Goal: Task Accomplishment & Management: Manage account settings

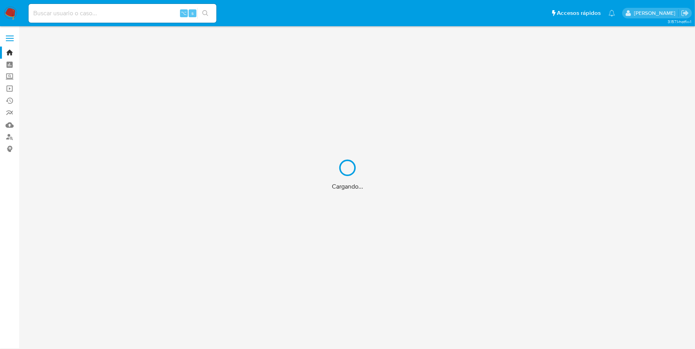
click at [118, 18] on div "Cargando..." at bounding box center [347, 174] width 695 height 349
click at [116, 13] on div "Cargando..." at bounding box center [347, 174] width 695 height 349
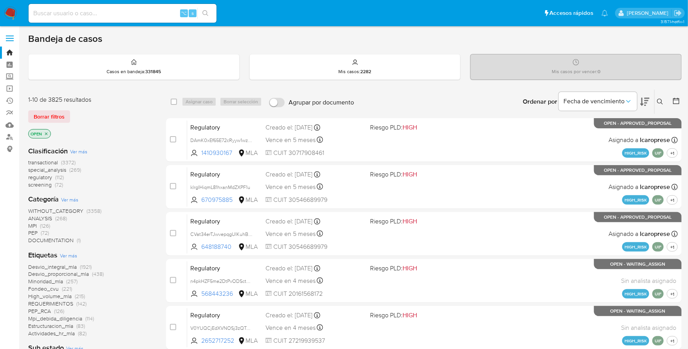
click at [92, 11] on input at bounding box center [123, 13] width 188 height 10
paste input "167914945"
type input "167914945"
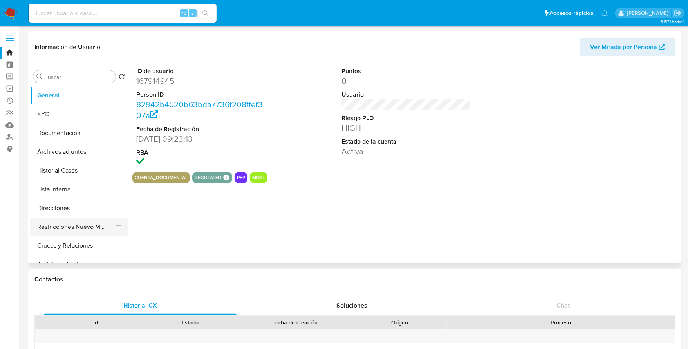
click at [71, 226] on button "Restricciones Nuevo Mundo" at bounding box center [76, 227] width 92 height 19
select select "10"
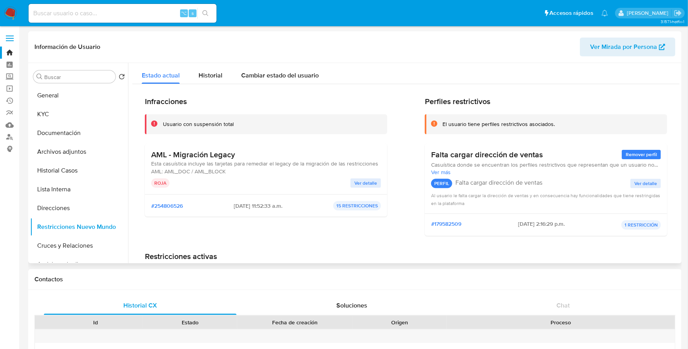
click at [357, 182] on span "Ver detalle" at bounding box center [365, 183] width 23 height 8
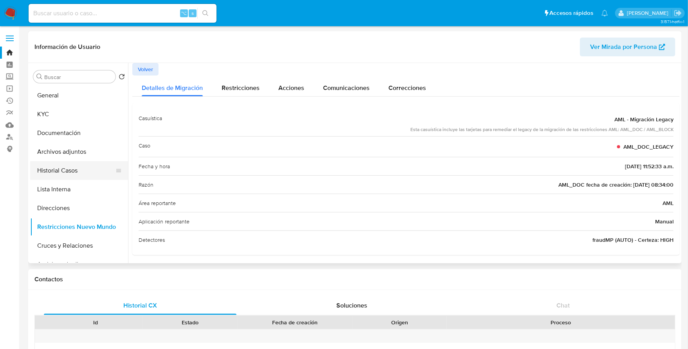
click at [68, 169] on button "Historial Casos" at bounding box center [76, 170] width 92 height 19
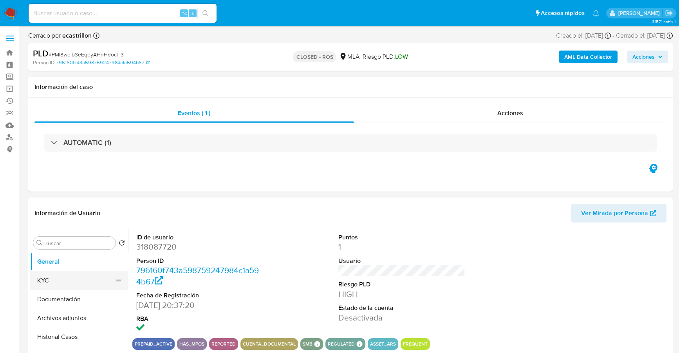
select select "10"
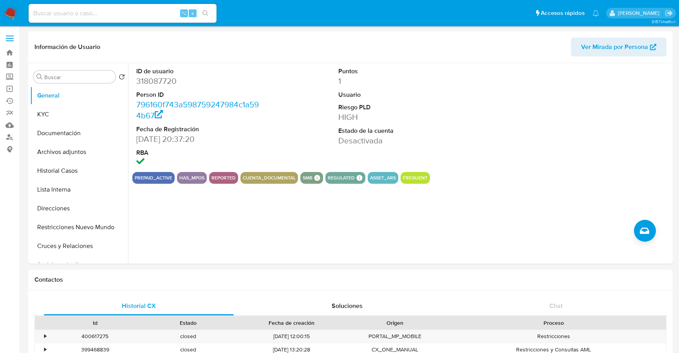
select select "10"
click at [118, 11] on input at bounding box center [123, 13] width 188 height 10
paste input "1232389954"
type input "1232389954"
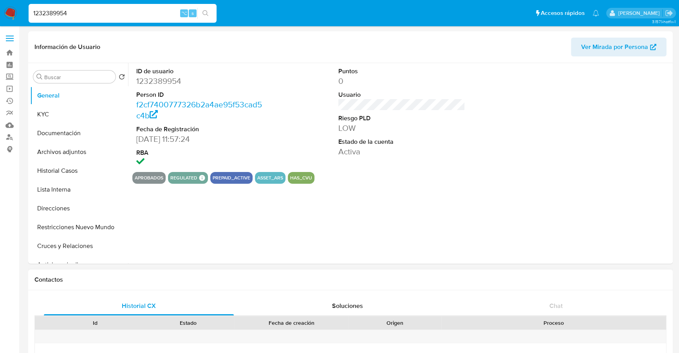
select select "10"
click at [56, 173] on button "Historial Casos" at bounding box center [76, 170] width 92 height 19
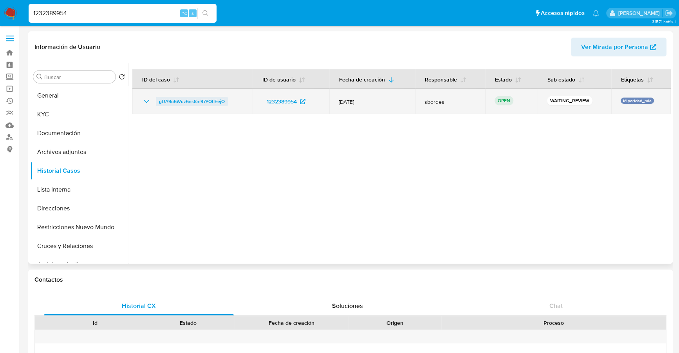
click at [186, 101] on span "gUA9u6Wuz6ns8m97PQtIEejO" at bounding box center [192, 101] width 66 height 9
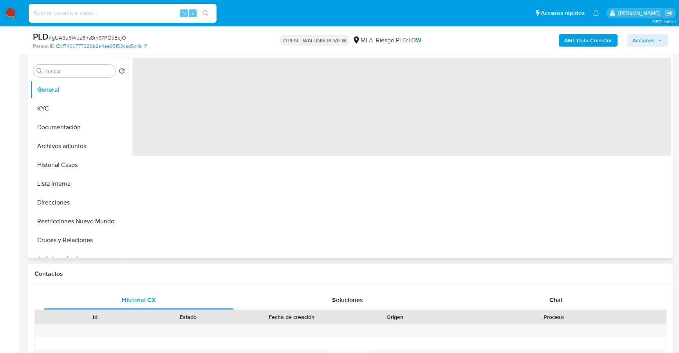
scroll to position [270, 0]
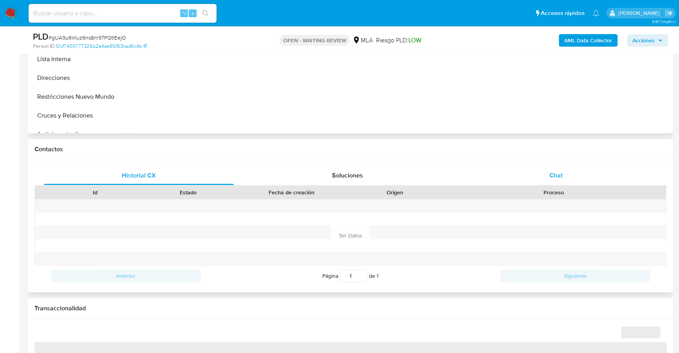
click at [566, 176] on div "Chat" at bounding box center [556, 175] width 190 height 19
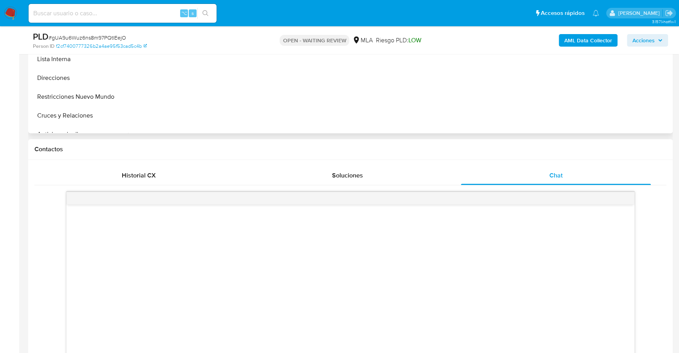
select select "10"
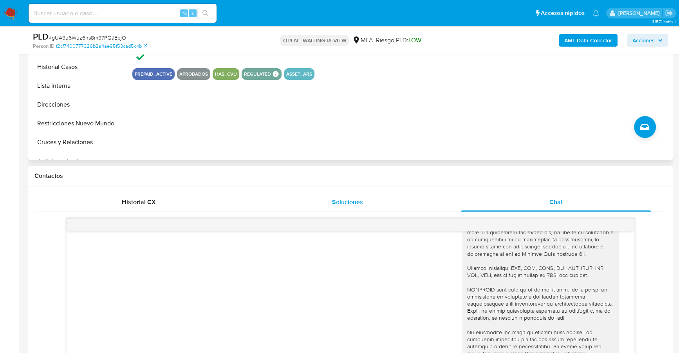
scroll to position [68, 0]
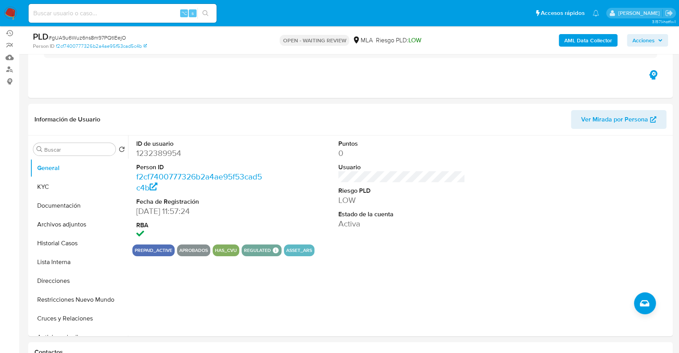
click at [126, 16] on input at bounding box center [123, 13] width 188 height 10
paste input "1232389954"
type input "1232389954"
click at [52, 180] on button "KYC" at bounding box center [76, 186] width 92 height 19
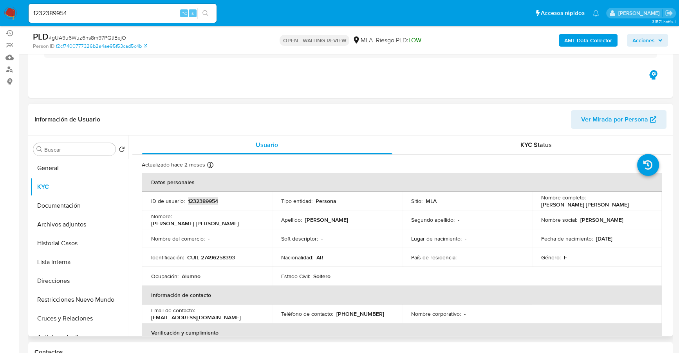
copy p "1232389954"
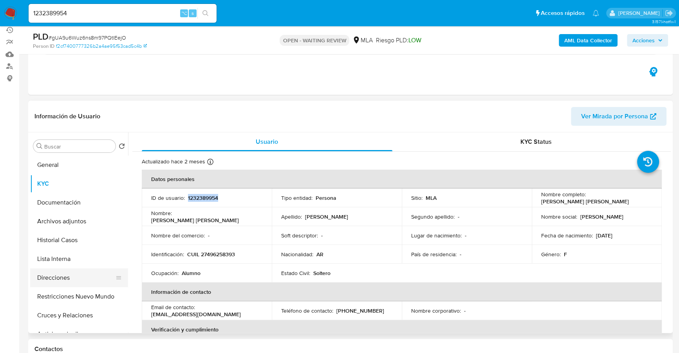
scroll to position [387, 0]
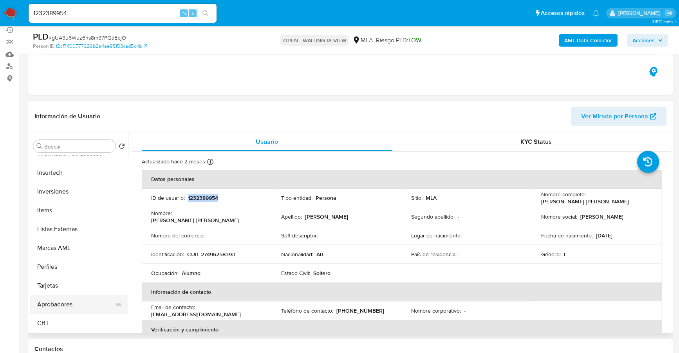
click at [65, 304] on button "Aprobadores" at bounding box center [76, 304] width 92 height 19
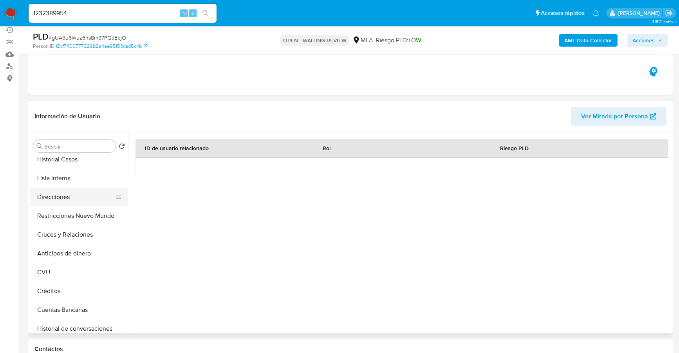
scroll to position [0, 0]
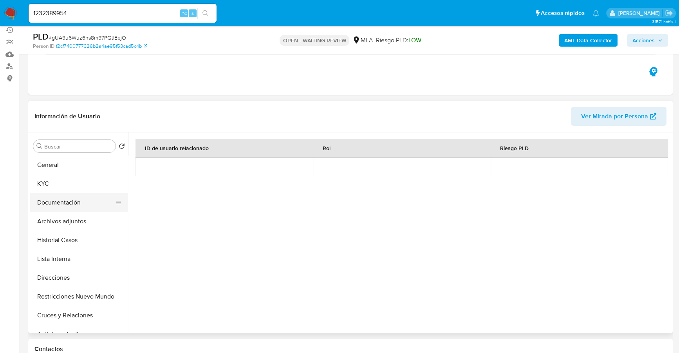
click at [62, 206] on button "Documentación" at bounding box center [76, 202] width 92 height 19
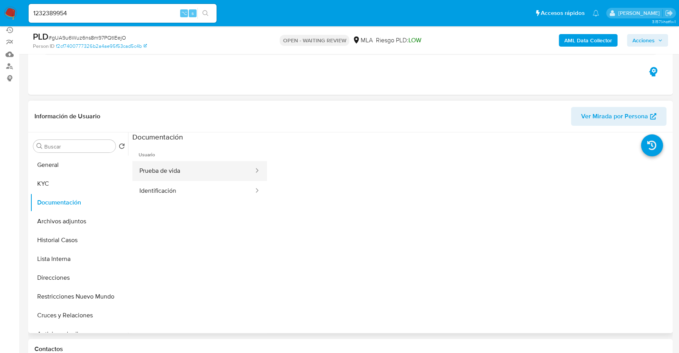
click at [193, 162] on button "Prueba de vida" at bounding box center [193, 171] width 122 height 20
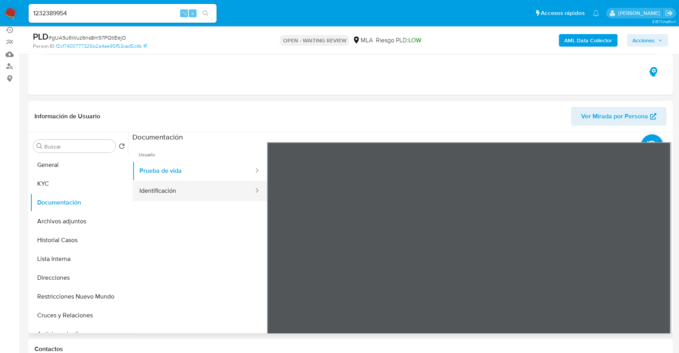
click at [212, 199] on button "Identificación" at bounding box center [193, 191] width 122 height 20
click at [659, 270] on icon at bounding box center [660, 269] width 5 height 8
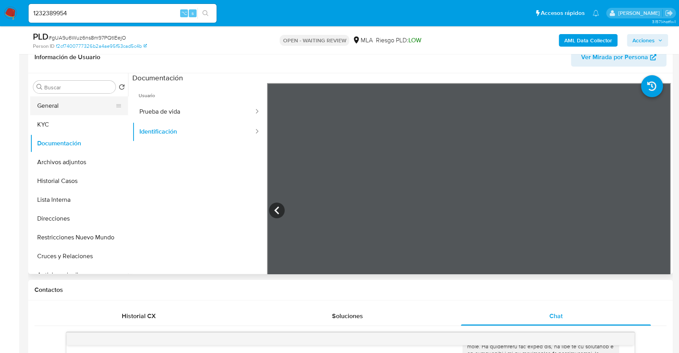
click at [63, 108] on button "General" at bounding box center [76, 105] width 92 height 19
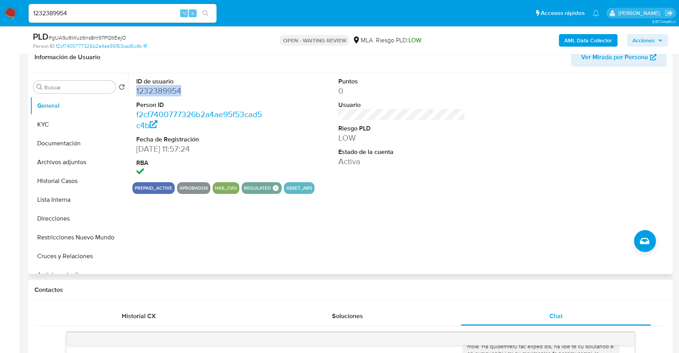
copy dd "1232389954"
click at [42, 125] on button "KYC" at bounding box center [76, 124] width 92 height 19
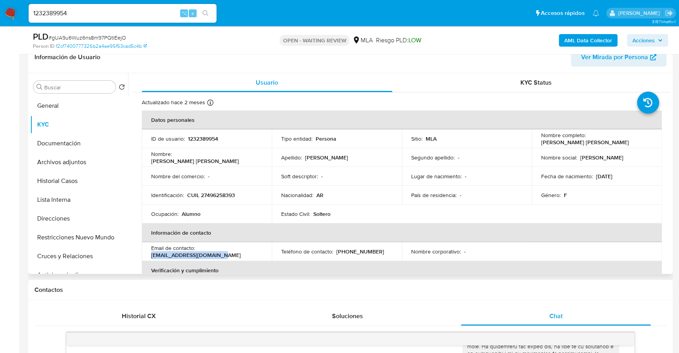
drag, startPoint x: 150, startPoint y: 256, endPoint x: 219, endPoint y: 253, distance: 68.9
click at [219, 253] on td "Email de contacto : alejandramv.9@icloud.com" at bounding box center [207, 251] width 130 height 19
copy p "alejandramv.9@icloud.com"
click at [70, 142] on button "Documentación" at bounding box center [76, 143] width 92 height 19
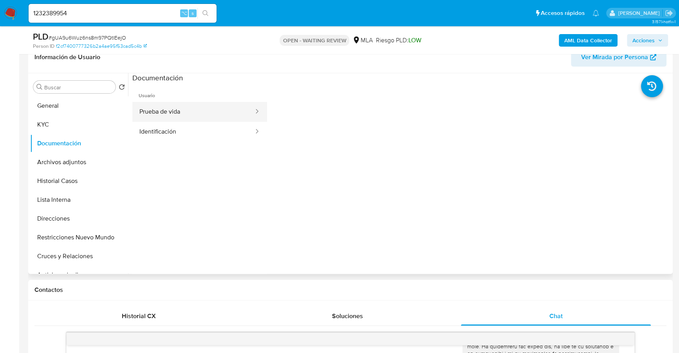
click at [162, 105] on button "Prueba de vida" at bounding box center [193, 112] width 122 height 20
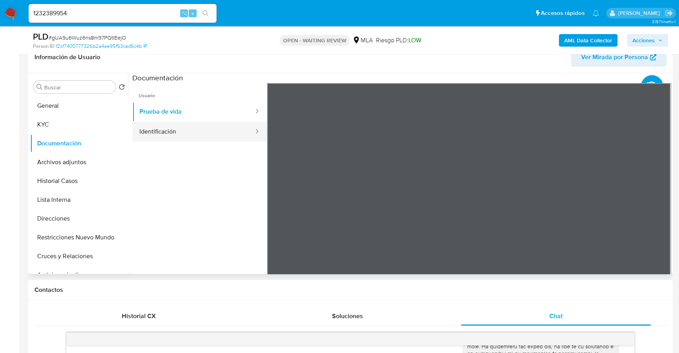
click at [168, 132] on button "Identificación" at bounding box center [193, 132] width 122 height 20
click at [655, 209] on icon at bounding box center [661, 210] width 16 height 16
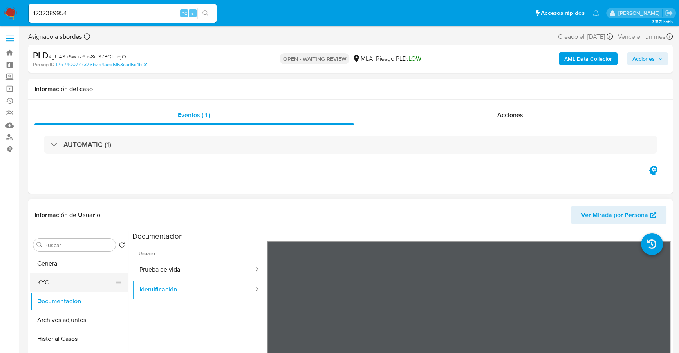
click at [50, 281] on button "KYC" at bounding box center [76, 282] width 92 height 19
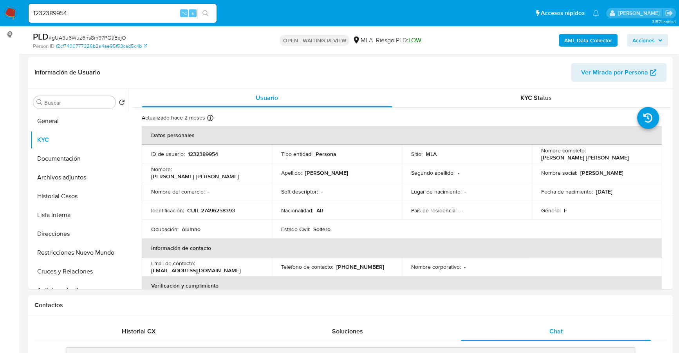
scroll to position [114, 0]
drag, startPoint x: 539, startPoint y: 159, endPoint x: 638, endPoint y: 155, distance: 99.1
click at [638, 155] on div "Nombre completo : Alejandra Pierina Malpica Vasquez" at bounding box center [596, 154] width 111 height 14
copy p "Alejandra Pierina Malpica Vasquez"
copy p "27496258393"
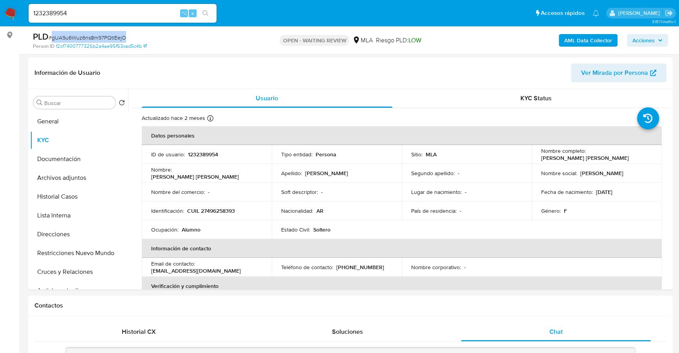
copy span "gUA9u6Wuz6ns8m97PQtIEejO"
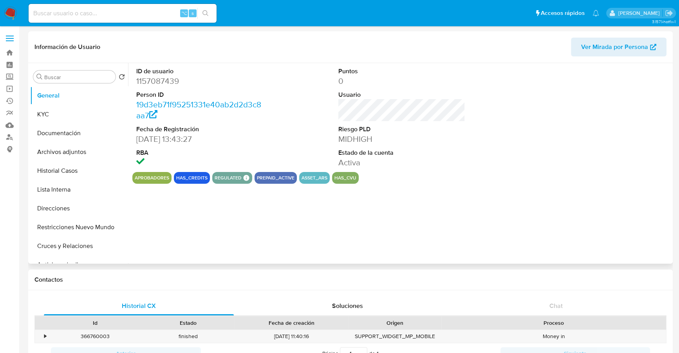
select select "10"
click at [55, 105] on button "KYC" at bounding box center [76, 114] width 92 height 19
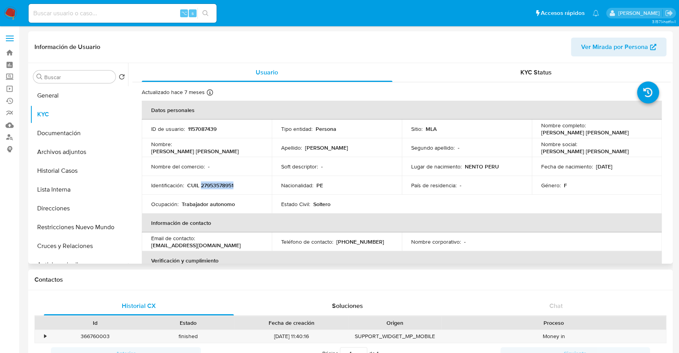
drag, startPoint x: 539, startPoint y: 131, endPoint x: 613, endPoint y: 132, distance: 74.4
click at [613, 132] on p "[PERSON_NAME] [PERSON_NAME]" at bounding box center [585, 132] width 88 height 7
copy p "[PERSON_NAME] [PERSON_NAME]"
copy p "27953578951"
click at [72, 137] on button "Documentación" at bounding box center [76, 133] width 92 height 19
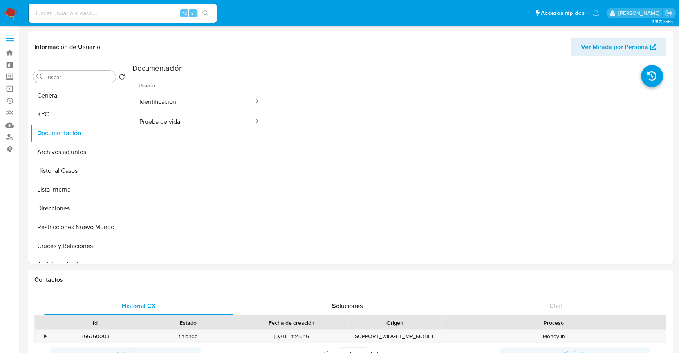
click at [199, 101] on button "Identificación" at bounding box center [193, 102] width 122 height 20
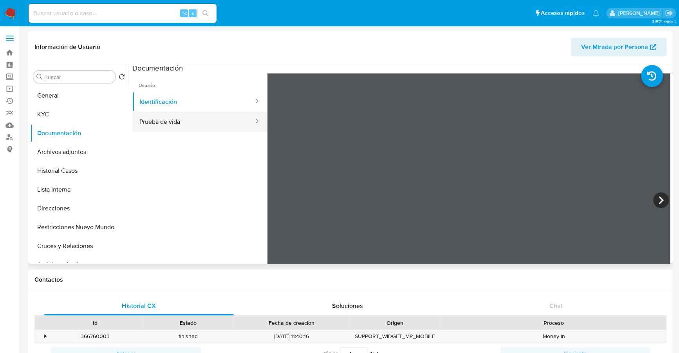
click at [196, 122] on button "Prueba de vida" at bounding box center [193, 122] width 122 height 20
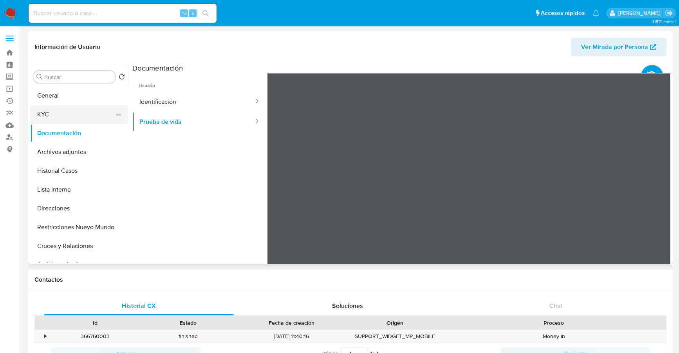
click at [71, 112] on button "KYC" at bounding box center [76, 114] width 92 height 19
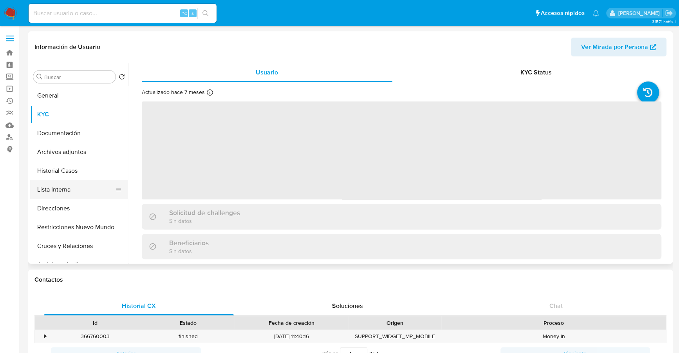
scroll to position [387, 0]
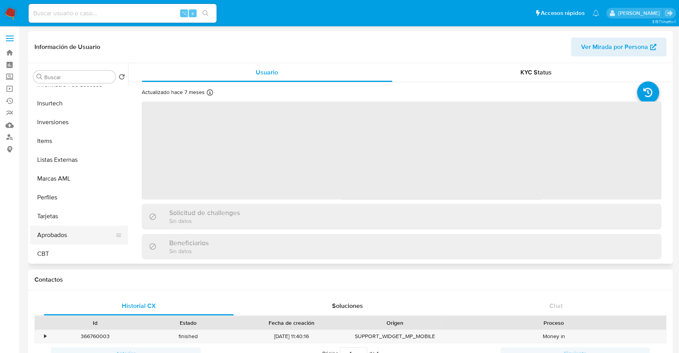
click at [71, 231] on button "Aprobados" at bounding box center [76, 234] width 92 height 19
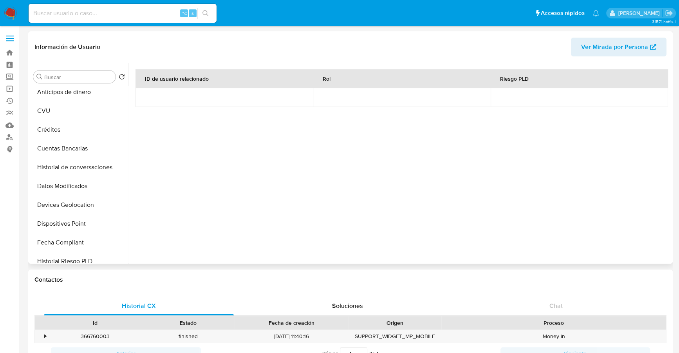
scroll to position [0, 0]
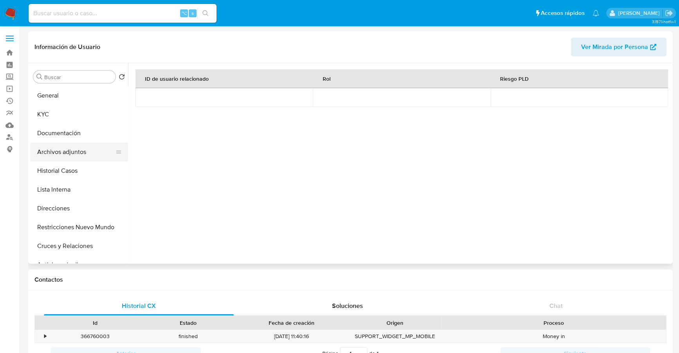
click at [65, 151] on button "Archivos adjuntos" at bounding box center [76, 151] width 92 height 19
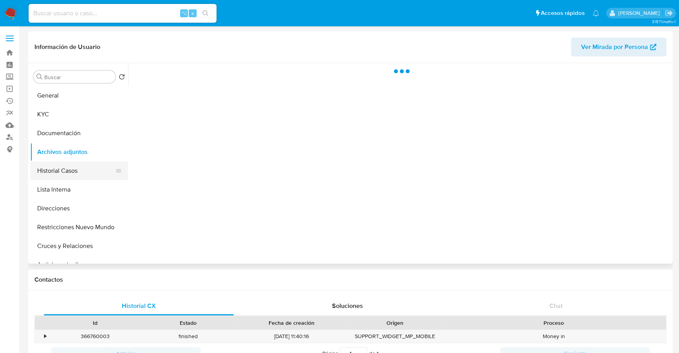
click at [63, 169] on button "Historial Casos" at bounding box center [76, 170] width 92 height 19
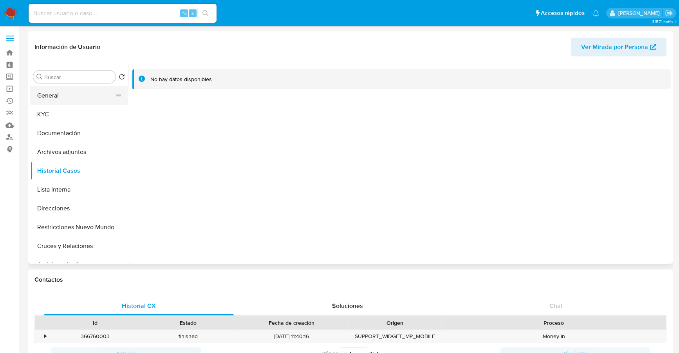
click at [63, 97] on button "General" at bounding box center [76, 95] width 92 height 19
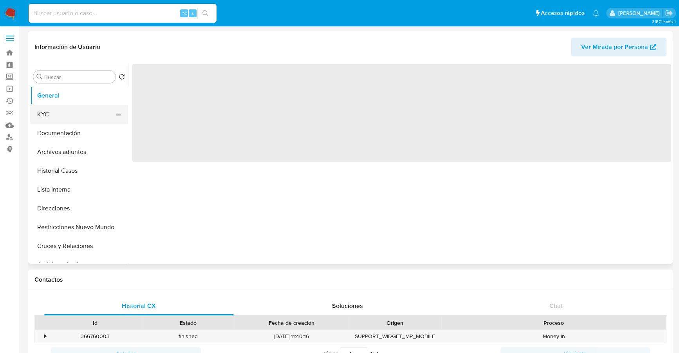
click at [63, 114] on button "KYC" at bounding box center [76, 114] width 92 height 19
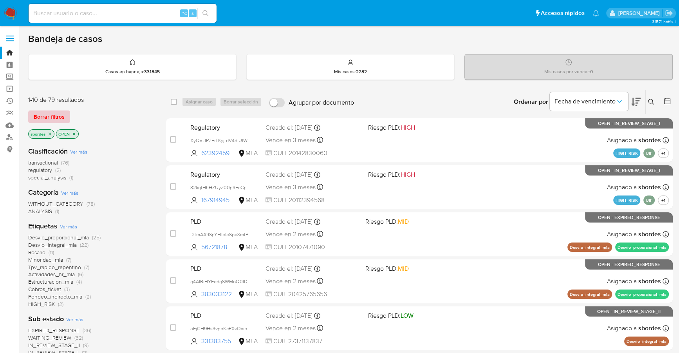
click at [47, 119] on span "Borrar filtros" at bounding box center [49, 116] width 31 height 11
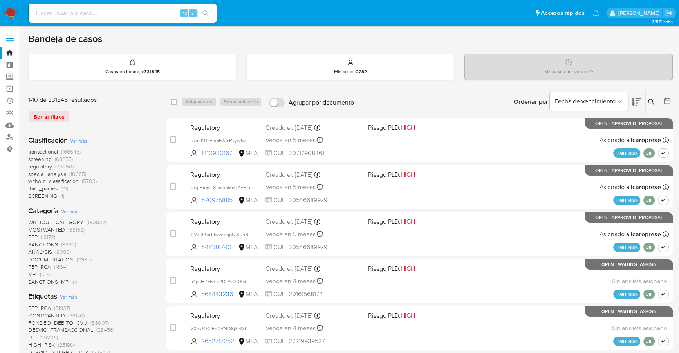
click at [650, 101] on icon at bounding box center [651, 102] width 6 height 6
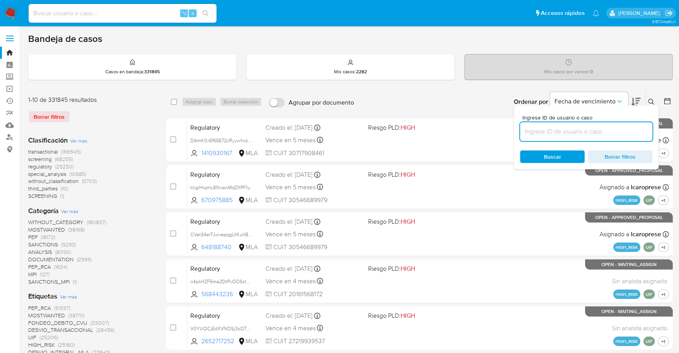
click at [584, 129] on input at bounding box center [586, 131] width 132 height 10
type input "gUA9u6Wuz6ns8m97PQtIEejO"
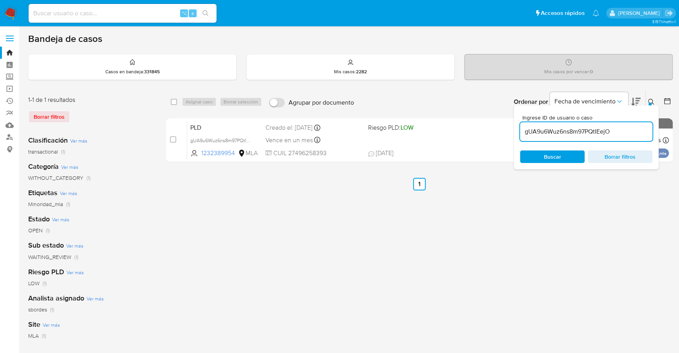
click at [652, 101] on icon at bounding box center [651, 102] width 6 height 6
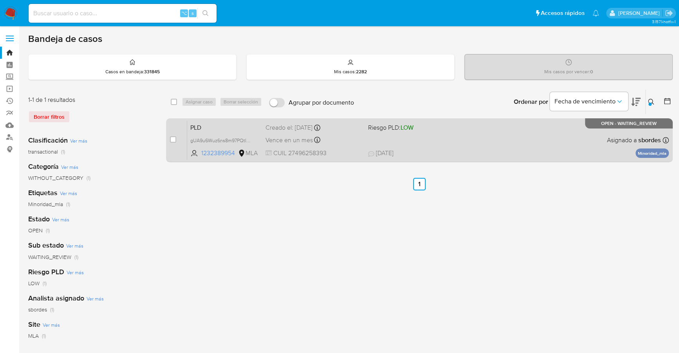
click at [173, 135] on div "case-item-checkbox" at bounding box center [173, 139] width 6 height 8
click at [175, 137] on input "checkbox" at bounding box center [173, 139] width 6 height 6
checkbox input "true"
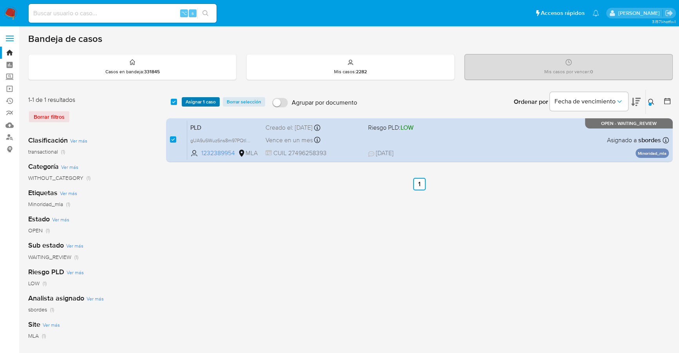
click at [197, 101] on span "Asignar 1 caso" at bounding box center [201, 102] width 30 height 8
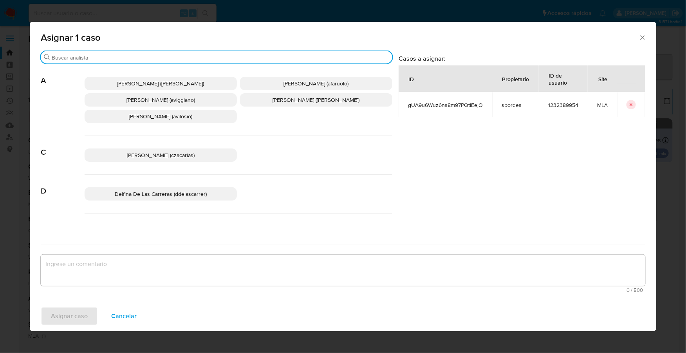
click at [110, 59] on input "Buscar" at bounding box center [220, 57] width 337 height 7
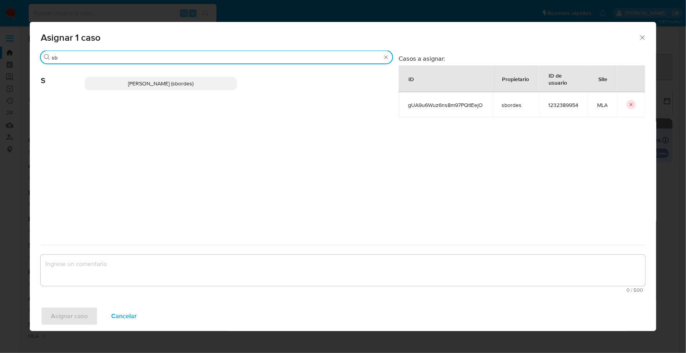
type input "sb"
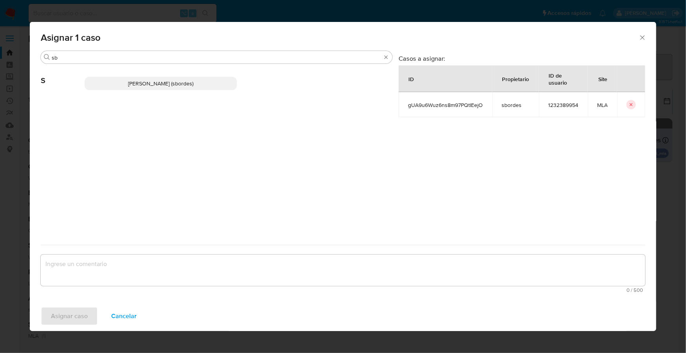
click at [121, 82] on p "Stefania Bordes (sbordes)" at bounding box center [161, 83] width 152 height 13
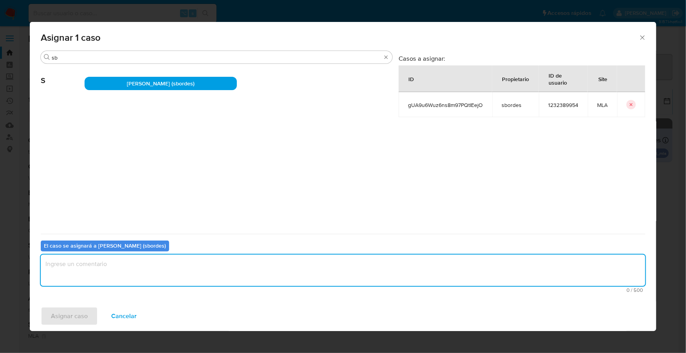
click at [110, 261] on textarea "assign-modal" at bounding box center [343, 269] width 604 height 31
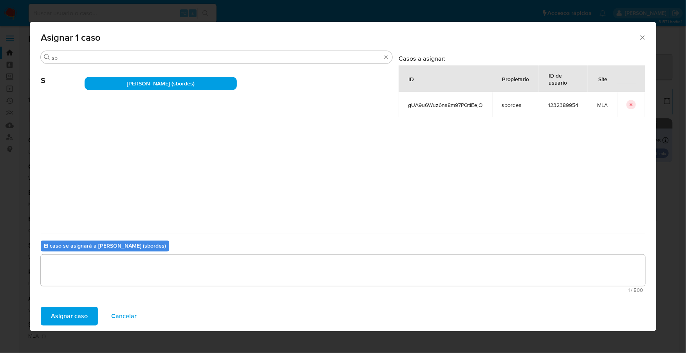
click at [74, 307] on span "Asignar caso" at bounding box center [69, 315] width 37 height 17
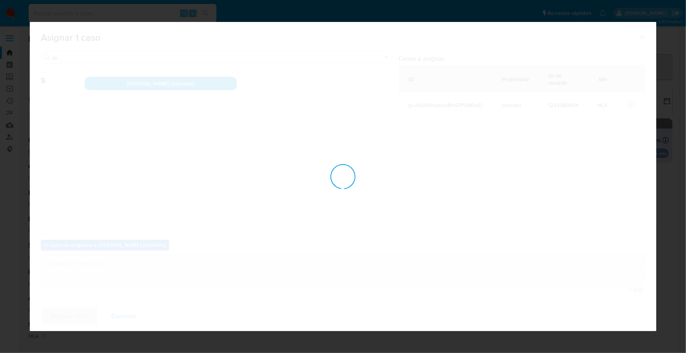
checkbox input "false"
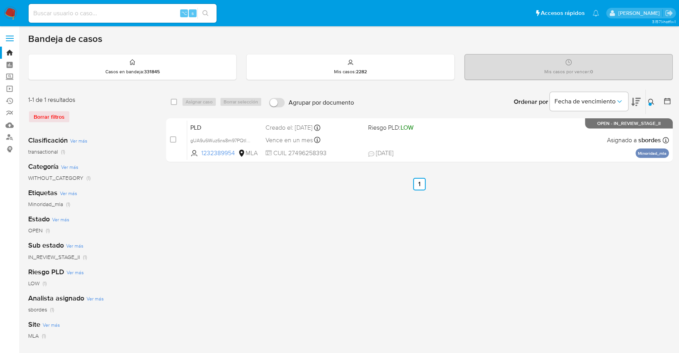
click at [649, 103] on div at bounding box center [649, 104] width 3 height 3
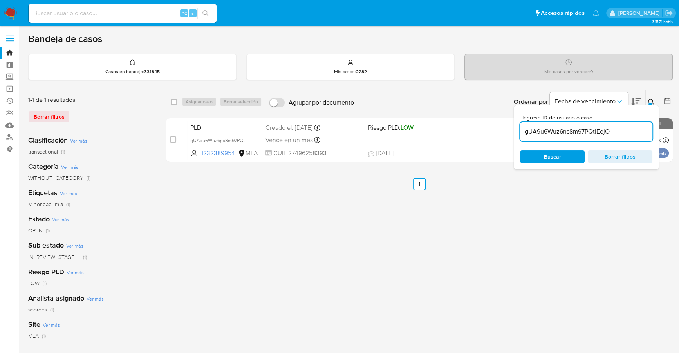
drag, startPoint x: 620, startPoint y: 128, endPoint x: 515, endPoint y: 129, distance: 104.5
click at [515, 129] on div "Ingrese ID de usuario o caso gUA9u6Wuz6ns8m97PQtIEejO Buscar Borrar filtros" at bounding box center [585, 137] width 145 height 64
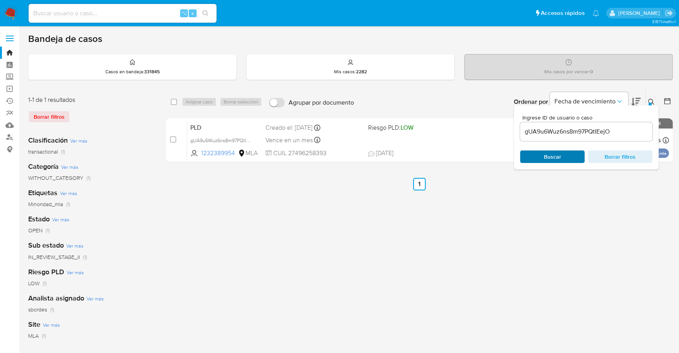
click at [557, 157] on span "Buscar" at bounding box center [552, 156] width 17 height 13
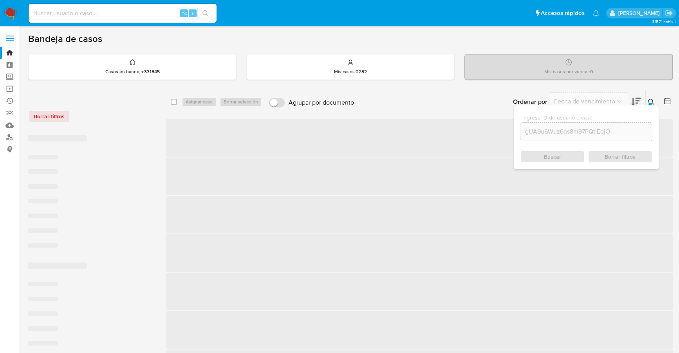
click at [649, 99] on icon at bounding box center [651, 102] width 6 height 6
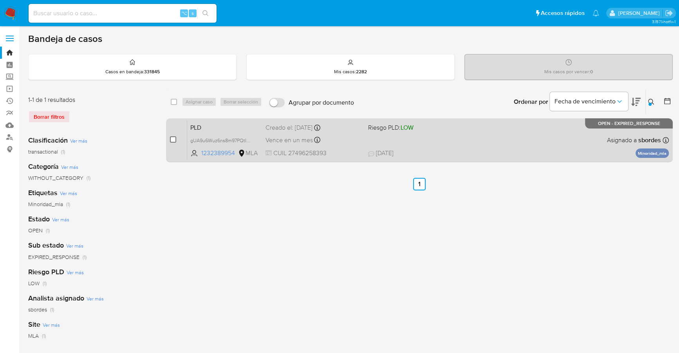
click at [170, 138] on input "checkbox" at bounding box center [173, 139] width 6 height 6
checkbox input "true"
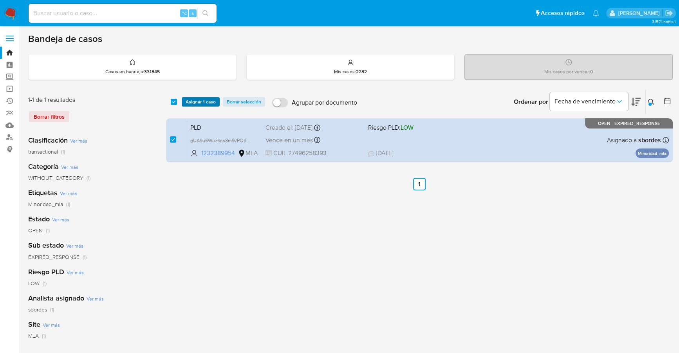
click at [196, 101] on span "Asignar 1 caso" at bounding box center [201, 102] width 30 height 8
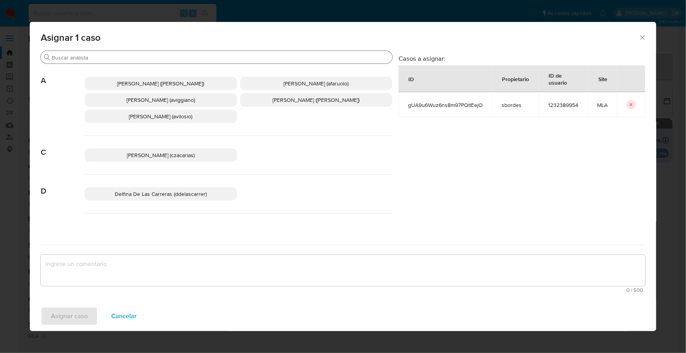
drag, startPoint x: 112, startPoint y: 61, endPoint x: 113, endPoint y: 57, distance: 4.1
click at [113, 58] on input "Buscar" at bounding box center [220, 57] width 337 height 7
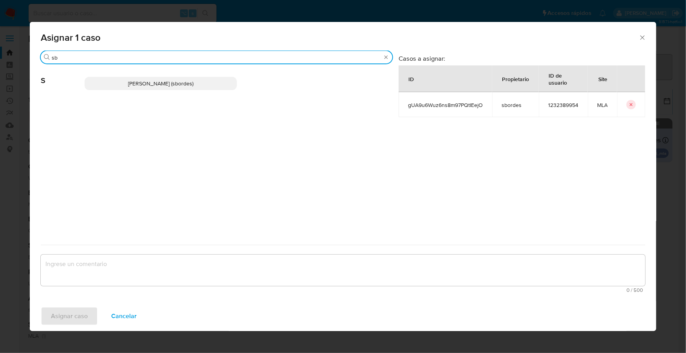
type input "sb"
click at [113, 86] on p "Stefania Bordes (sbordes)" at bounding box center [161, 83] width 152 height 13
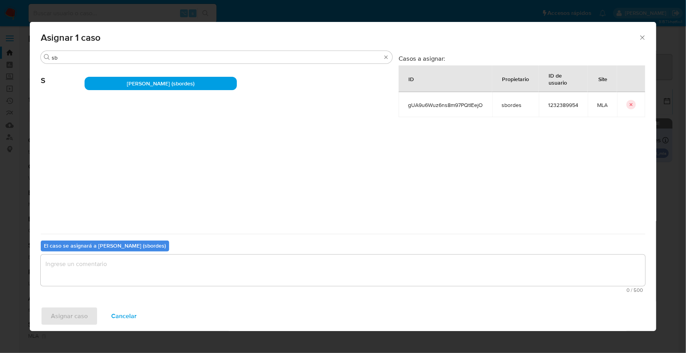
click at [119, 268] on textarea "assign-modal" at bounding box center [343, 269] width 604 height 31
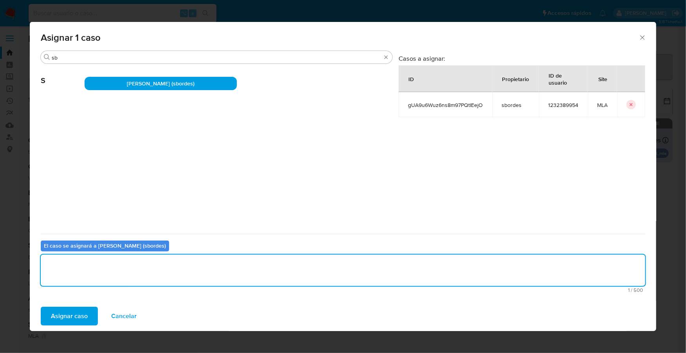
click at [64, 313] on span "Asignar caso" at bounding box center [69, 315] width 37 height 17
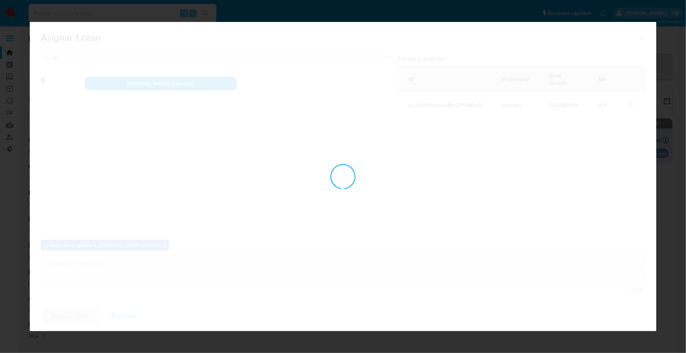
checkbox input "false"
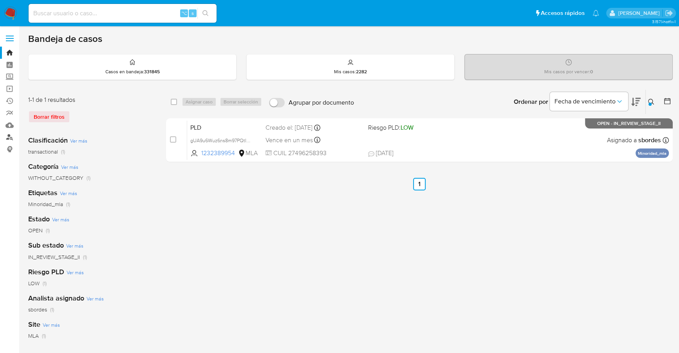
click at [7, 136] on link "Buscador de personas" at bounding box center [46, 137] width 93 height 12
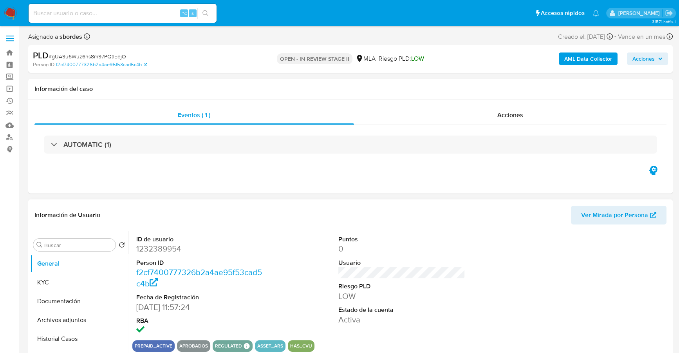
select select "10"
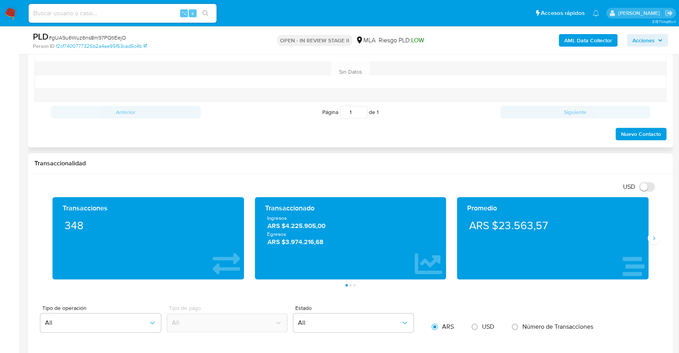
scroll to position [346, 0]
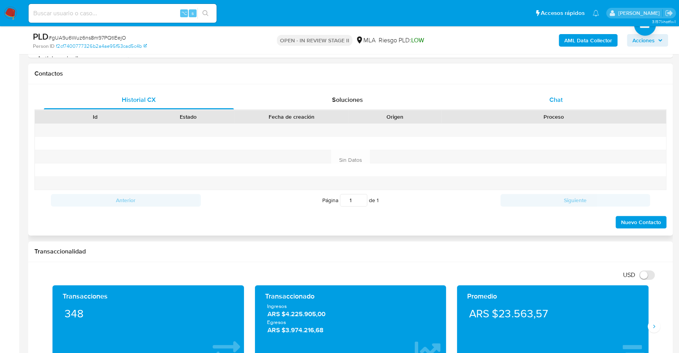
click at [574, 105] on div "Chat" at bounding box center [556, 99] width 190 height 19
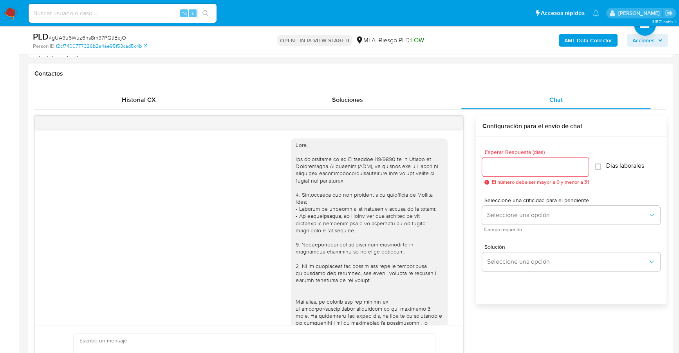
scroll to position [193, 0]
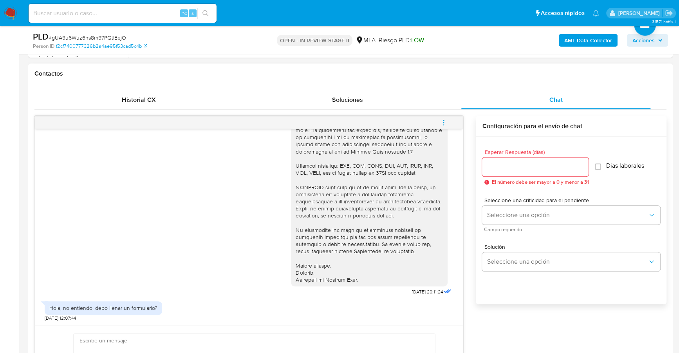
click at [547, 173] on div at bounding box center [535, 166] width 106 height 19
click at [548, 168] on input "Esperar Respuesta (días)" at bounding box center [535, 167] width 106 height 10
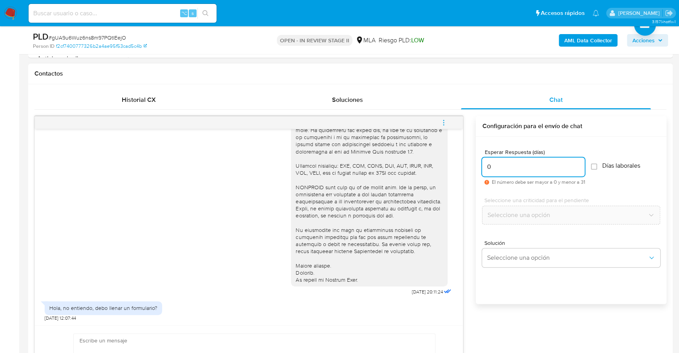
scroll to position [497, 0]
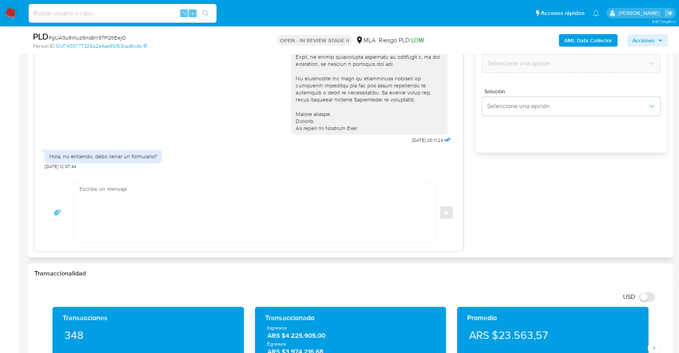
type input "0"
click at [206, 211] on textarea at bounding box center [252, 212] width 346 height 60
paste textarea "Hola XXX, Muchas gracias por tu respuesta. Analizamos tu caso y verificamos que…"
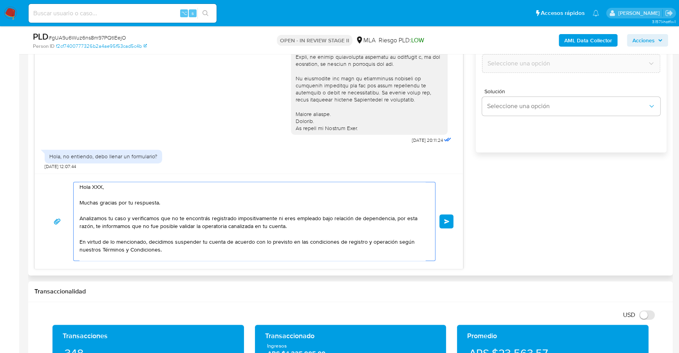
scroll to position [0, 0]
drag, startPoint x: 115, startPoint y: 185, endPoint x: 45, endPoint y: 187, distance: 70.1
click at [45, 187] on div "Hola XXX, Muchas gracias por tu respuesta. Analizamos tu caso y verificamos que…" at bounding box center [248, 221] width 409 height 79
drag, startPoint x: 177, startPoint y: 219, endPoint x: 148, endPoint y: 227, distance: 30.9
click at [148, 227] on textarea "[PERSON_NAME], Muchas gracias por tu respuesta. Analizamos tu caso y verificamo…" at bounding box center [252, 221] width 346 height 78
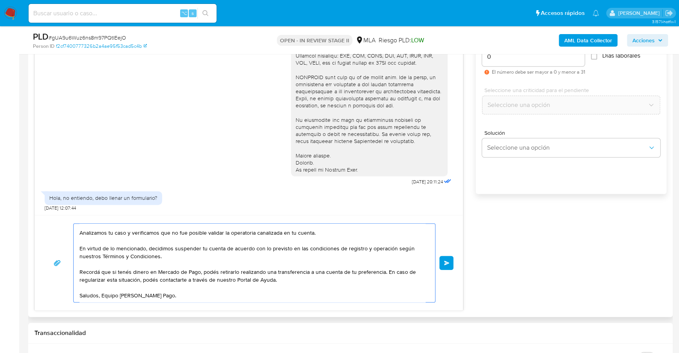
scroll to position [465, 0]
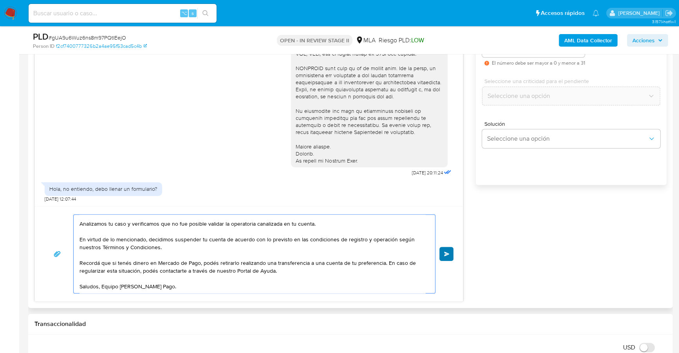
type textarea "[PERSON_NAME], Muchas gracias por tu respuesta. Analizamos tu caso y verificamo…"
click at [449, 251] on span "Enviar" at bounding box center [446, 253] width 5 height 5
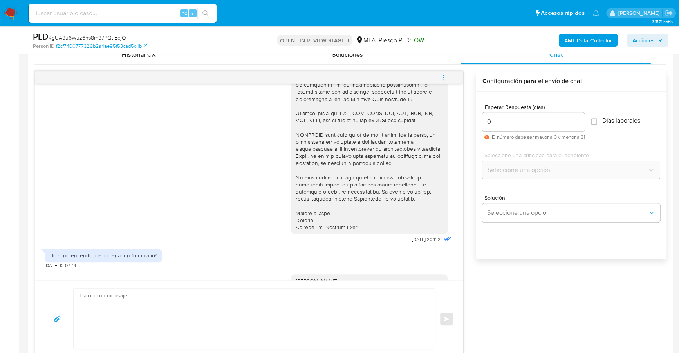
scroll to position [337, 0]
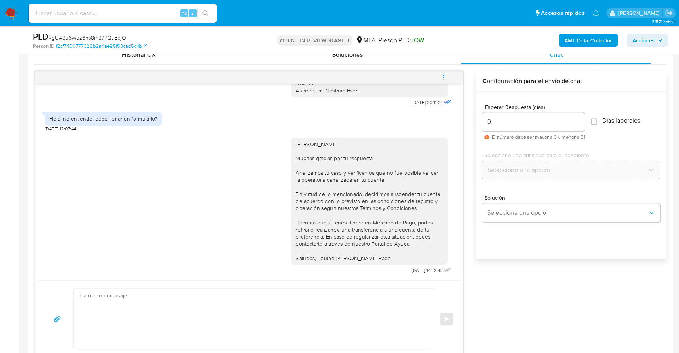
click at [445, 77] on icon "menu-action" at bounding box center [443, 77] width 7 height 7
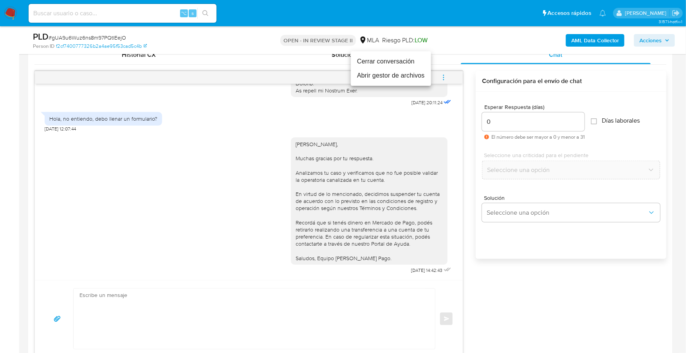
click at [403, 57] on li "Cerrar conversación" at bounding box center [391, 61] width 80 height 14
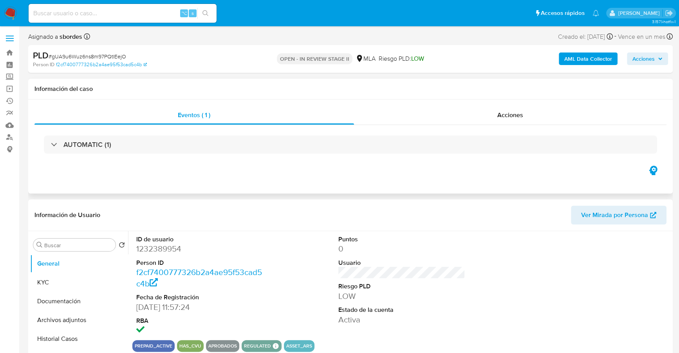
select select "10"
click at [492, 112] on div "Acciones" at bounding box center [510, 115] width 313 height 19
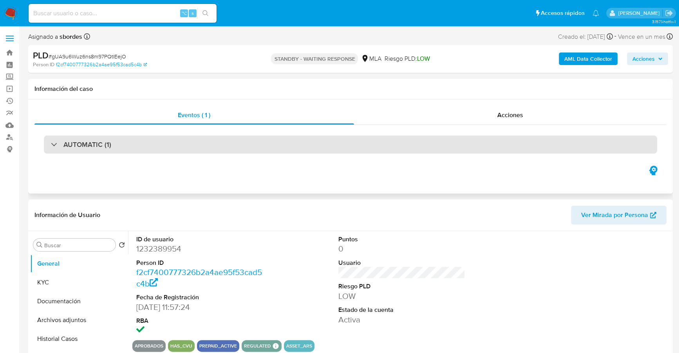
select select "10"
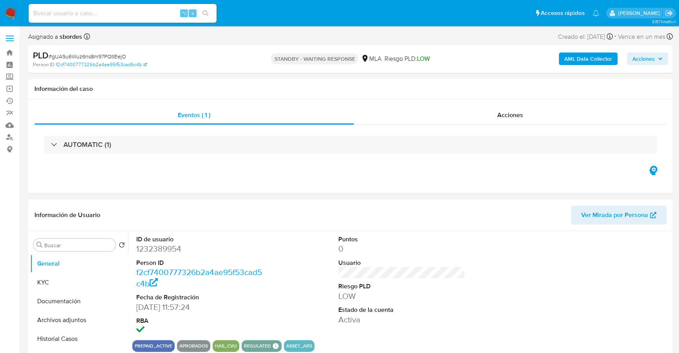
select select "10"
click at [656, 53] on span "Acciones" at bounding box center [647, 58] width 30 height 11
select select "10"
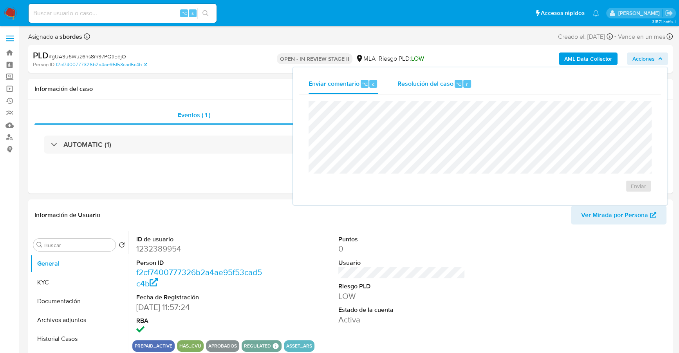
click at [413, 88] on span "Resolución del caso" at bounding box center [425, 83] width 56 height 9
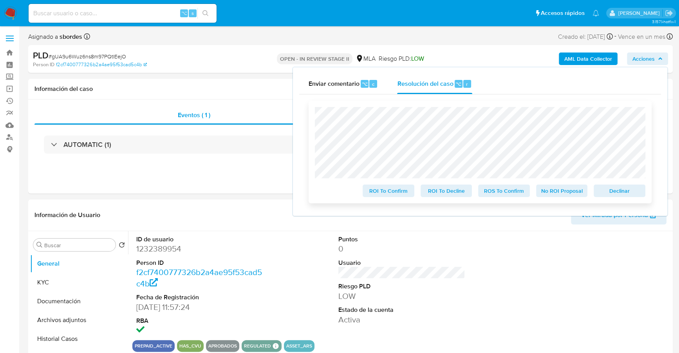
click at [603, 194] on span "Declinar" at bounding box center [619, 190] width 41 height 11
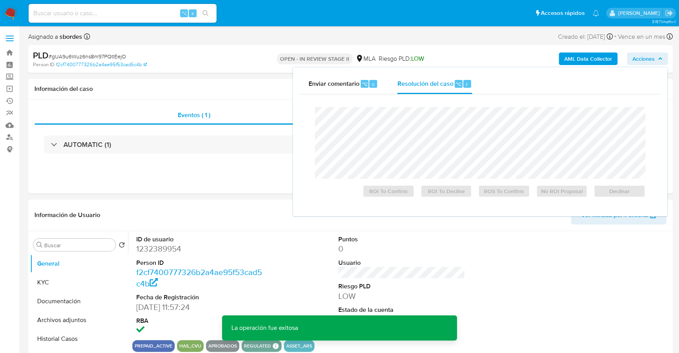
click at [591, 57] on b "AML Data Collector" at bounding box center [588, 58] width 48 height 13
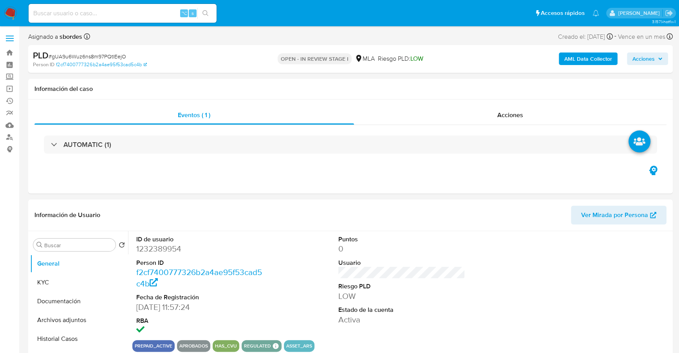
select select "10"
click at [484, 113] on div "Acciones" at bounding box center [510, 115] width 313 height 19
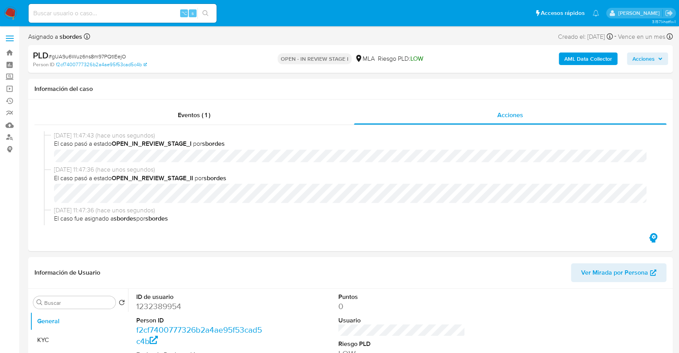
click at [574, 65] on div "AML Data Collector Acciones" at bounding box center [562, 59] width 209 height 18
click at [575, 60] on b "AML Data Collector" at bounding box center [588, 58] width 48 height 13
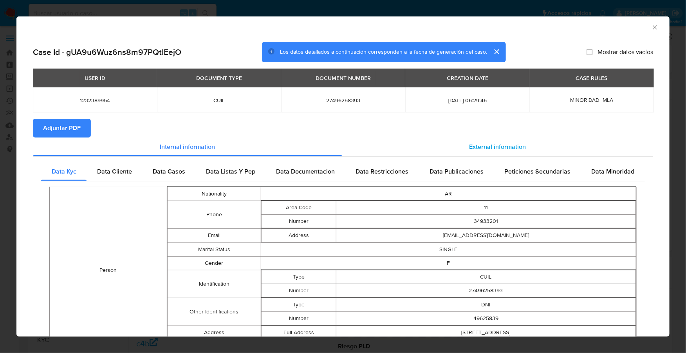
click at [485, 156] on div "Internal information External information Data Kyc Data Cliente Data Casos Data…" at bounding box center [343, 313] width 620 height 352
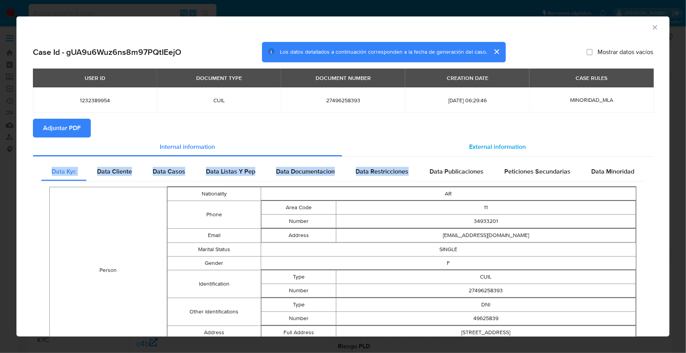
click at [488, 149] on span "External information" at bounding box center [497, 146] width 57 height 9
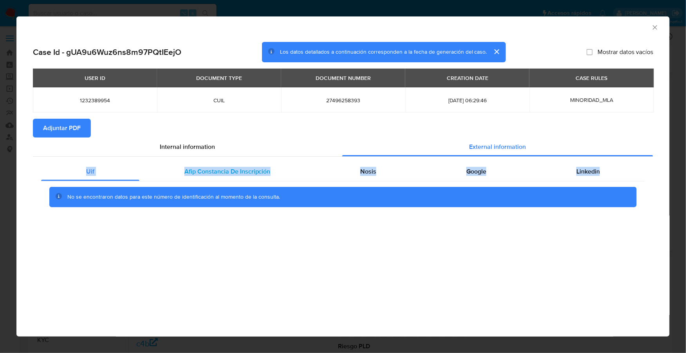
click at [209, 169] on span "Afip Constancia De Inscripción" at bounding box center [227, 171] width 86 height 9
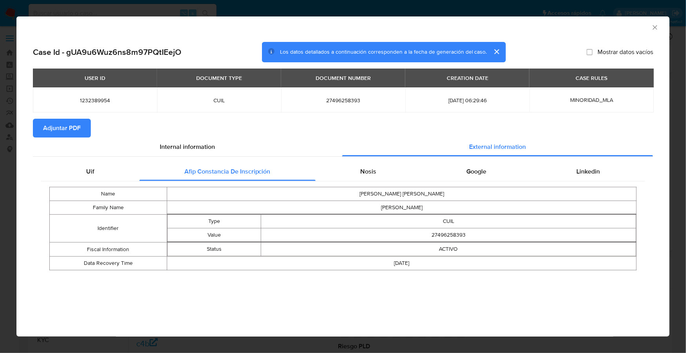
click at [333, 130] on section "Adjuntar PDF" at bounding box center [343, 128] width 620 height 19
click at [353, 175] on div "Nosis" at bounding box center [368, 171] width 106 height 19
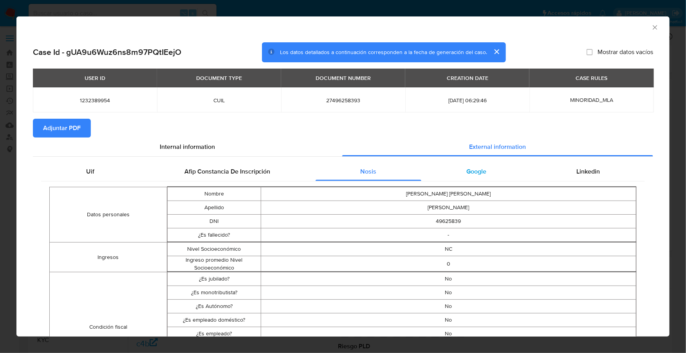
click at [467, 167] on span "Google" at bounding box center [476, 171] width 20 height 9
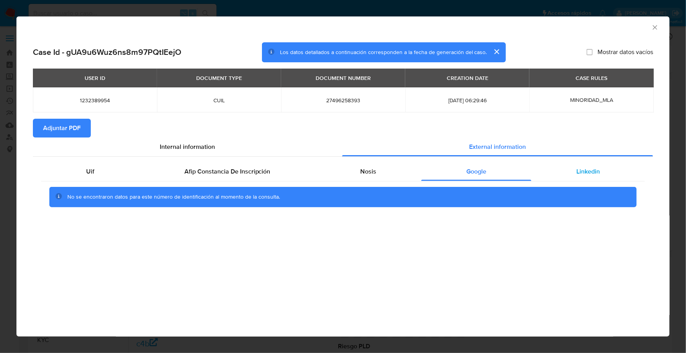
click at [585, 169] on span "Linkedin" at bounding box center [587, 171] width 23 height 9
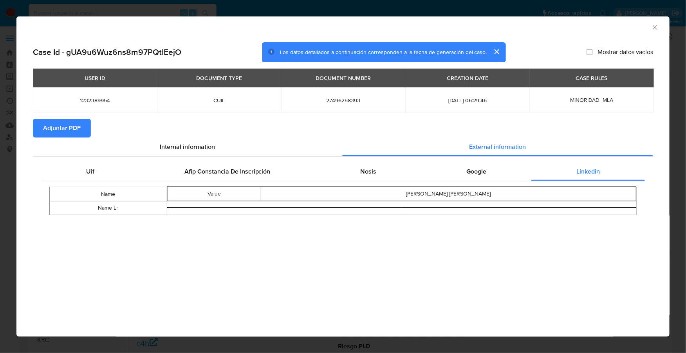
click at [67, 131] on span "Adjuntar PDF" at bounding box center [62, 127] width 38 height 17
click at [658, 29] on icon "Cerrar ventana" at bounding box center [655, 27] width 8 height 8
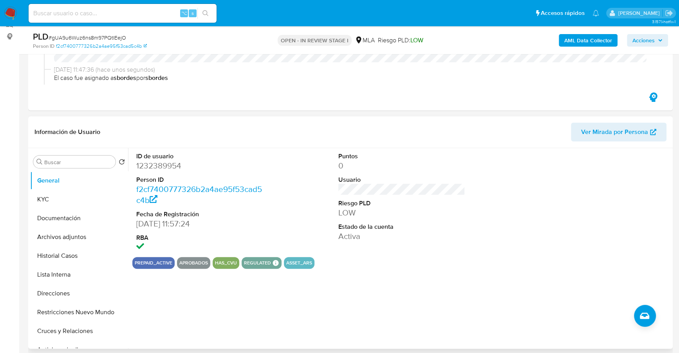
scroll to position [195, 0]
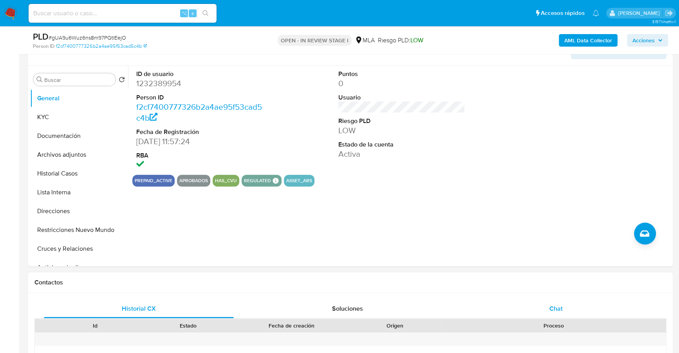
click at [531, 303] on div "Chat" at bounding box center [556, 308] width 190 height 19
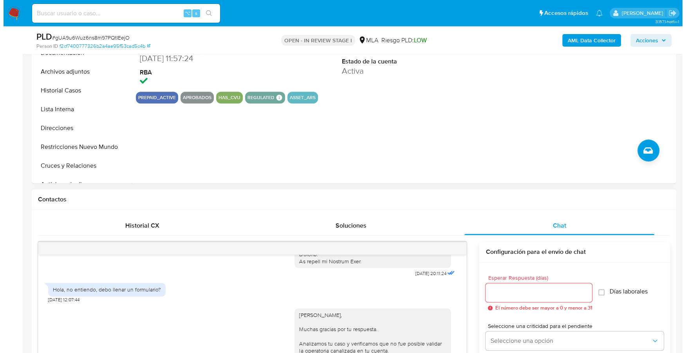
scroll to position [140, 0]
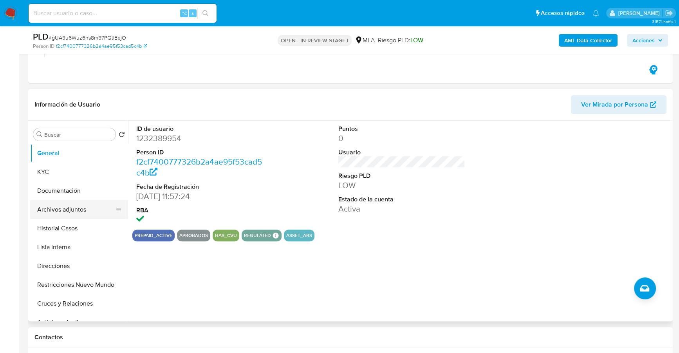
click at [61, 209] on button "Archivos adjuntos" at bounding box center [76, 209] width 92 height 19
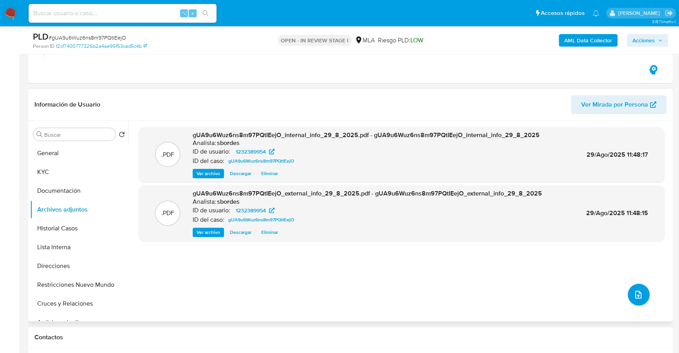
click at [633, 291] on icon "upload-file" at bounding box center [637, 294] width 9 height 9
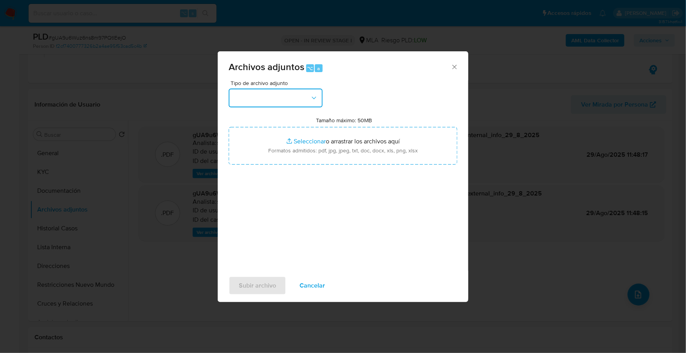
click at [281, 98] on button "button" at bounding box center [276, 97] width 94 height 19
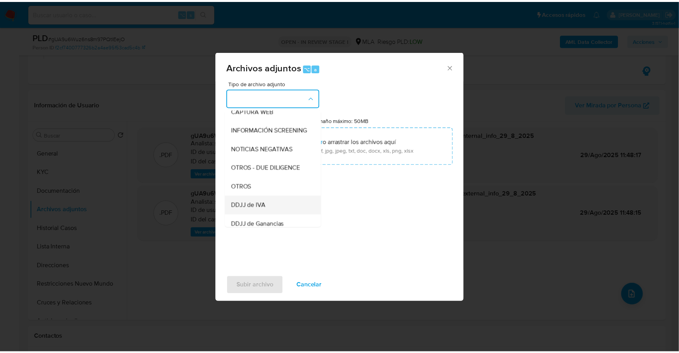
scroll to position [125, 0]
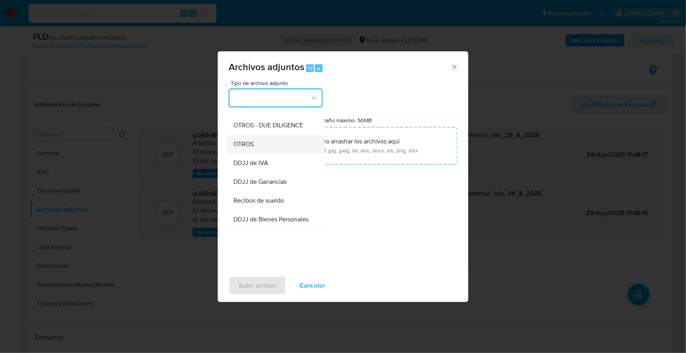
click at [253, 148] on span "OTROS" at bounding box center [243, 144] width 20 height 8
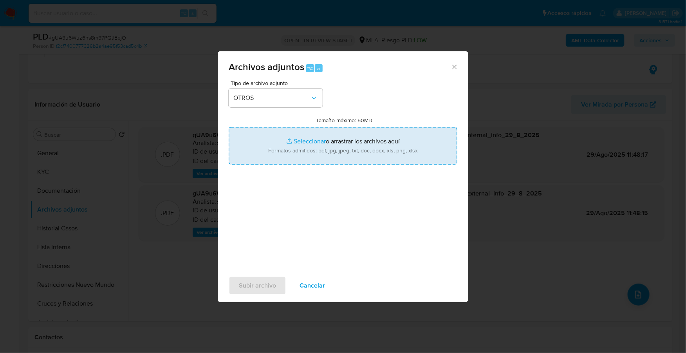
drag, startPoint x: 286, startPoint y: 141, endPoint x: 294, endPoint y: 142, distance: 8.4
click at [294, 142] on input "Tamaño máximo: 50MB Seleccionar archivos" at bounding box center [343, 146] width 229 height 38
type input "C:\fakepath\Caselog gUA9u6Wuz6ns8m97PQtIEejO_2025_07_17_19_01_46.docx"
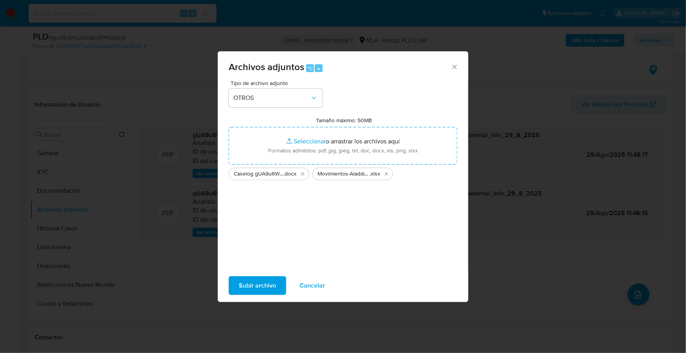
click at [274, 280] on span "Subir archivo" at bounding box center [257, 285] width 37 height 17
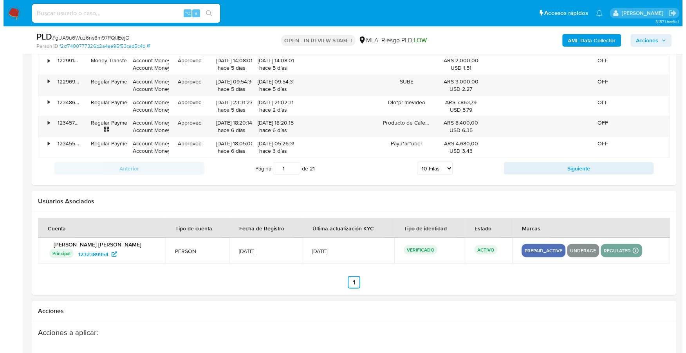
scroll to position [1430, 0]
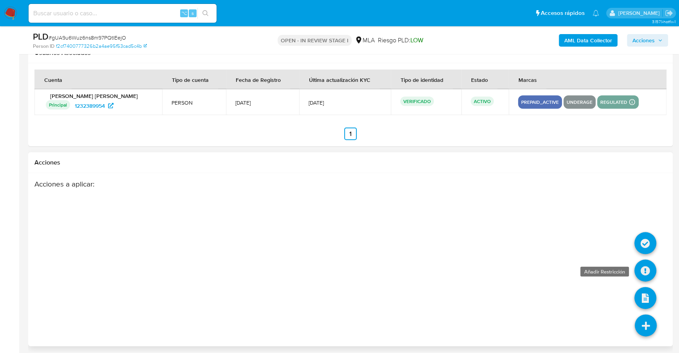
click at [649, 268] on icon at bounding box center [645, 270] width 22 height 22
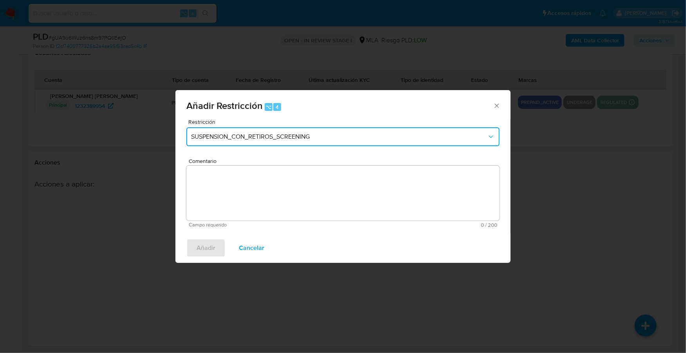
click at [242, 130] on button "SUSPENSION_CON_RETIROS_SCREENING" at bounding box center [342, 136] width 313 height 19
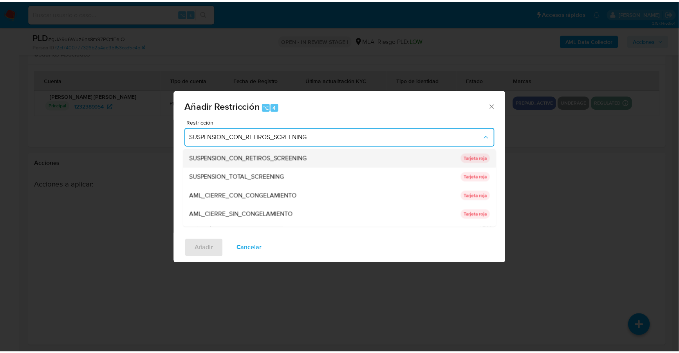
scroll to position [166, 0]
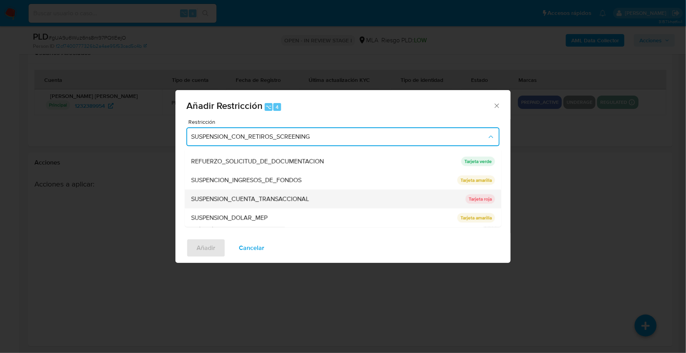
click at [255, 198] on span "SUSPENSION_CUENTA_TRANSACCIONAL" at bounding box center [250, 199] width 118 height 8
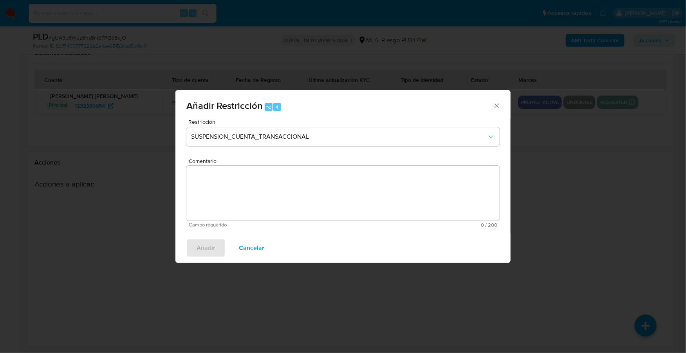
click at [268, 186] on textarea "Comentario" at bounding box center [342, 193] width 313 height 55
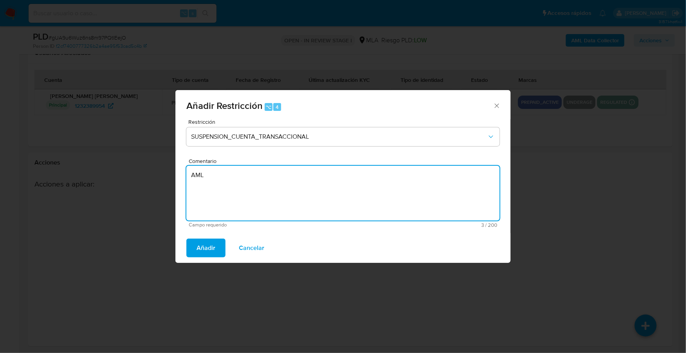
type textarea "AML"
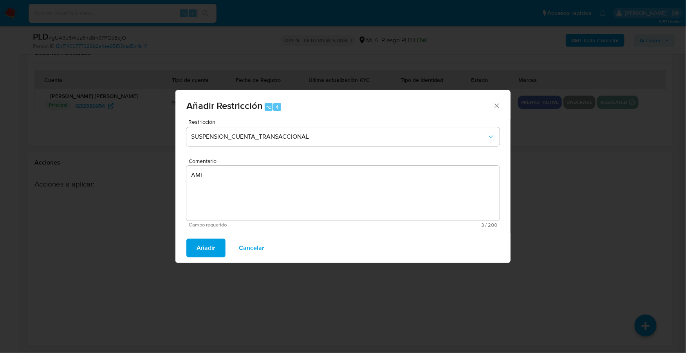
click at [211, 235] on div "Añadir Cancelar" at bounding box center [342, 248] width 335 height 30
click at [211, 246] on span "Añadir" at bounding box center [205, 247] width 19 height 17
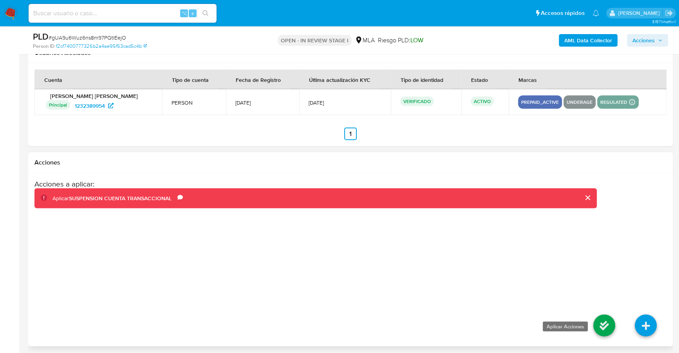
click at [606, 323] on icon at bounding box center [604, 325] width 22 height 22
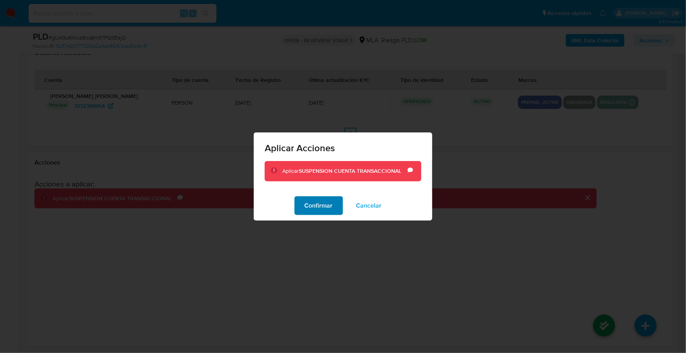
click at [319, 208] on span "Confirmar" at bounding box center [318, 205] width 28 height 17
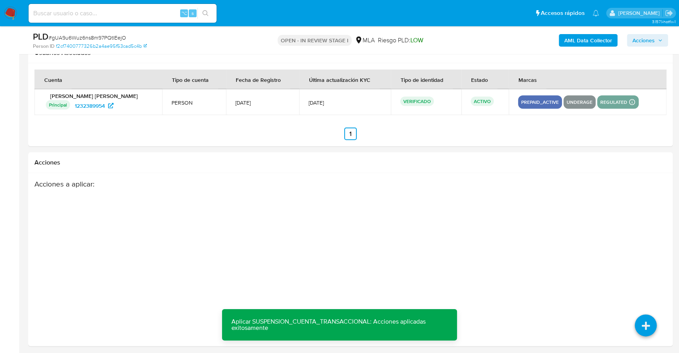
click at [649, 40] on span "Acciones" at bounding box center [643, 40] width 22 height 13
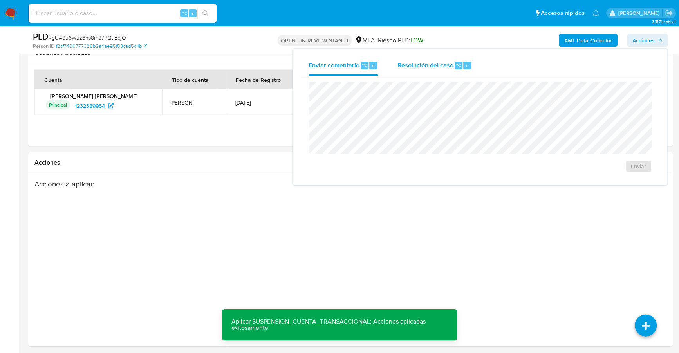
click at [449, 61] on span "Resolución del caso" at bounding box center [425, 64] width 56 height 9
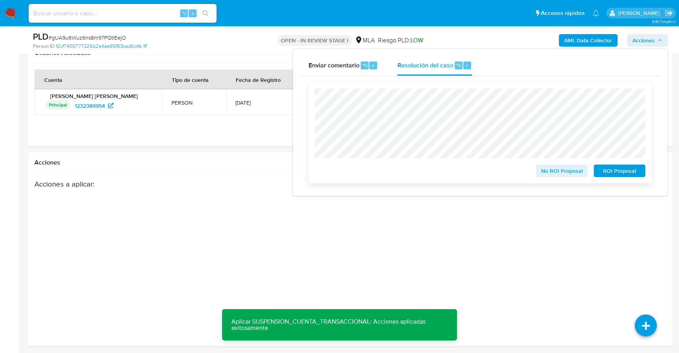
click at [607, 169] on span "ROI Proposal" at bounding box center [619, 170] width 41 height 11
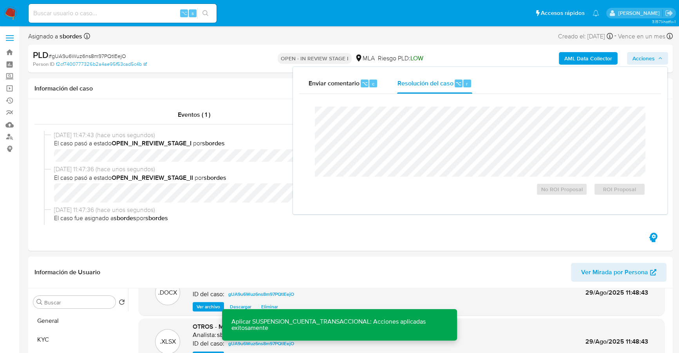
scroll to position [0, 0]
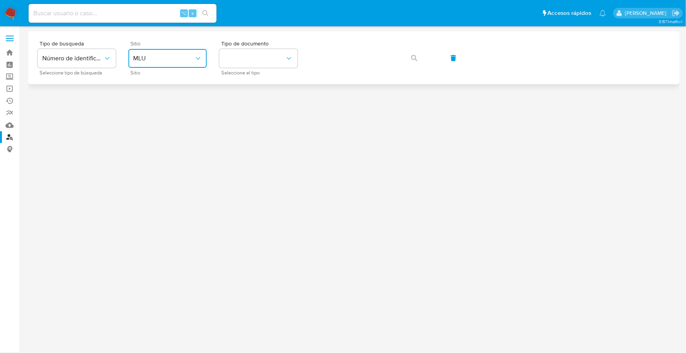
click at [193, 59] on span "MLU" at bounding box center [163, 58] width 61 height 8
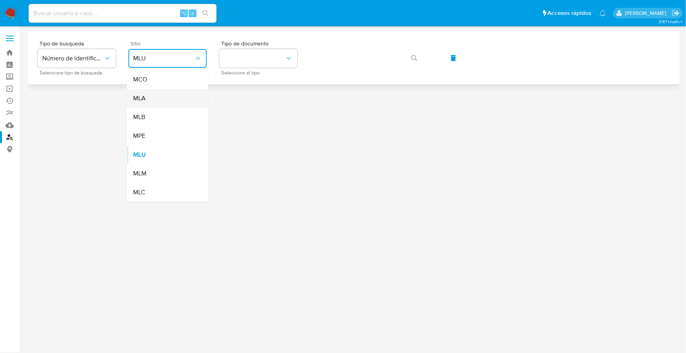
click at [178, 101] on div "MLA" at bounding box center [165, 98] width 64 height 19
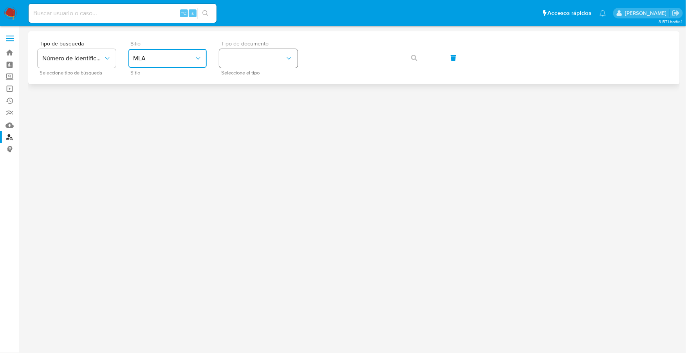
click at [234, 50] on button "identificationType" at bounding box center [258, 58] width 78 height 19
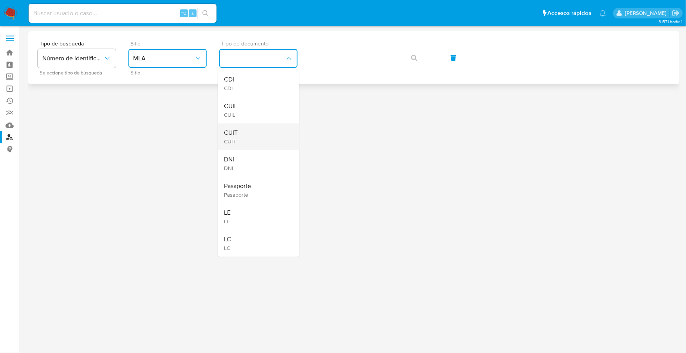
click at [246, 140] on div "CUIT CUIT" at bounding box center [256, 136] width 64 height 27
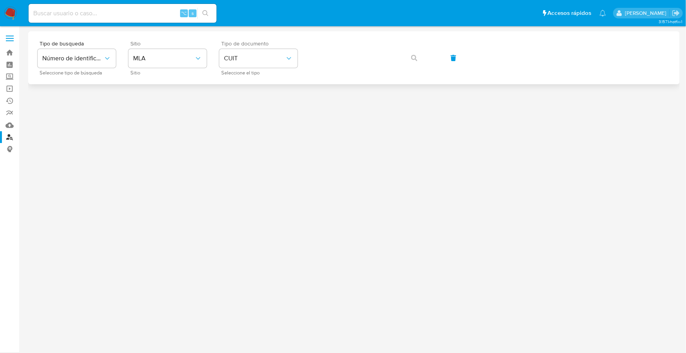
click at [325, 46] on div "Tipo de busqueda Número de identificación Seleccione tipo de búsqueda Sitio MLA…" at bounding box center [354, 58] width 632 height 34
click at [414, 57] on icon "button" at bounding box center [414, 58] width 6 height 6
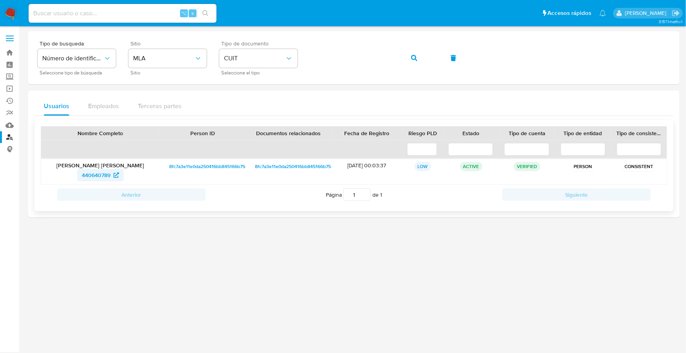
click at [91, 177] on span "440640789" at bounding box center [96, 175] width 29 height 13
click at [11, 10] on img at bounding box center [10, 13] width 13 height 13
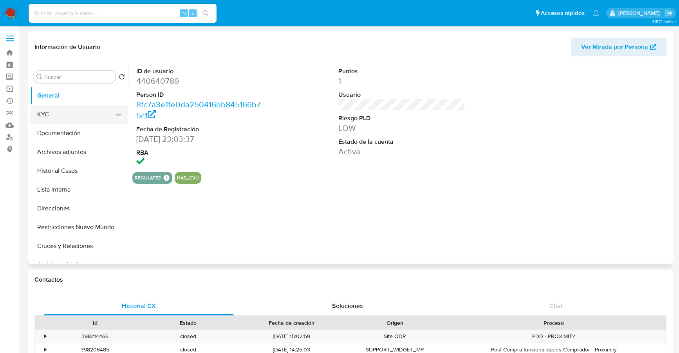
select select "10"
click at [64, 132] on button "Documentación" at bounding box center [76, 133] width 92 height 19
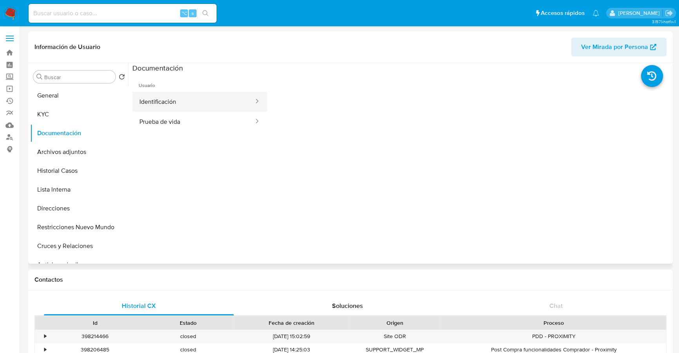
click at [173, 104] on button "Identificación" at bounding box center [193, 102] width 122 height 20
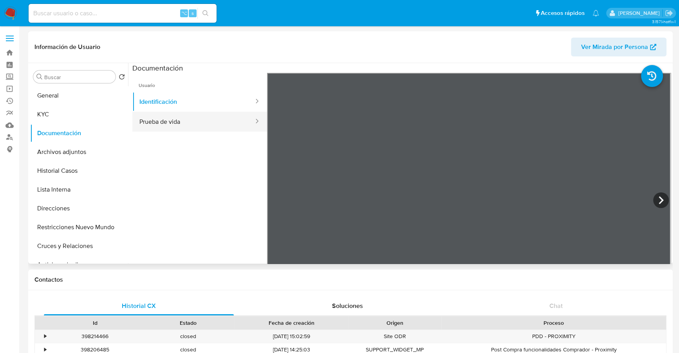
click at [183, 118] on button "Prueba de vida" at bounding box center [193, 122] width 122 height 20
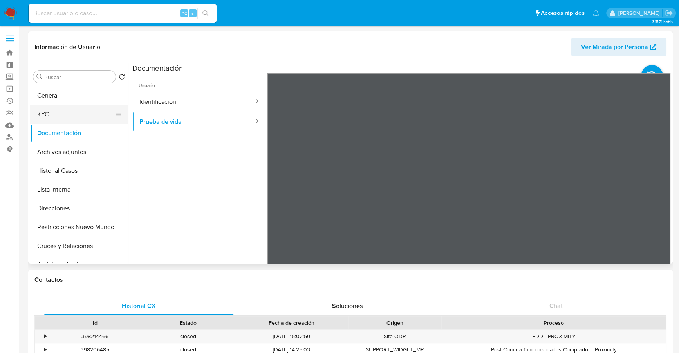
click at [59, 112] on button "KYC" at bounding box center [76, 114] width 92 height 19
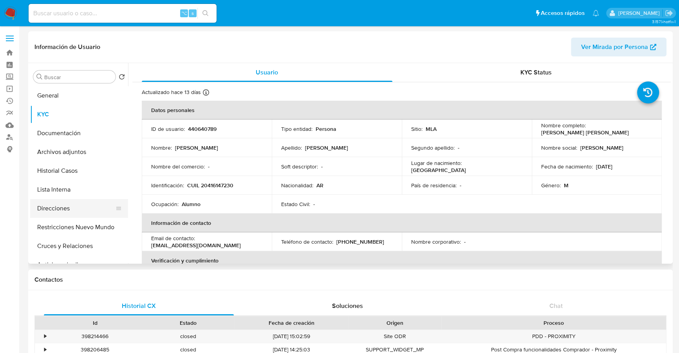
click at [63, 208] on button "Direcciones" at bounding box center [76, 208] width 92 height 19
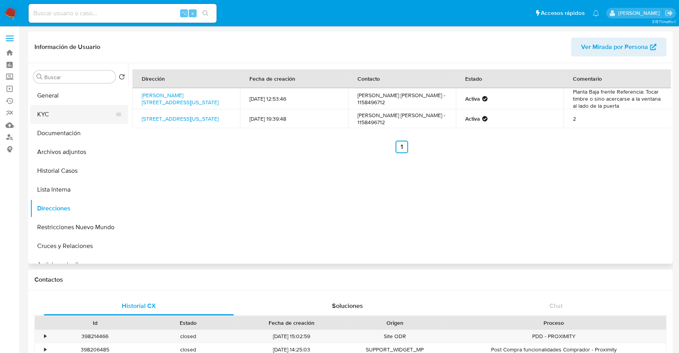
click at [50, 112] on button "KYC" at bounding box center [76, 114] width 92 height 19
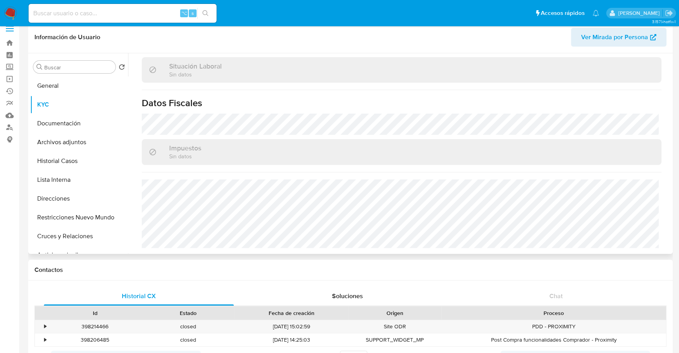
scroll to position [10, 0]
click at [66, 120] on button "Documentación" at bounding box center [76, 122] width 92 height 19
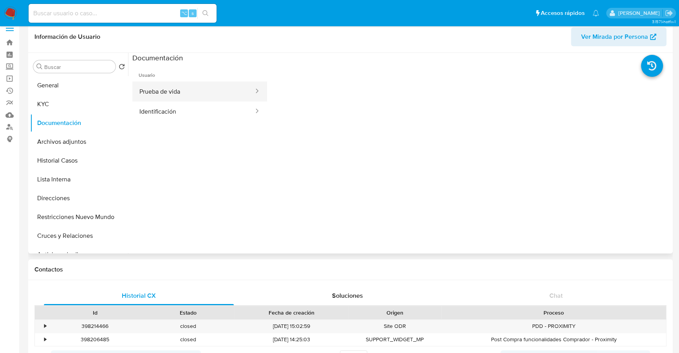
click at [189, 90] on button "Prueba de vida" at bounding box center [193, 91] width 122 height 20
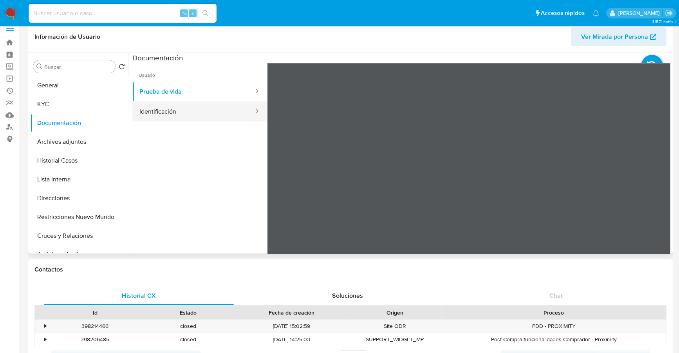
click at [190, 112] on button "Identificación" at bounding box center [193, 111] width 122 height 20
click at [661, 195] on icon at bounding box center [661, 190] width 16 height 16
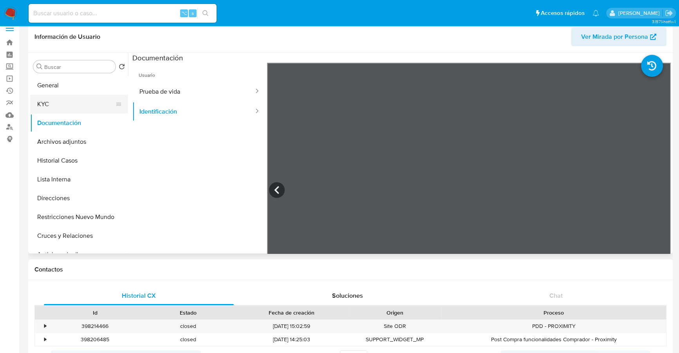
click at [70, 105] on button "KYC" at bounding box center [76, 104] width 92 height 19
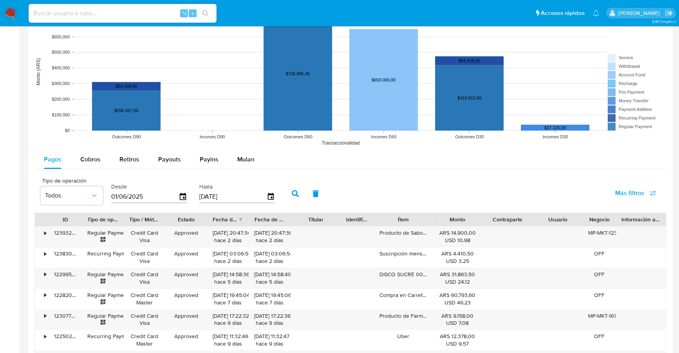
scroll to position [655, 0]
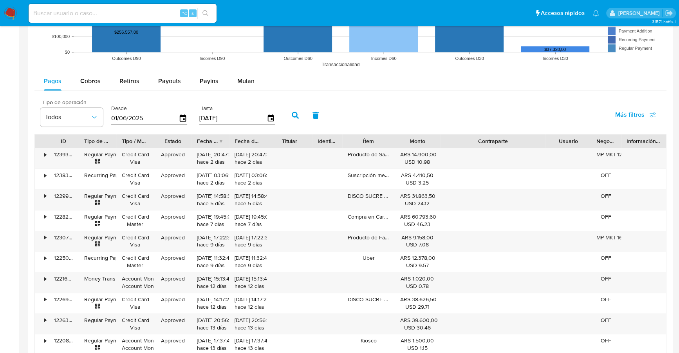
drag, startPoint x: 531, startPoint y: 139, endPoint x: 587, endPoint y: 138, distance: 55.6
click at [587, 138] on div "ID Tipo de operación Tipo / Método Estado Fecha de creación Fecha de aprobación…" at bounding box center [350, 140] width 631 height 13
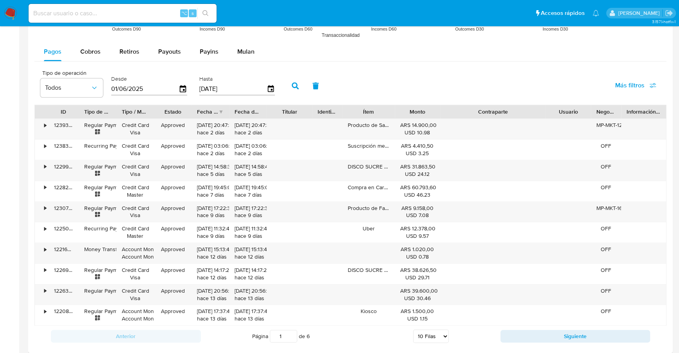
scroll to position [685, 0]
click at [523, 334] on button "Siguiente" at bounding box center [575, 335] width 150 height 13
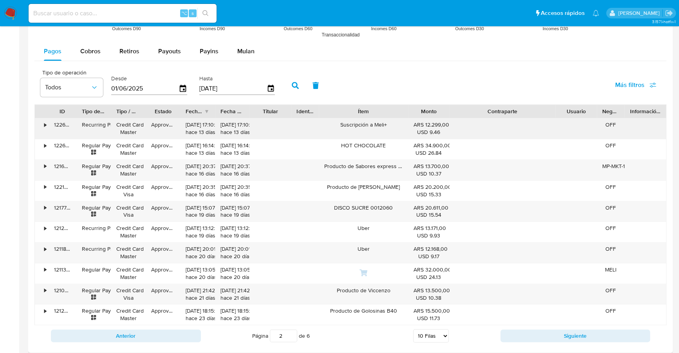
drag, startPoint x: 395, startPoint y: 112, endPoint x: 432, endPoint y: 117, distance: 36.9
click at [432, 117] on div "ID Tipo de operación Tipo / Método Estado Fecha de creación Fecha de aprobación…" at bounding box center [350, 214] width 632 height 221
click at [531, 334] on button "Siguiente" at bounding box center [575, 335] width 150 height 13
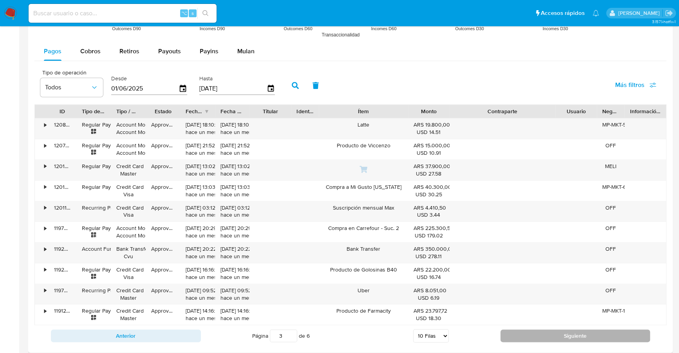
click at [514, 333] on button "Siguiente" at bounding box center [575, 335] width 150 height 13
type input "4"
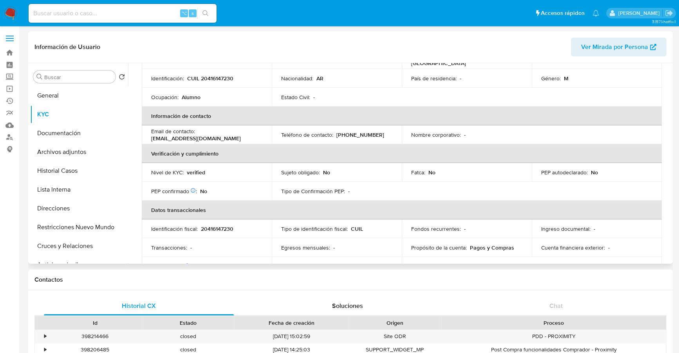
scroll to position [0, 0]
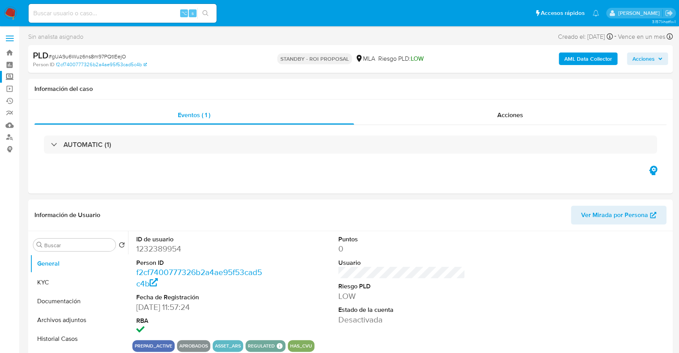
select select "10"
click at [117, 14] on input at bounding box center [123, 13] width 188 height 10
paste input "2498214301"
type input "2498214301"
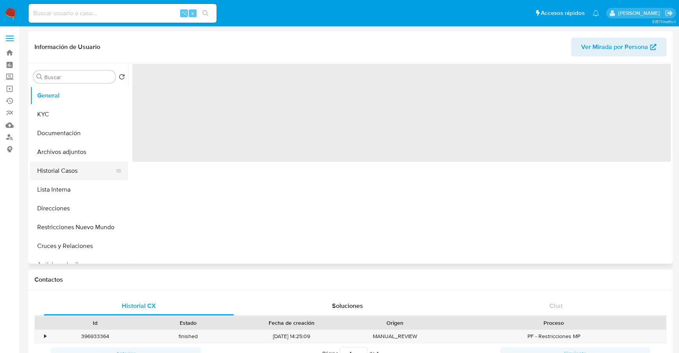
click at [64, 166] on button "Historial Casos" at bounding box center [76, 170] width 92 height 19
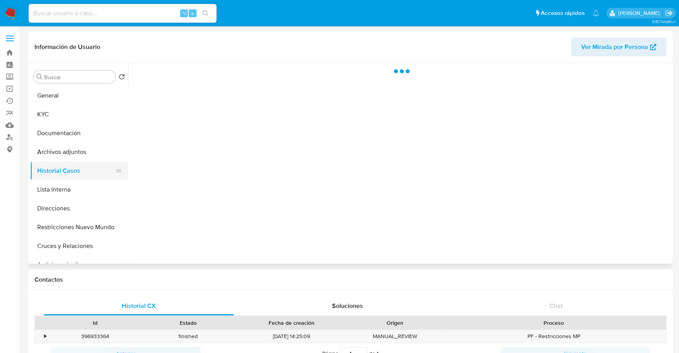
select select "10"
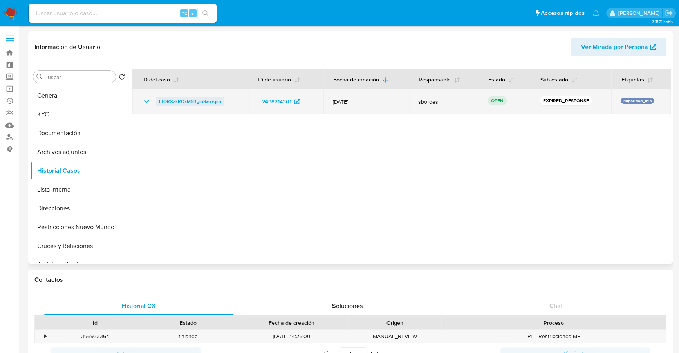
click at [190, 101] on span "FfORXzkROxM6l1ginSxo7qsh" at bounding box center [190, 101] width 62 height 9
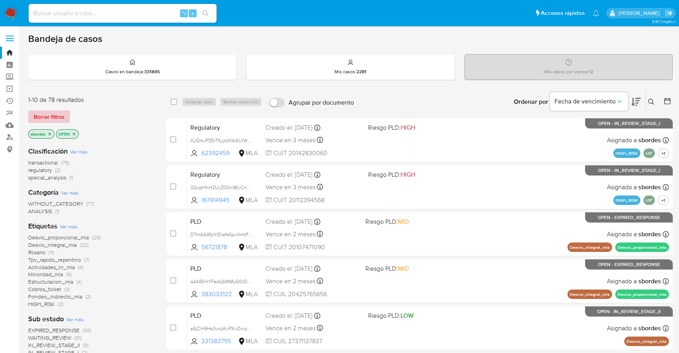
click at [59, 114] on span "Borrar filtros" at bounding box center [49, 116] width 31 height 11
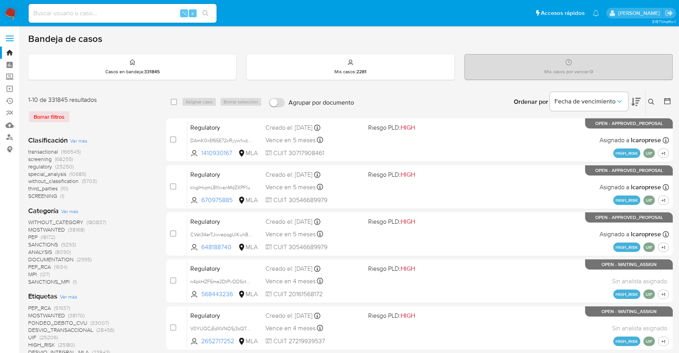
click at [649, 102] on icon at bounding box center [651, 102] width 6 height 6
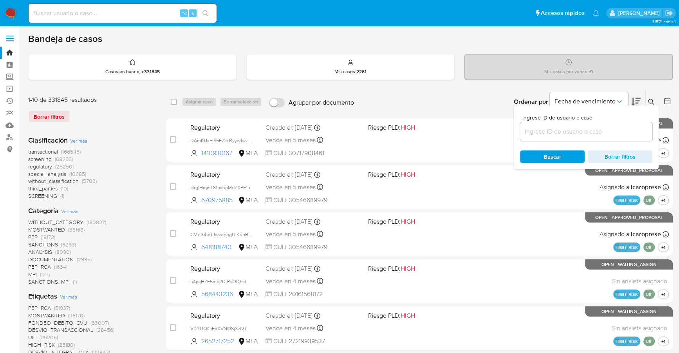
click at [579, 130] on input at bounding box center [586, 131] width 132 height 10
type input "FfORXzkROxM6l1ginSxo7qsh"
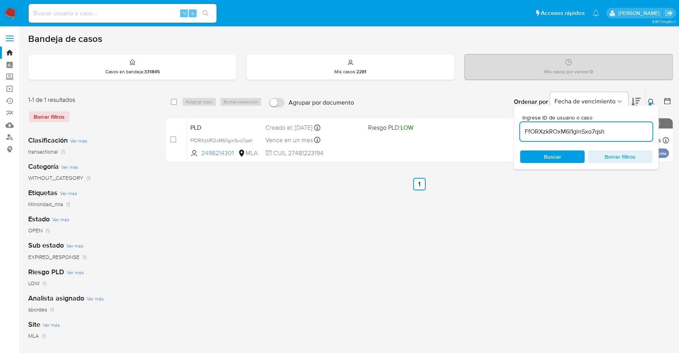
click at [654, 102] on icon at bounding box center [651, 102] width 6 height 6
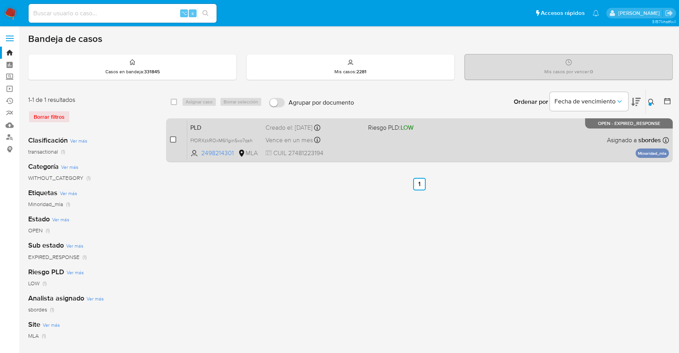
click at [175, 137] on input "checkbox" at bounding box center [173, 139] width 6 height 6
checkbox input "true"
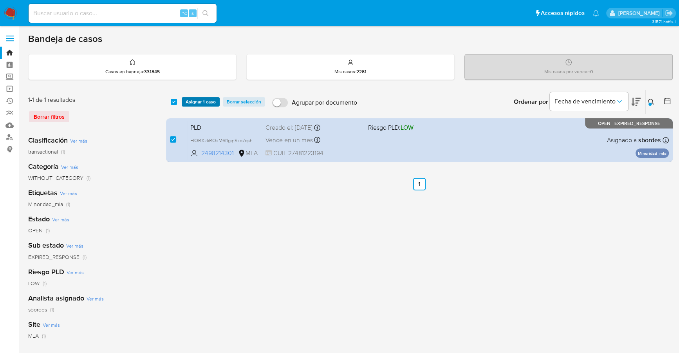
click at [200, 101] on span "Asignar 1 caso" at bounding box center [201, 102] width 30 height 8
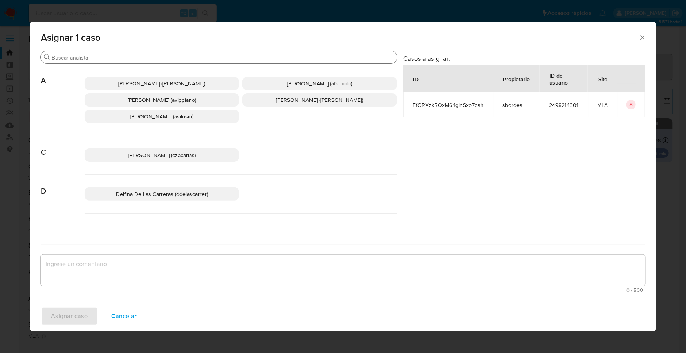
click at [156, 60] on input "Buscar" at bounding box center [223, 57] width 342 height 7
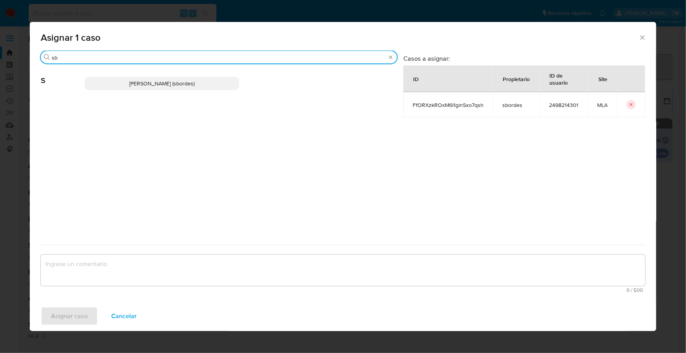
type input "sb"
click at [165, 83] on span "Stefania Bordes (sbordes)" at bounding box center [161, 83] width 65 height 8
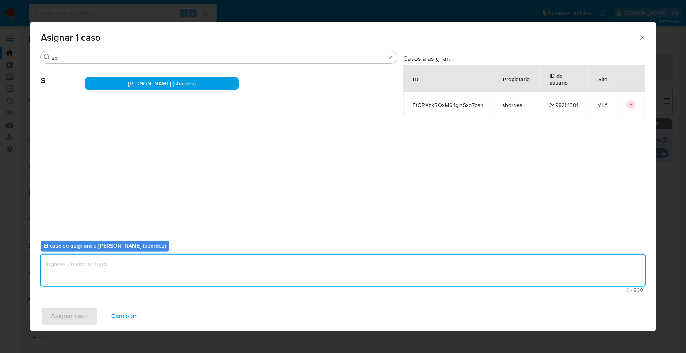
click at [144, 269] on textarea "assign-modal" at bounding box center [343, 269] width 604 height 31
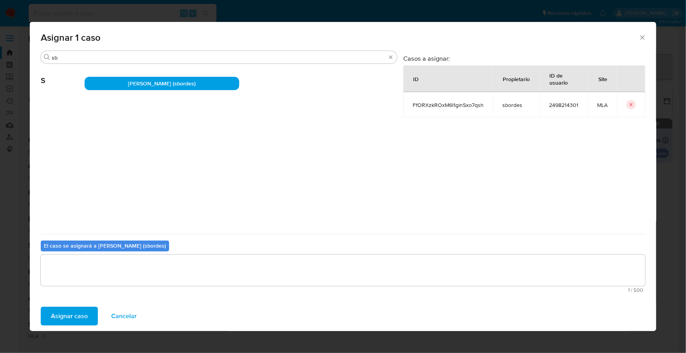
click at [83, 310] on span "Asignar caso" at bounding box center [69, 315] width 37 height 17
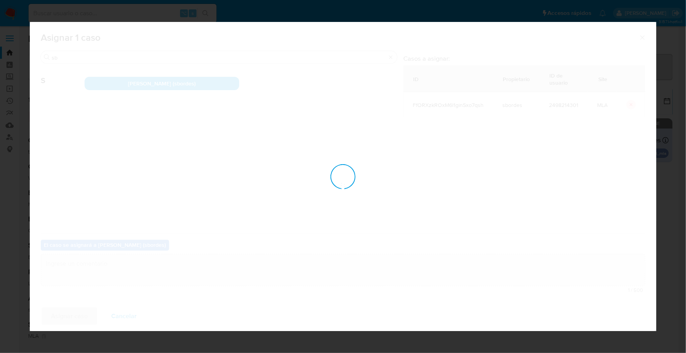
checkbox input "false"
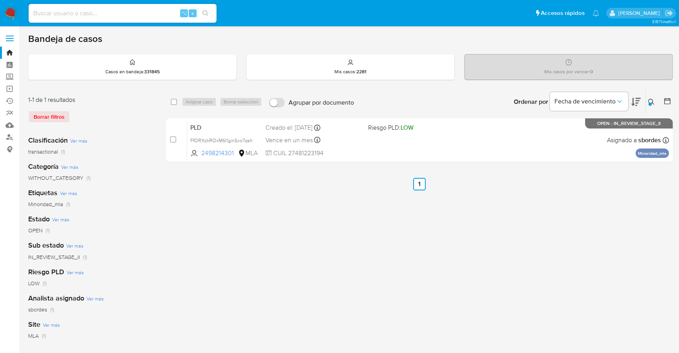
click at [12, 16] on img at bounding box center [10, 13] width 13 height 13
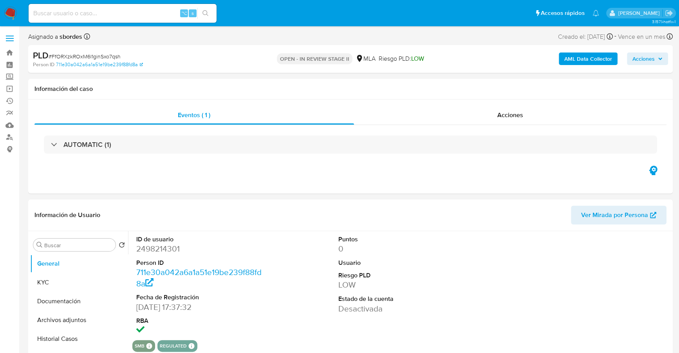
select select "10"
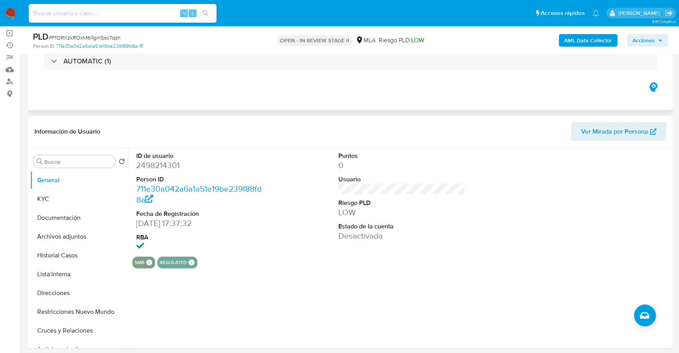
scroll to position [95, 0]
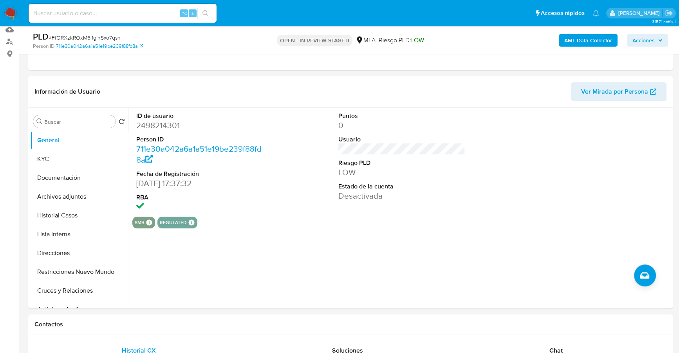
click at [107, 11] on input at bounding box center [123, 13] width 188 height 10
paste input "2498214301"
type input "2498214301"
click at [59, 160] on button "KYC" at bounding box center [76, 159] width 92 height 19
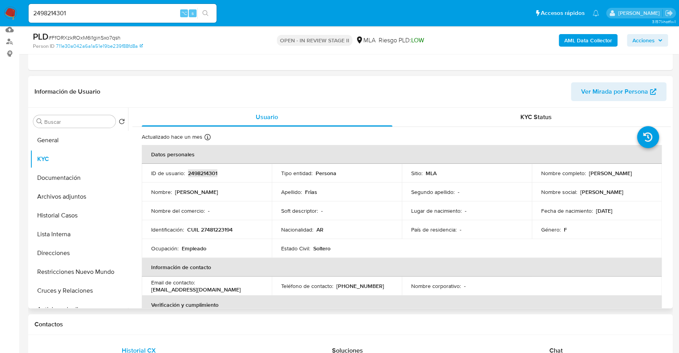
copy p "2498214301"
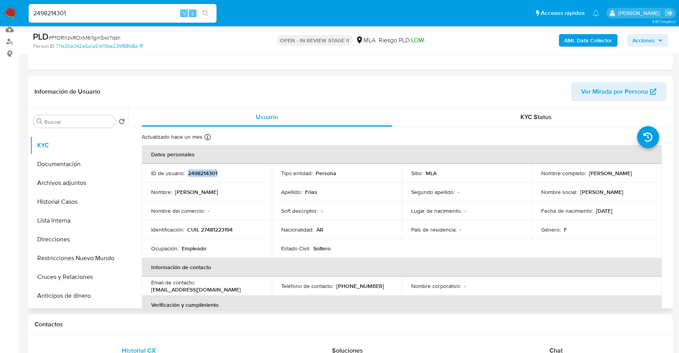
scroll to position [0, 0]
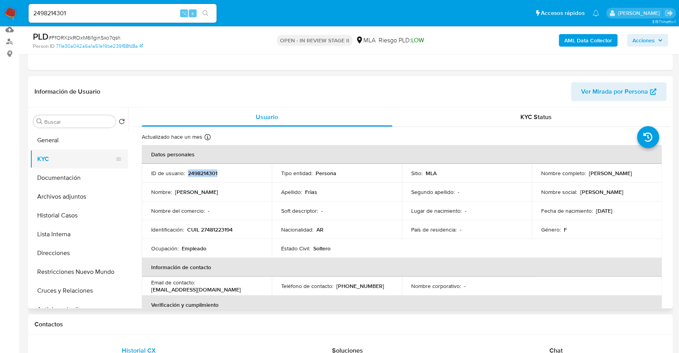
click at [70, 164] on button "KYC" at bounding box center [76, 159] width 92 height 19
click at [71, 175] on button "Documentación" at bounding box center [76, 177] width 92 height 19
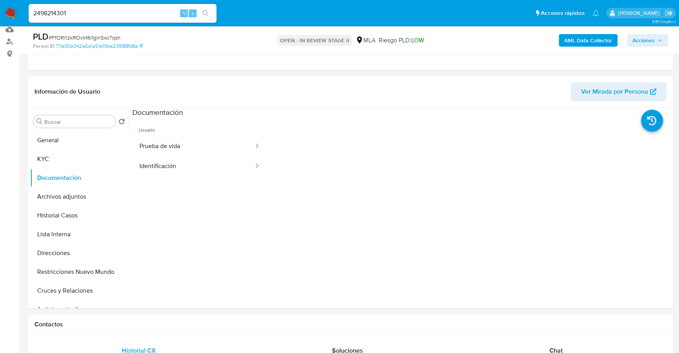
click at [180, 144] on button "Prueba de vida" at bounding box center [193, 146] width 122 height 20
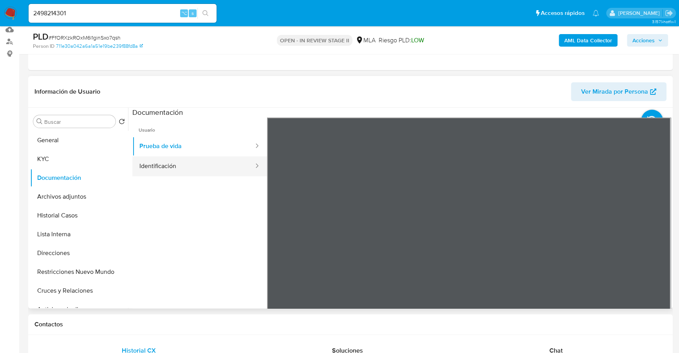
click at [185, 164] on button "Identificación" at bounding box center [193, 166] width 122 height 20
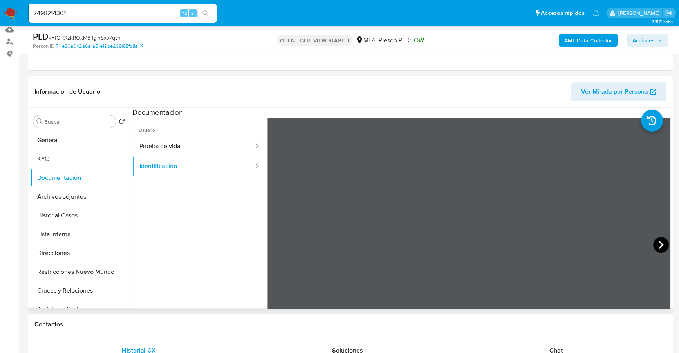
click at [655, 241] on icon at bounding box center [661, 245] width 16 height 16
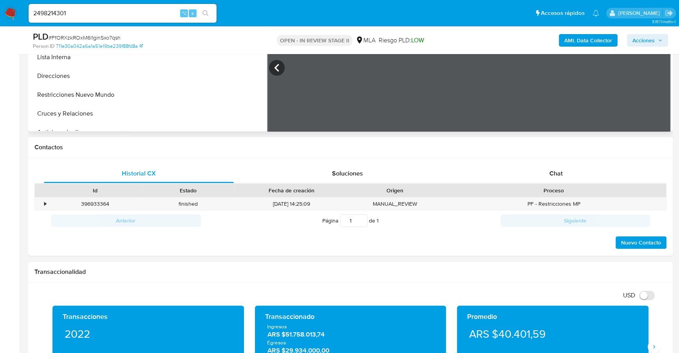
scroll to position [278, 0]
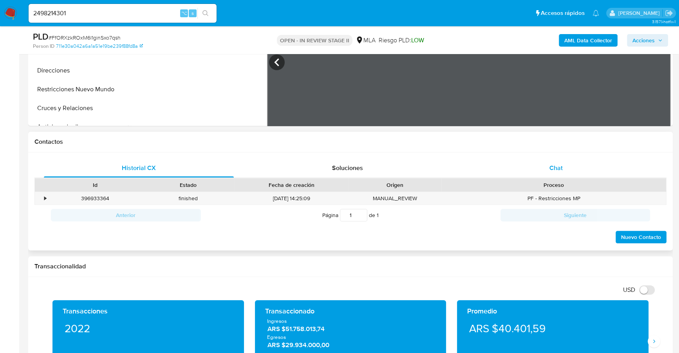
click at [584, 167] on div "Chat" at bounding box center [556, 168] width 190 height 19
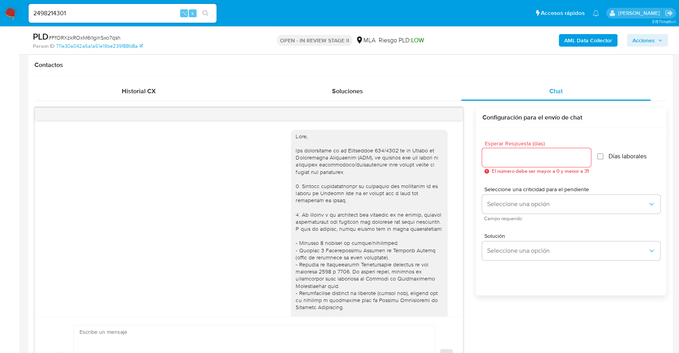
scroll to position [420, 0]
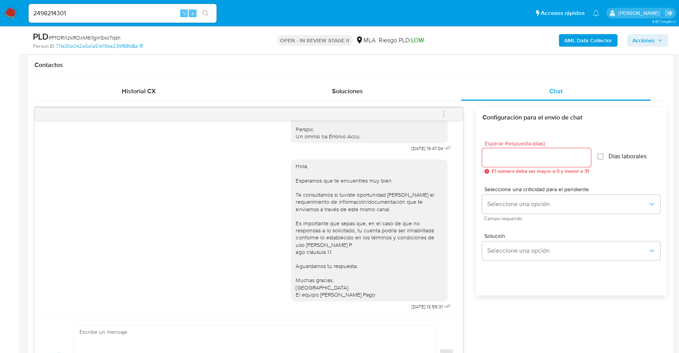
click at [442, 110] on icon "menu-action" at bounding box center [443, 113] width 7 height 7
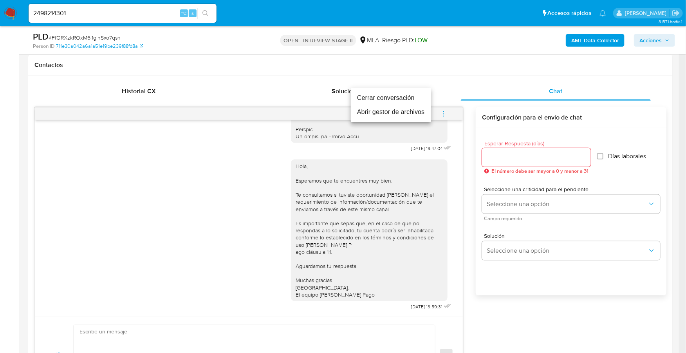
click at [396, 95] on li "Cerrar conversación" at bounding box center [391, 98] width 80 height 14
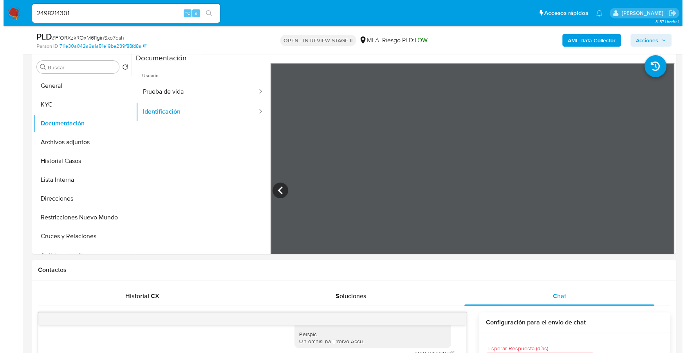
scroll to position [93, 0]
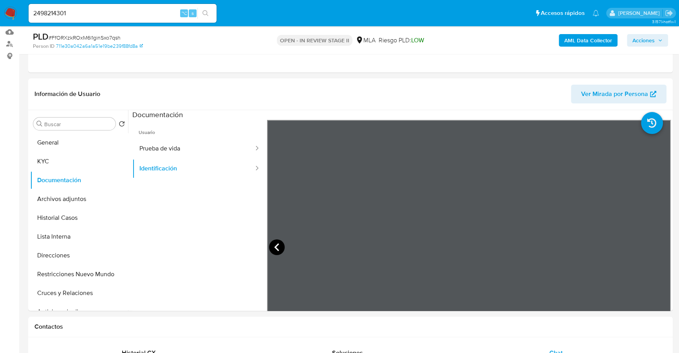
click at [278, 250] on icon at bounding box center [277, 247] width 16 height 16
click at [586, 38] on b "AML Data Collector" at bounding box center [588, 40] width 48 height 13
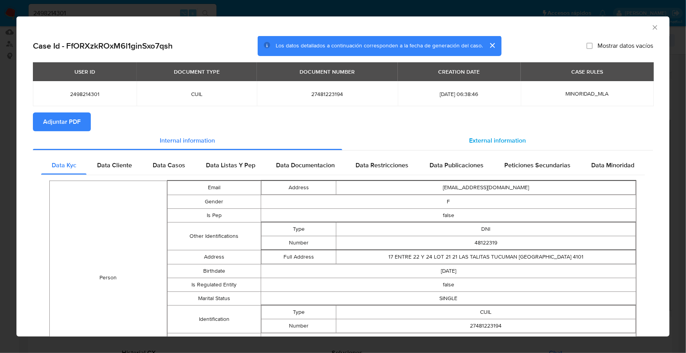
click at [488, 141] on span "External information" at bounding box center [497, 140] width 57 height 9
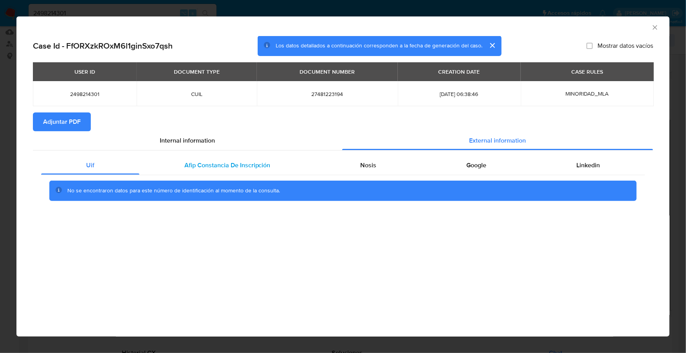
click at [219, 167] on span "Afip Constancia De Inscripción" at bounding box center [227, 164] width 86 height 9
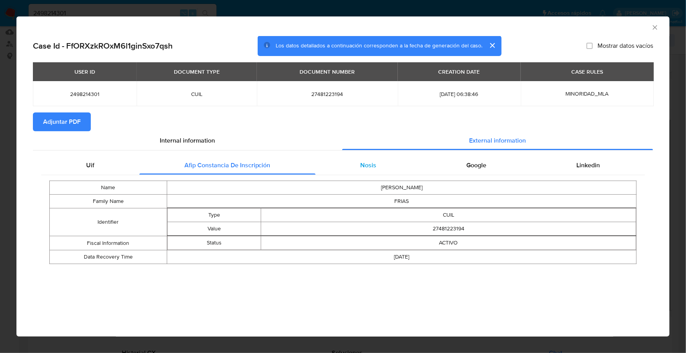
click at [351, 162] on div "Nosis" at bounding box center [368, 165] width 106 height 19
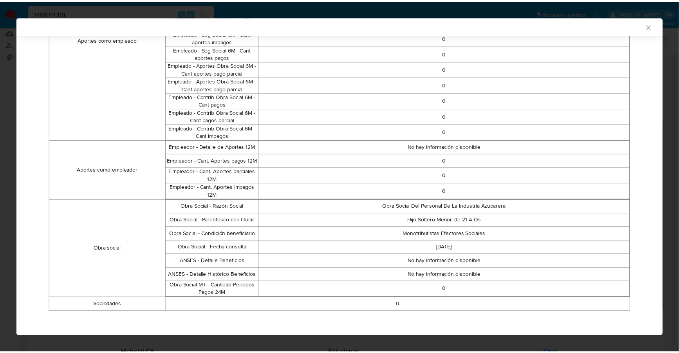
scroll to position [0, 0]
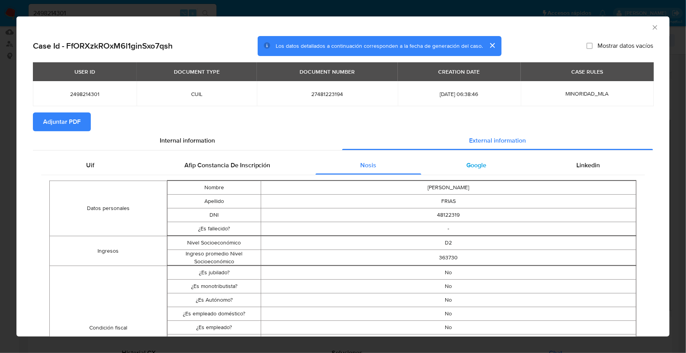
click at [479, 164] on span "Google" at bounding box center [476, 164] width 20 height 9
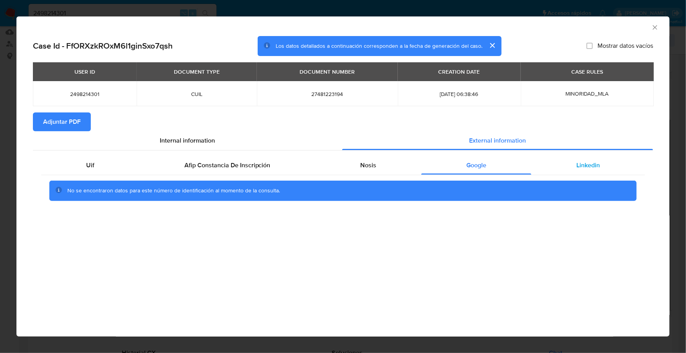
click at [575, 160] on div "Linkedin" at bounding box center [587, 165] width 113 height 19
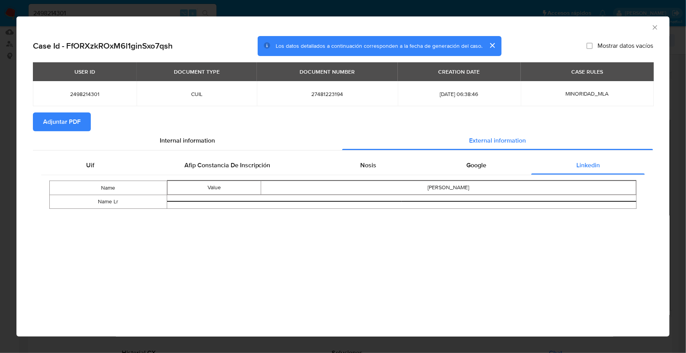
click at [63, 127] on span "Adjuntar PDF" at bounding box center [62, 121] width 38 height 17
click at [658, 29] on icon "Cerrar ventana" at bounding box center [655, 27] width 8 height 8
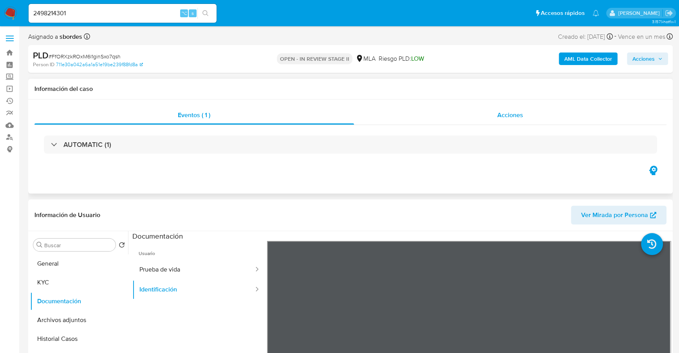
click at [484, 122] on div "Acciones" at bounding box center [510, 115] width 313 height 19
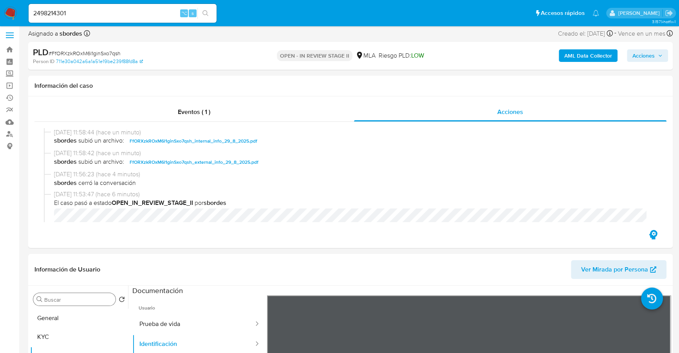
scroll to position [8, 0]
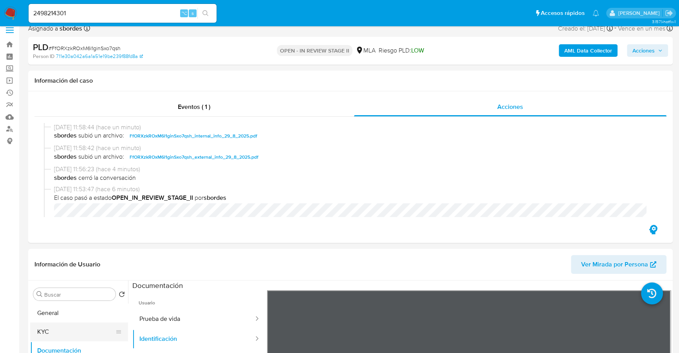
click at [57, 335] on button "KYC" at bounding box center [76, 331] width 92 height 19
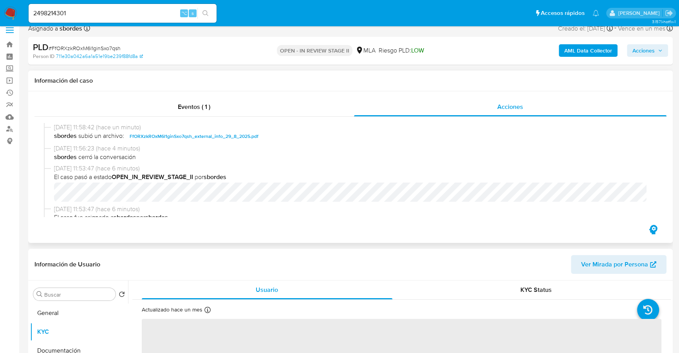
scroll to position [72, 0]
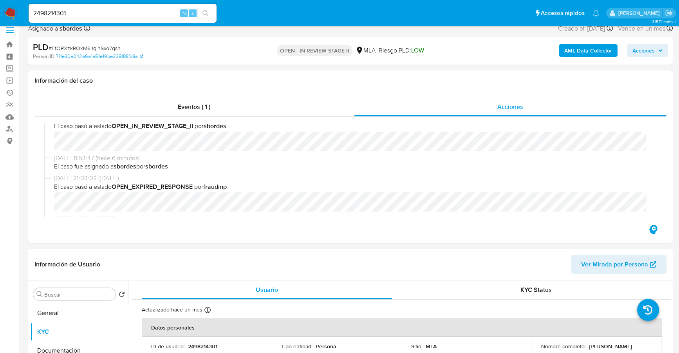
click at [651, 45] on span "Acciones" at bounding box center [643, 50] width 22 height 13
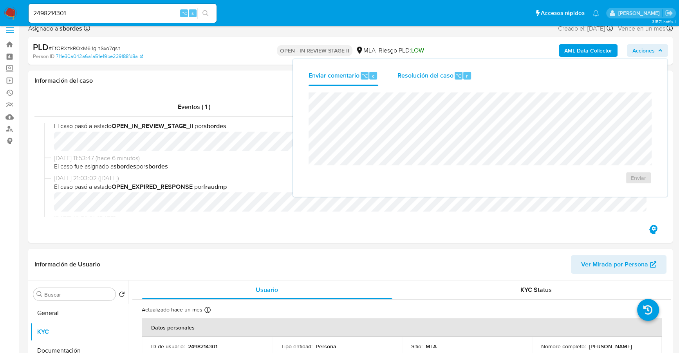
click at [432, 79] on span "Resolución del caso" at bounding box center [425, 75] width 56 height 9
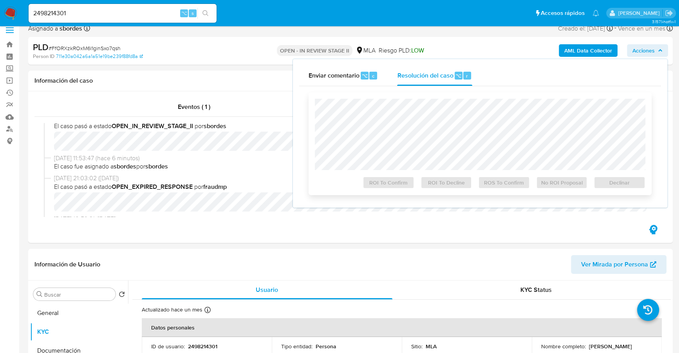
click at [432, 94] on div "ROI To Confirm ROI To Decline ROS To Confirm No ROI Proposal Declinar" at bounding box center [479, 143] width 343 height 103
click at [612, 183] on span "Declinar" at bounding box center [619, 182] width 41 height 11
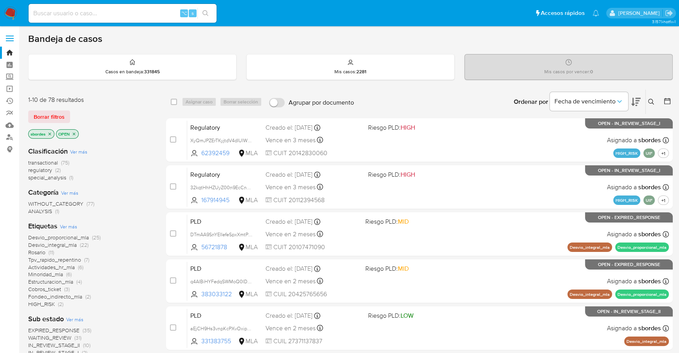
click at [49, 134] on icon "close-filter" at bounding box center [50, 133] width 3 height 3
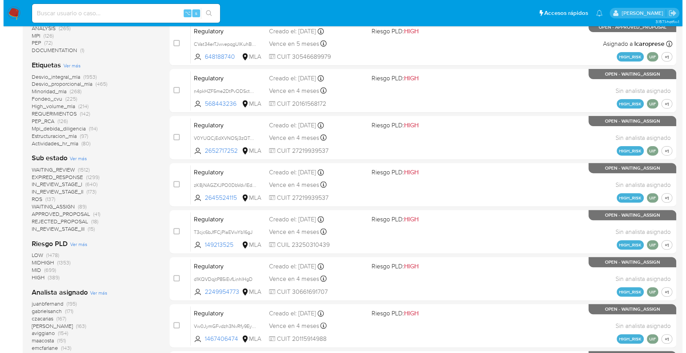
scroll to position [279, 0]
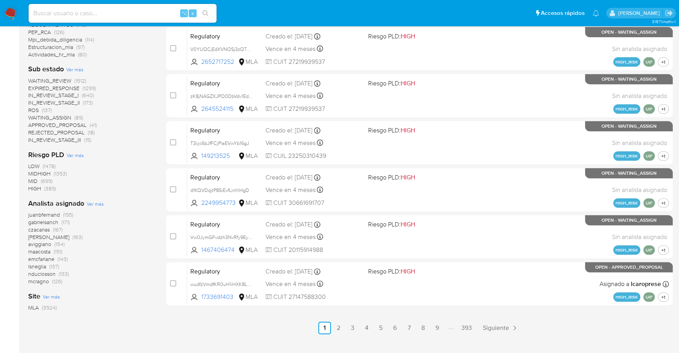
click at [90, 205] on span "Ver más" at bounding box center [94, 203] width 17 height 7
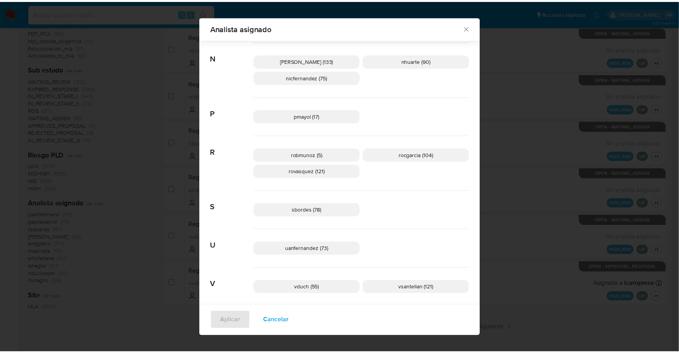
scroll to position [453, 0]
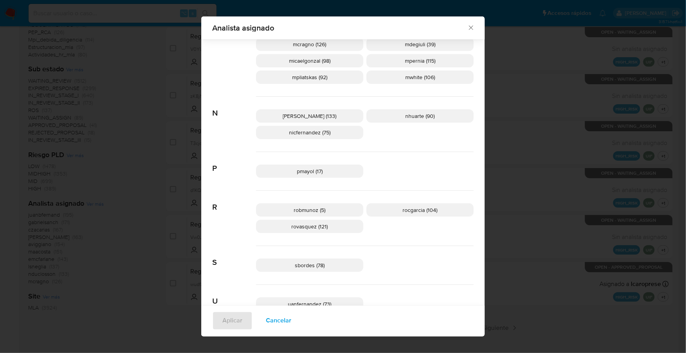
click at [469, 27] on icon "Cerrar" at bounding box center [471, 28] width 8 height 8
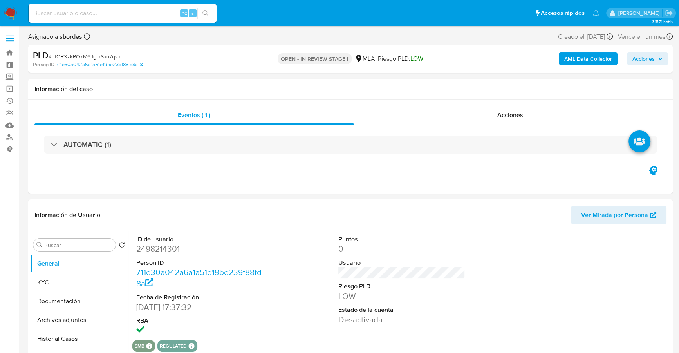
select select "10"
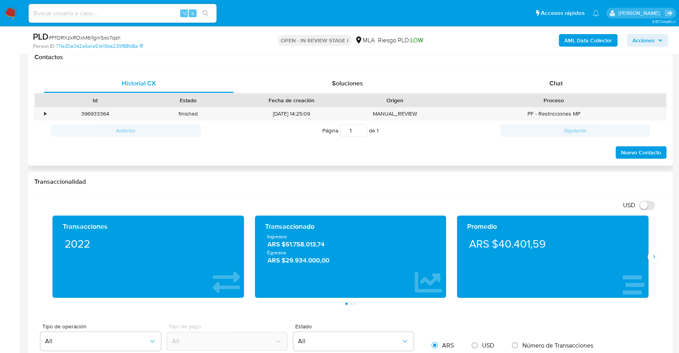
scroll to position [309, 0]
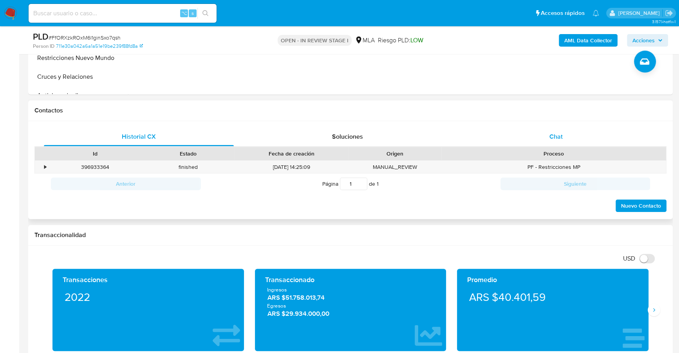
click at [560, 128] on div "Chat" at bounding box center [556, 136] width 190 height 19
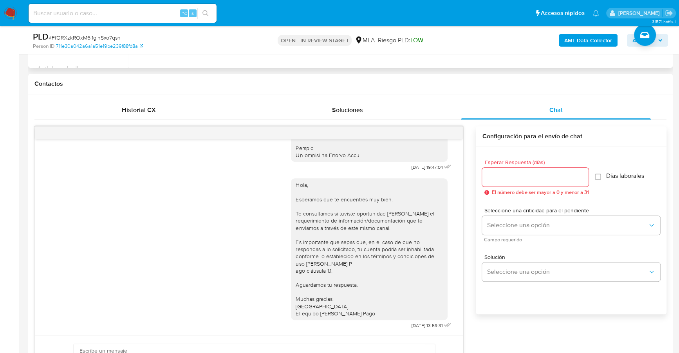
scroll to position [139, 0]
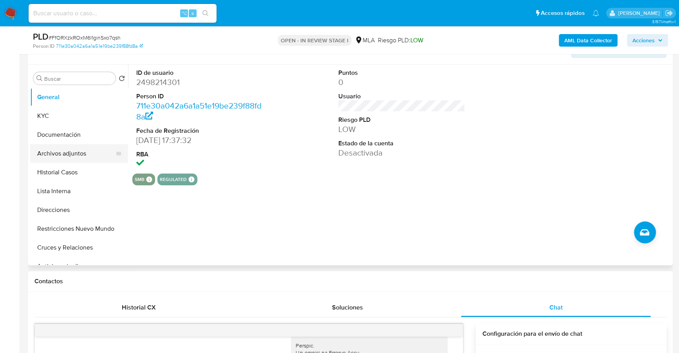
click at [56, 152] on button "Archivos adjuntos" at bounding box center [76, 153] width 92 height 19
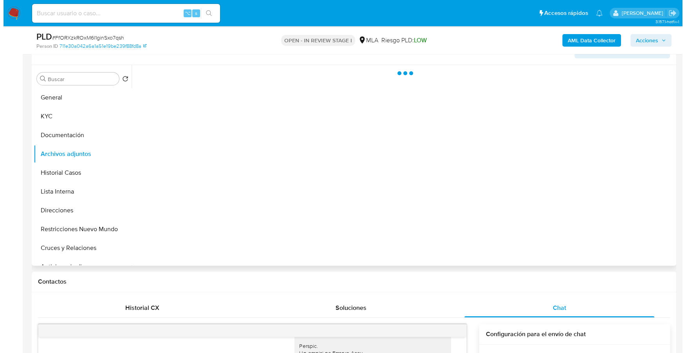
scroll to position [120, 0]
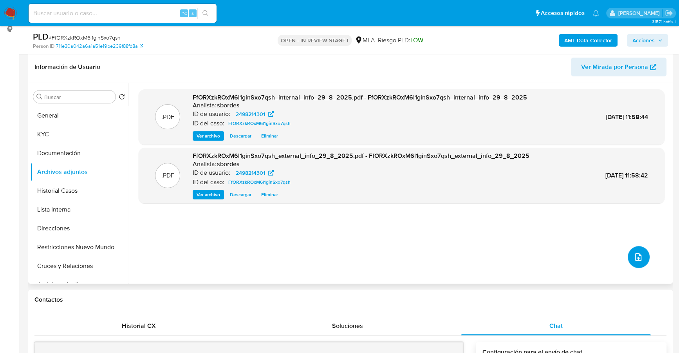
click at [640, 263] on button "upload-file" at bounding box center [638, 257] width 22 height 22
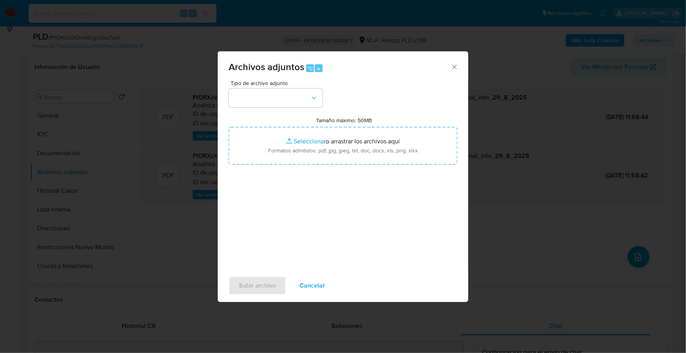
click at [298, 87] on div "Tipo de archivo adjunto" at bounding box center [276, 93] width 94 height 27
click at [287, 99] on button "button" at bounding box center [276, 97] width 94 height 19
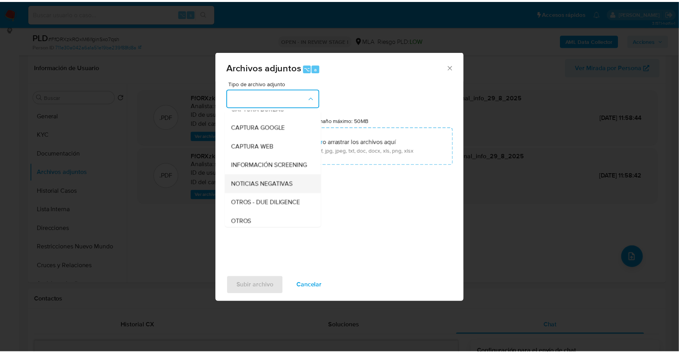
scroll to position [59, 0]
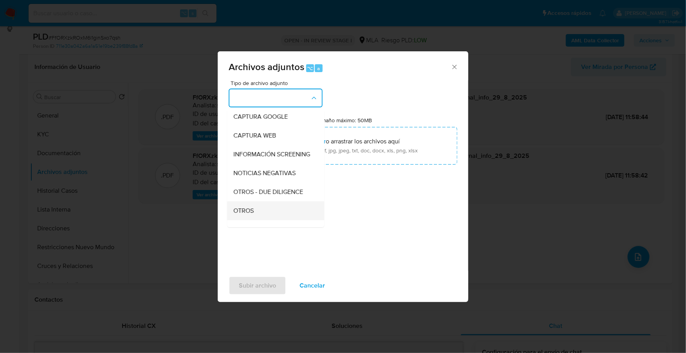
click at [254, 220] on div "OTROS" at bounding box center [273, 210] width 80 height 19
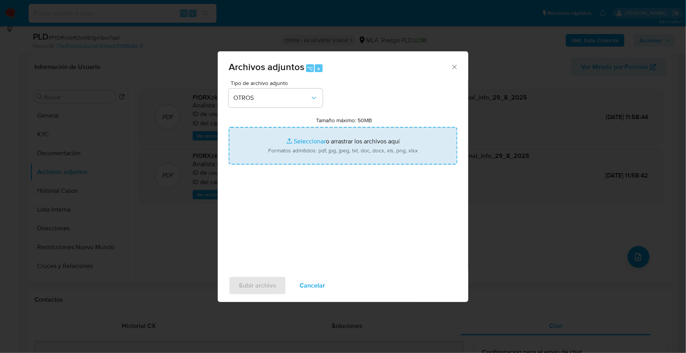
click at [318, 137] on input "Tamaño máximo: 50MB Seleccionar archivos" at bounding box center [343, 146] width 229 height 38
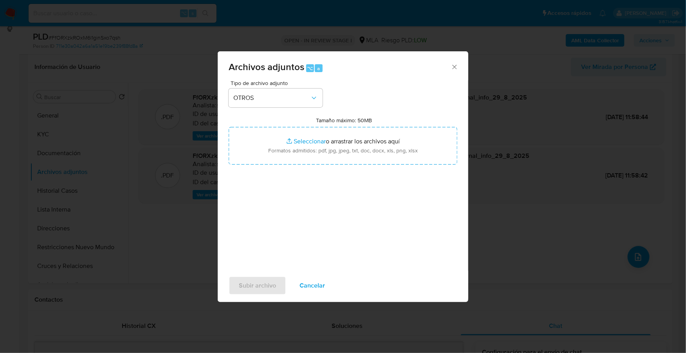
type input "C:\fakepath\Caselog FfORXzkROxM6l1ginSxo7qsh_2025_07_17_19_01_31.docx"
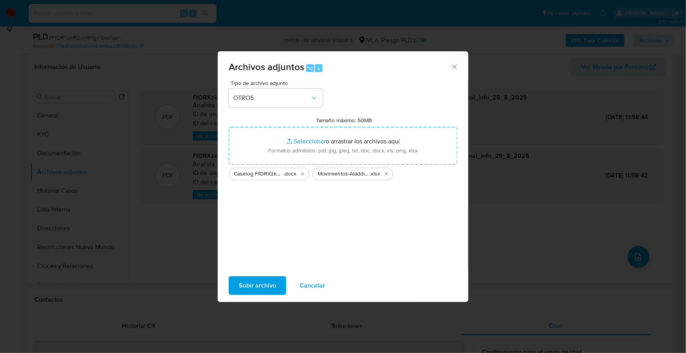
click at [266, 284] on span "Subir archivo" at bounding box center [257, 285] width 37 height 17
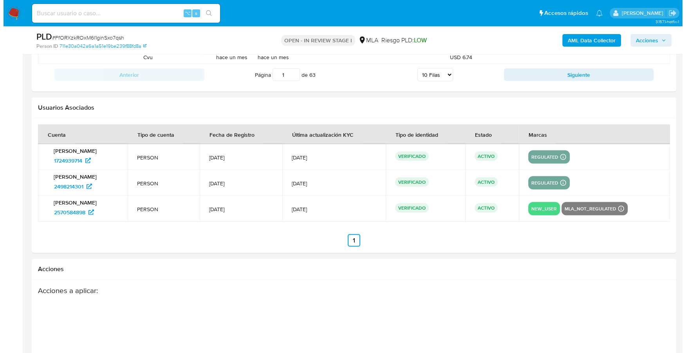
scroll to position [1424, 0]
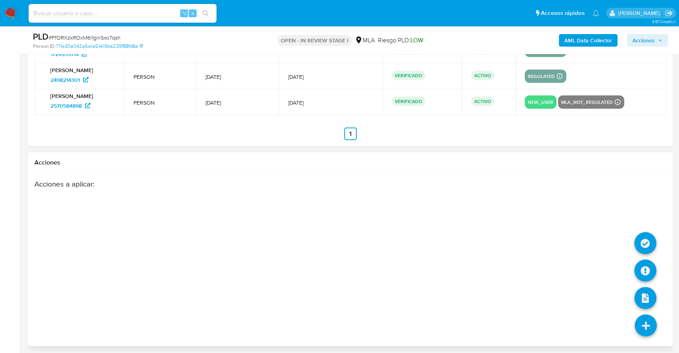
click at [645, 325] on icon at bounding box center [645, 325] width 22 height 22
click at [643, 268] on icon at bounding box center [645, 270] width 22 height 22
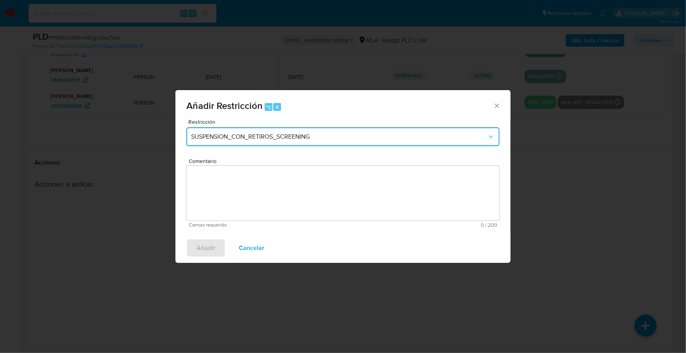
click at [236, 134] on span "SUSPENSION_CON_RETIROS_SCREENING" at bounding box center [339, 137] width 296 height 8
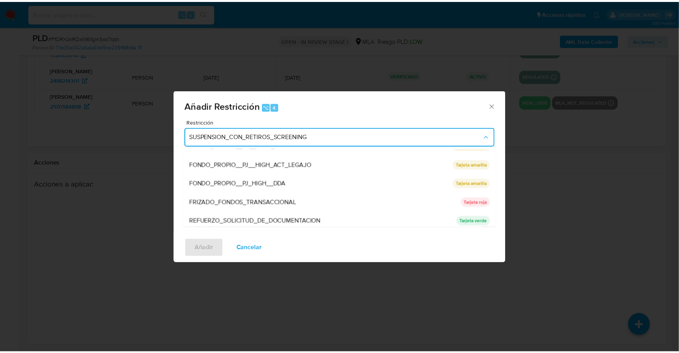
scroll to position [166, 0]
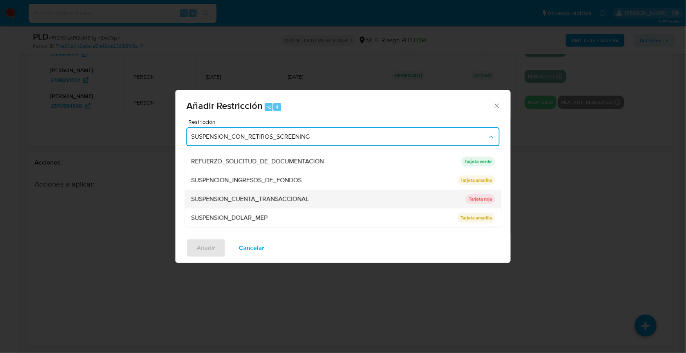
click at [254, 204] on div "SUSPENSION_CUENTA_TRANSACCIONAL" at bounding box center [326, 198] width 270 height 19
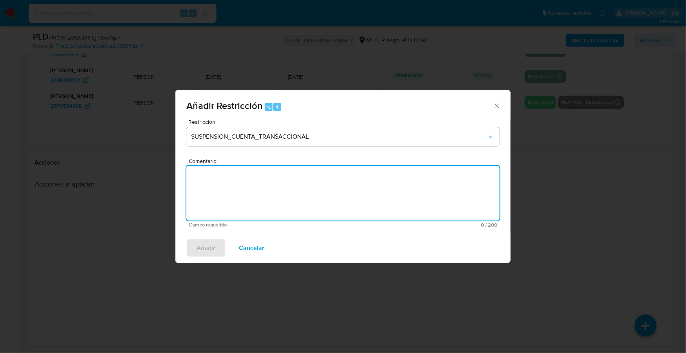
click at [387, 193] on textarea "Comentario" at bounding box center [342, 193] width 313 height 55
type textarea "AML"
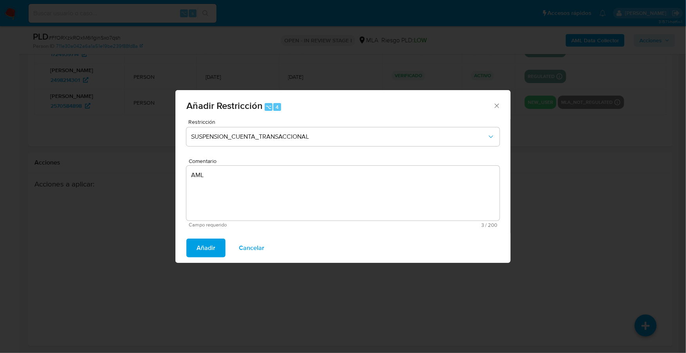
click at [214, 250] on span "Añadir" at bounding box center [205, 247] width 19 height 17
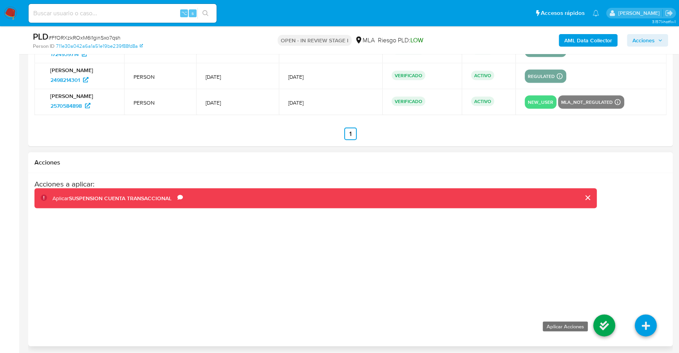
click at [604, 319] on icon at bounding box center [604, 325] width 22 height 22
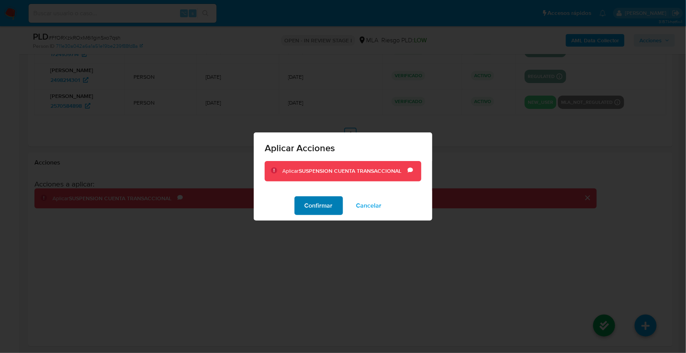
click at [317, 209] on span "Confirmar" at bounding box center [318, 205] width 28 height 17
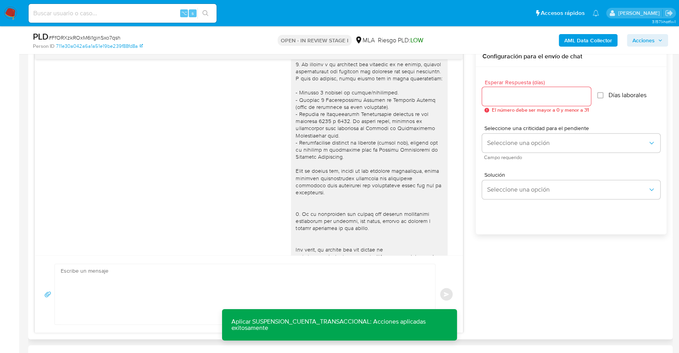
scroll to position [0, 0]
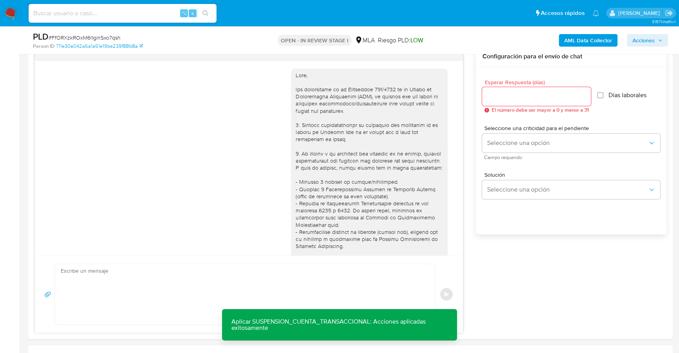
click at [649, 36] on span "Acciones" at bounding box center [643, 40] width 22 height 13
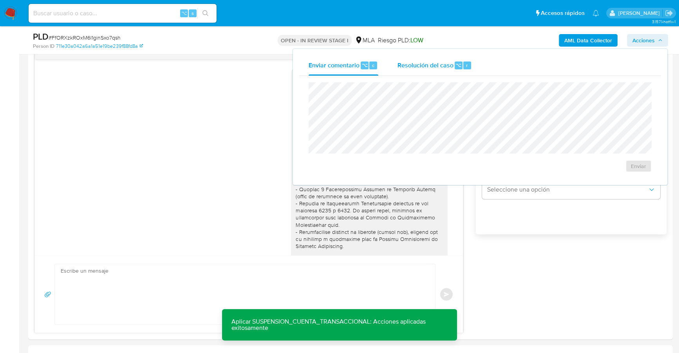
click at [429, 67] on span "Resolución del caso" at bounding box center [425, 64] width 56 height 9
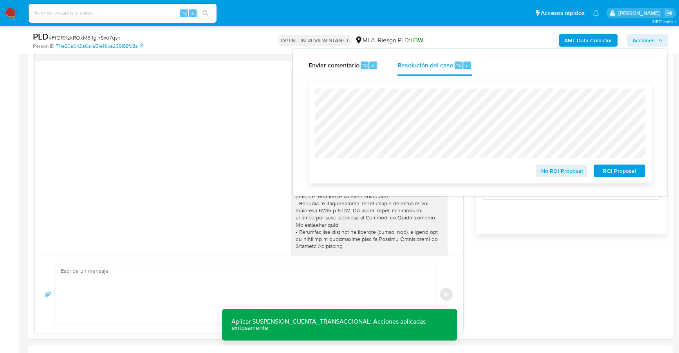
click at [611, 171] on span "ROI Proposal" at bounding box center [619, 170] width 41 height 11
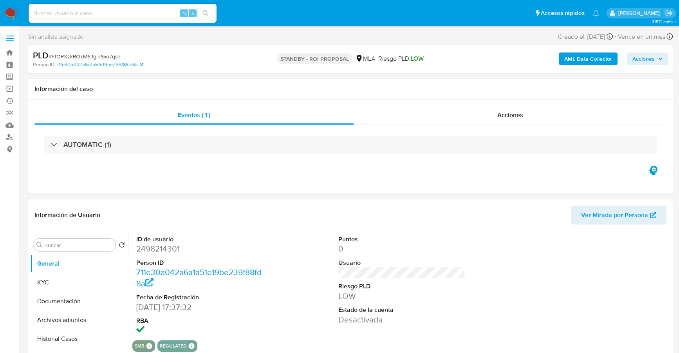
select select "10"
click at [104, 13] on input at bounding box center [123, 13] width 188 height 10
paste input "YfdopoaQ9tghYWpGbmbaK0z3"
type input "YfdopoaQ9tghYWpGbmbaK0z3"
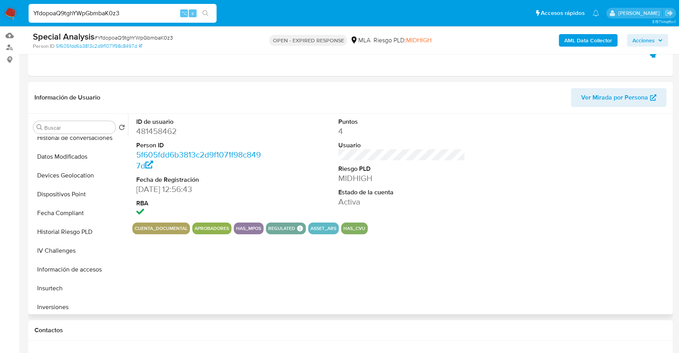
scroll to position [387, 0]
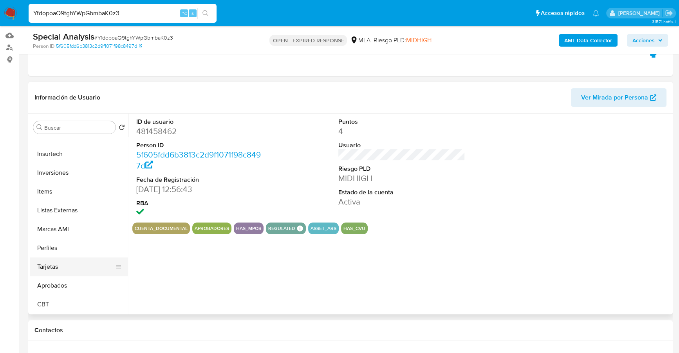
select select "10"
click at [67, 283] on button "Aprobados" at bounding box center [76, 285] width 92 height 19
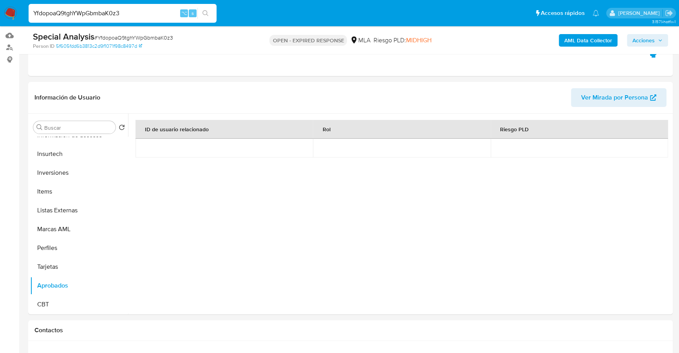
drag, startPoint x: 150, startPoint y: 14, endPoint x: -25, endPoint y: 13, distance: 174.9
paste input "1479241526"
type input "1479241526"
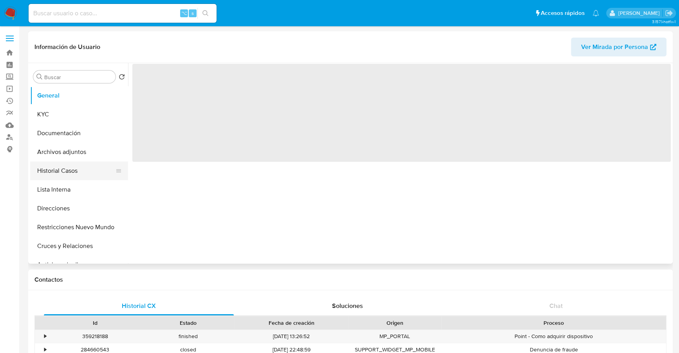
click at [67, 170] on button "Historial Casos" at bounding box center [76, 170] width 92 height 19
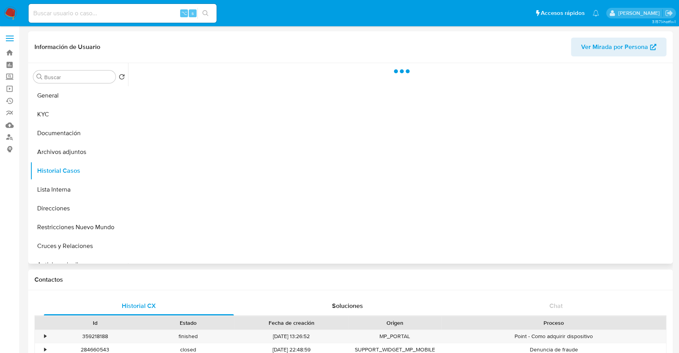
select select "10"
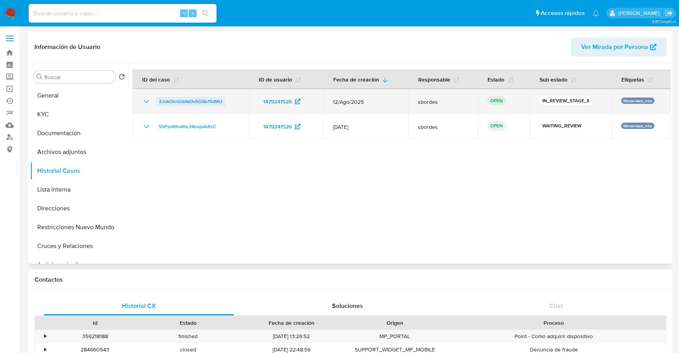
click at [204, 99] on span "ZJokOtoGldAk0vSGi8efSdMU" at bounding box center [190, 101] width 63 height 9
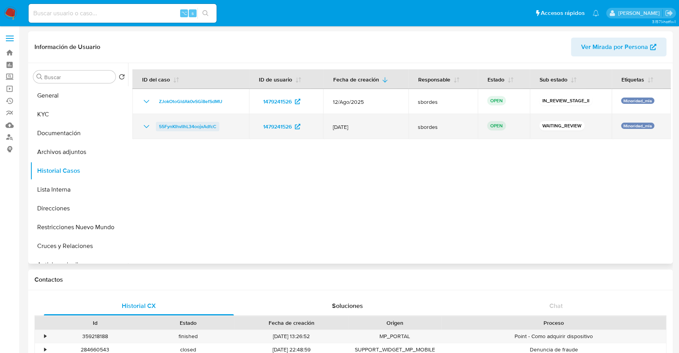
click at [181, 125] on span "55FynKlhvlIhL34oojxAdfcC" at bounding box center [187, 126] width 57 height 9
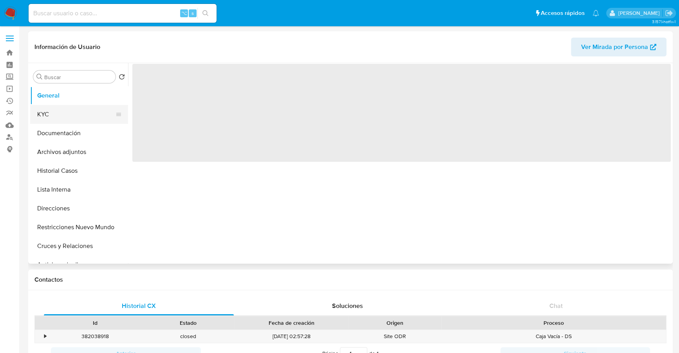
click at [38, 115] on button "KYC" at bounding box center [76, 114] width 92 height 19
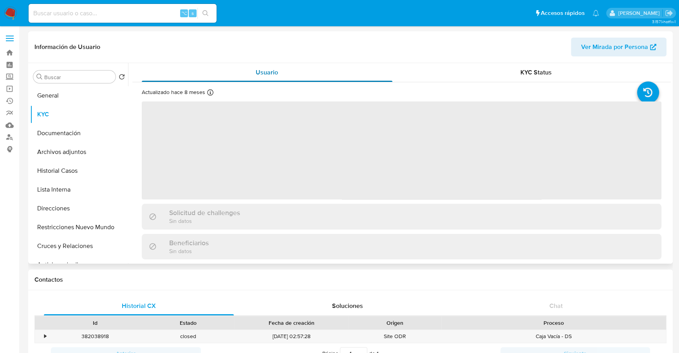
select select "10"
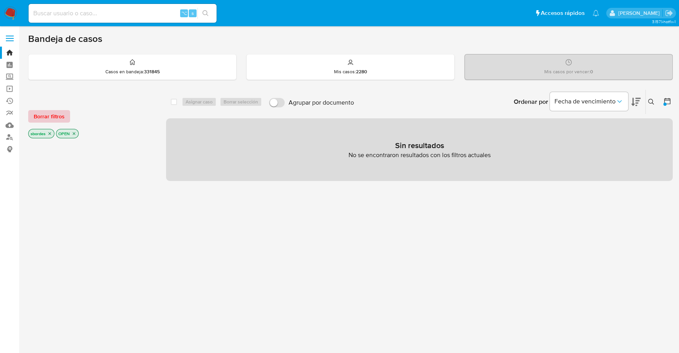
click at [63, 115] on span "Borrar filtros" at bounding box center [49, 116] width 31 height 11
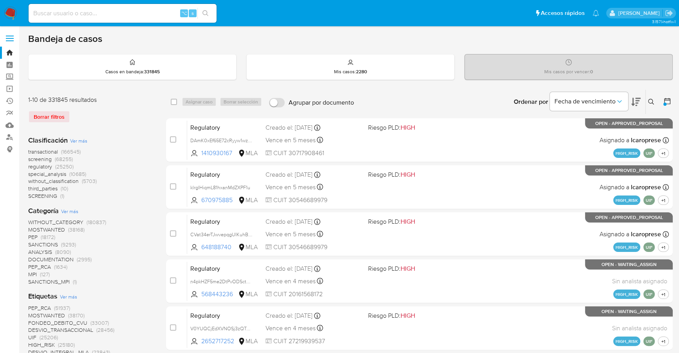
click at [649, 101] on icon at bounding box center [651, 102] width 6 height 6
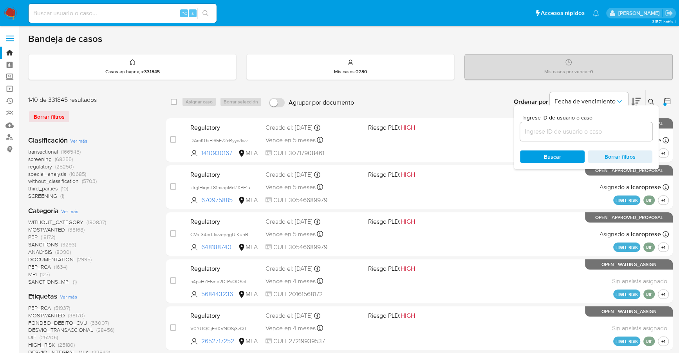
click at [578, 135] on input at bounding box center [586, 131] width 132 height 10
type input "55FynKlhvlIhL34oojxAdfcC"
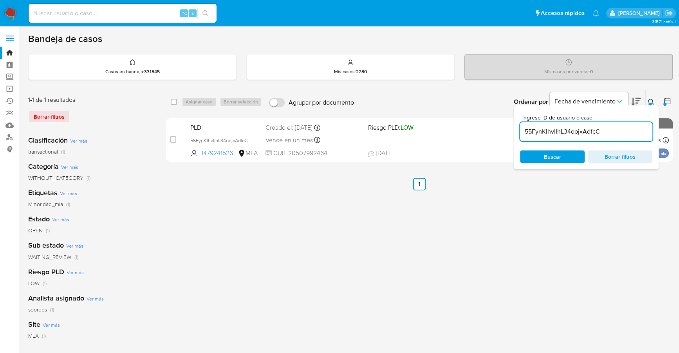
click at [652, 100] on icon at bounding box center [651, 102] width 6 height 6
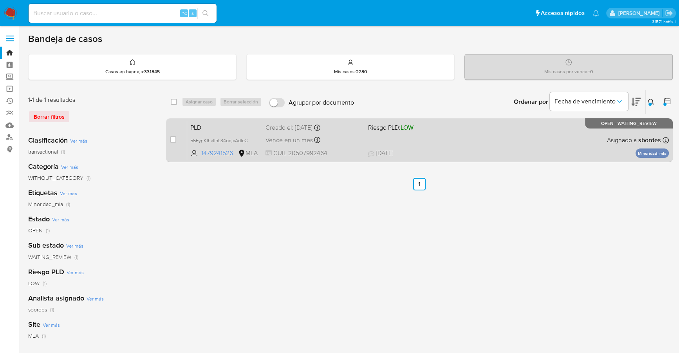
click at [176, 141] on div "case-item-checkbox No es posible asignar el caso" at bounding box center [178, 140] width 17 height 40
click at [174, 139] on input "checkbox" at bounding box center [173, 139] width 6 height 6
checkbox input "true"
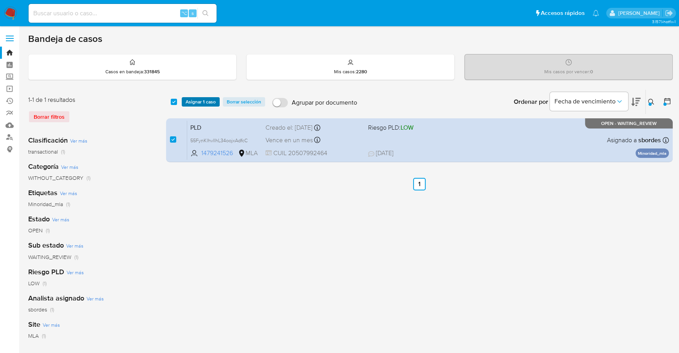
click at [191, 98] on span "Asignar 1 caso" at bounding box center [201, 102] width 30 height 8
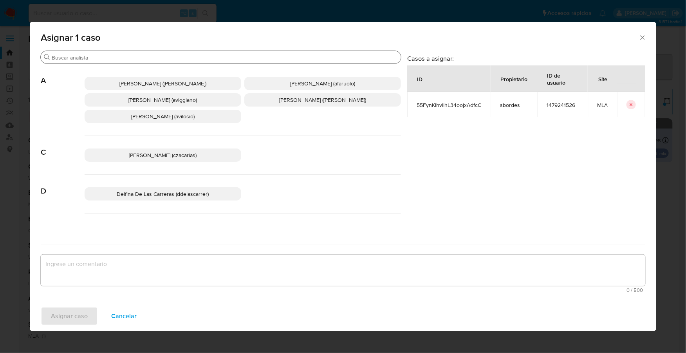
click at [137, 56] on input "Buscar" at bounding box center [225, 57] width 346 height 7
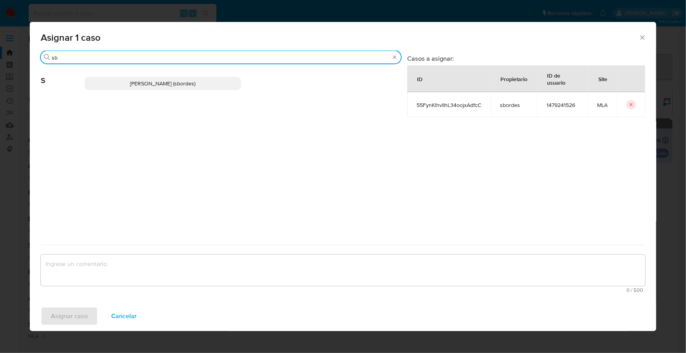
type input "sb"
click at [156, 83] on span "Stefania Bordes (sbordes)" at bounding box center [162, 83] width 65 height 8
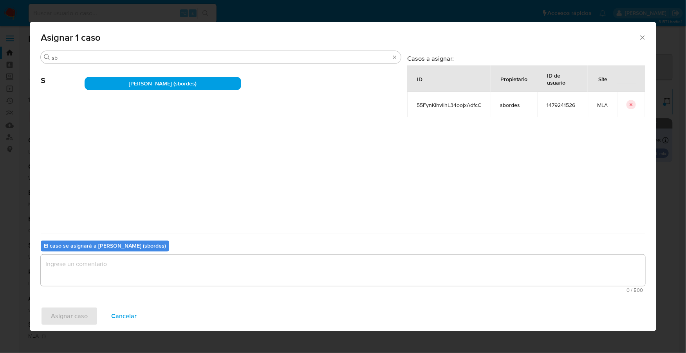
click at [154, 265] on textarea "assign-modal" at bounding box center [343, 269] width 604 height 31
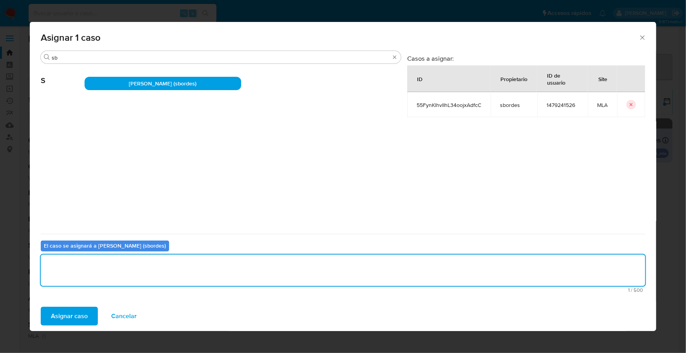
click at [56, 312] on span "Asignar caso" at bounding box center [69, 315] width 37 height 17
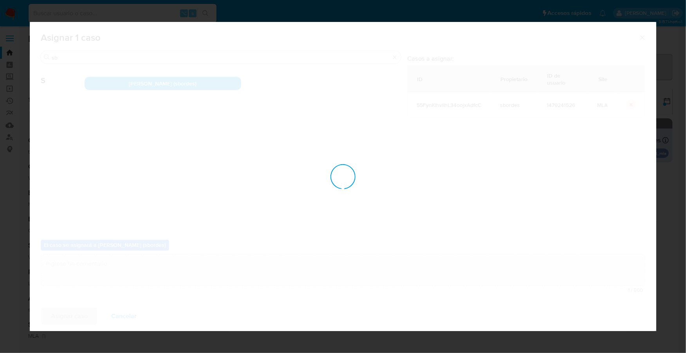
checkbox input "false"
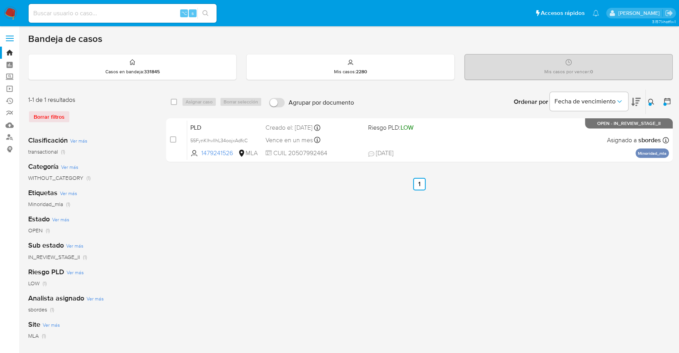
click at [650, 103] on div at bounding box center [649, 104] width 3 height 3
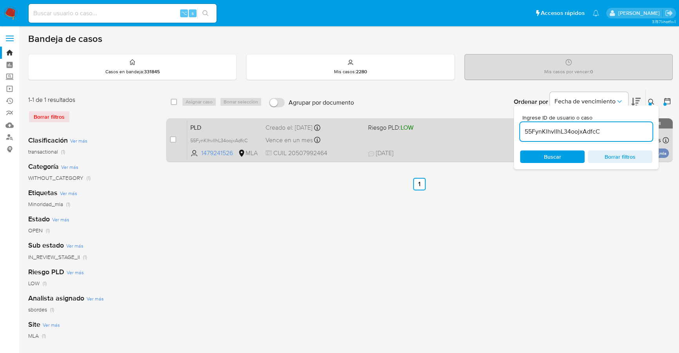
drag, startPoint x: 626, startPoint y: 130, endPoint x: 500, endPoint y: 125, distance: 126.5
click at [500, 125] on div "select-all-cases-checkbox Asignar caso Borrar selección Agrupar por documento O…" at bounding box center [419, 127] width 506 height 76
type input "8zqMuIxfgcMKw2VdiuvZhzVS"
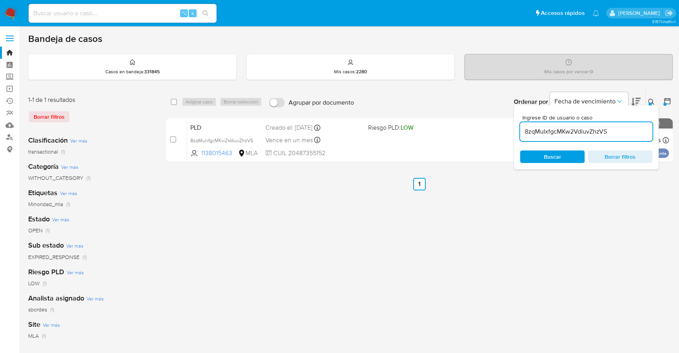
click at [651, 99] on icon at bounding box center [651, 102] width 6 height 6
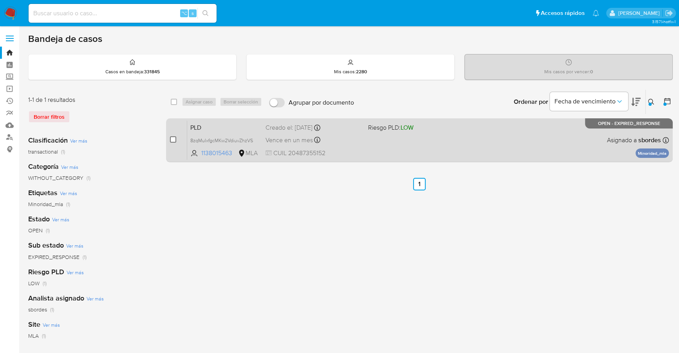
click at [171, 138] on input "checkbox" at bounding box center [173, 139] width 6 height 6
checkbox input "true"
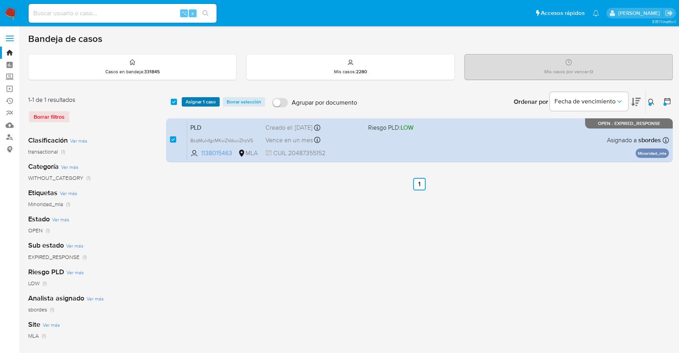
click at [190, 103] on span "Asignar 1 caso" at bounding box center [201, 102] width 30 height 8
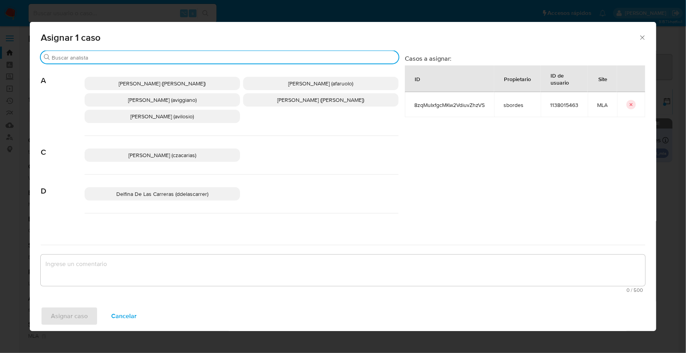
click at [138, 55] on input "Buscar" at bounding box center [224, 57] width 344 height 7
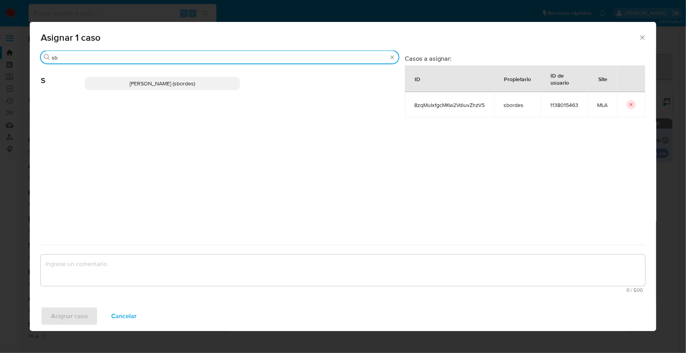
type input "sb"
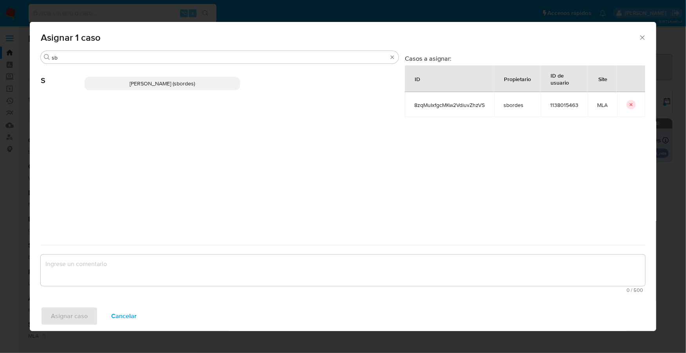
click at [151, 85] on span "Stefania Bordes (sbordes)" at bounding box center [162, 83] width 65 height 8
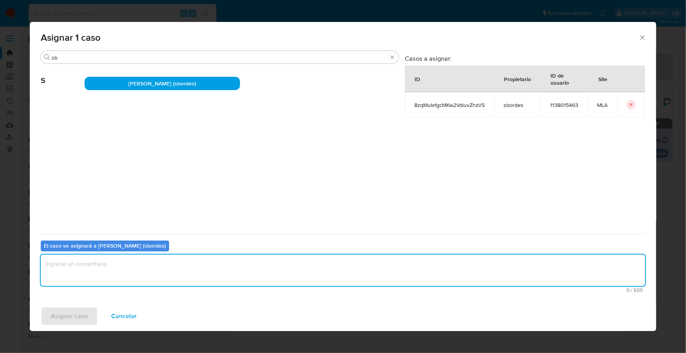
click at [160, 254] on textarea "assign-modal" at bounding box center [343, 269] width 604 height 31
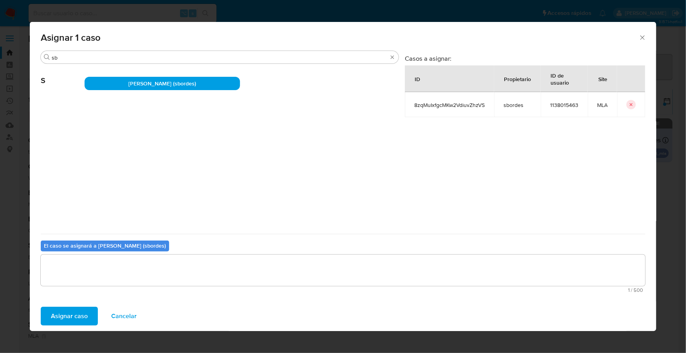
click at [81, 316] on span "Asignar caso" at bounding box center [69, 315] width 37 height 17
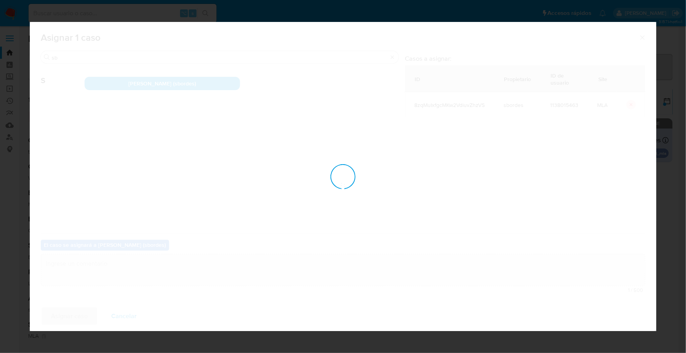
checkbox input "false"
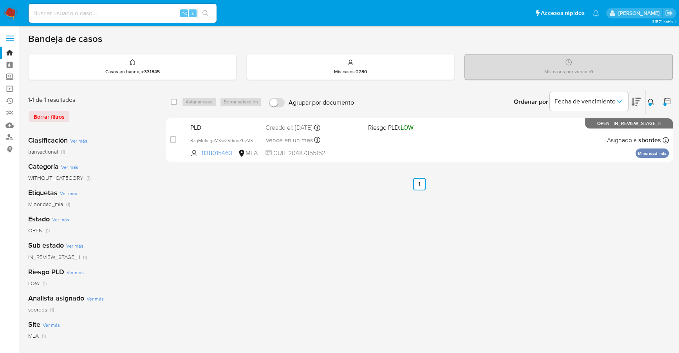
click at [1, 12] on nav "Pausado Ver notificaciones ⌥ s Accesos rápidos Presiona las siguientes teclas p…" at bounding box center [339, 13] width 679 height 26
click at [7, 13] on img at bounding box center [10, 13] width 13 height 13
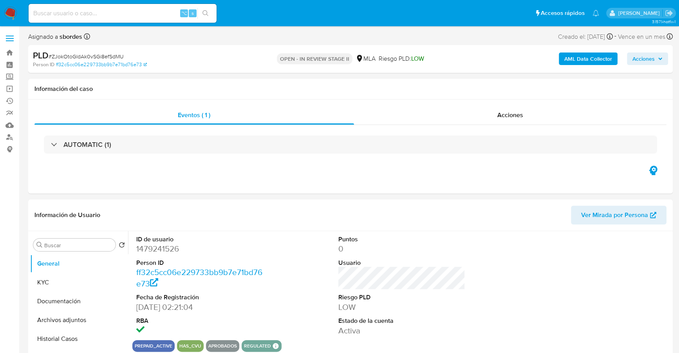
select select "10"
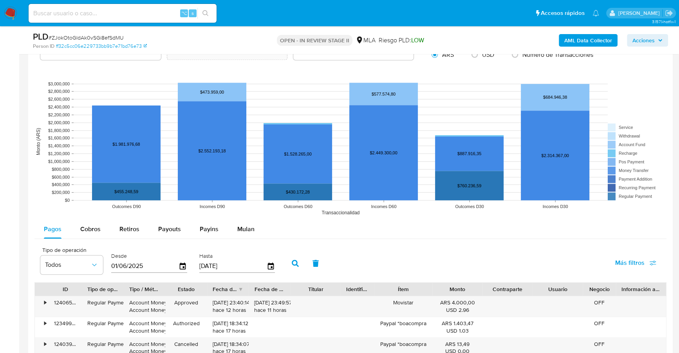
scroll to position [755, 0]
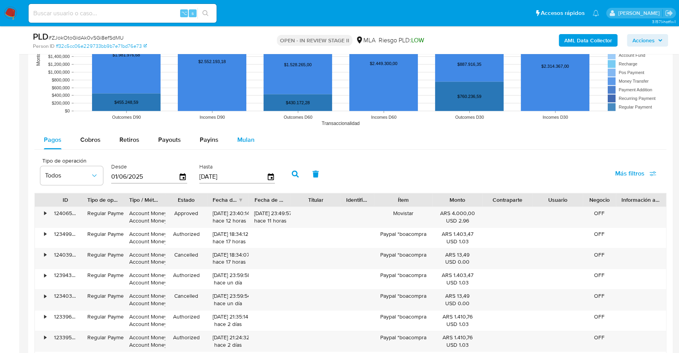
click at [243, 142] on span "Mulan" at bounding box center [245, 139] width 17 height 9
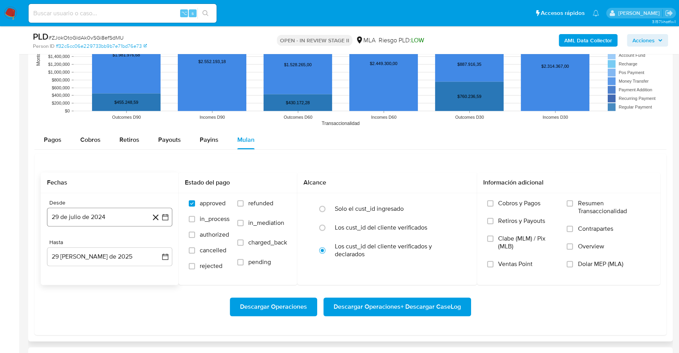
click at [87, 213] on button "29 de julio de 2024" at bounding box center [109, 216] width 125 height 19
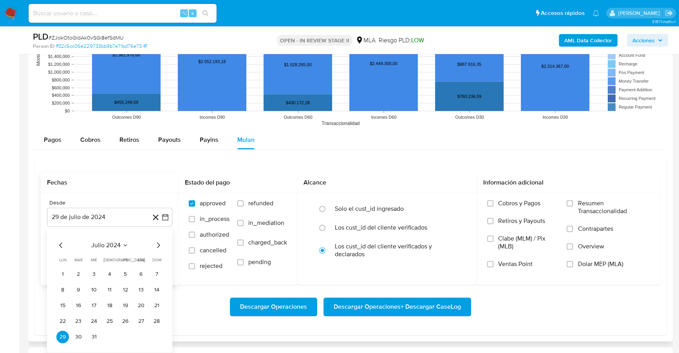
click at [112, 247] on div "julio 2024" at bounding box center [109, 244] width 106 height 9
click at [112, 243] on span "julio 2024" at bounding box center [105, 245] width 29 height 8
click at [158, 244] on icon "Año siguiente" at bounding box center [156, 244] width 9 height 9
click at [144, 272] on span "mar" at bounding box center [142, 273] width 9 height 6
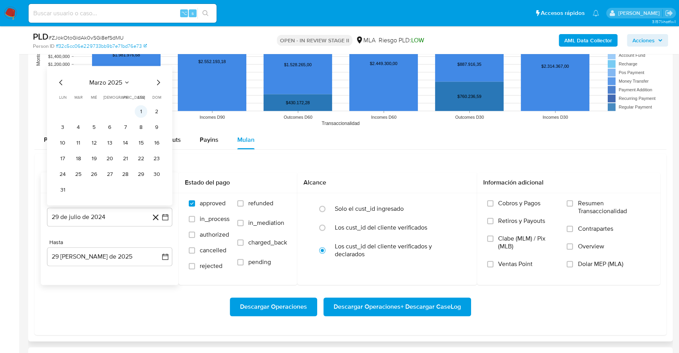
click at [141, 113] on button "1" at bounding box center [141, 111] width 13 height 13
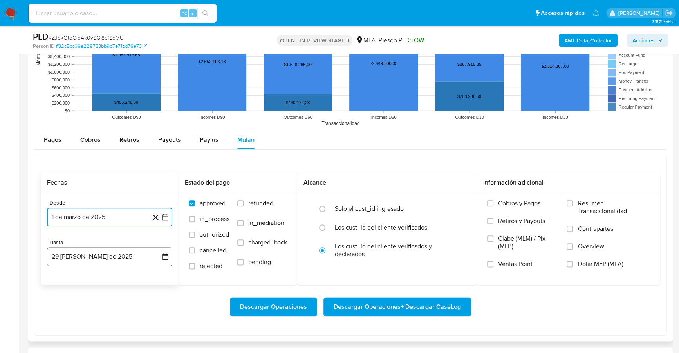
click at [113, 259] on button "29 de agosto de 2025" at bounding box center [109, 256] width 125 height 19
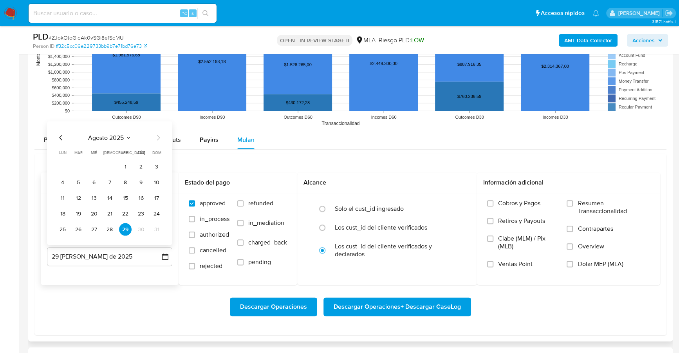
click at [60, 133] on icon "Mes anterior" at bounding box center [60, 137] width 9 height 9
click at [112, 228] on button "31" at bounding box center [109, 229] width 13 height 13
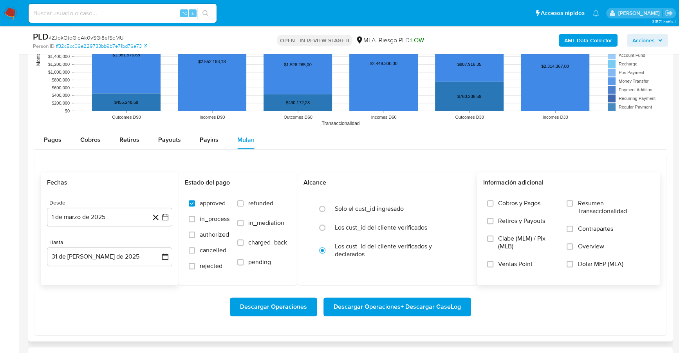
click at [612, 260] on span "Dolar MEP (MLA)" at bounding box center [599, 264] width 45 height 8
click at [573, 261] on input "Dolar MEP (MLA)" at bounding box center [569, 264] width 6 height 6
click at [375, 306] on span "Descargar Operaciones + Descargar CaseLog" at bounding box center [396, 306] width 127 height 17
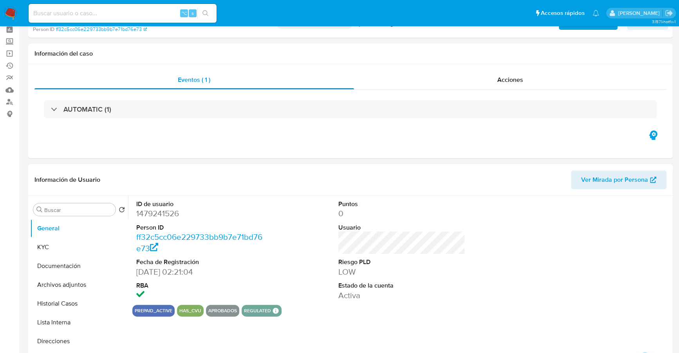
scroll to position [0, 0]
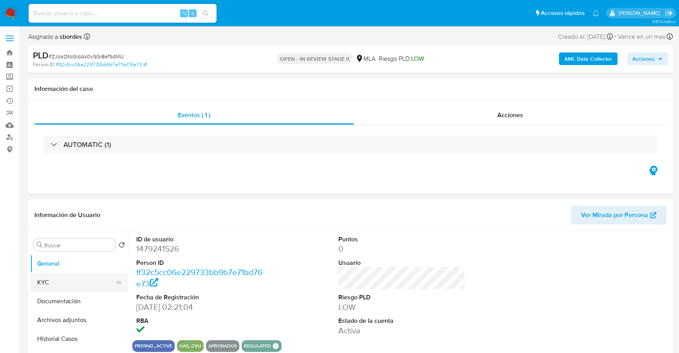
click at [58, 279] on button "KYC" at bounding box center [76, 282] width 92 height 19
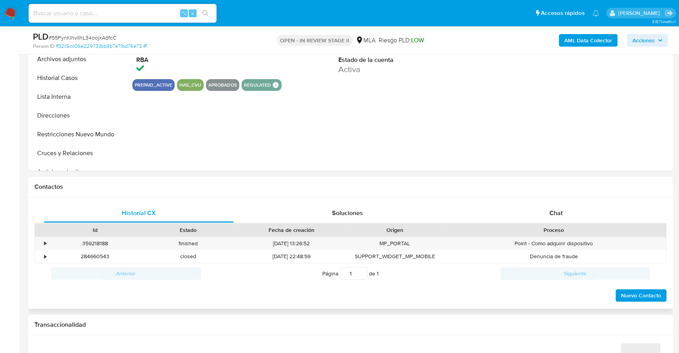
select select "10"
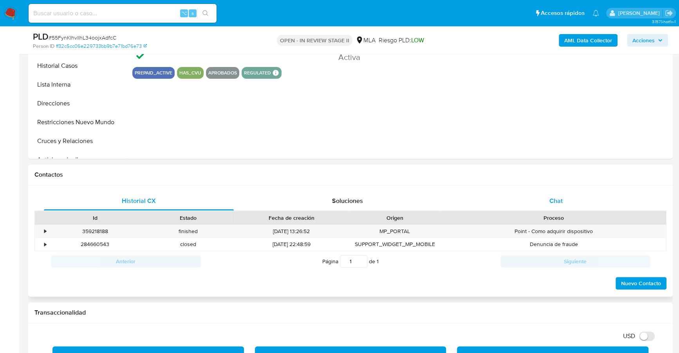
click at [555, 198] on span "Chat" at bounding box center [555, 200] width 13 height 9
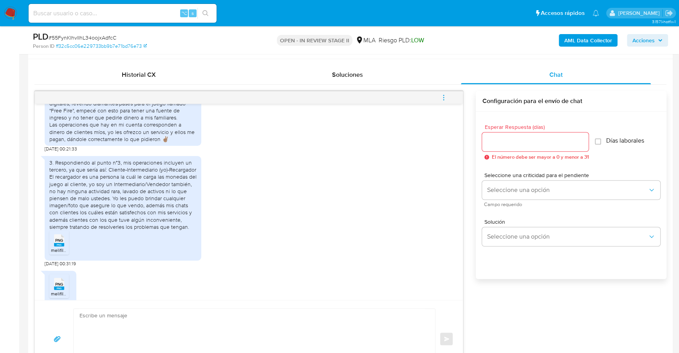
scroll to position [392, 0]
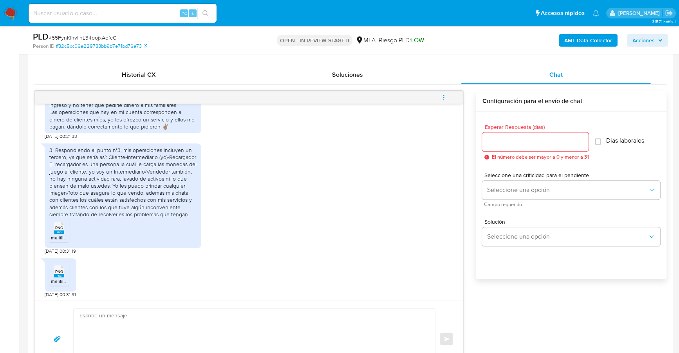
click at [62, 234] on rect at bounding box center [59, 232] width 10 height 4
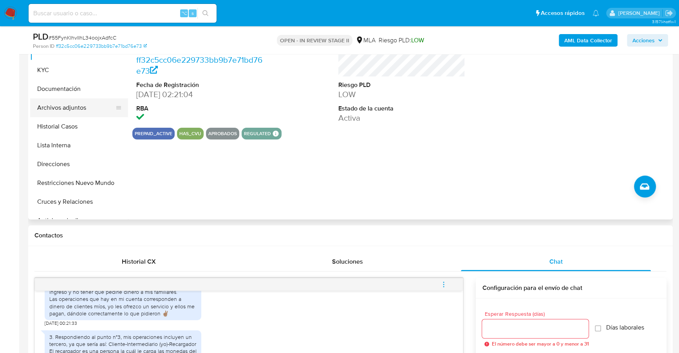
scroll to position [173, 0]
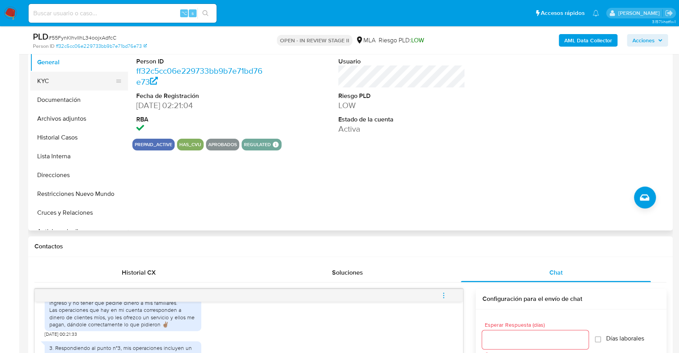
click at [57, 85] on button "KYC" at bounding box center [76, 81] width 92 height 19
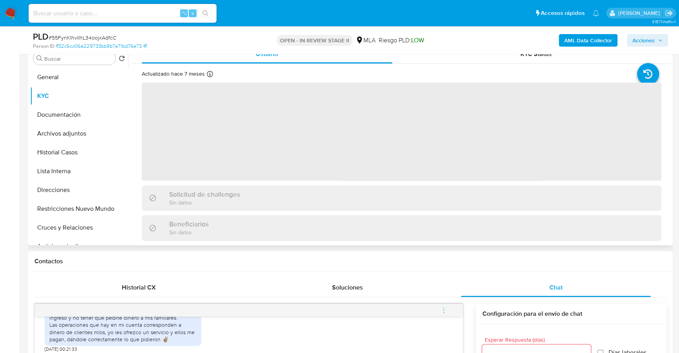
scroll to position [105, 0]
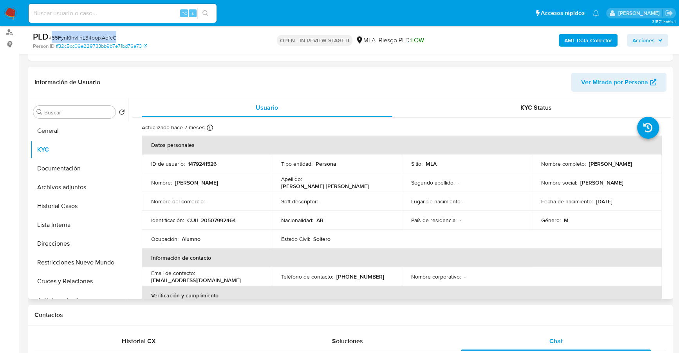
copy span "55FynKlhvlIhL34oojxAdfcC"
click at [79, 164] on button "Documentación" at bounding box center [76, 168] width 92 height 19
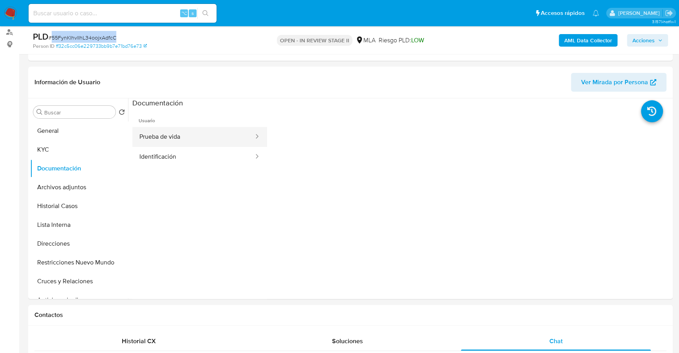
click at [173, 136] on button "Prueba de vida" at bounding box center [193, 137] width 122 height 20
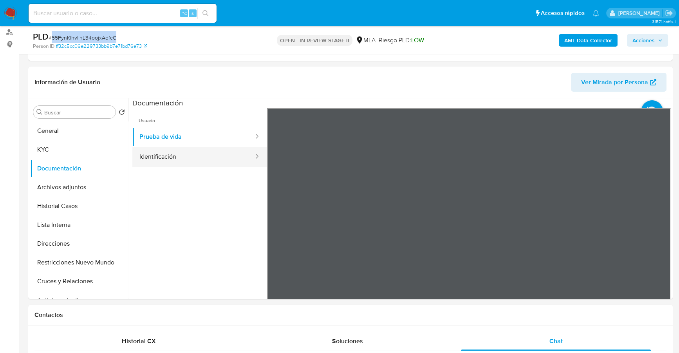
click at [189, 159] on button "Identificación" at bounding box center [193, 157] width 122 height 20
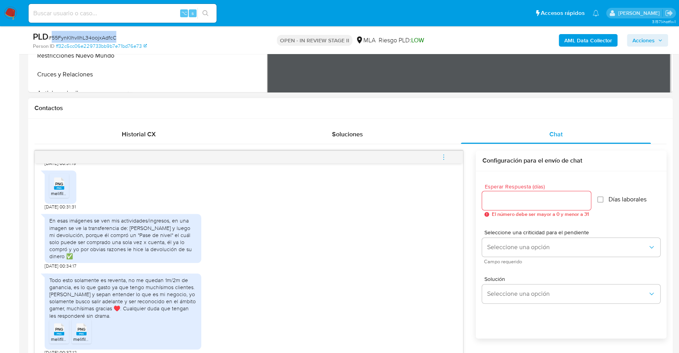
scroll to position [320, 0]
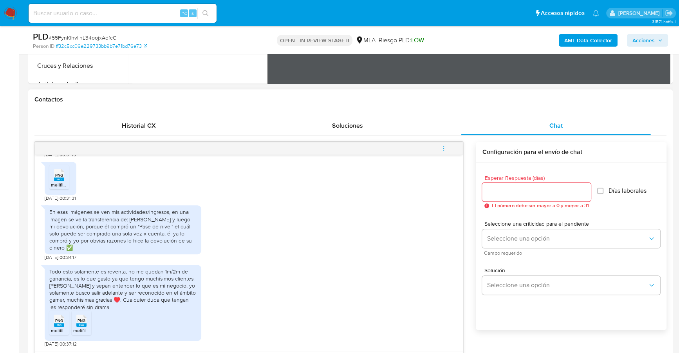
click at [60, 176] on span "PNG" at bounding box center [59, 175] width 8 height 5
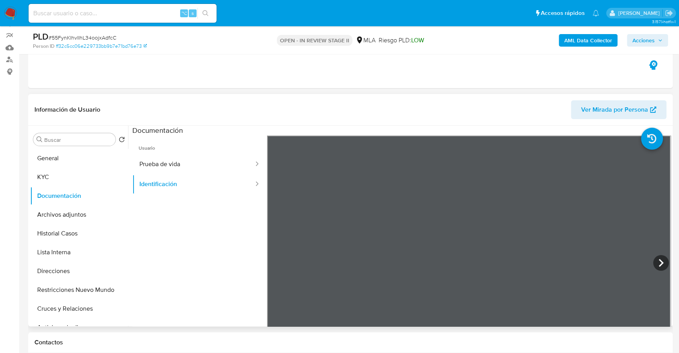
scroll to position [74, 0]
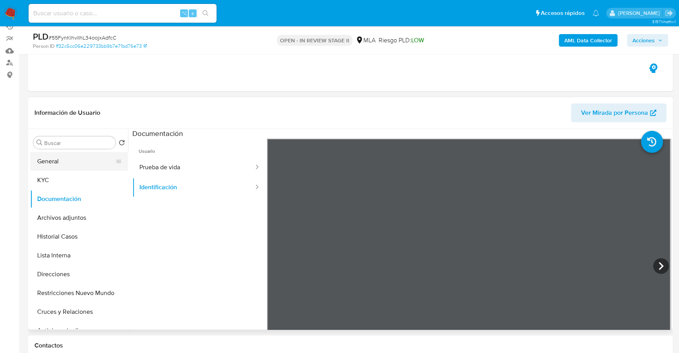
click at [76, 160] on button "General" at bounding box center [76, 161] width 92 height 19
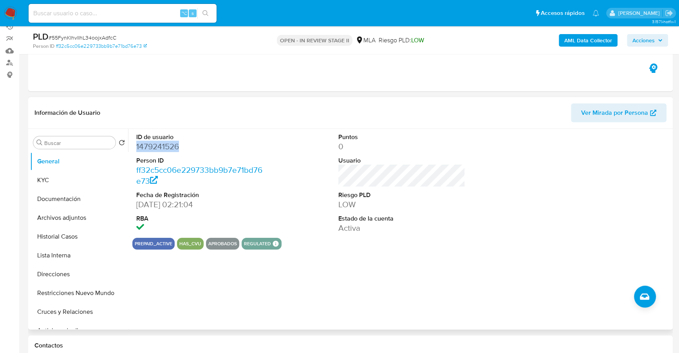
copy dd "1479241526"
click at [102, 4] on div "⌥ s" at bounding box center [123, 13] width 188 height 19
click at [105, 15] on input at bounding box center [123, 13] width 188 height 10
paste input "1479241526"
click at [68, 171] on button "KYC" at bounding box center [76, 180] width 92 height 19
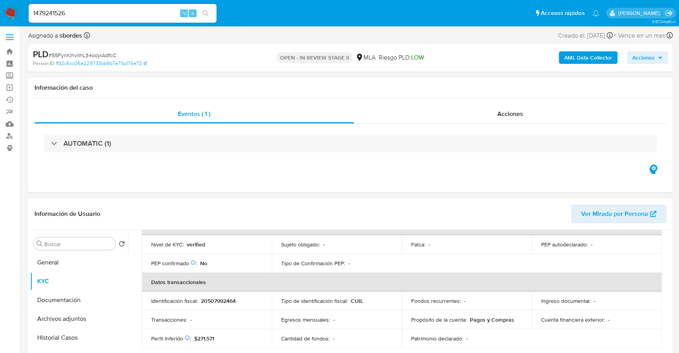
scroll to position [0, 0]
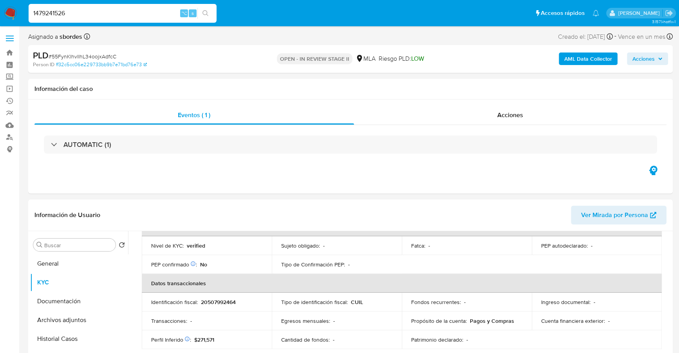
drag, startPoint x: 91, startPoint y: 14, endPoint x: -4, endPoint y: 10, distance: 94.8
paste input "138015463"
type input "1138015463"
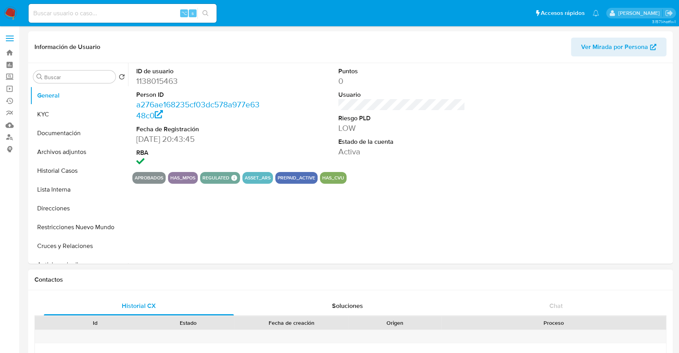
select select "10"
click at [43, 168] on button "Historial Casos" at bounding box center [76, 170] width 92 height 19
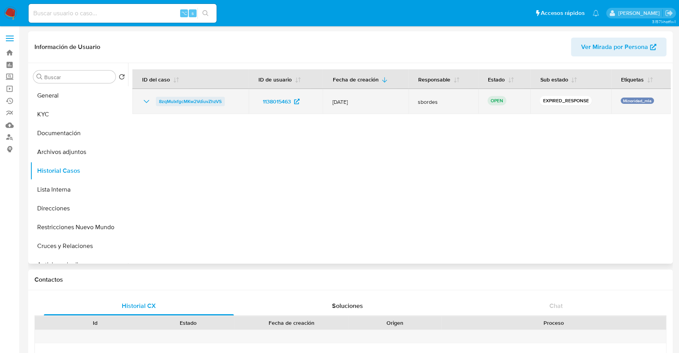
click at [169, 98] on span "8zqMuIxfgcMKw2VdiuvZhzVS" at bounding box center [190, 101] width 63 height 9
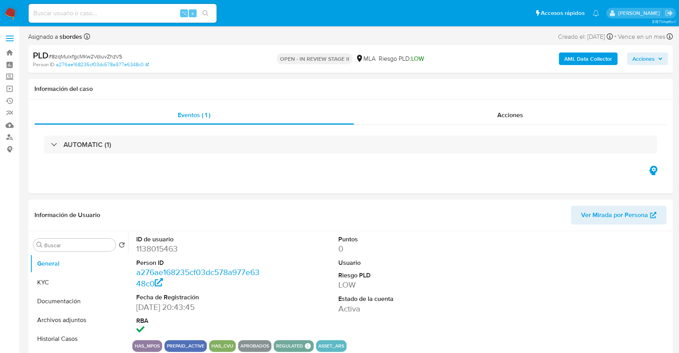
select select "10"
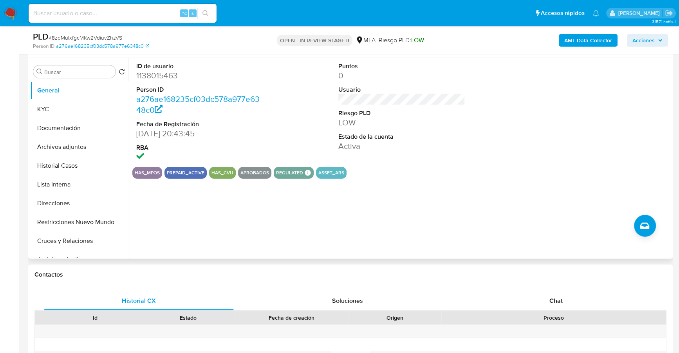
scroll to position [149, 0]
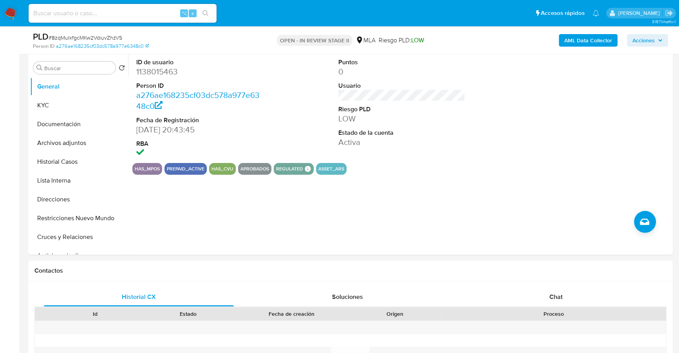
click at [124, 11] on input at bounding box center [123, 13] width 188 height 10
paste input "1138015463"
type input "1138015463"
click at [557, 288] on div "Chat" at bounding box center [556, 296] width 190 height 19
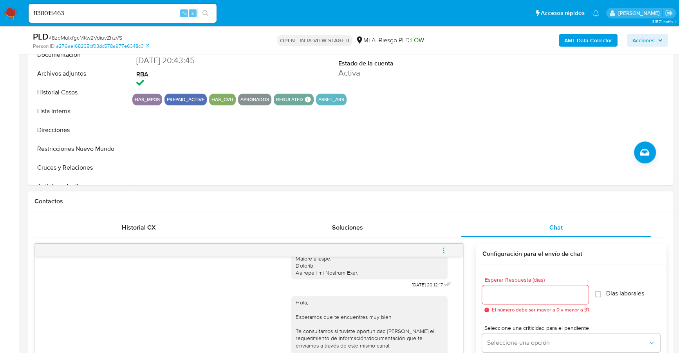
scroll to position [69, 0]
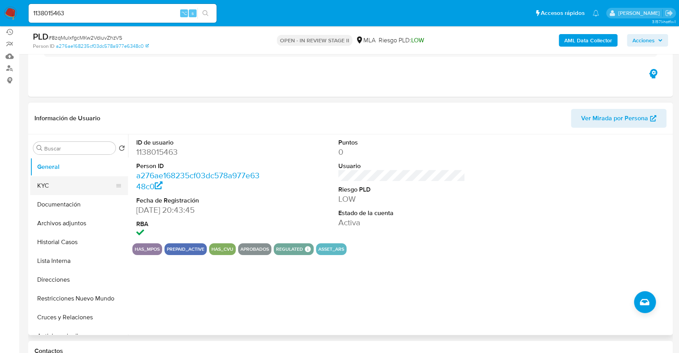
click at [42, 187] on button "KYC" at bounding box center [76, 185] width 92 height 19
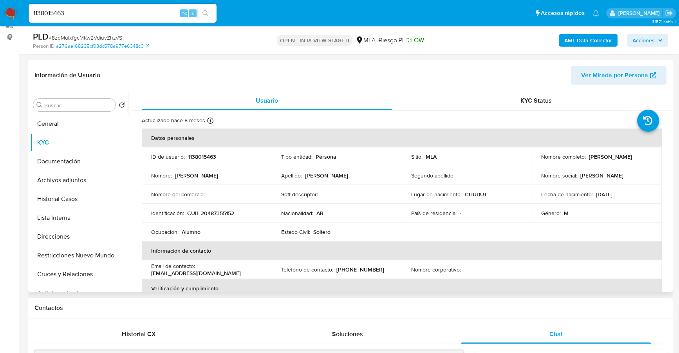
scroll to position [127, 0]
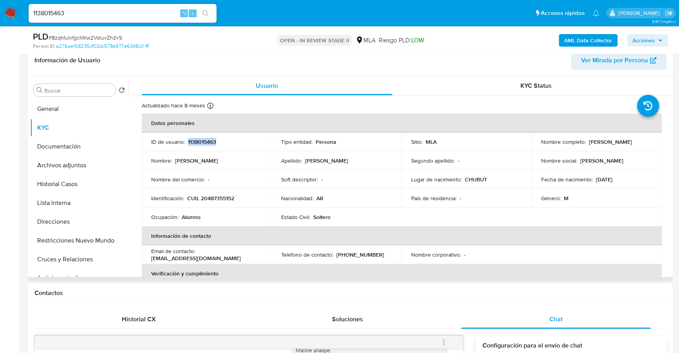
copy p "1138015463"
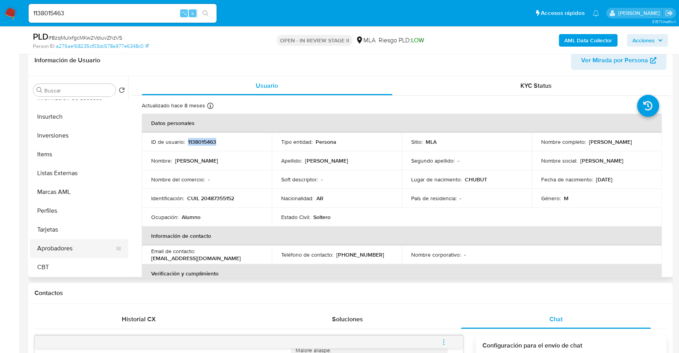
click at [59, 246] on button "Aprobadores" at bounding box center [76, 248] width 92 height 19
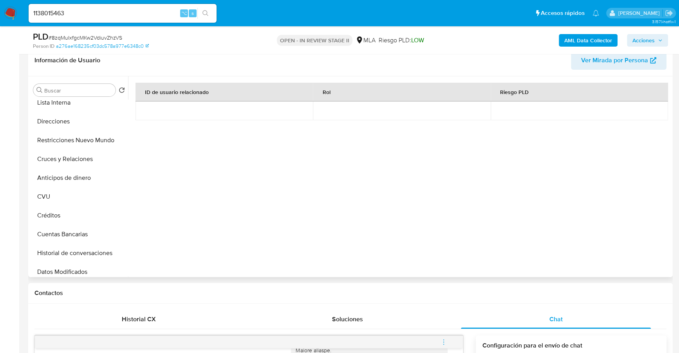
scroll to position [0, 0]
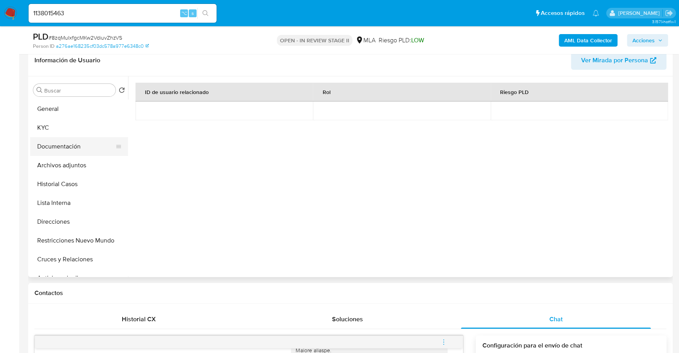
click at [69, 153] on button "Documentación" at bounding box center [76, 146] width 92 height 19
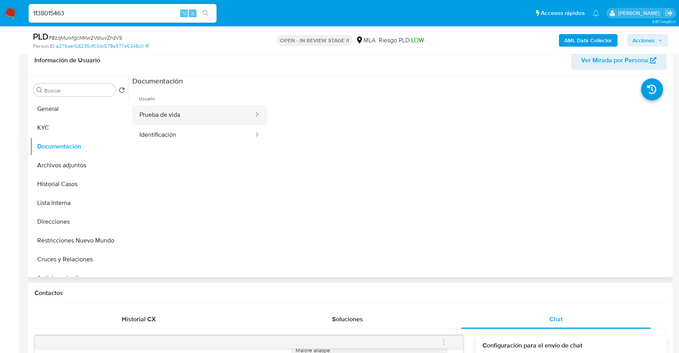
click at [199, 111] on button "Prueba de vida" at bounding box center [193, 115] width 122 height 20
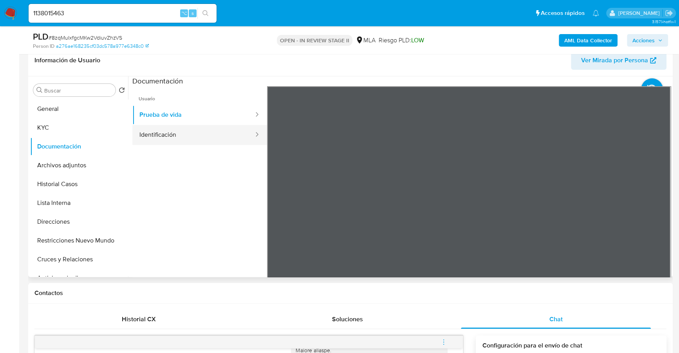
click at [207, 132] on button "Identificación" at bounding box center [193, 135] width 122 height 20
click at [658, 215] on icon at bounding box center [660, 213] width 5 height 8
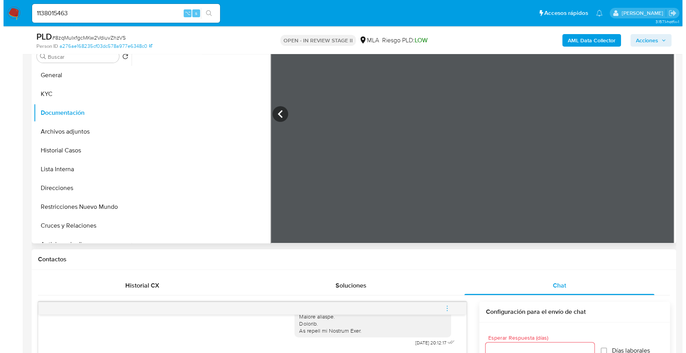
scroll to position [31, 0]
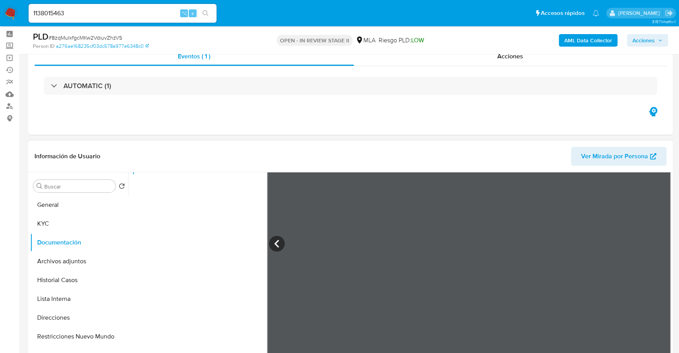
click at [573, 40] on b "AML Data Collector" at bounding box center [588, 40] width 48 height 13
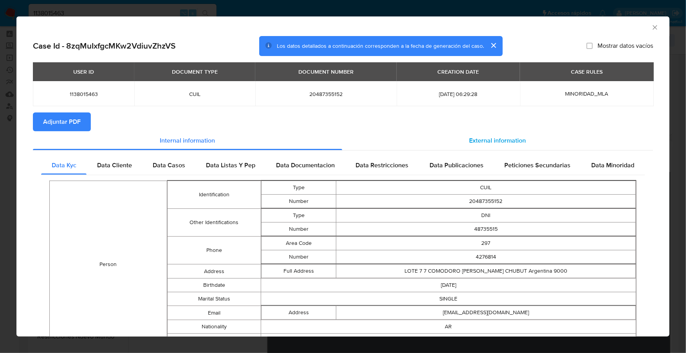
click at [553, 138] on div "External information" at bounding box center [497, 140] width 311 height 19
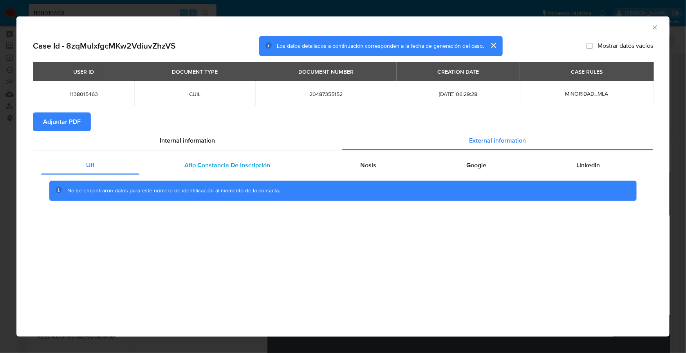
click at [268, 157] on div "Afip Constancia De Inscripción" at bounding box center [227, 165] width 176 height 19
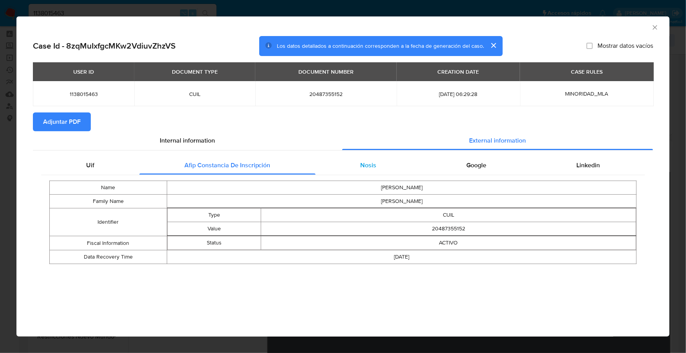
click at [382, 170] on div "Nosis" at bounding box center [368, 165] width 106 height 19
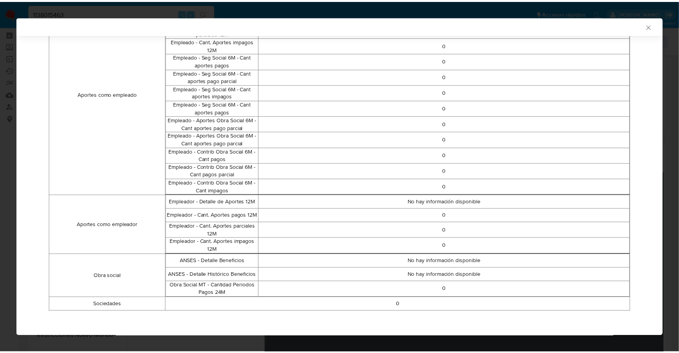
scroll to position [0, 0]
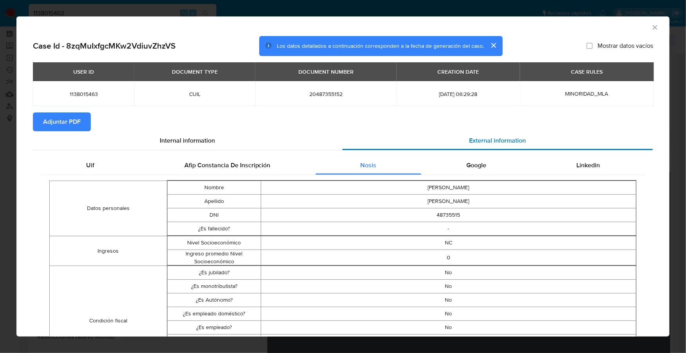
click at [477, 147] on div "External information" at bounding box center [497, 140] width 311 height 19
click at [481, 171] on div "Google" at bounding box center [476, 165] width 110 height 19
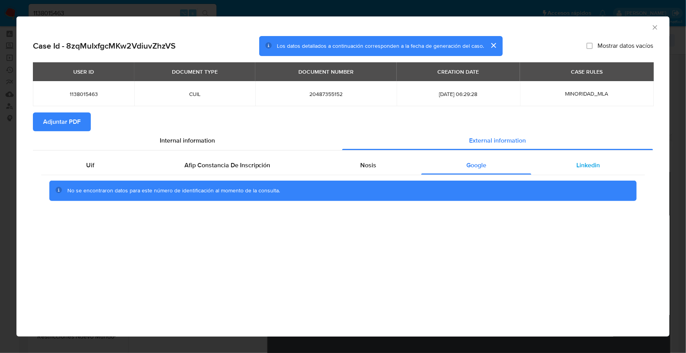
click at [607, 157] on div "Linkedin" at bounding box center [587, 165] width 113 height 19
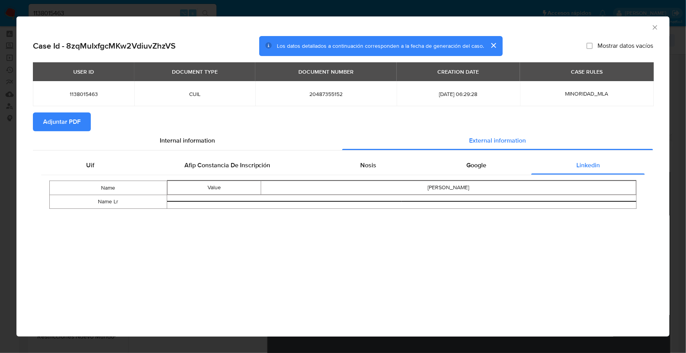
click at [83, 126] on button "Adjuntar PDF" at bounding box center [62, 121] width 58 height 19
click at [655, 27] on icon "Cerrar ventana" at bounding box center [654, 27] width 4 height 4
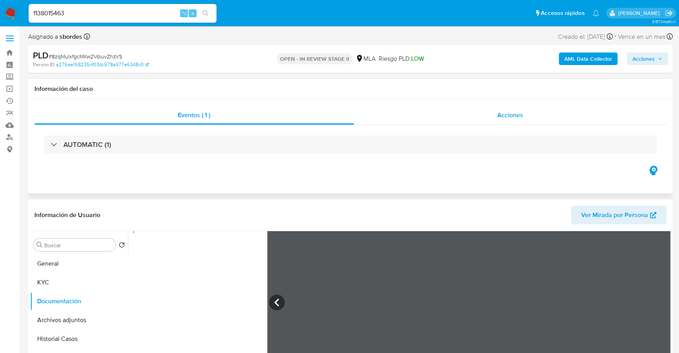
click at [520, 111] on span "Acciones" at bounding box center [510, 114] width 26 height 9
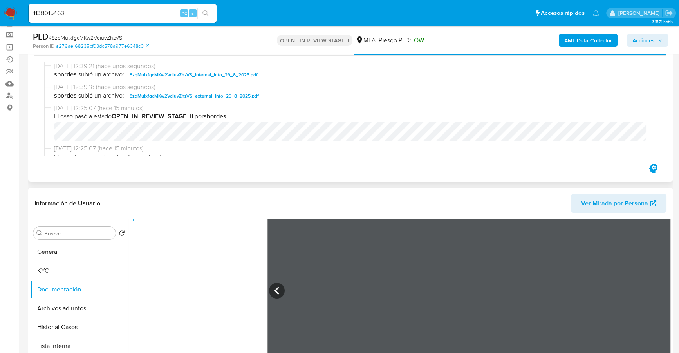
scroll to position [64, 0]
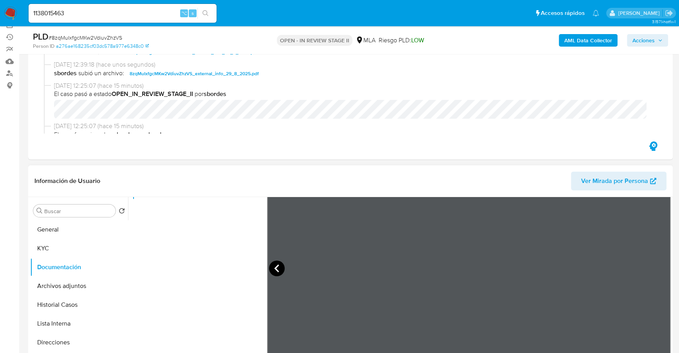
click at [280, 262] on icon at bounding box center [277, 268] width 16 height 16
click at [653, 269] on icon at bounding box center [661, 268] width 16 height 16
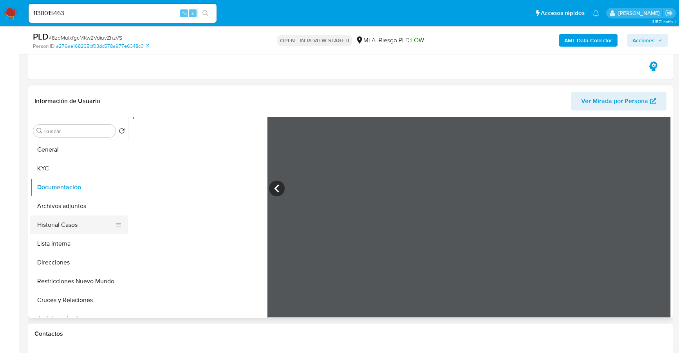
scroll to position [148, 0]
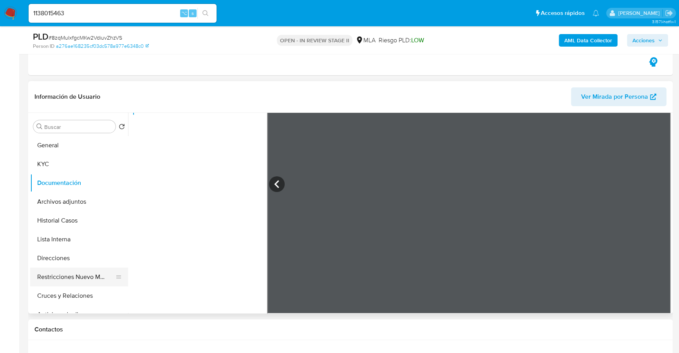
click at [84, 275] on button "Restricciones Nuevo Mundo" at bounding box center [76, 276] width 92 height 19
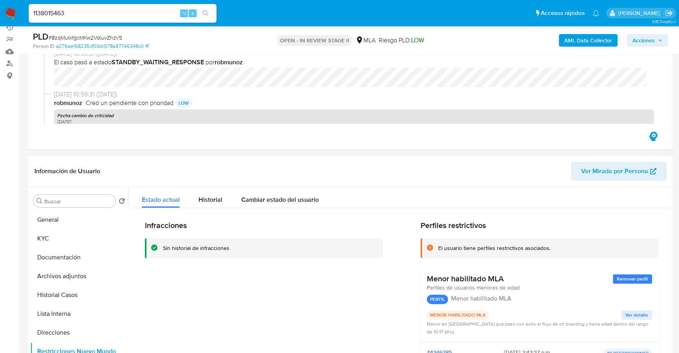
scroll to position [192, 0]
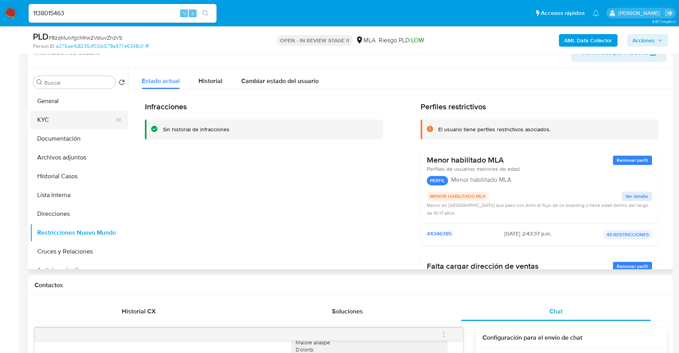
click at [64, 116] on button "KYC" at bounding box center [76, 119] width 92 height 19
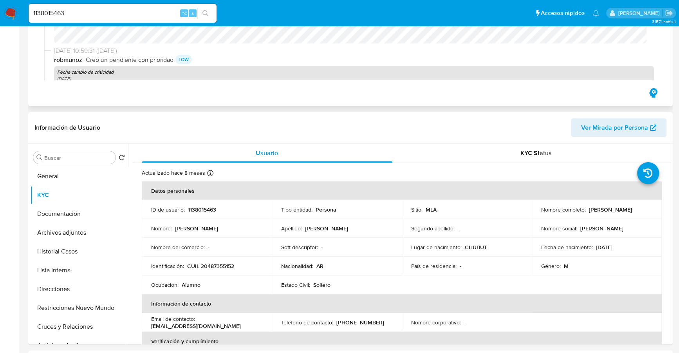
scroll to position [4, 0]
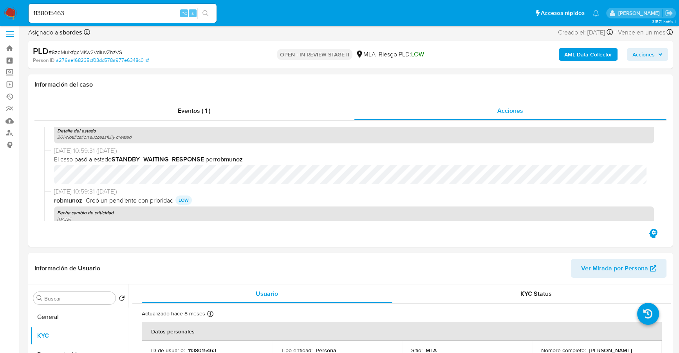
click at [647, 45] on div "AML Data Collector Acciones" at bounding box center [562, 54] width 209 height 18
click at [650, 54] on span "Acciones" at bounding box center [643, 54] width 22 height 13
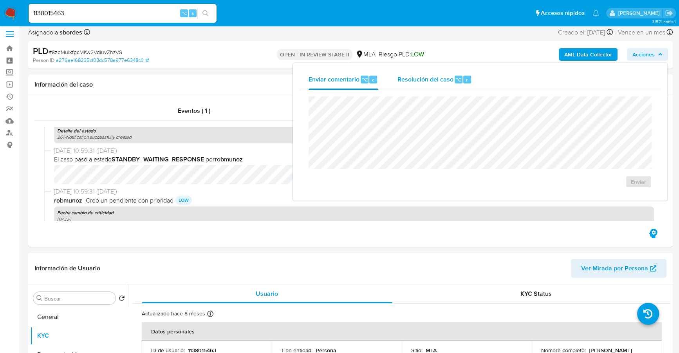
click at [427, 80] on span "Resolución del caso" at bounding box center [425, 79] width 56 height 9
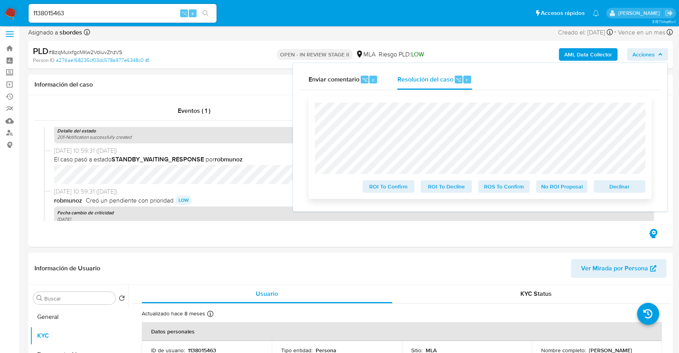
click at [613, 192] on span "Declinar" at bounding box center [619, 186] width 41 height 11
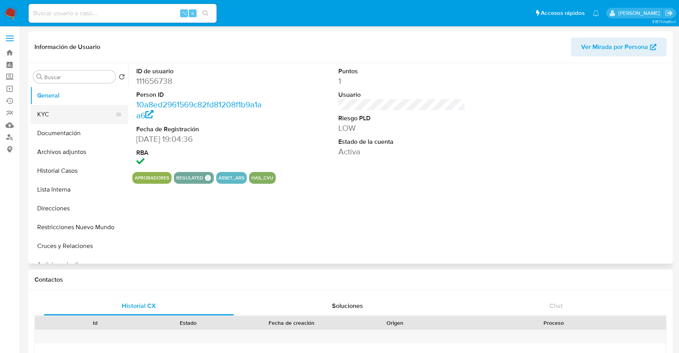
click at [48, 107] on button "KYC" at bounding box center [76, 114] width 92 height 19
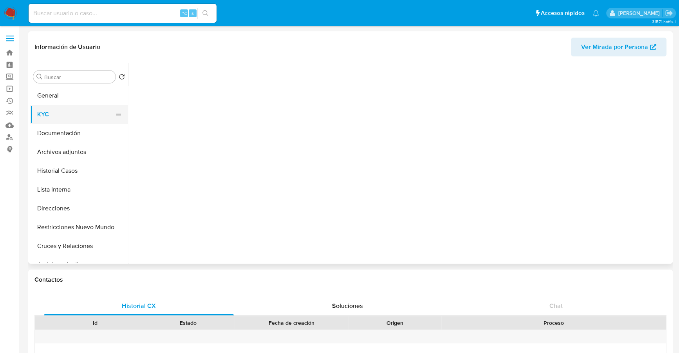
select select "10"
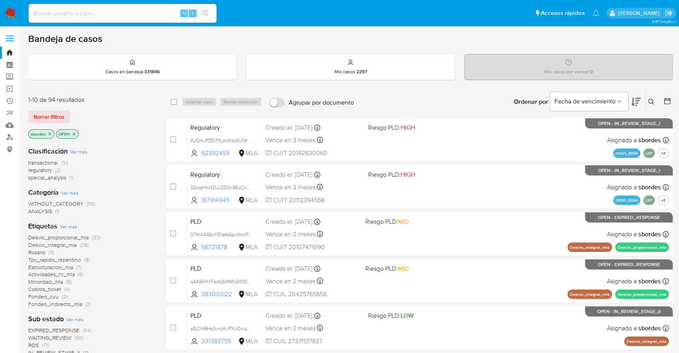
click at [59, 161] on span "transactional (91)" at bounding box center [48, 162] width 40 height 7
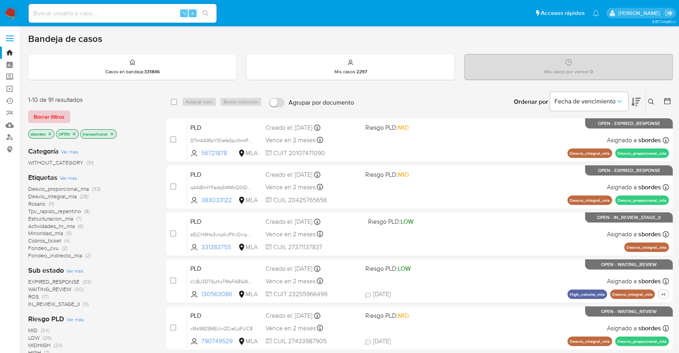
click at [47, 111] on span "Borrar filtros" at bounding box center [49, 116] width 31 height 11
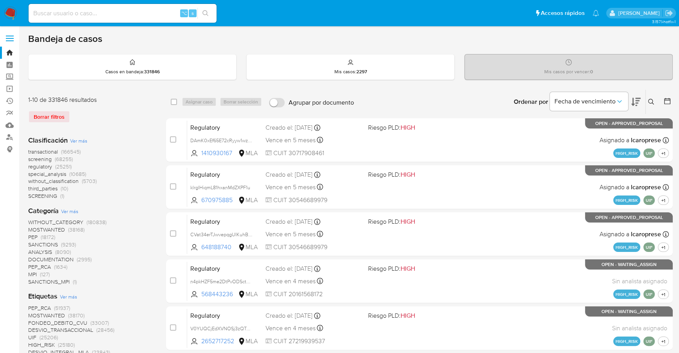
click at [9, 11] on img at bounding box center [10, 13] width 13 height 13
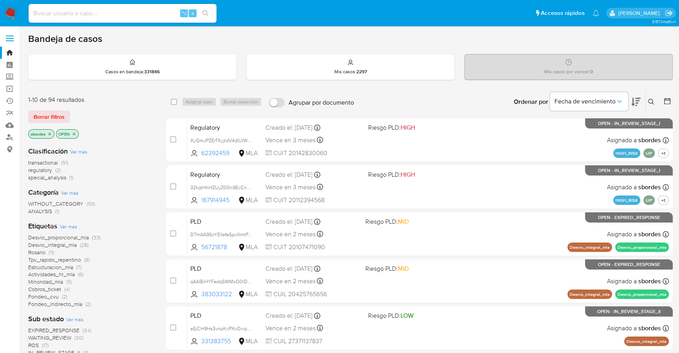
scroll to position [88, 0]
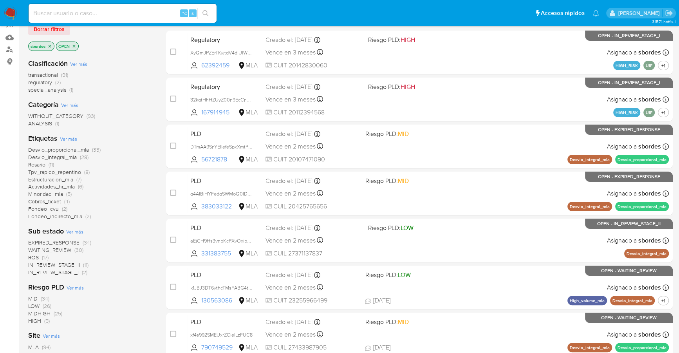
click at [52, 46] on icon "close-filter" at bounding box center [49, 46] width 5 height 5
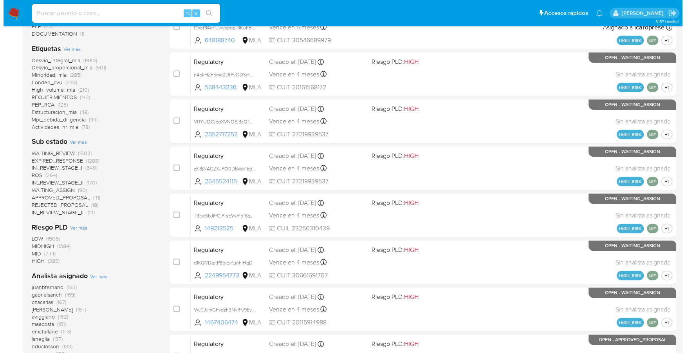
scroll to position [279, 0]
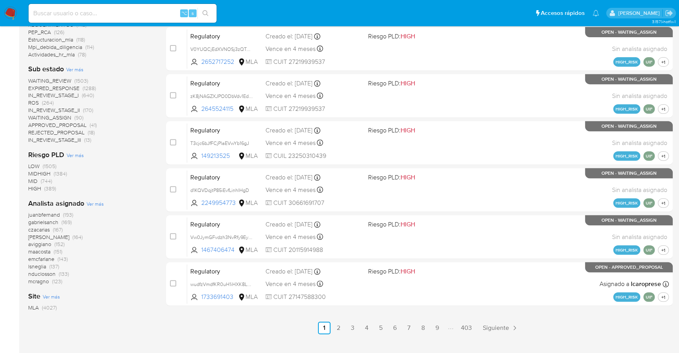
click at [97, 201] on span "Ver más" at bounding box center [94, 203] width 17 height 7
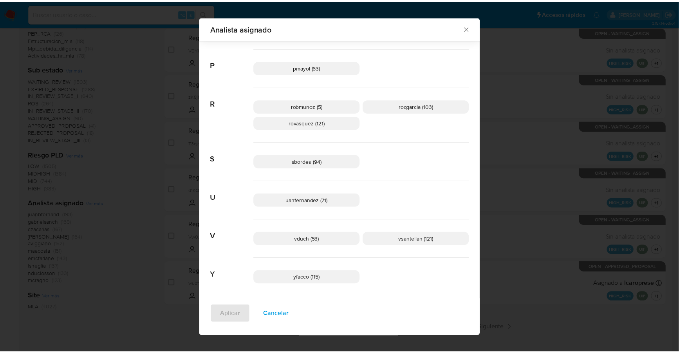
scroll to position [0, 0]
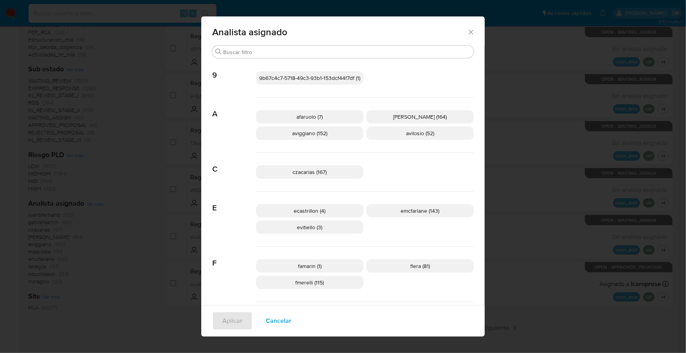
click at [468, 30] on icon "Cerrar" at bounding box center [471, 32] width 8 height 8
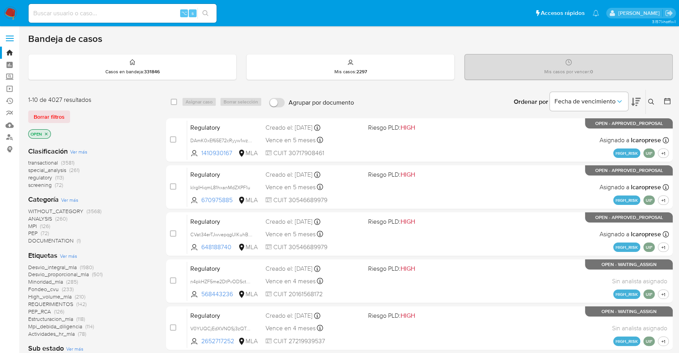
click at [9, 6] on nav "Pausado Ver notificaciones ⌥ s Accesos rápidos Presiona las siguientes teclas p…" at bounding box center [339, 13] width 679 height 26
click at [9, 7] on img at bounding box center [10, 13] width 13 height 13
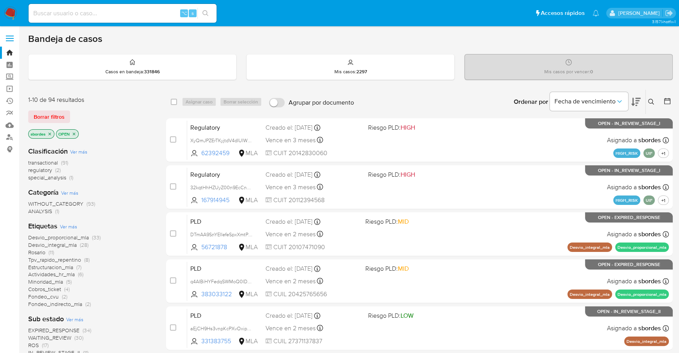
click at [14, 13] on img at bounding box center [10, 13] width 13 height 13
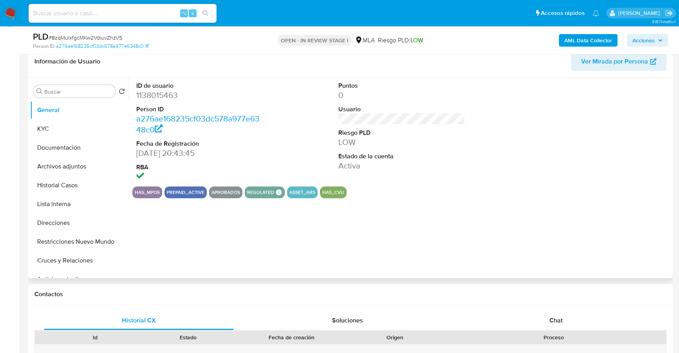
scroll to position [129, 0]
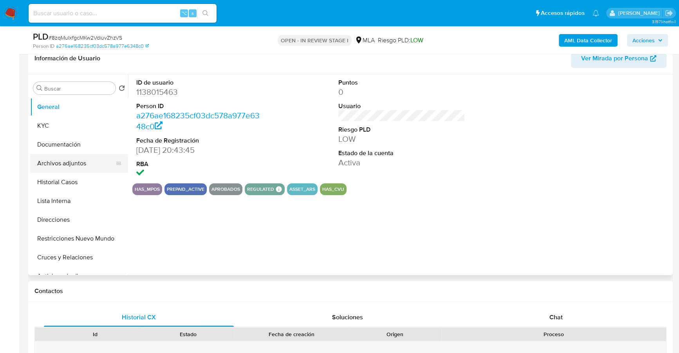
select select "10"
click at [65, 159] on button "Archivos adjuntos" at bounding box center [76, 163] width 92 height 19
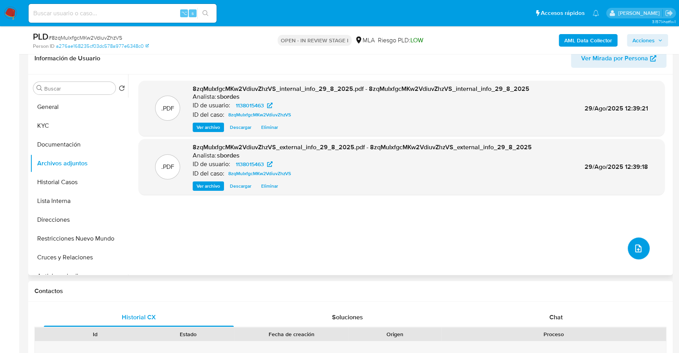
click at [633, 243] on icon "upload-file" at bounding box center [637, 247] width 9 height 9
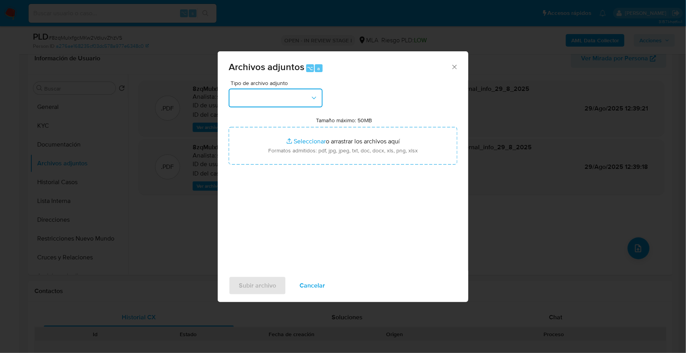
click at [276, 103] on button "button" at bounding box center [276, 97] width 94 height 19
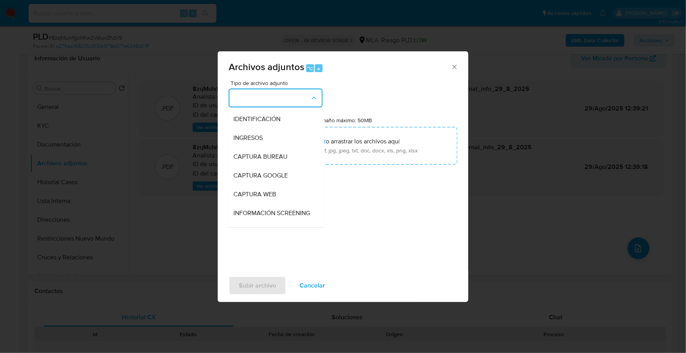
click at [452, 61] on div "Archivos adjuntos ⌥ a" at bounding box center [343, 65] width 250 height 29
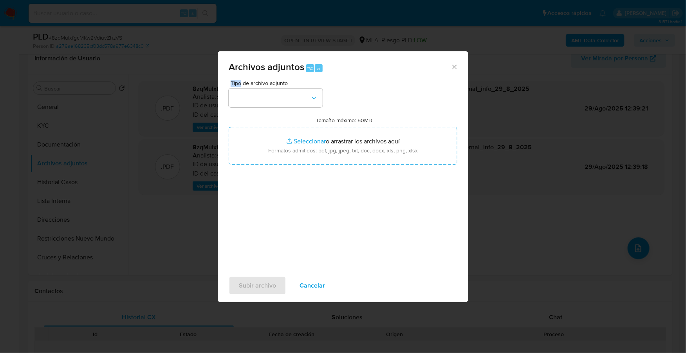
click at [452, 62] on div "Archivos adjuntos ⌥ a" at bounding box center [343, 65] width 250 height 29
click at [452, 65] on icon "Cerrar" at bounding box center [454, 67] width 4 height 4
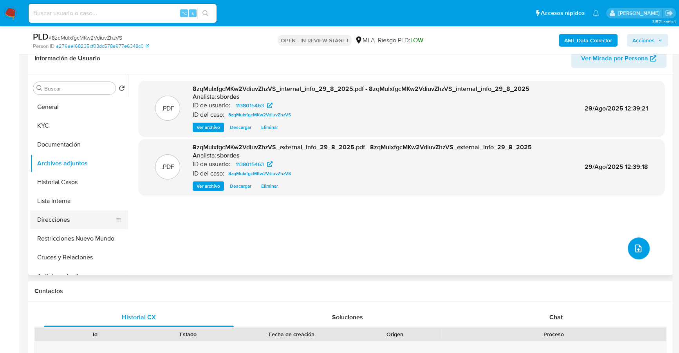
scroll to position [387, 0]
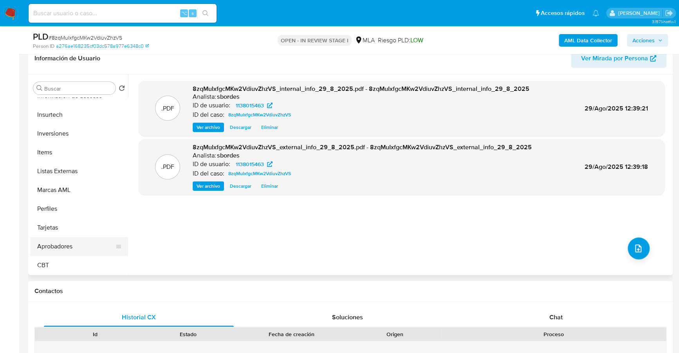
click at [72, 247] on button "Aprobadores" at bounding box center [76, 246] width 92 height 19
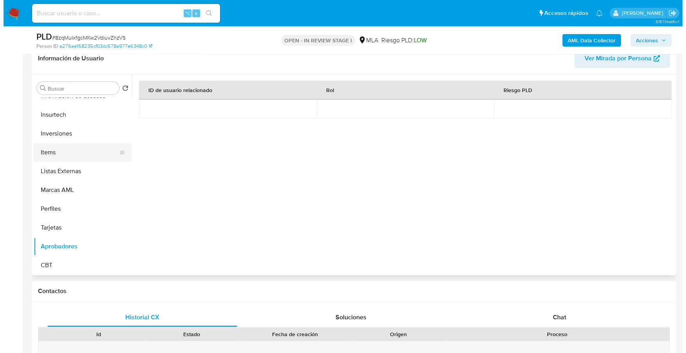
scroll to position [0, 0]
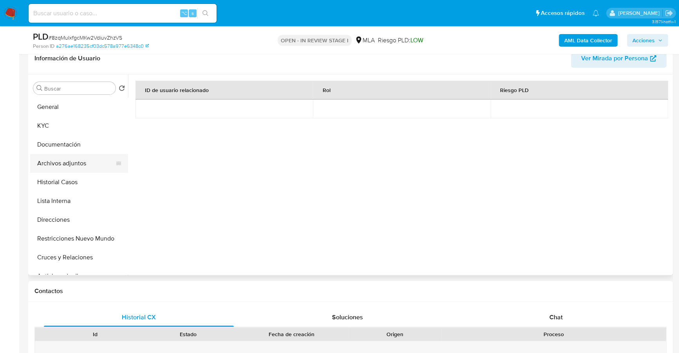
click at [80, 164] on button "Archivos adjuntos" at bounding box center [76, 163] width 92 height 19
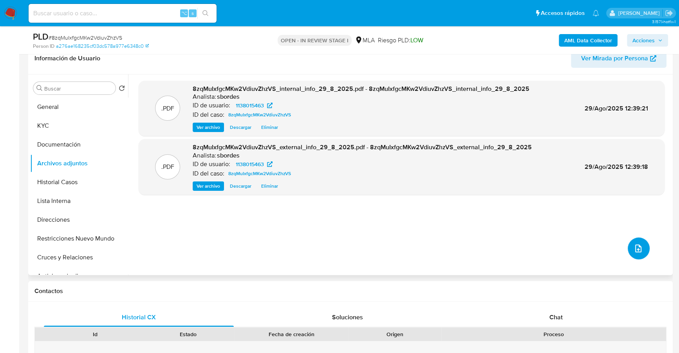
click at [632, 241] on button "upload-file" at bounding box center [638, 248] width 22 height 22
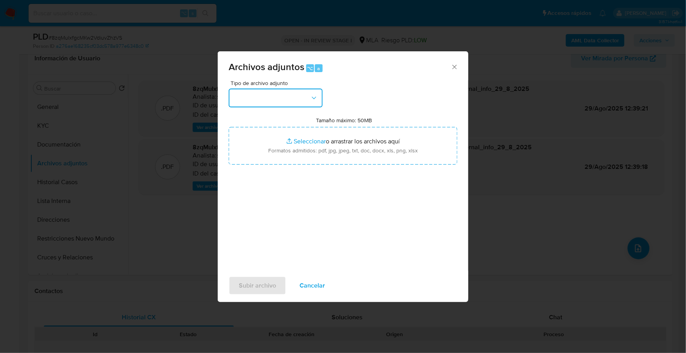
click at [311, 101] on icon "button" at bounding box center [314, 98] width 8 height 8
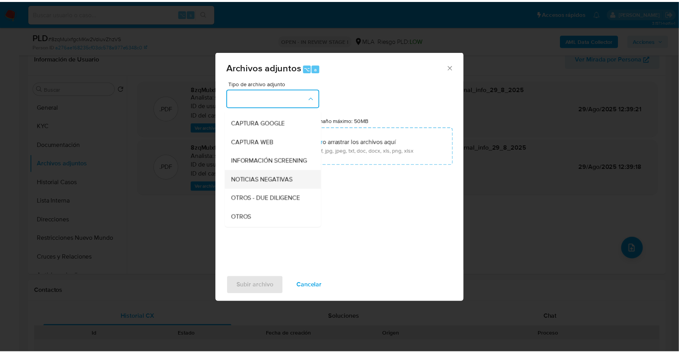
scroll to position [59, 0]
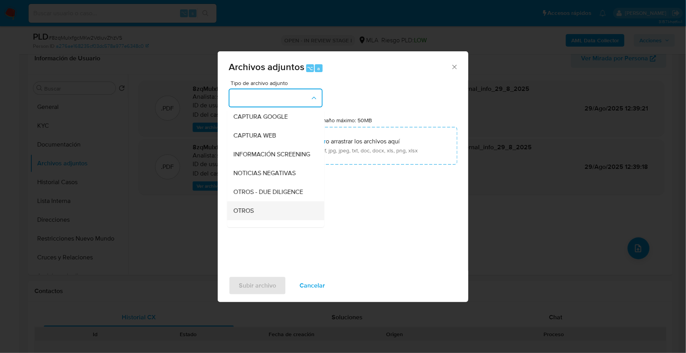
click at [256, 214] on div "OTROS" at bounding box center [273, 210] width 80 height 19
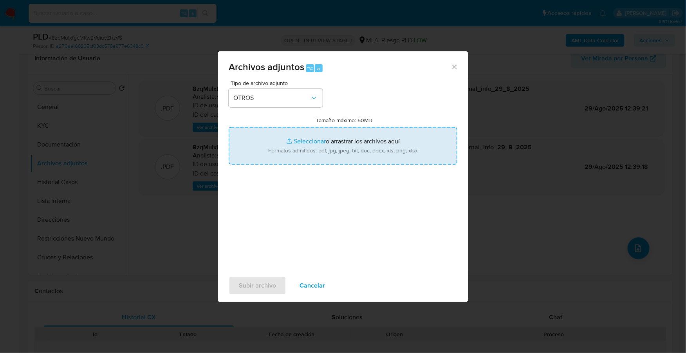
click at [293, 143] on input "Tamaño máximo: 50MB Seleccionar archivos" at bounding box center [343, 146] width 229 height 38
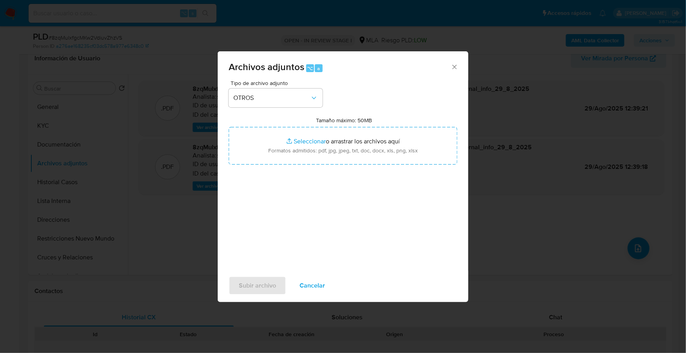
type input "C:\fakepath\Caselog 8zqMuIxfgcMKw2VdiuvZhzVS_2025_07_17_22_03_27.docx"
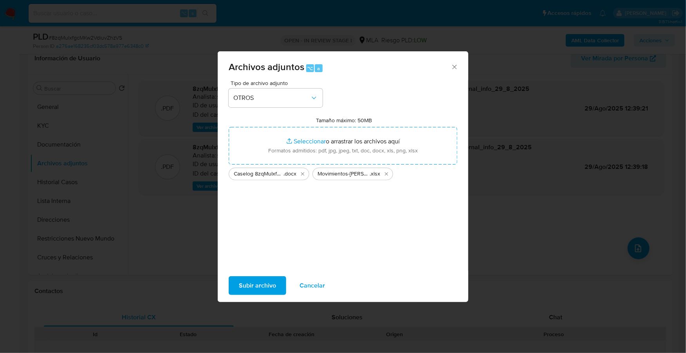
click at [259, 286] on span "Subir archivo" at bounding box center [257, 285] width 37 height 17
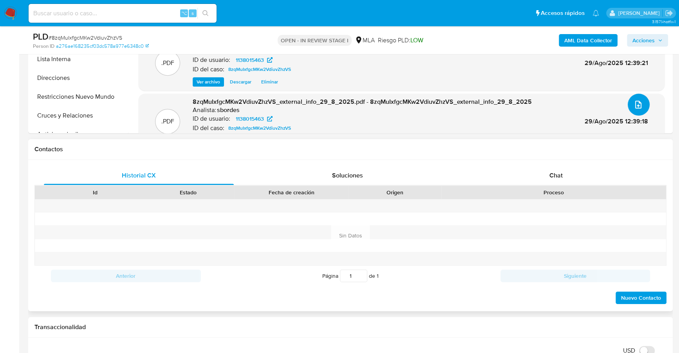
scroll to position [272, 0]
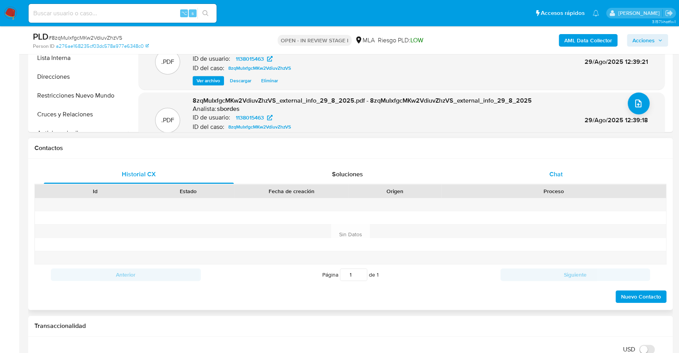
click at [548, 179] on div "Chat" at bounding box center [556, 174] width 190 height 19
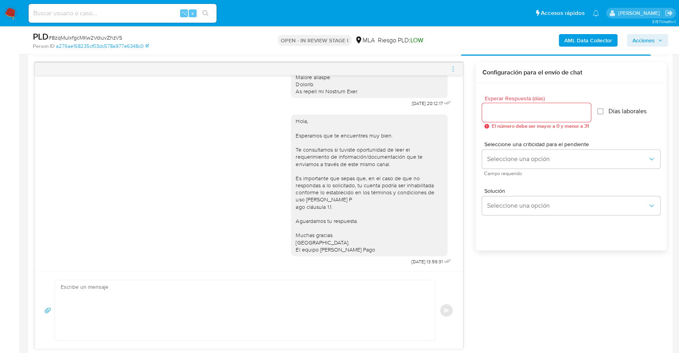
scroll to position [334, 0]
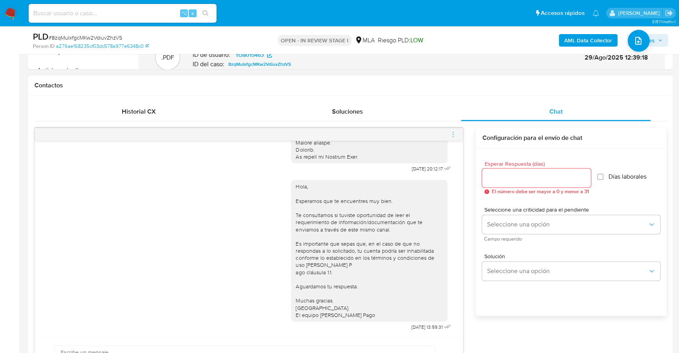
click at [453, 136] on icon "menu-action" at bounding box center [452, 136] width 1 height 1
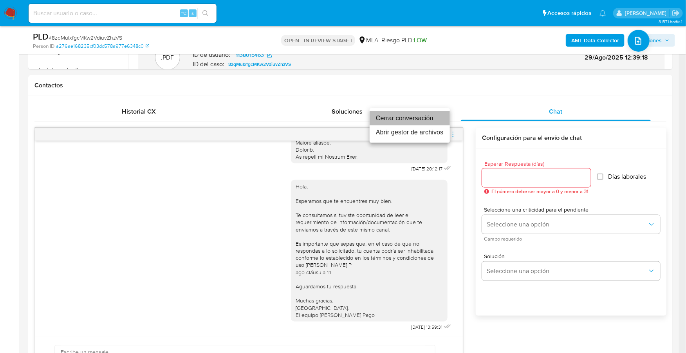
click at [425, 113] on li "Cerrar conversación" at bounding box center [409, 118] width 80 height 14
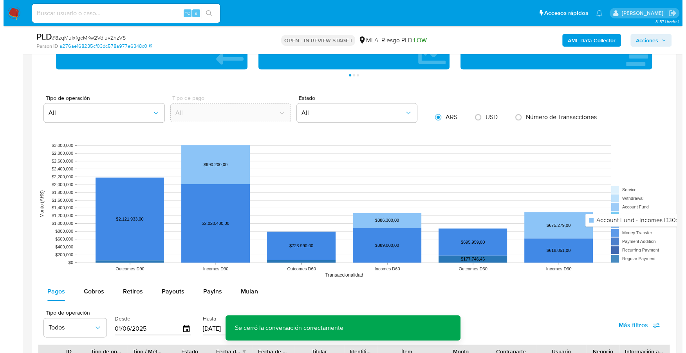
scroll to position [1372, 0]
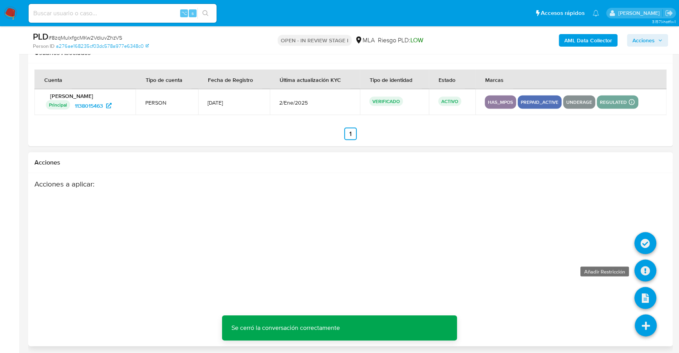
click at [650, 270] on icon at bounding box center [645, 270] width 22 height 22
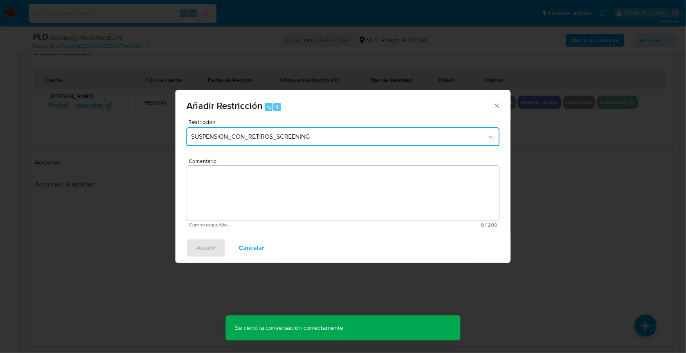
click at [258, 130] on button "SUSPENSION_CON_RETIROS_SCREENING" at bounding box center [342, 136] width 313 height 19
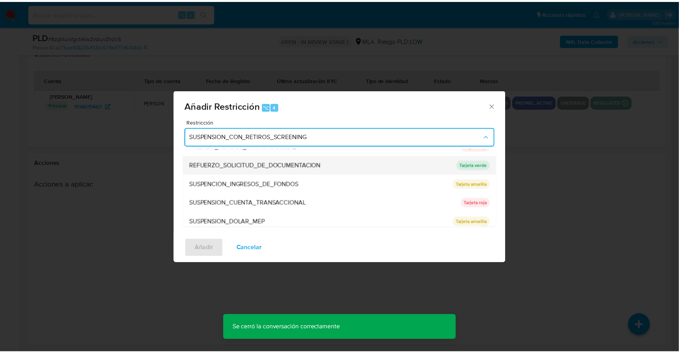
scroll to position [166, 0]
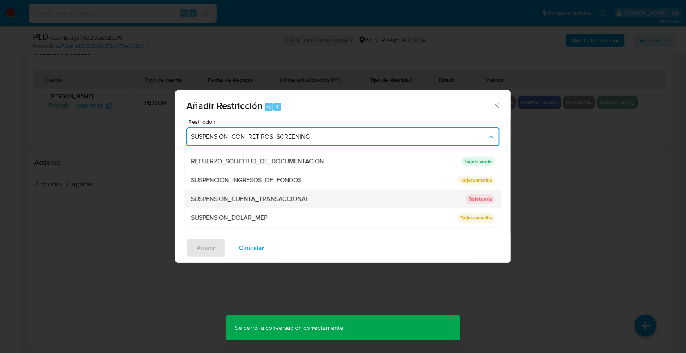
click at [259, 201] on span "SUSPENSION_CUENTA_TRANSACCIONAL" at bounding box center [250, 199] width 118 height 8
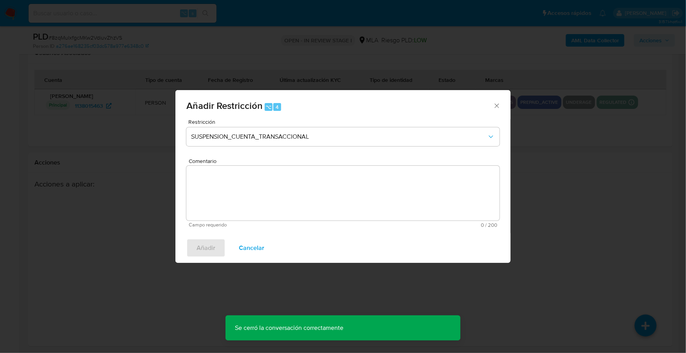
click at [289, 178] on textarea "Comentario" at bounding box center [342, 193] width 313 height 55
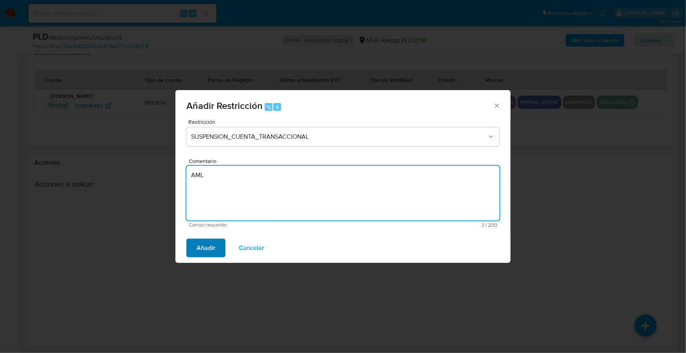
type textarea "AML"
click at [219, 249] on button "Añadir" at bounding box center [205, 247] width 39 height 19
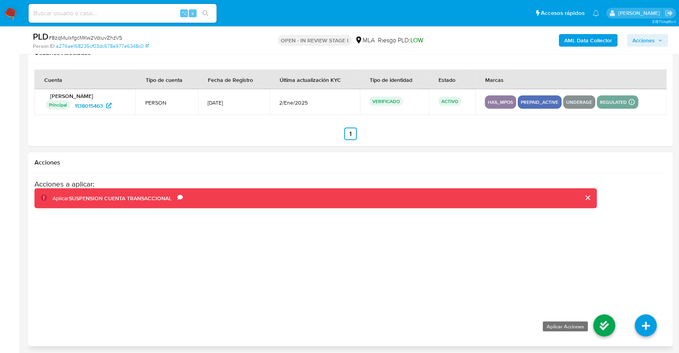
click at [595, 319] on icon at bounding box center [604, 325] width 22 height 22
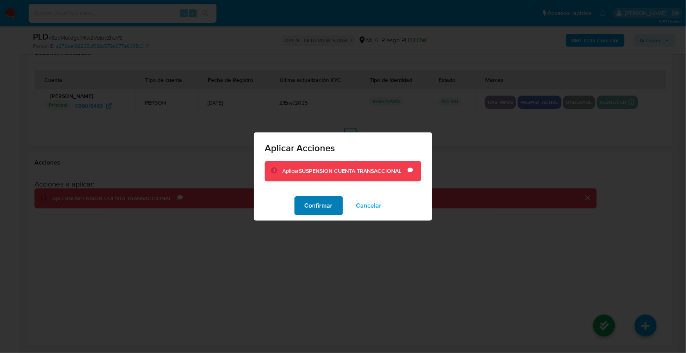
click at [329, 210] on span "Confirmar" at bounding box center [318, 205] width 28 height 17
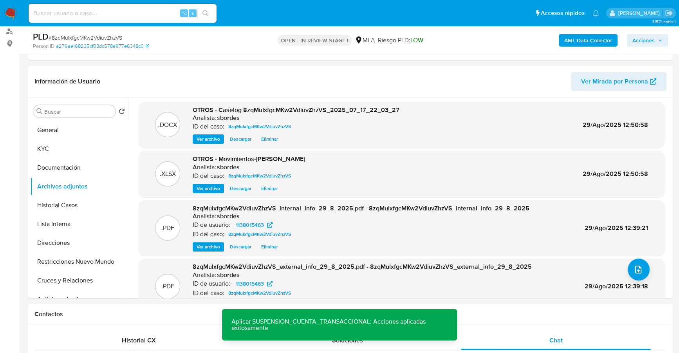
scroll to position [0, 0]
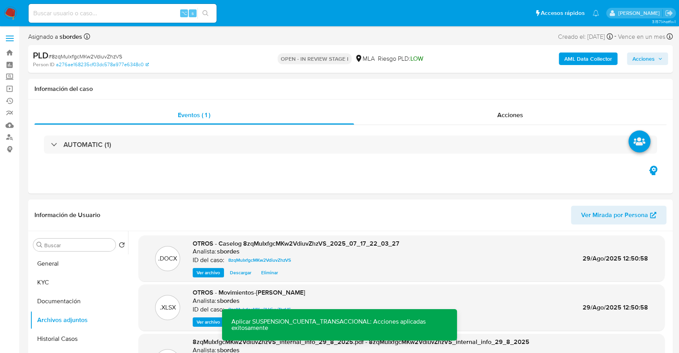
click at [649, 57] on span "Acciones" at bounding box center [643, 58] width 22 height 13
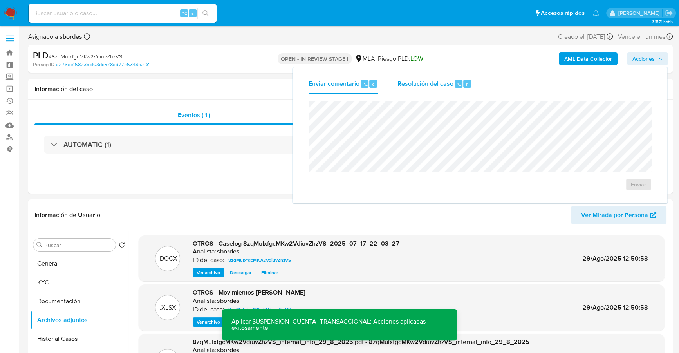
click at [442, 85] on span "Resolución del caso" at bounding box center [425, 83] width 56 height 9
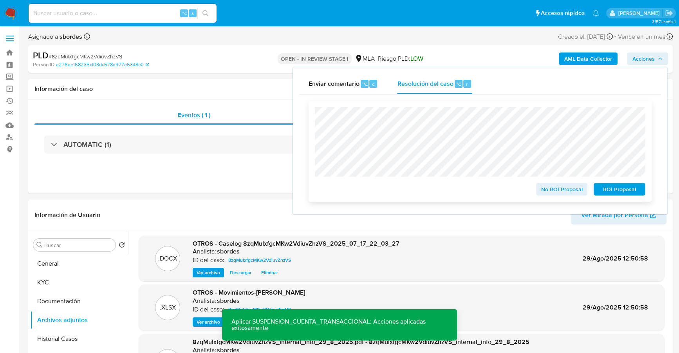
click at [627, 192] on span "ROI Proposal" at bounding box center [619, 189] width 41 height 11
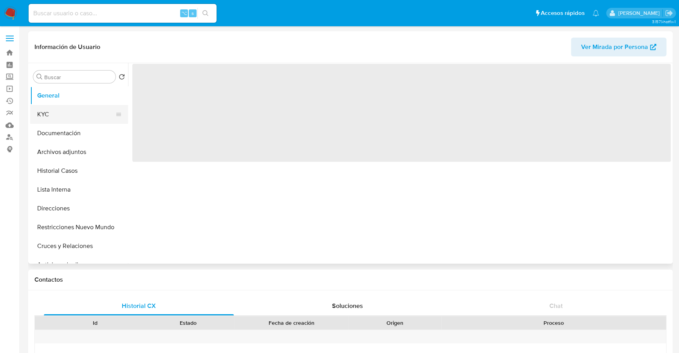
click at [64, 111] on button "KYC" at bounding box center [76, 114] width 92 height 19
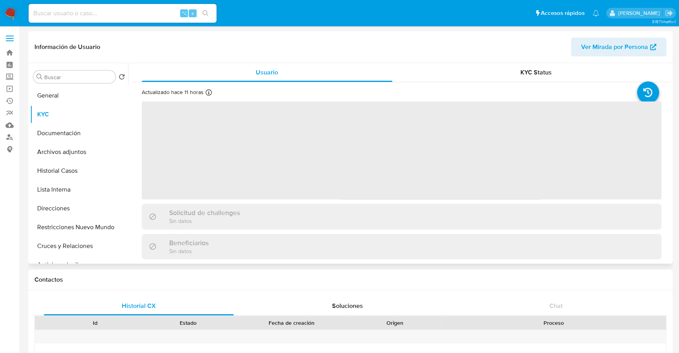
select select "10"
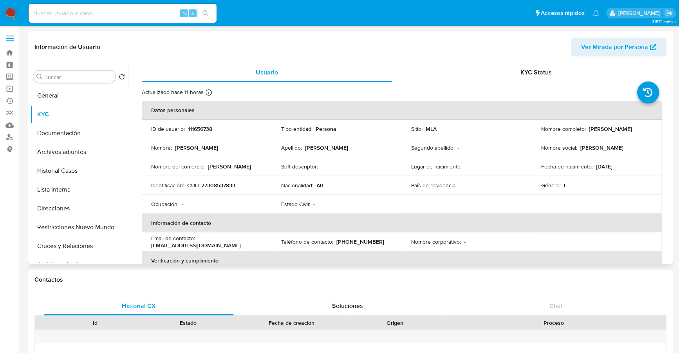
drag, startPoint x: 586, startPoint y: 128, endPoint x: 643, endPoint y: 130, distance: 56.8
click at [643, 130] on div "Nombre completo : Cecilia Mariela Arturo" at bounding box center [596, 128] width 111 height 7
copy p "Cecilia Mariela Arturo"
copy p "27308537833"
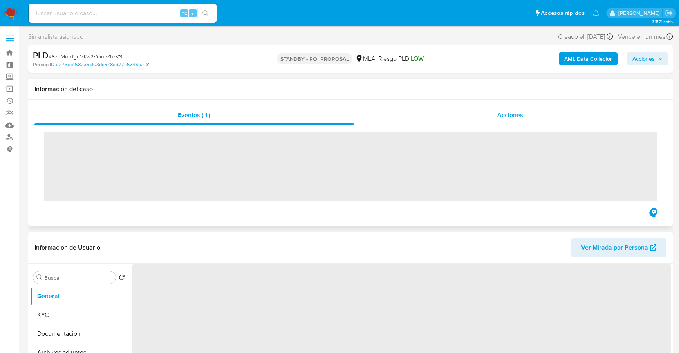
click at [476, 117] on div "Acciones" at bounding box center [510, 115] width 313 height 19
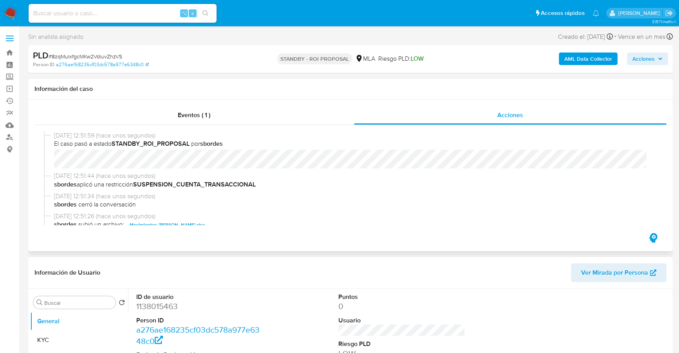
scroll to position [19, 0]
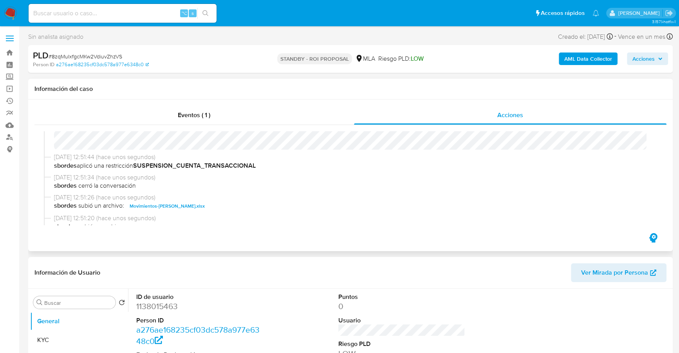
select select "10"
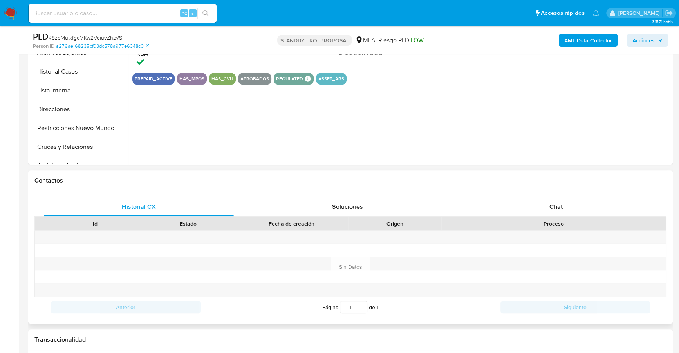
scroll to position [300, 0]
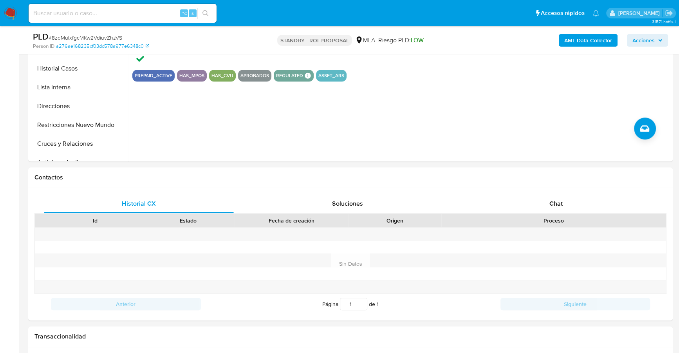
click at [111, 12] on input at bounding box center [123, 13] width 188 height 10
paste input "1783040747"
type input "1783040747"
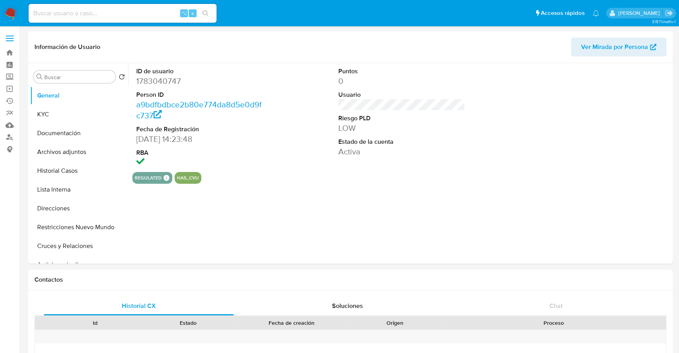
select select "10"
click at [74, 173] on button "Historial Casos" at bounding box center [76, 170] width 92 height 19
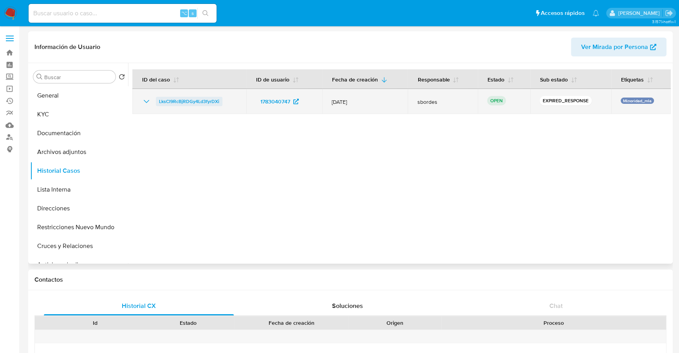
click at [190, 99] on span "LksCl9RcBjRDGy4Ld3fyrDXi" at bounding box center [189, 101] width 60 height 9
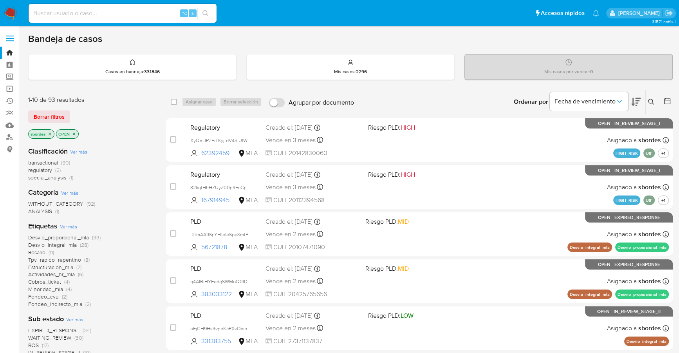
click at [94, 21] on div "⌥ s" at bounding box center [123, 13] width 188 height 19
click at [96, 15] on input at bounding box center [123, 13] width 188 height 10
paste input "1080938882"
type input "1080938882"
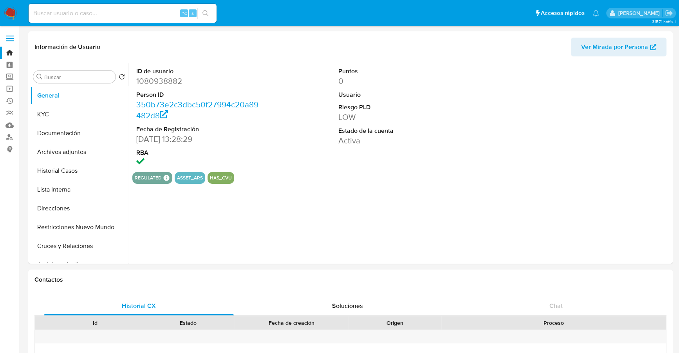
select select "10"
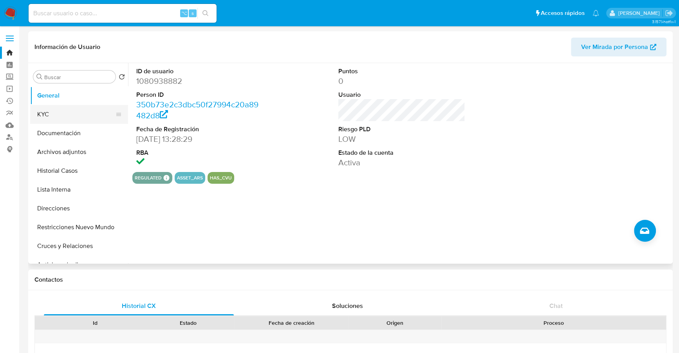
click at [51, 113] on button "KYC" at bounding box center [76, 114] width 92 height 19
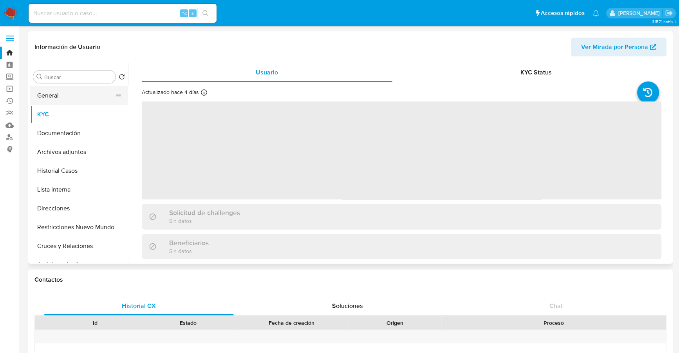
click at [51, 88] on button "General" at bounding box center [76, 95] width 92 height 19
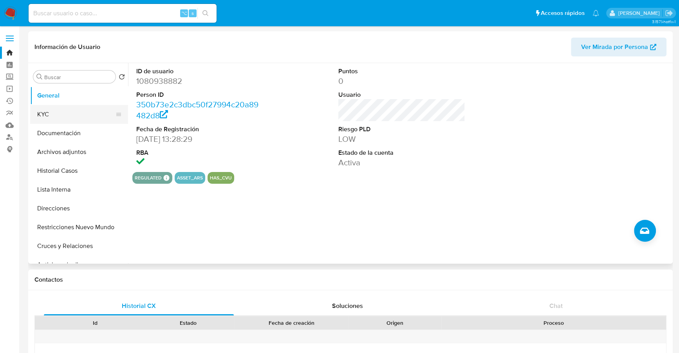
click at [59, 107] on button "KYC" at bounding box center [76, 114] width 92 height 19
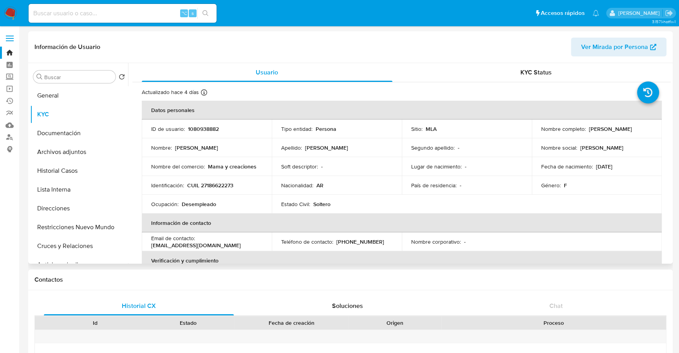
drag, startPoint x: 539, startPoint y: 133, endPoint x: 613, endPoint y: 133, distance: 74.4
click at [613, 132] on div "Nombre completo : Fabiana del Valle Basualdo" at bounding box center [596, 128] width 111 height 7
copy p "[PERSON_NAME] [PERSON_NAME]"
copy p "27186622273"
click at [14, 13] on img at bounding box center [10, 13] width 13 height 13
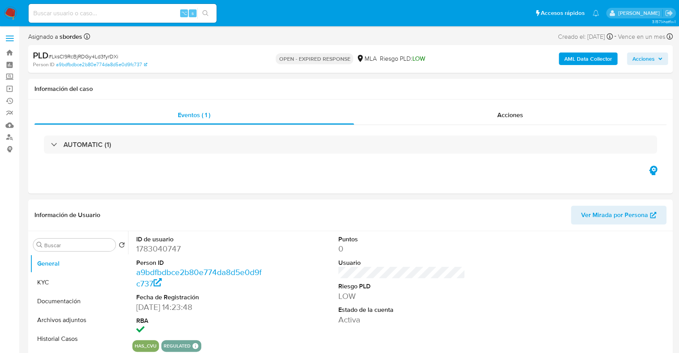
select select "10"
click at [142, 14] on input at bounding box center [123, 13] width 188 height 10
paste input "1783040747"
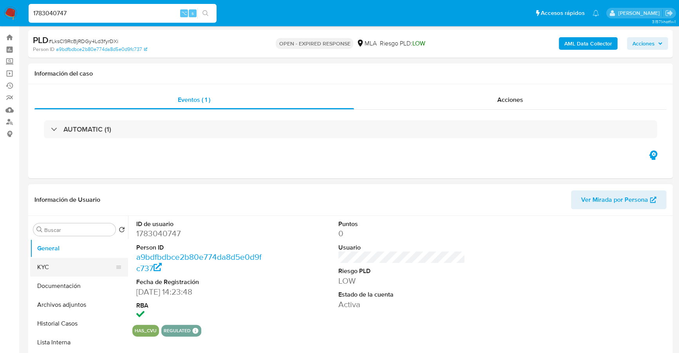
type input "1783040747"
click at [58, 271] on button "KYC" at bounding box center [76, 267] width 92 height 19
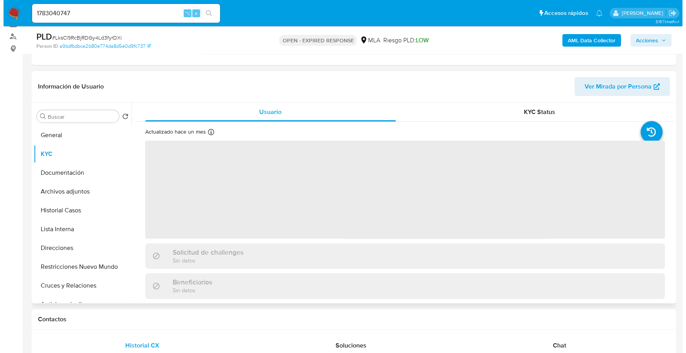
scroll to position [101, 0]
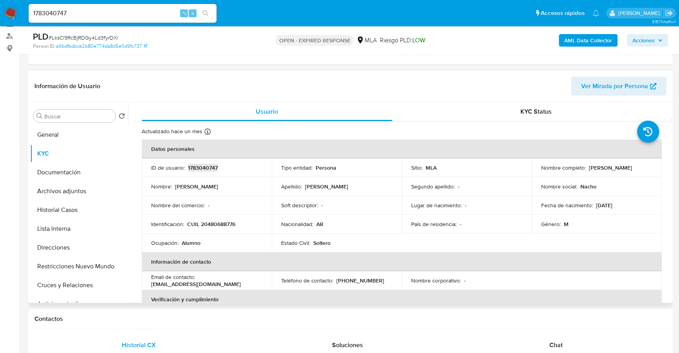
copy p "1783040747"
click at [589, 43] on b "AML Data Collector" at bounding box center [588, 40] width 48 height 13
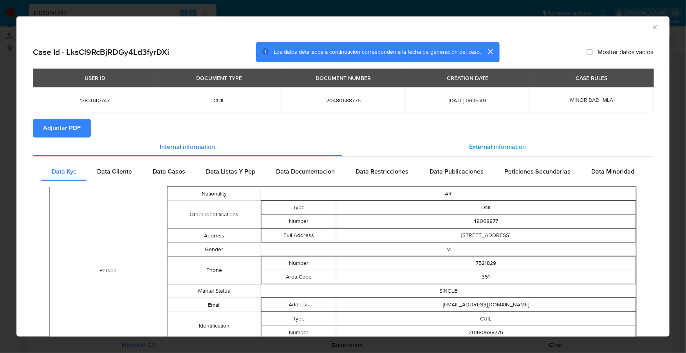
click at [499, 150] on span "External information" at bounding box center [497, 146] width 57 height 9
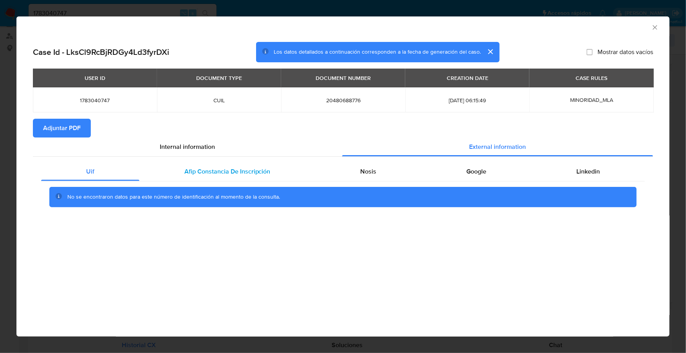
click at [247, 175] on span "Afip Constancia De Inscripción" at bounding box center [227, 171] width 86 height 9
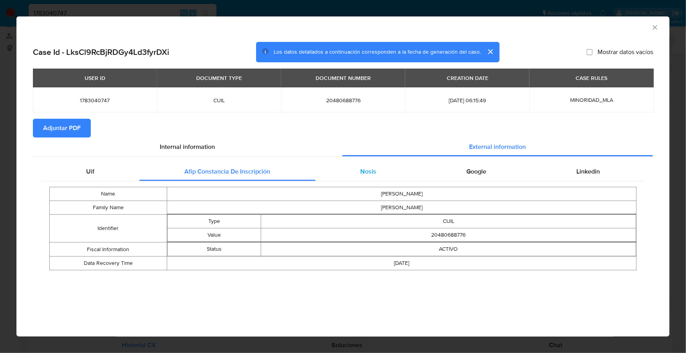
click at [361, 172] on span "Nosis" at bounding box center [368, 171] width 16 height 9
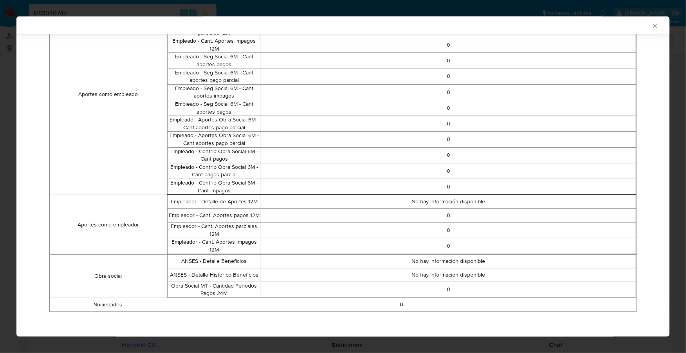
scroll to position [0, 0]
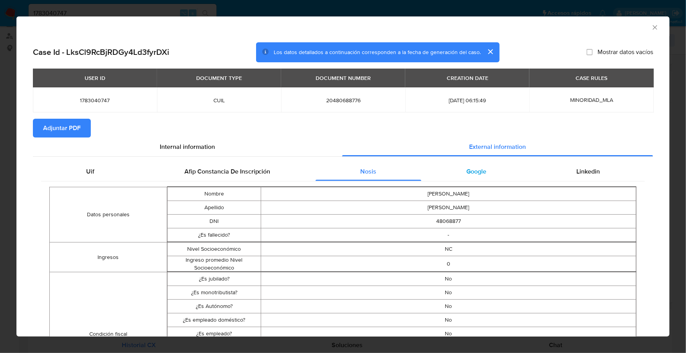
click at [468, 177] on div "Google" at bounding box center [476, 171] width 110 height 19
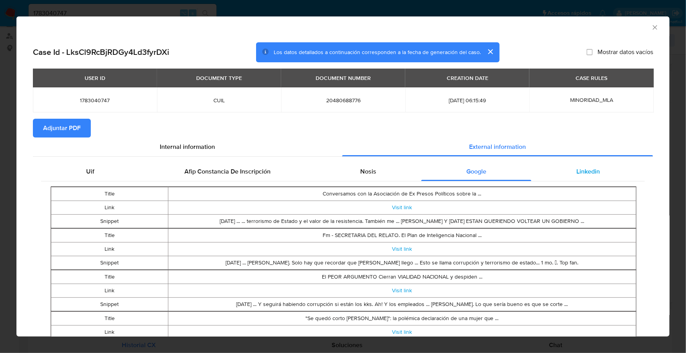
click at [580, 179] on div "Linkedin" at bounding box center [587, 171] width 113 height 19
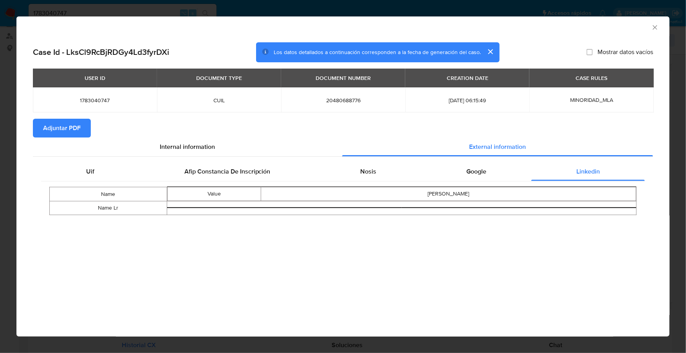
click at [68, 123] on span "Adjuntar PDF" at bounding box center [62, 127] width 38 height 17
click at [656, 27] on icon "Cerrar ventana" at bounding box center [655, 27] width 8 height 8
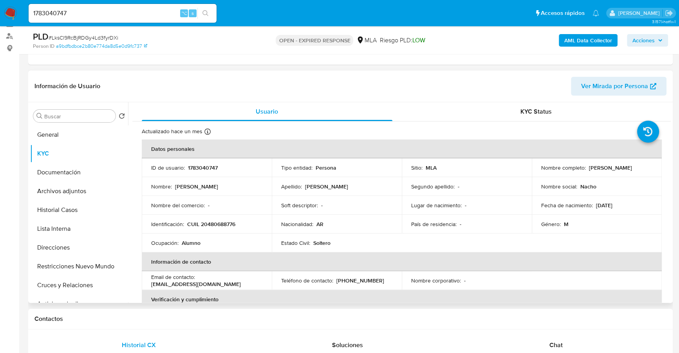
click at [248, 88] on header "Información de Usuario Ver Mirada por Persona" at bounding box center [350, 86] width 632 height 19
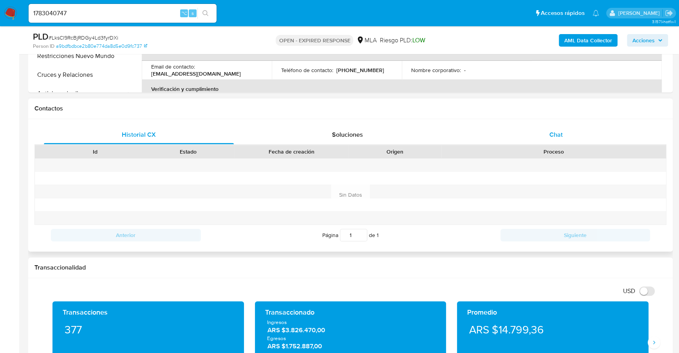
click at [546, 131] on div "Chat" at bounding box center [556, 134] width 190 height 19
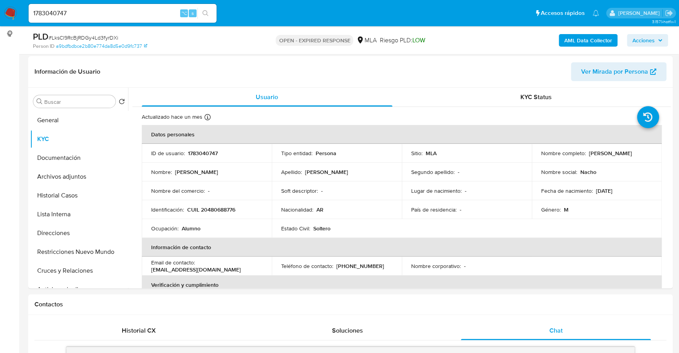
scroll to position [115, 0]
click at [66, 155] on button "Documentación" at bounding box center [76, 158] width 92 height 19
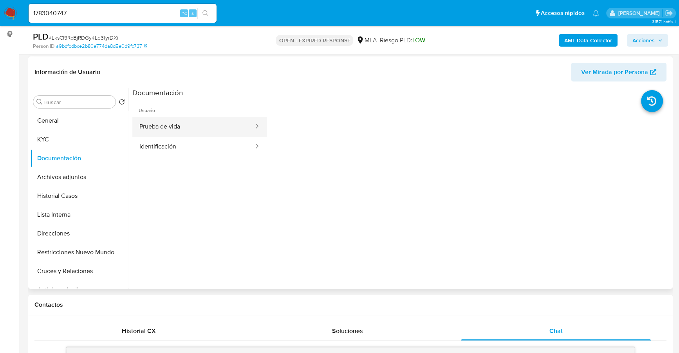
click at [193, 121] on button "Prueba de vida" at bounding box center [193, 127] width 122 height 20
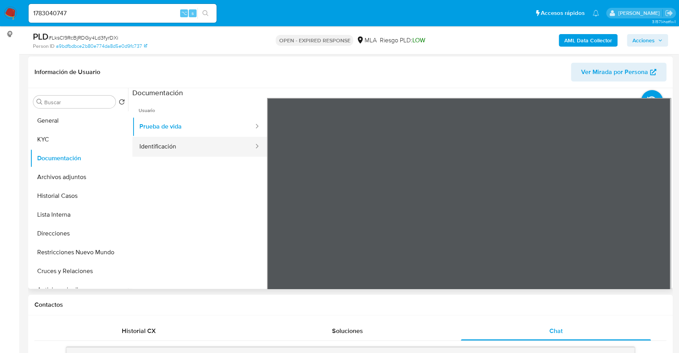
click at [178, 150] on button "Identificación" at bounding box center [193, 147] width 122 height 20
click at [658, 227] on icon at bounding box center [660, 225] width 5 height 8
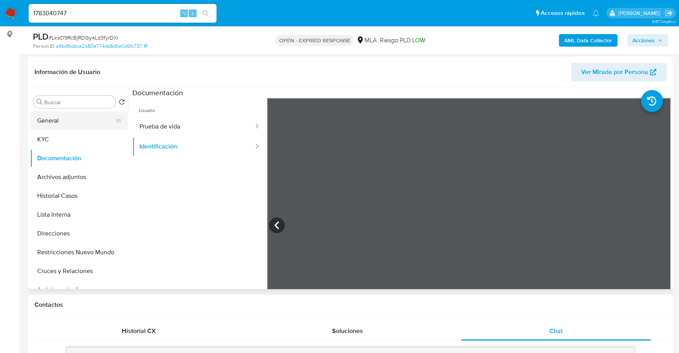
click at [65, 127] on button "General" at bounding box center [76, 120] width 92 height 19
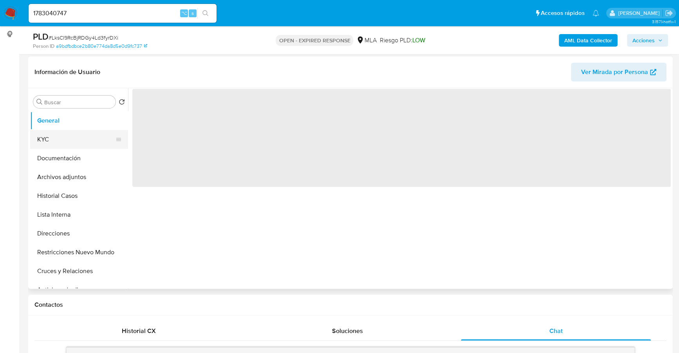
click at [66, 131] on button "KYC" at bounding box center [76, 139] width 92 height 19
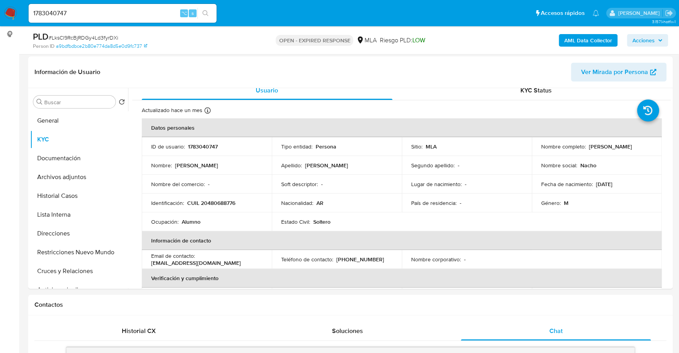
scroll to position [13, 0]
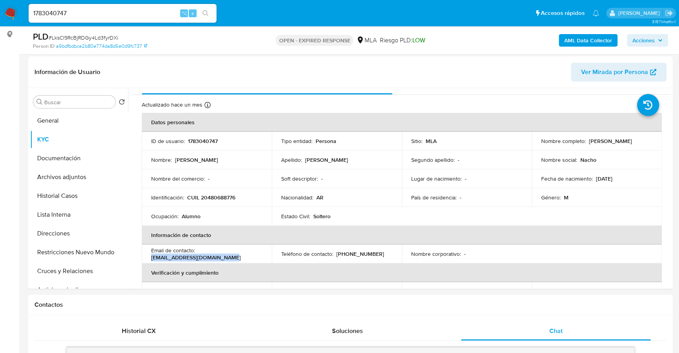
drag, startPoint x: 151, startPoint y: 258, endPoint x: 233, endPoint y: 260, distance: 82.2
click at [233, 260] on td "Email de contacto : ignaciobasualdo07@gmail.com" at bounding box center [207, 253] width 130 height 19
copy p "ignaciobasualdo07@gmail.com"
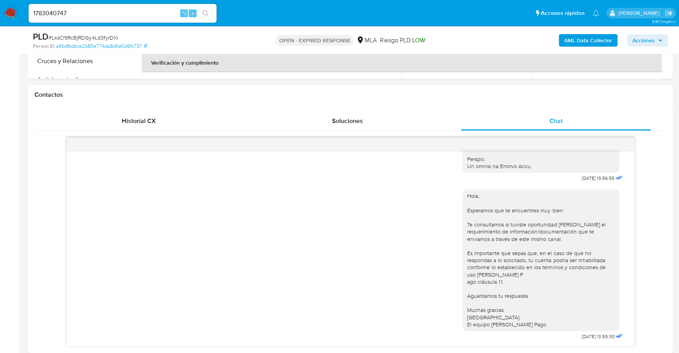
scroll to position [372, 0]
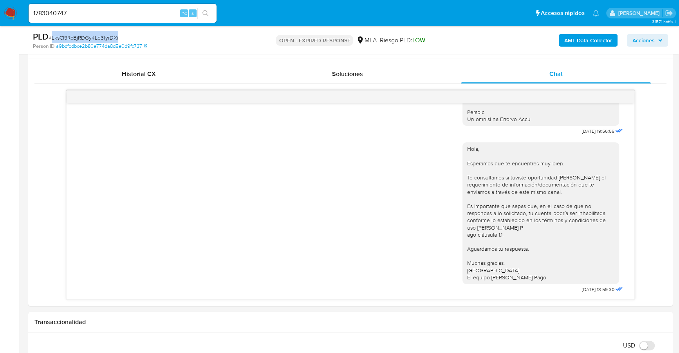
copy span "LksCl9RcBjRDGy4Ld3fyrDXi"
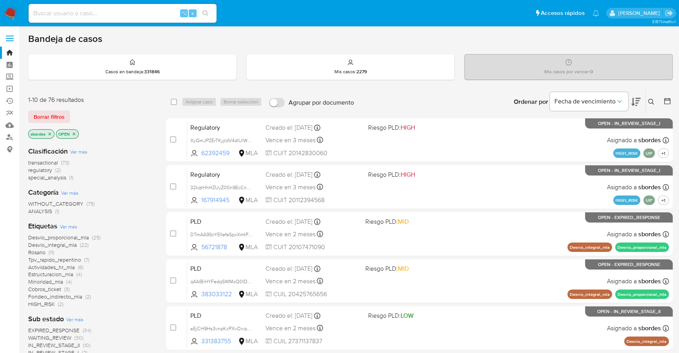
click at [653, 99] on icon at bounding box center [651, 102] width 6 height 6
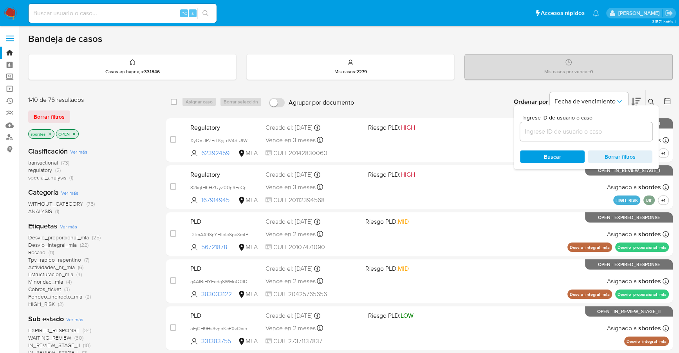
click at [600, 135] on input at bounding box center [586, 131] width 132 height 10
type input "LksCl9RcBjRDGy4Ld3fyrDXi"
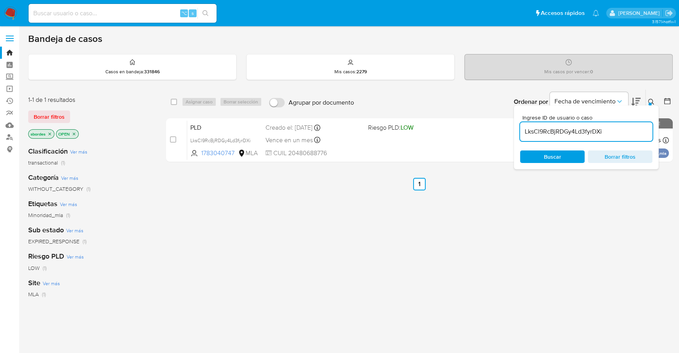
click at [649, 99] on icon at bounding box center [651, 102] width 6 height 6
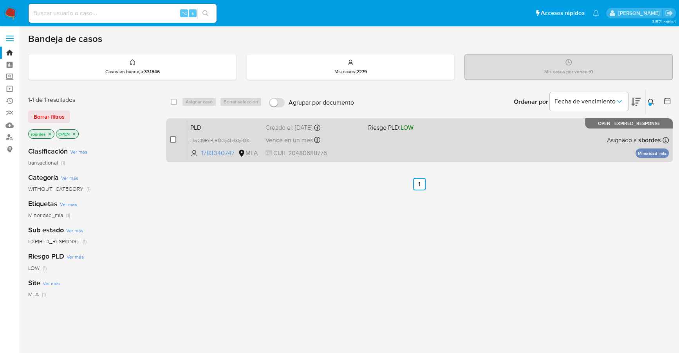
click at [173, 138] on input "checkbox" at bounding box center [173, 139] width 6 height 6
checkbox input "true"
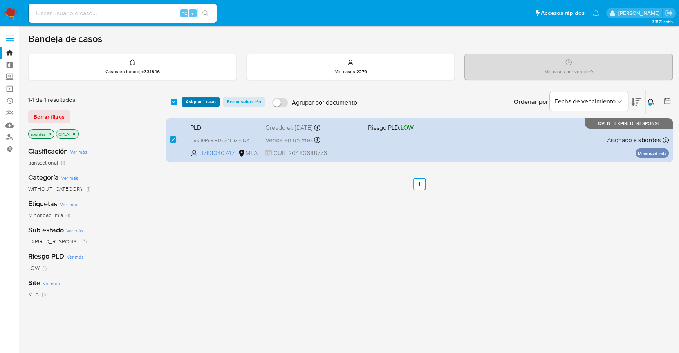
click at [194, 101] on span "Asignar 1 caso" at bounding box center [201, 102] width 30 height 8
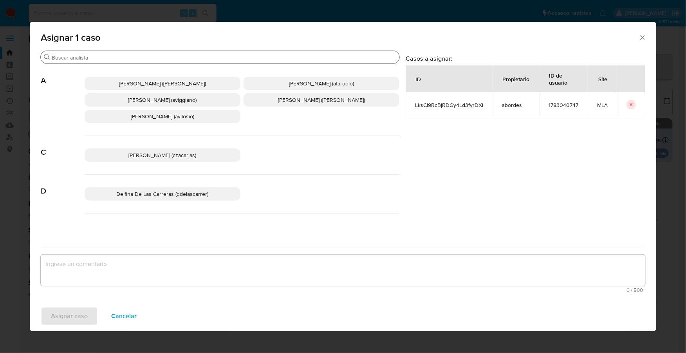
click at [151, 52] on div "Buscar" at bounding box center [220, 57] width 358 height 13
click at [152, 52] on div "Buscar" at bounding box center [220, 57] width 358 height 13
click at [156, 59] on input "Buscar" at bounding box center [224, 57] width 344 height 7
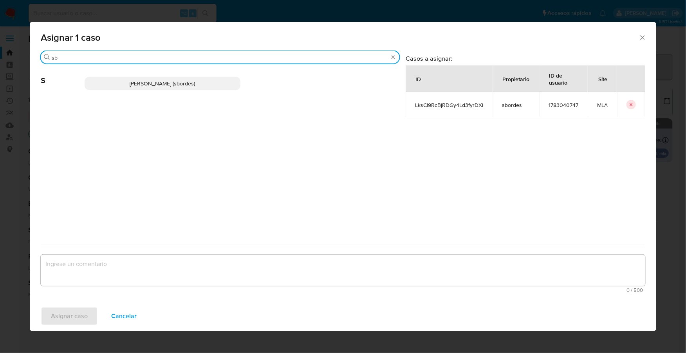
type input "sb"
click at [171, 83] on span "Stefania Bordes (sbordes)" at bounding box center [162, 83] width 65 height 8
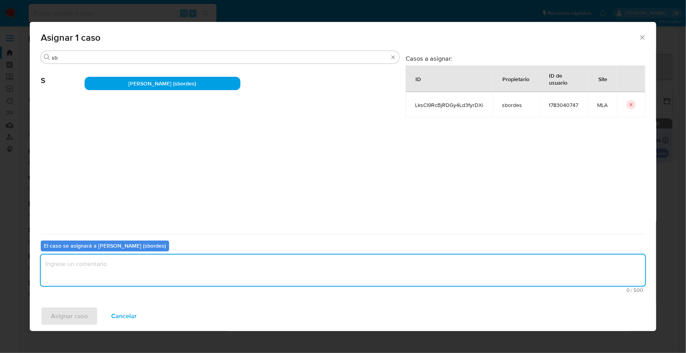
click at [134, 279] on textarea "assign-modal" at bounding box center [343, 269] width 604 height 31
click at [85, 313] on span "Asignar caso" at bounding box center [69, 315] width 37 height 17
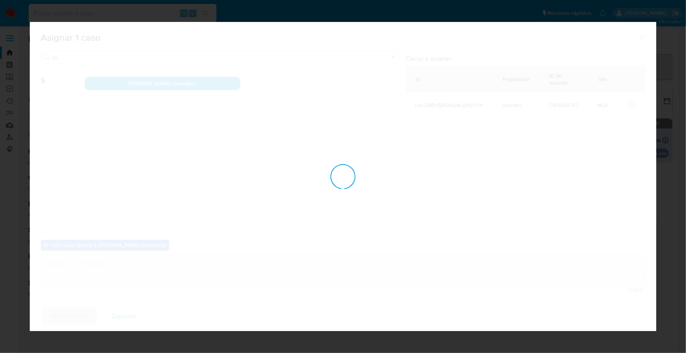
checkbox input "false"
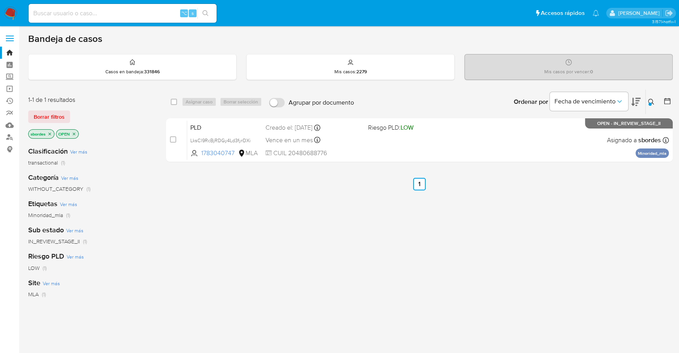
click at [13, 14] on img at bounding box center [10, 13] width 13 height 13
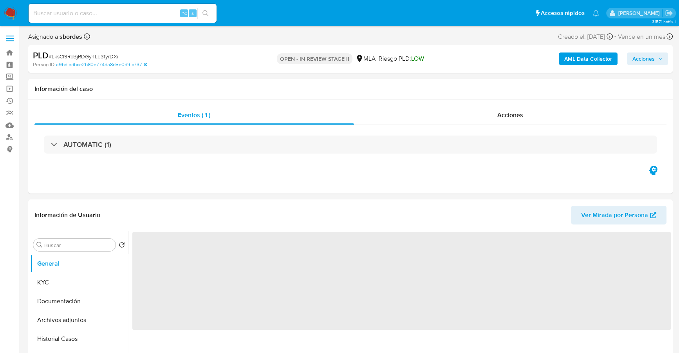
click at [647, 54] on span "Acciones" at bounding box center [643, 58] width 22 height 13
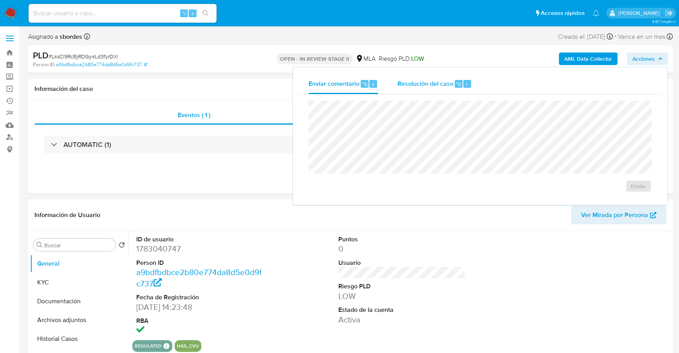
click at [424, 88] on span "Resolución del caso" at bounding box center [425, 83] width 56 height 9
select select "10"
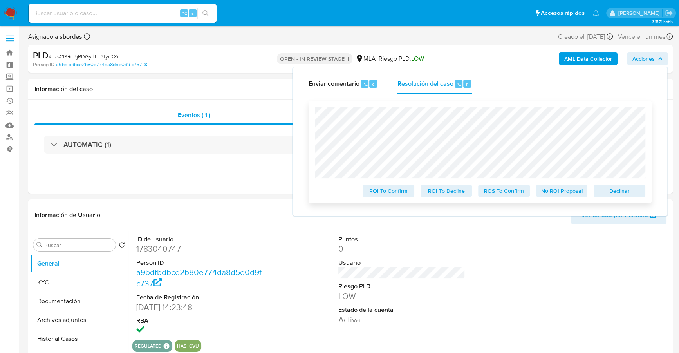
click at [634, 194] on span "Declinar" at bounding box center [619, 190] width 41 height 11
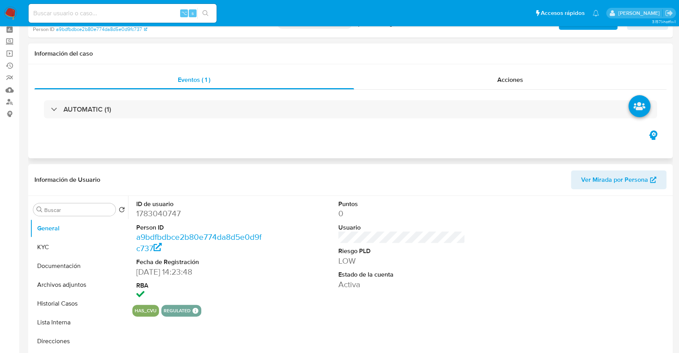
select select "10"
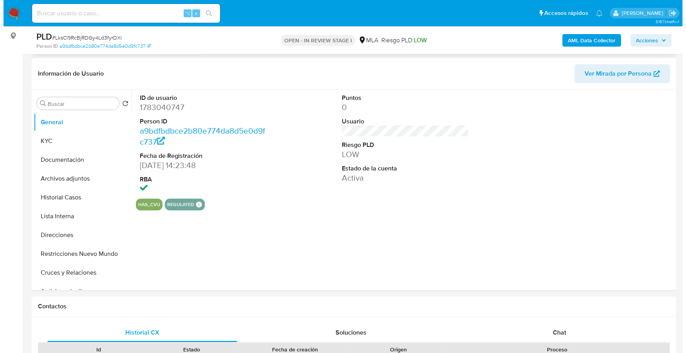
scroll to position [119, 0]
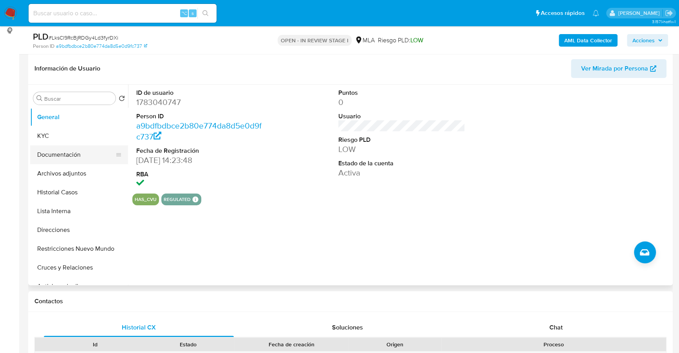
click at [72, 146] on button "Documentación" at bounding box center [76, 154] width 92 height 19
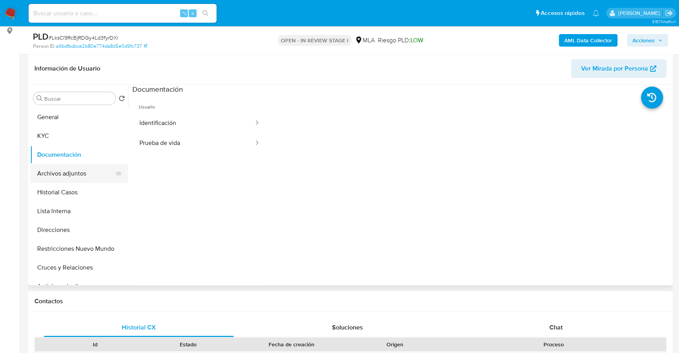
click at [50, 169] on button "Archivos adjuntos" at bounding box center [76, 173] width 92 height 19
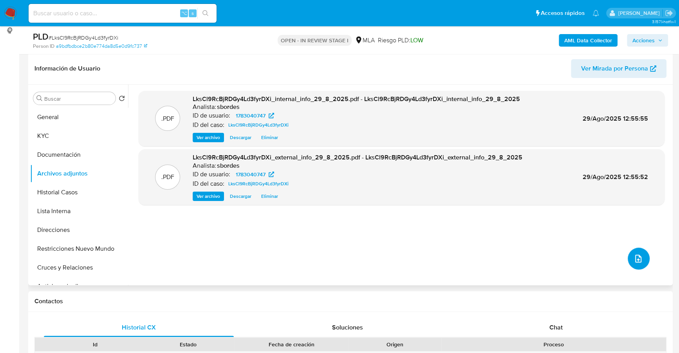
click at [635, 254] on icon "upload-file" at bounding box center [637, 258] width 9 height 9
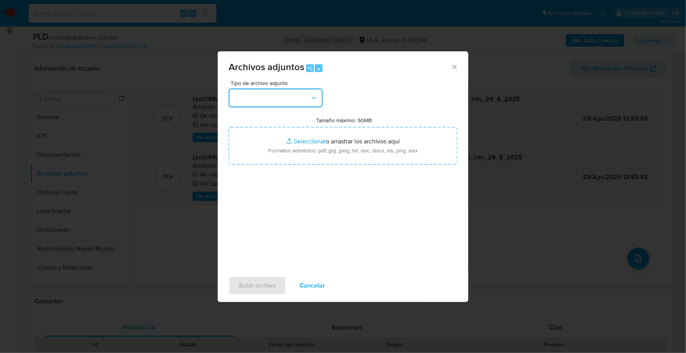
click at [295, 100] on button "button" at bounding box center [276, 97] width 94 height 19
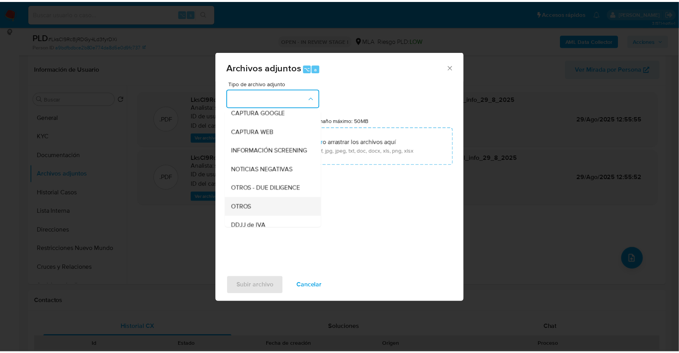
scroll to position [63, 0]
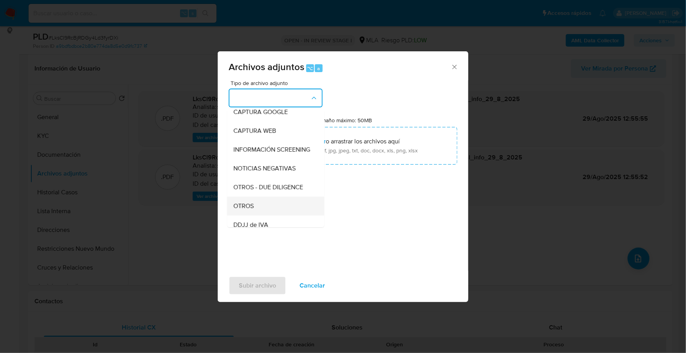
click at [257, 215] on div "OTROS" at bounding box center [273, 205] width 80 height 19
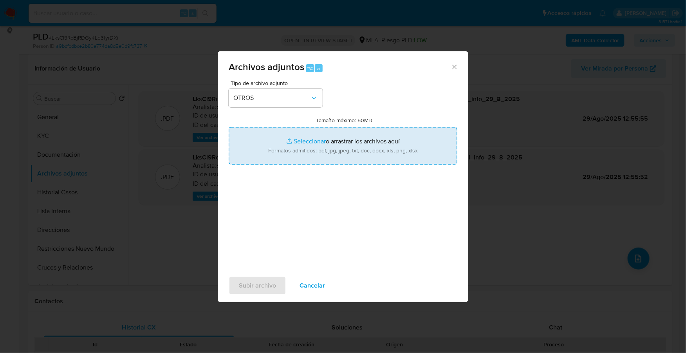
click at [301, 140] on input "Tamaño máximo: 50MB Seleccionar archivos" at bounding box center [343, 146] width 229 height 38
type input "C:\fakepath\Caselog LksCl9RcBjRDGy4Ld3fyrDXi_2025_07_17_23_25_20.docx"
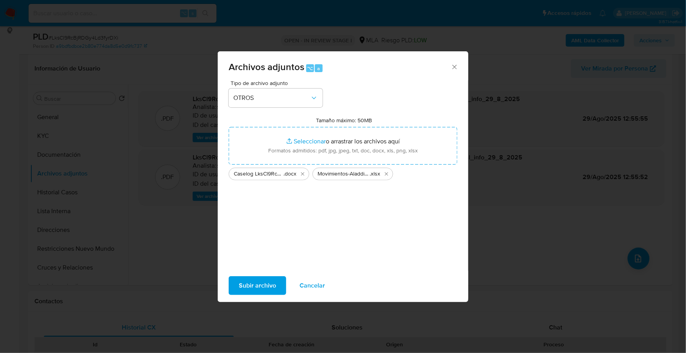
click at [252, 287] on span "Subir archivo" at bounding box center [257, 285] width 37 height 17
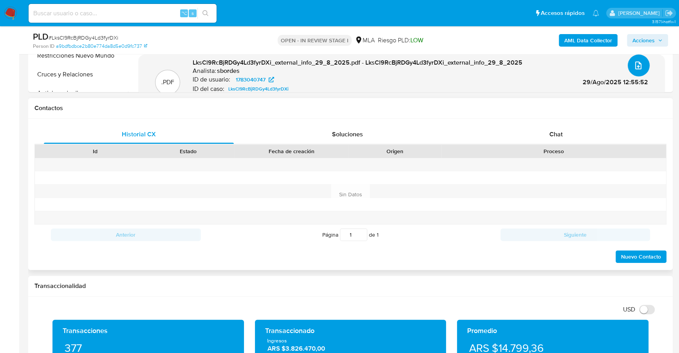
scroll to position [312, 0]
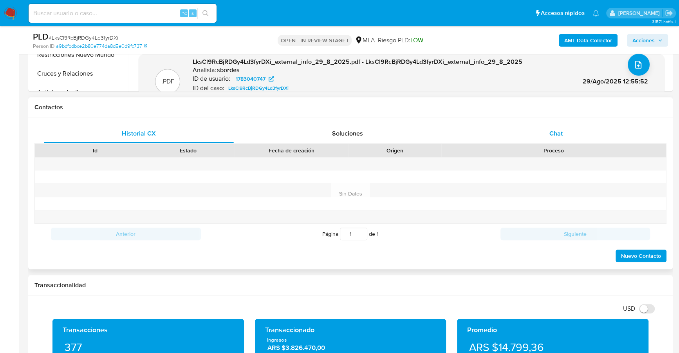
click at [530, 139] on div "Chat" at bounding box center [556, 133] width 190 height 19
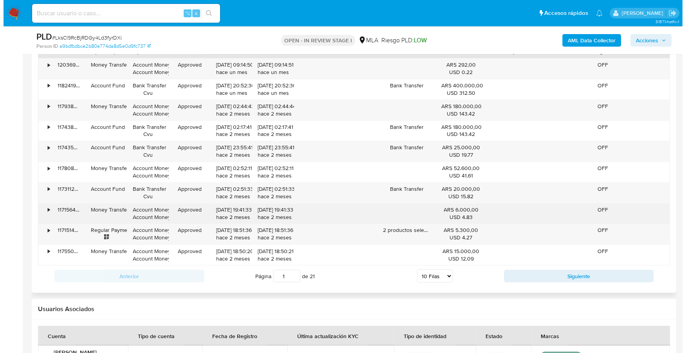
scroll to position [1398, 0]
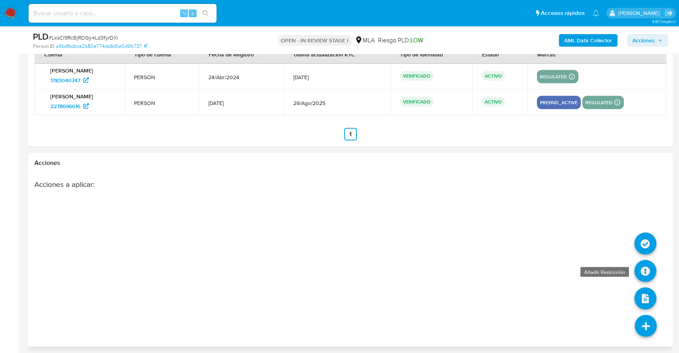
click at [643, 267] on icon at bounding box center [645, 271] width 22 height 22
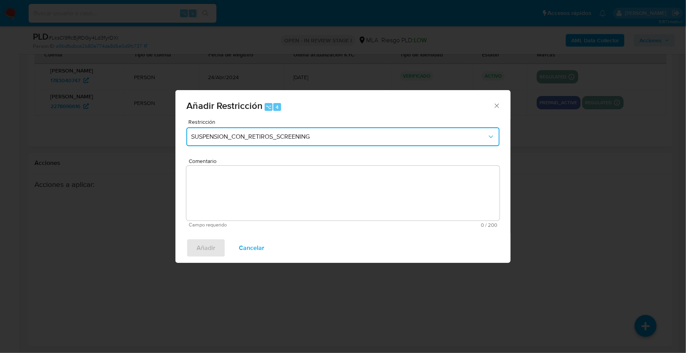
click at [299, 140] on span "SUSPENSION_CON_RETIROS_SCREENING" at bounding box center [339, 137] width 296 height 8
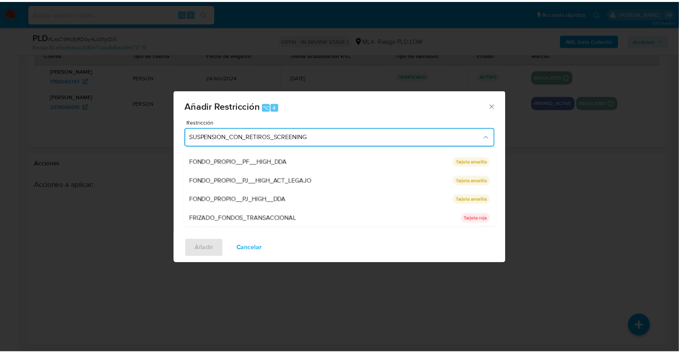
scroll to position [166, 0]
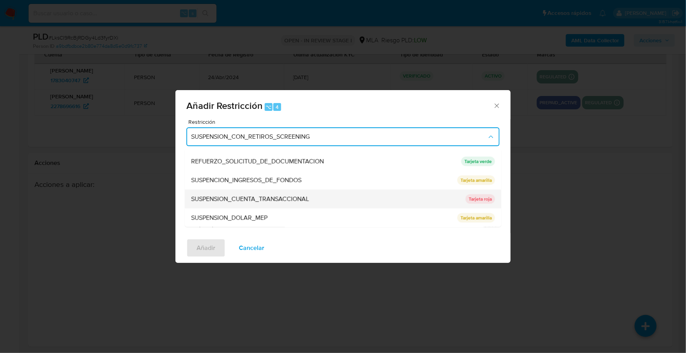
click at [265, 196] on span "SUSPENSION_CUENTA_TRANSACCIONAL" at bounding box center [250, 199] width 118 height 8
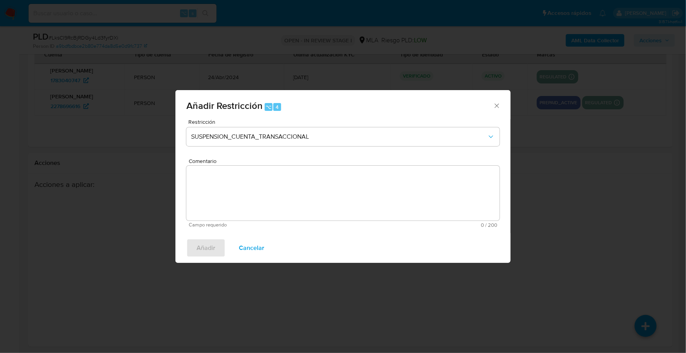
click at [271, 190] on textarea "Comentario" at bounding box center [342, 193] width 313 height 55
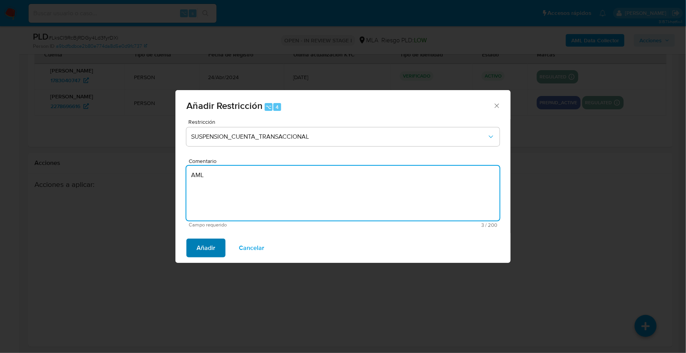
type textarea "AML"
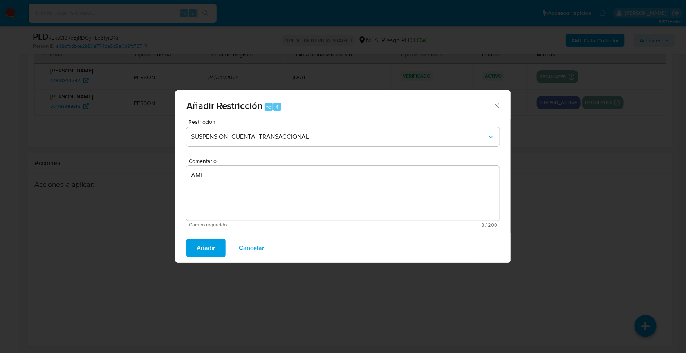
click at [200, 247] on span "Añadir" at bounding box center [205, 247] width 19 height 17
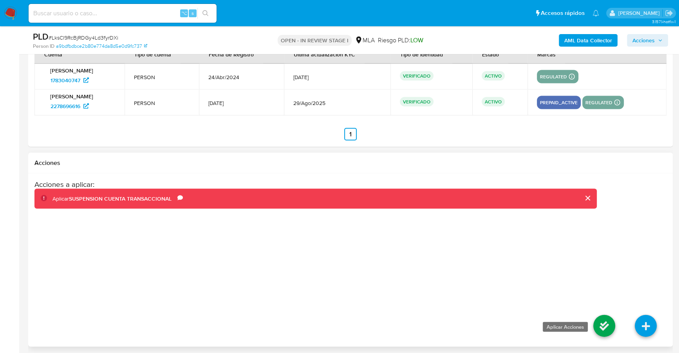
click at [597, 326] on icon at bounding box center [604, 326] width 22 height 22
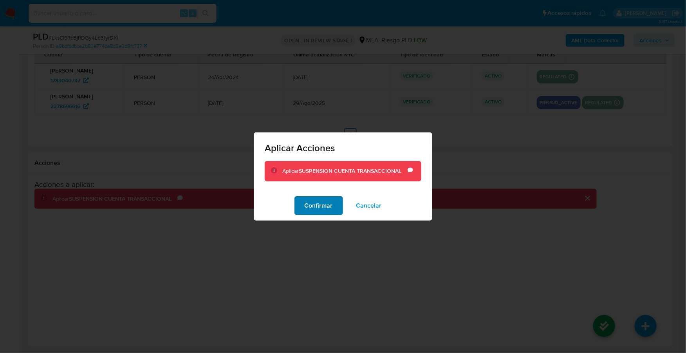
click at [328, 209] on span "Confirmar" at bounding box center [318, 205] width 28 height 17
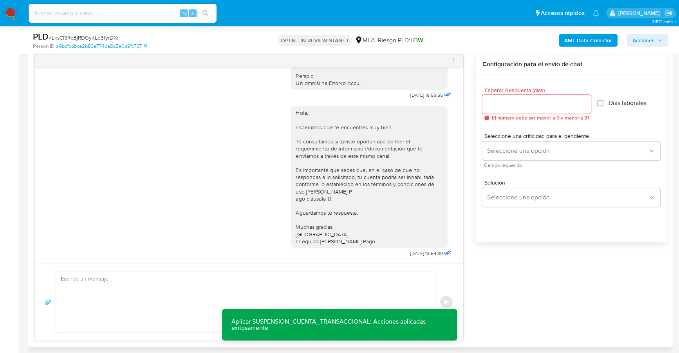
scroll to position [0, 0]
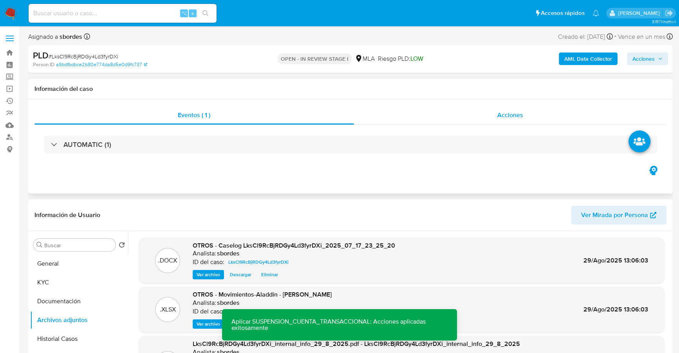
click at [472, 119] on div "Acciones" at bounding box center [510, 115] width 313 height 19
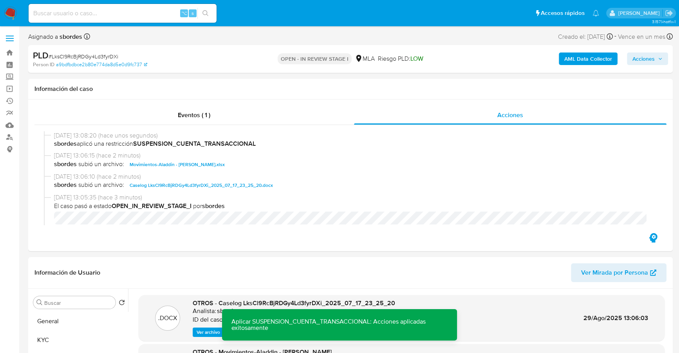
click at [647, 56] on span "Acciones" at bounding box center [643, 58] width 22 height 13
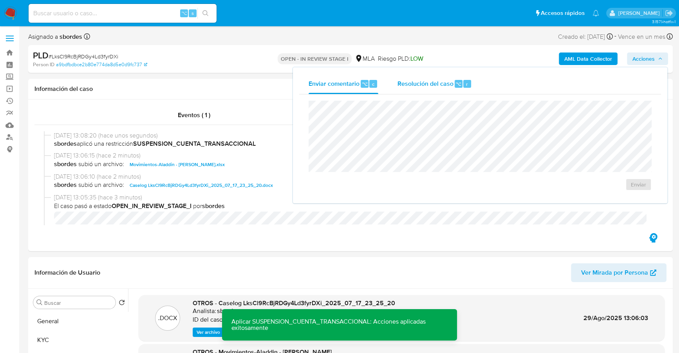
click at [413, 88] on div "Resolución del caso ⌥ r" at bounding box center [434, 84] width 75 height 20
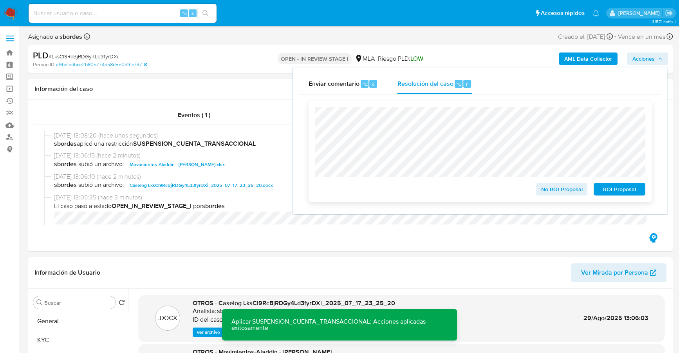
click at [628, 190] on span "ROI Proposal" at bounding box center [619, 189] width 41 height 11
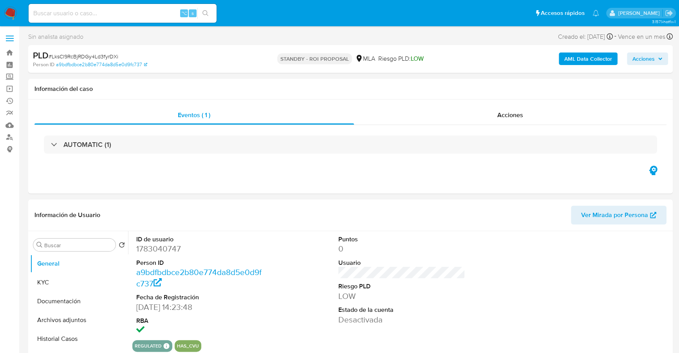
select select "10"
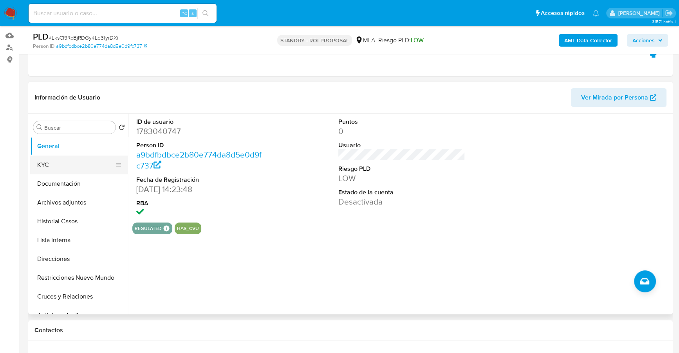
click at [76, 166] on button "KYC" at bounding box center [76, 164] width 92 height 19
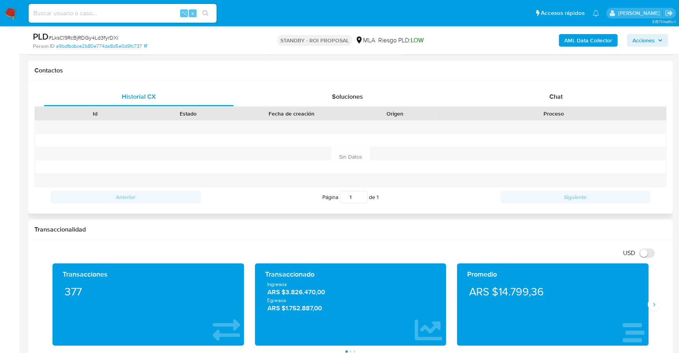
scroll to position [0, 0]
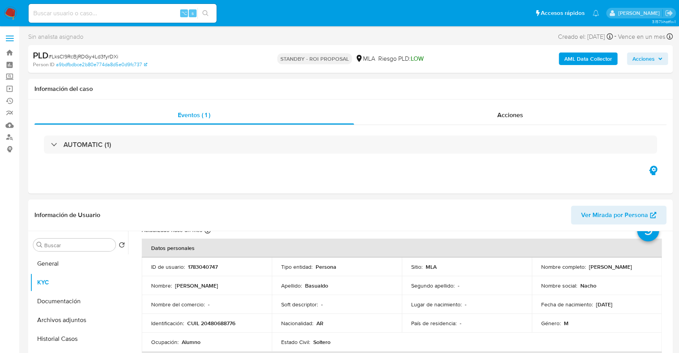
click at [98, 11] on input at bounding box center [123, 13] width 188 height 10
paste input "2426221110"
type input "2426221110"
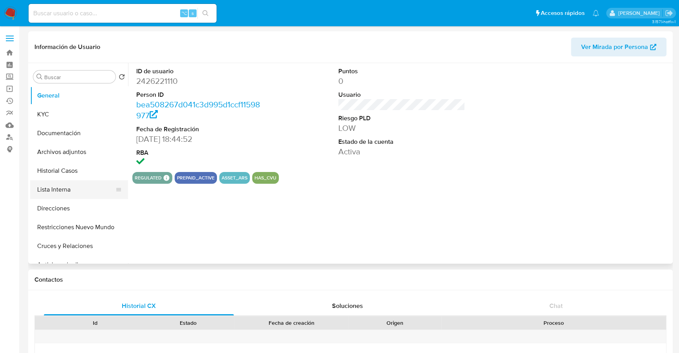
select select "10"
click at [66, 173] on button "Historial Casos" at bounding box center [76, 170] width 92 height 19
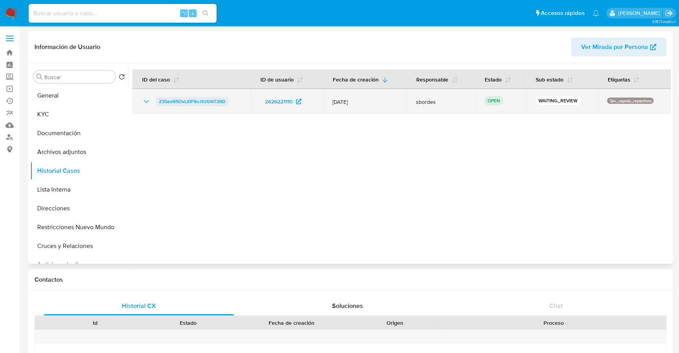
click at [182, 103] on span "Z3SesN5OvLXIF6oJtUGNT26D" at bounding box center [192, 101] width 67 height 9
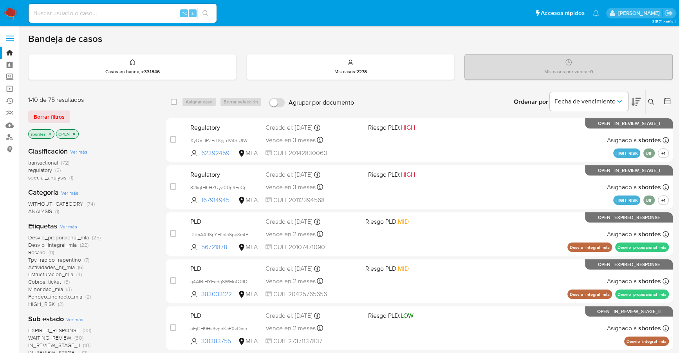
click at [50, 133] on icon "close-filter" at bounding box center [49, 134] width 5 height 5
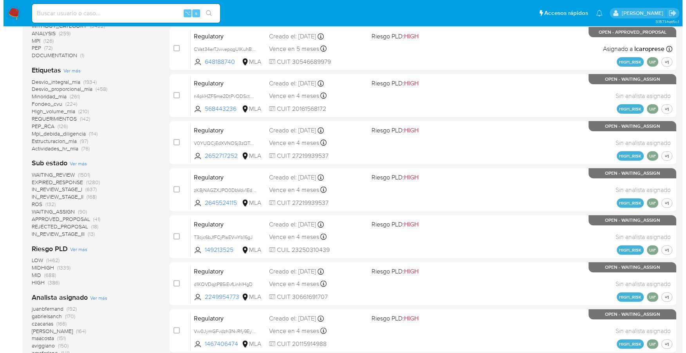
scroll to position [279, 0]
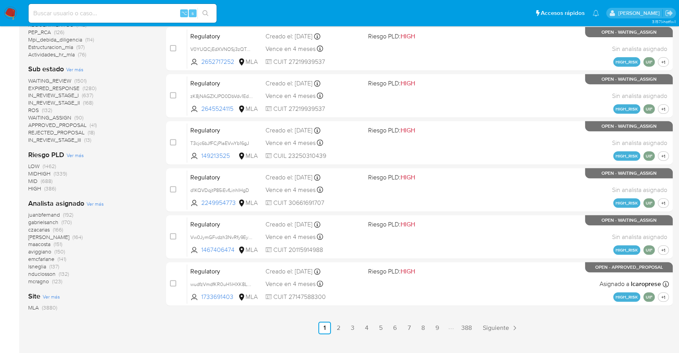
click at [92, 202] on span "Ver más" at bounding box center [94, 203] width 17 height 7
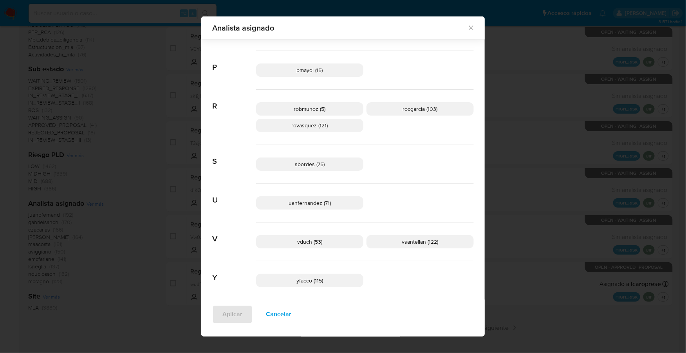
scroll to position [557, 0]
click at [296, 157] on span "sbordes (75)" at bounding box center [310, 161] width 30 height 8
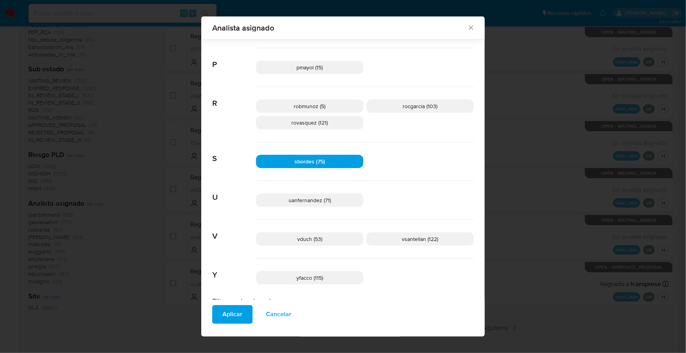
click at [231, 313] on span "Aplicar" at bounding box center [232, 314] width 20 height 17
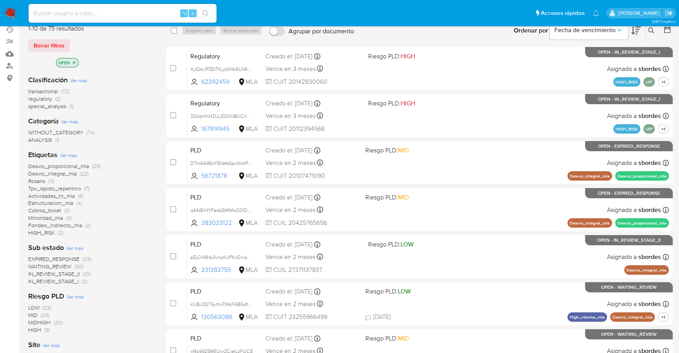
scroll to position [69, 0]
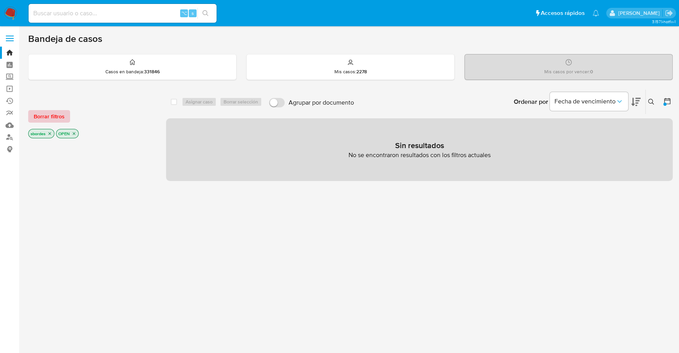
click at [56, 115] on span "Borrar filtros" at bounding box center [49, 116] width 31 height 11
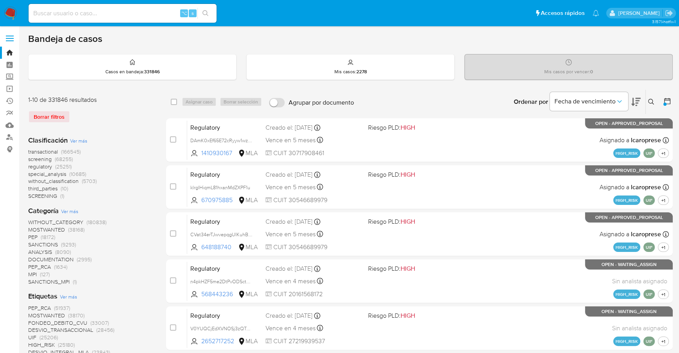
click at [667, 102] on icon at bounding box center [667, 101] width 8 height 8
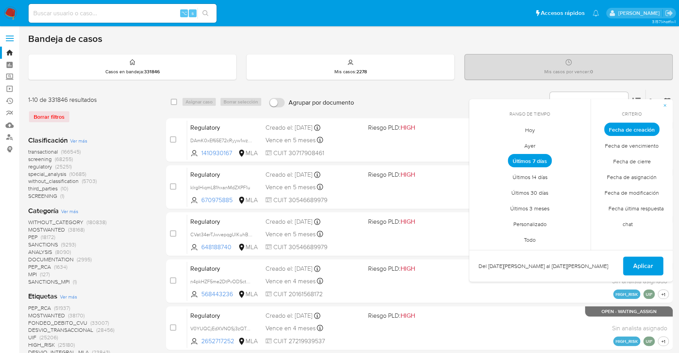
click at [531, 225] on span "Personalizado" at bounding box center [530, 224] width 50 height 16
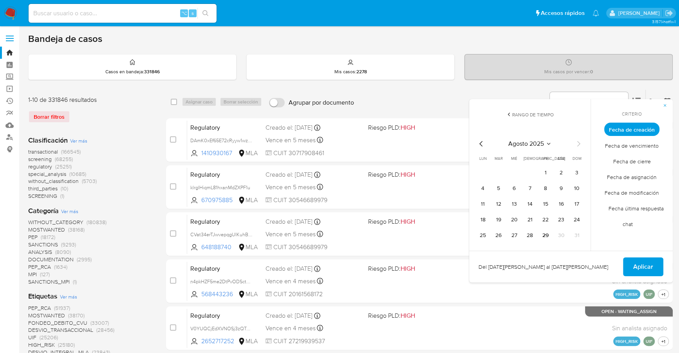
click at [480, 140] on icon "Mes anterior" at bounding box center [480, 143] width 9 height 9
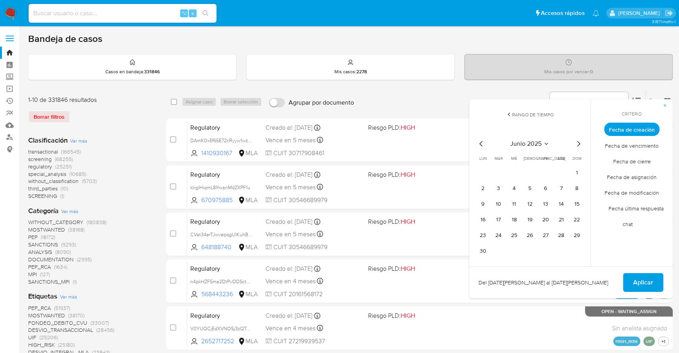
click at [580, 139] on icon "Mes siguiente" at bounding box center [577, 143] width 9 height 9
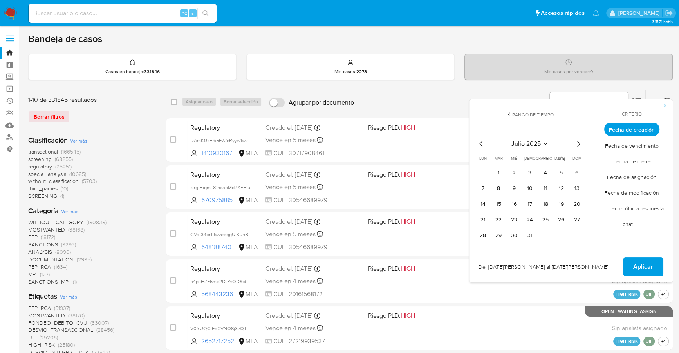
click at [482, 144] on icon "Mes anterior" at bounding box center [480, 143] width 9 height 9
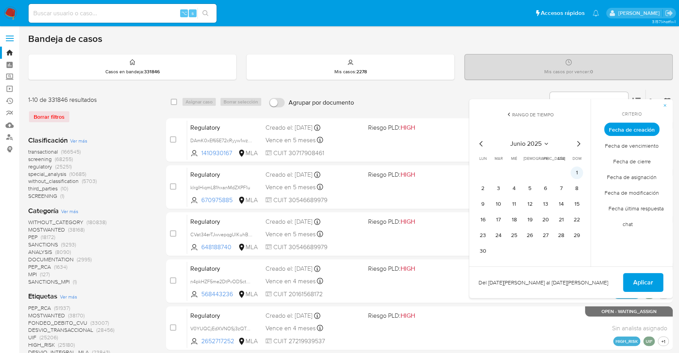
click at [572, 170] on button "1" at bounding box center [576, 172] width 13 height 13
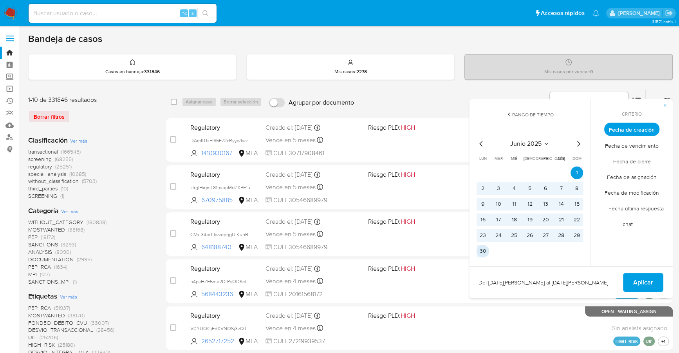
click at [485, 252] on button "30" at bounding box center [482, 251] width 13 height 13
click at [647, 279] on span "Aplicar" at bounding box center [643, 282] width 20 height 17
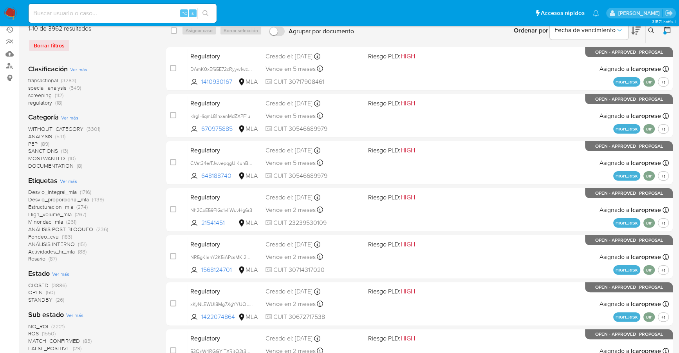
scroll to position [172, 0]
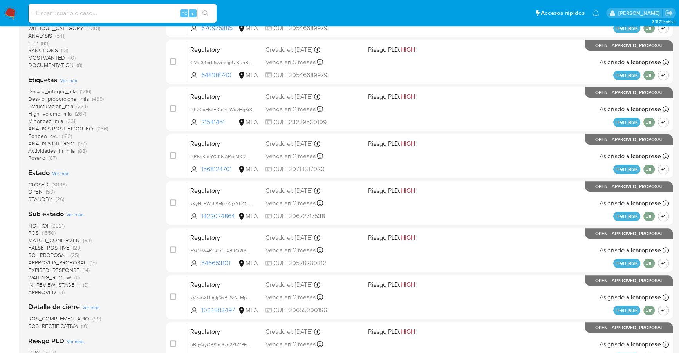
click at [41, 193] on span "OPEN" at bounding box center [35, 191] width 14 height 8
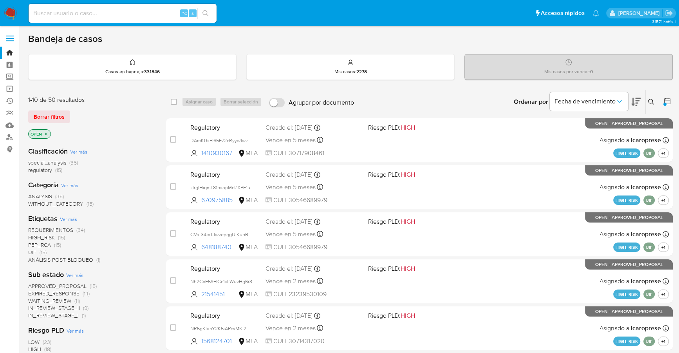
click at [665, 103] on div at bounding box center [664, 104] width 3 height 3
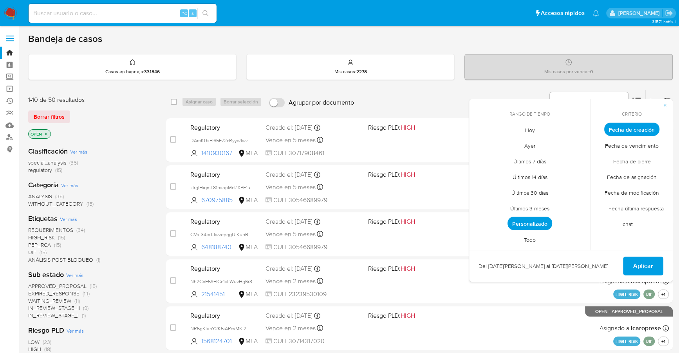
click at [533, 222] on span "Personalizado" at bounding box center [529, 222] width 45 height 13
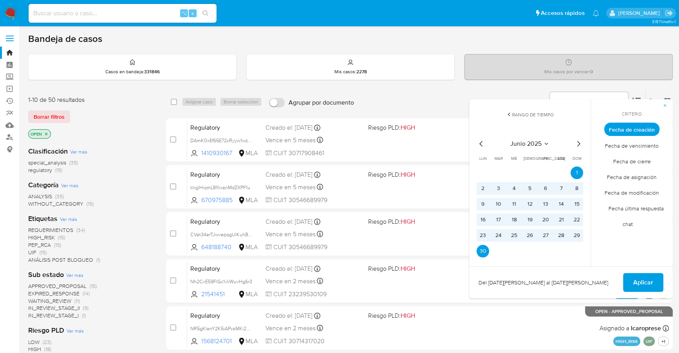
click at [576, 139] on icon "Mes siguiente" at bounding box center [577, 143] width 9 height 9
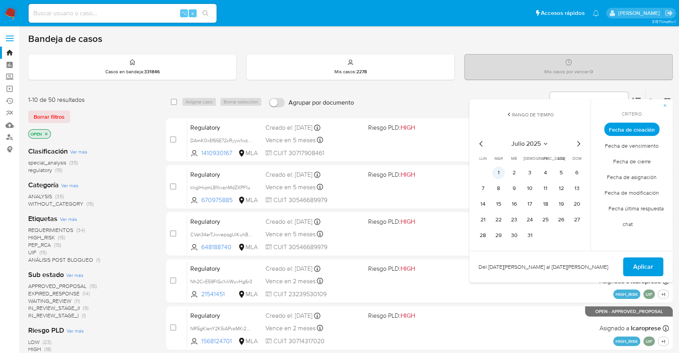
click at [498, 176] on button "1" at bounding box center [498, 172] width 13 height 13
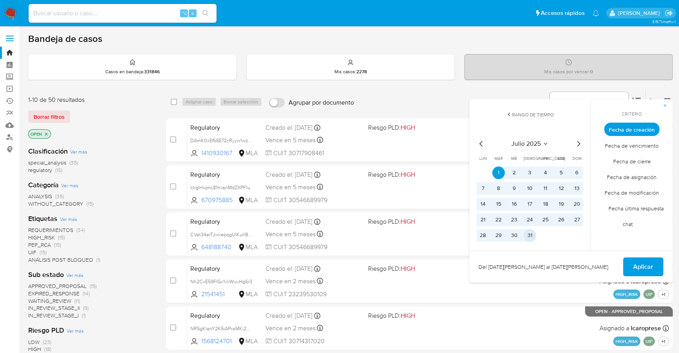
click at [531, 234] on button "31" at bounding box center [529, 235] width 13 height 13
click at [628, 265] on button "Aplicar" at bounding box center [643, 266] width 40 height 19
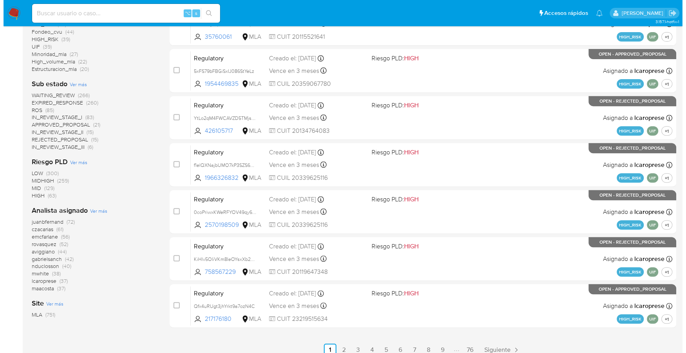
scroll to position [265, 0]
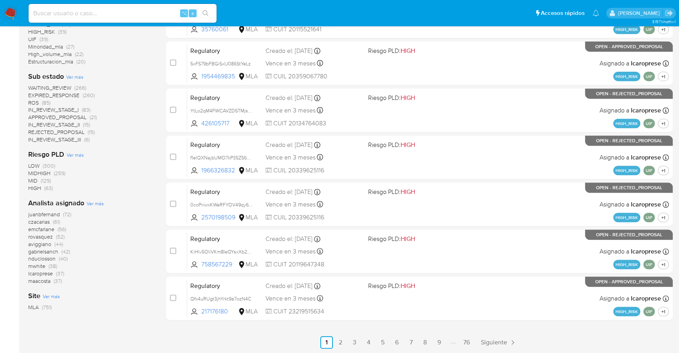
click at [92, 202] on span "Ver más" at bounding box center [94, 203] width 17 height 7
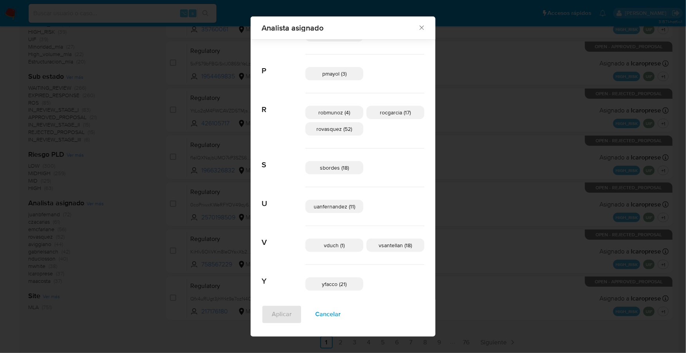
scroll to position [501, 0]
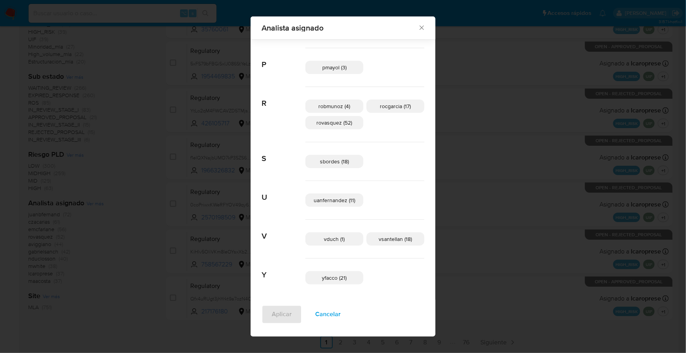
click at [324, 161] on span "sbordes (18)" at bounding box center [334, 161] width 29 height 8
click at [285, 319] on span "Aplicar" at bounding box center [282, 314] width 20 height 17
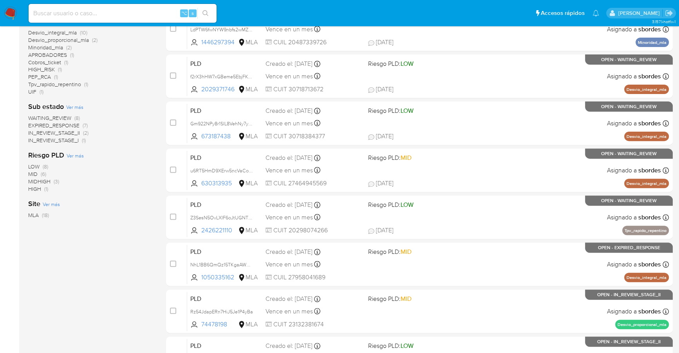
scroll to position [264, 0]
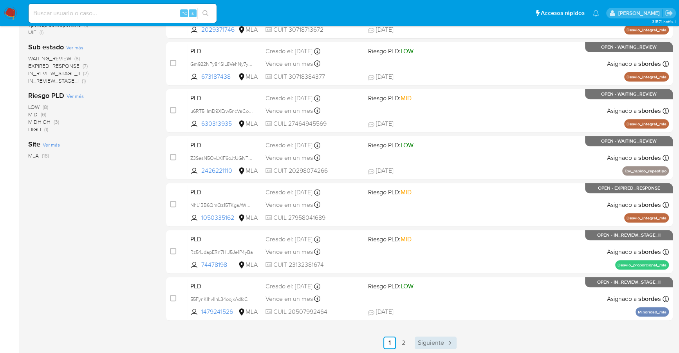
click at [436, 343] on span "Siguiente" at bounding box center [431, 342] width 26 height 6
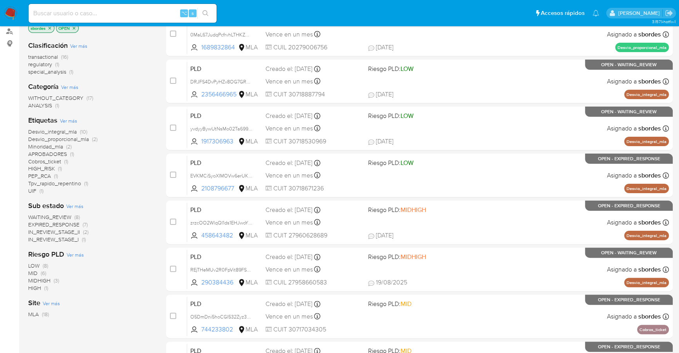
scroll to position [170, 0]
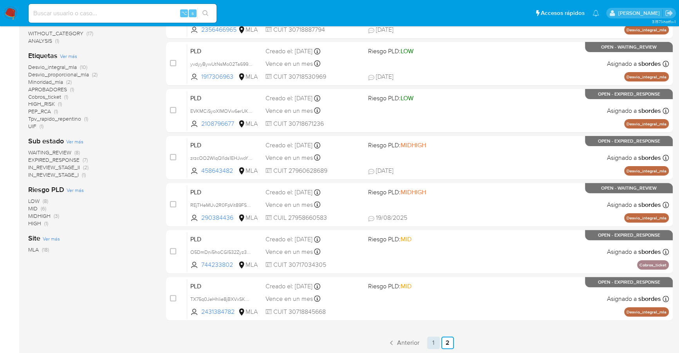
click at [429, 339] on link "1" at bounding box center [433, 342] width 13 height 13
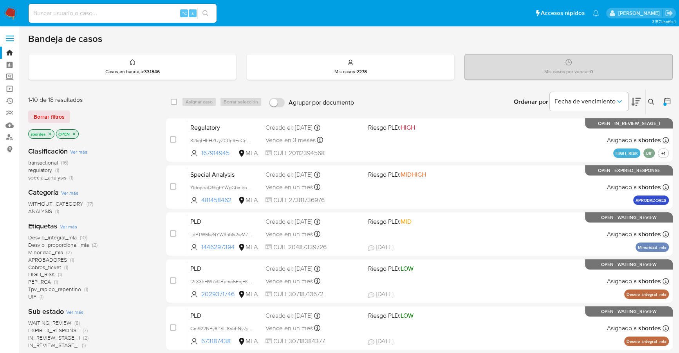
click at [7, 11] on img at bounding box center [10, 13] width 13 height 13
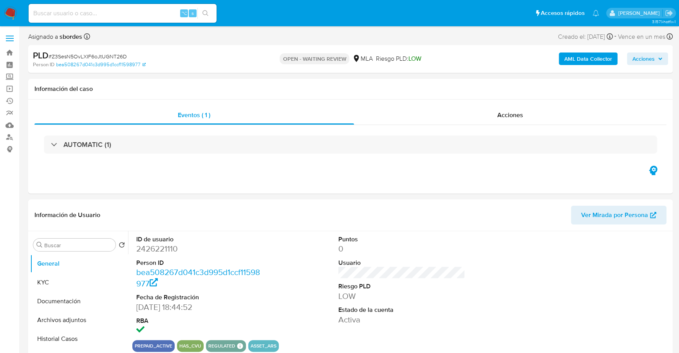
select select "10"
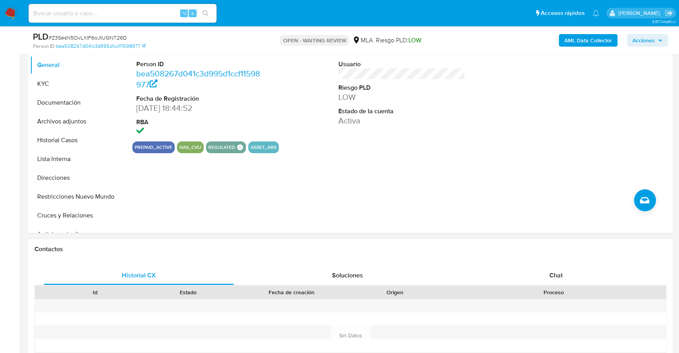
scroll to position [276, 0]
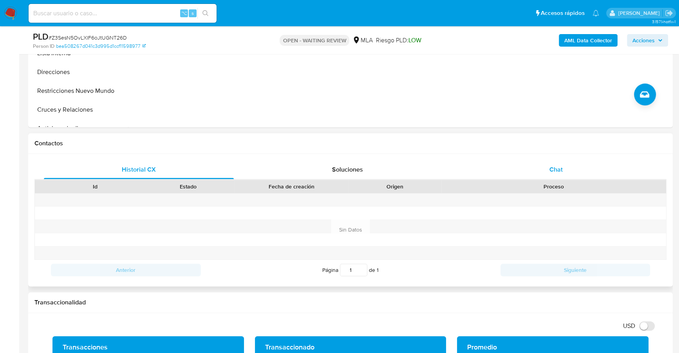
drag, startPoint x: 540, startPoint y: 178, endPoint x: 542, endPoint y: 174, distance: 4.6
click at [541, 177] on div "Chat" at bounding box center [556, 169] width 190 height 19
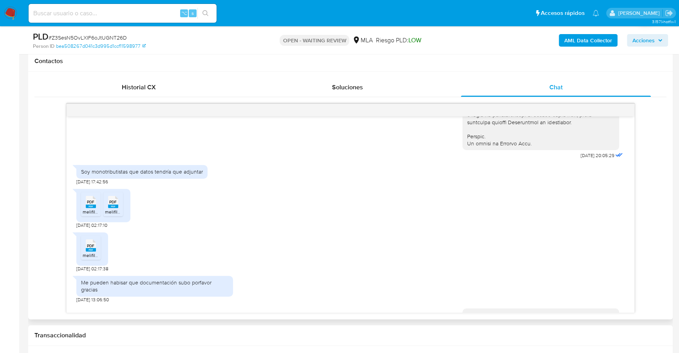
scroll to position [584, 0]
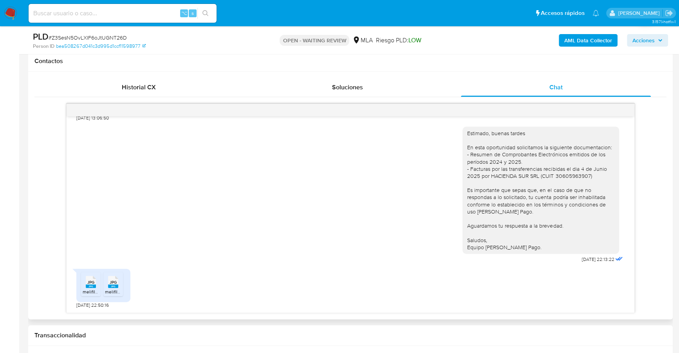
click at [90, 283] on span "JPG" at bounding box center [90, 281] width 7 height 5
click at [111, 284] on rect at bounding box center [113, 286] width 10 height 4
click at [83, 12] on input at bounding box center [123, 13] width 188 height 10
paste input "1689832864"
type input "1689832864"
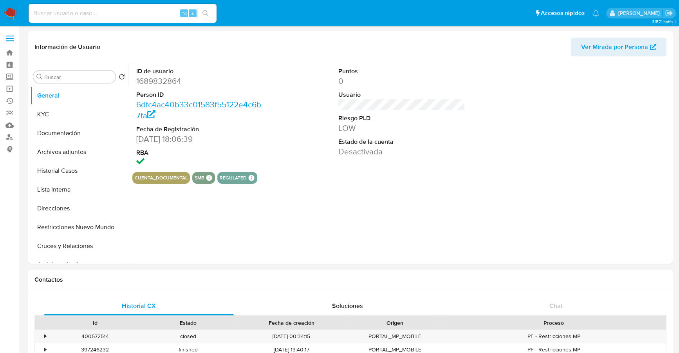
select select "10"
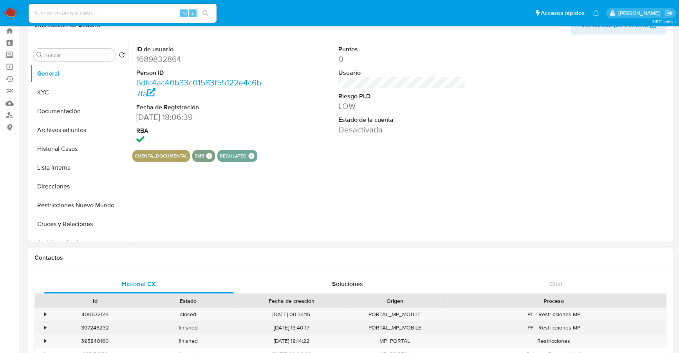
scroll to position [76, 0]
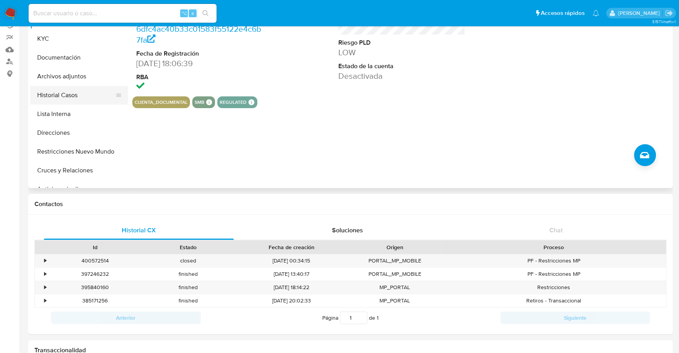
click at [74, 97] on button "Historial Casos" at bounding box center [76, 95] width 92 height 19
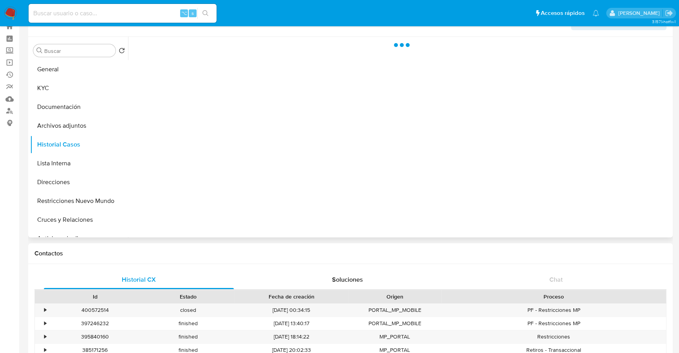
scroll to position [0, 0]
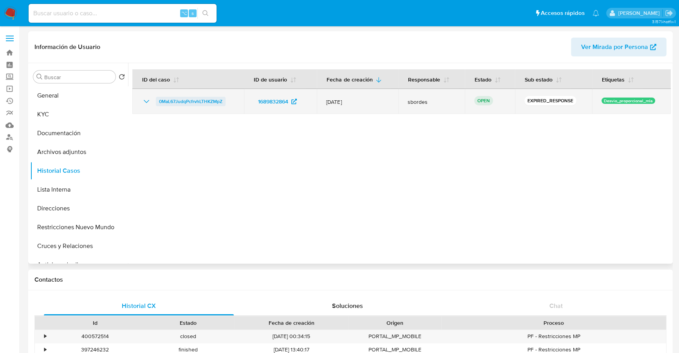
click at [178, 101] on span "0MaL67JudqPcfrvhLTHKZMpZ" at bounding box center [190, 101] width 63 height 9
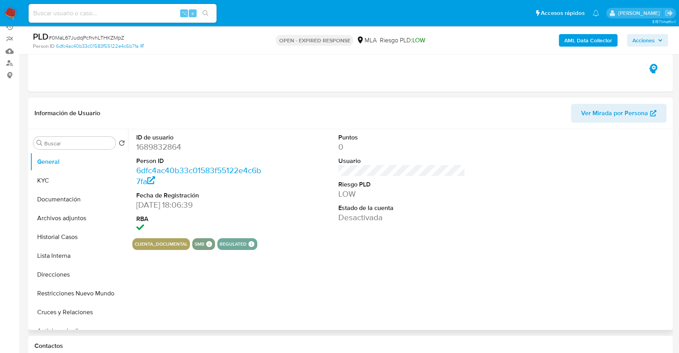
select select "10"
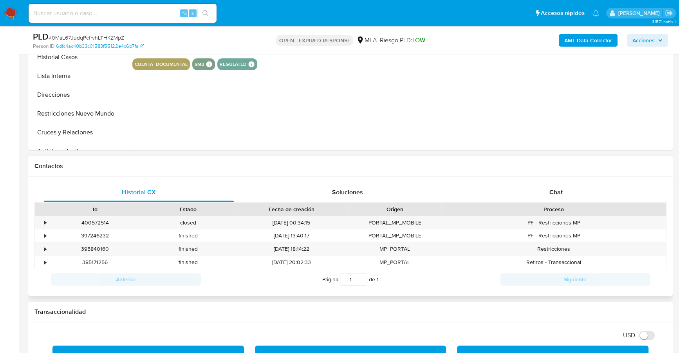
click at [564, 202] on div "Id Estado Fecha de creación Origen Proceso" at bounding box center [350, 209] width 632 height 14
click at [564, 189] on div "Chat" at bounding box center [556, 192] width 190 height 19
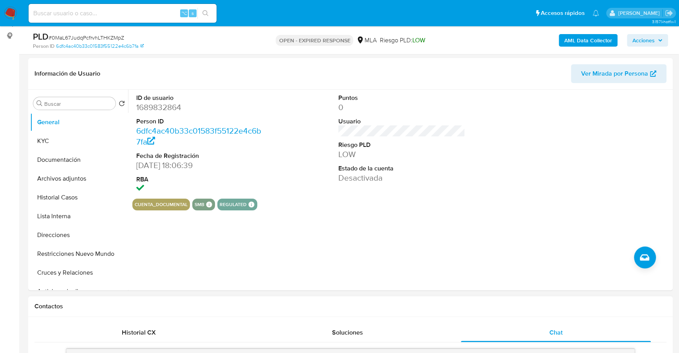
scroll to position [113, 0]
click at [45, 141] on button "KYC" at bounding box center [76, 141] width 92 height 19
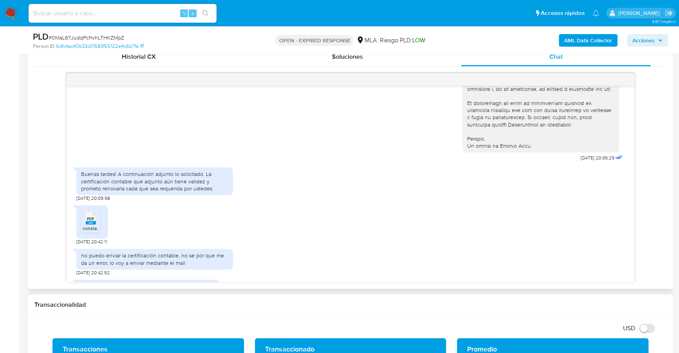
scroll to position [827, 0]
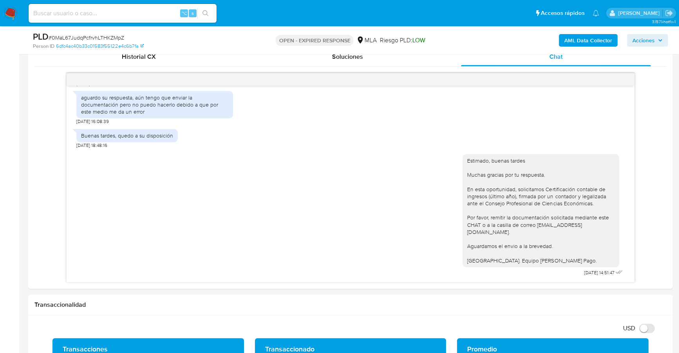
click at [117, 13] on input at bounding box center [123, 13] width 188 height 10
paste input "458643482"
type input "458643482"
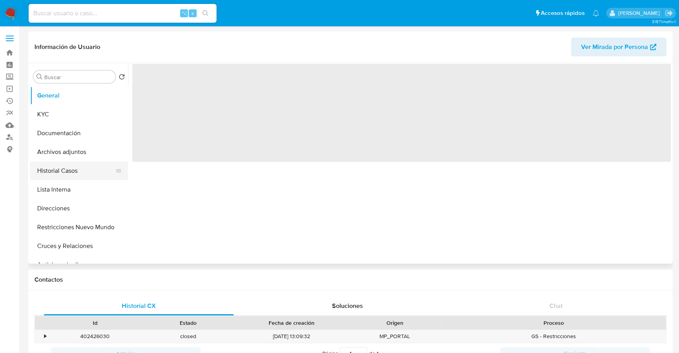
click at [61, 173] on button "Historial Casos" at bounding box center [76, 170] width 92 height 19
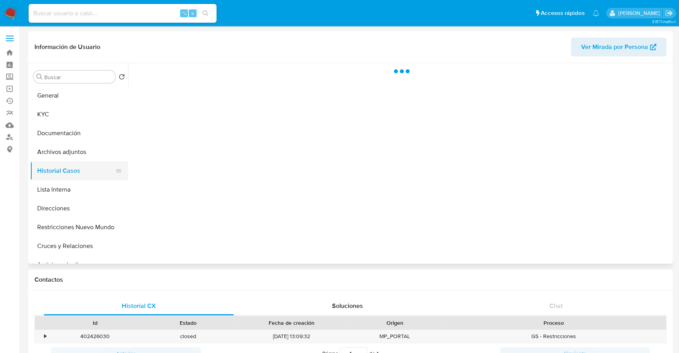
select select "10"
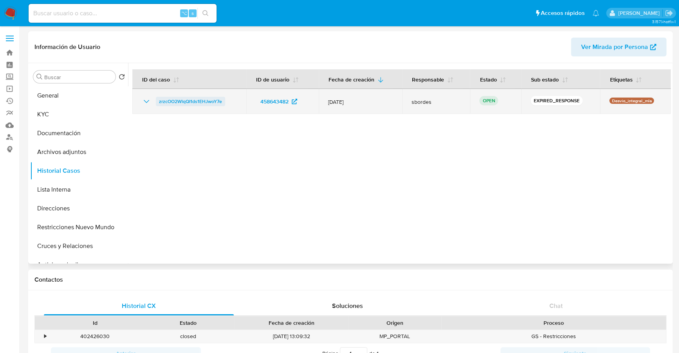
click at [193, 103] on span "zrzcOO2WlqQI1ds1EHJwoY7e" at bounding box center [190, 101] width 63 height 9
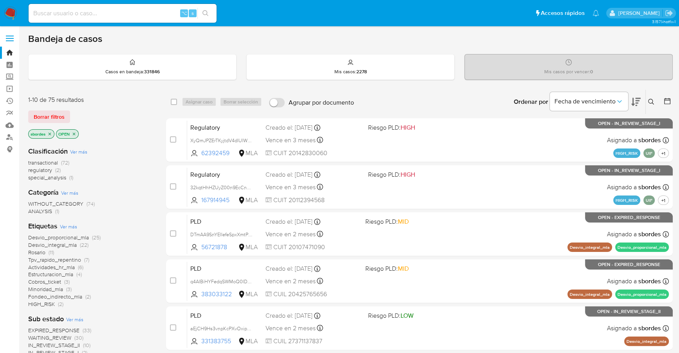
click at [51, 132] on icon "close-filter" at bounding box center [49, 134] width 5 height 5
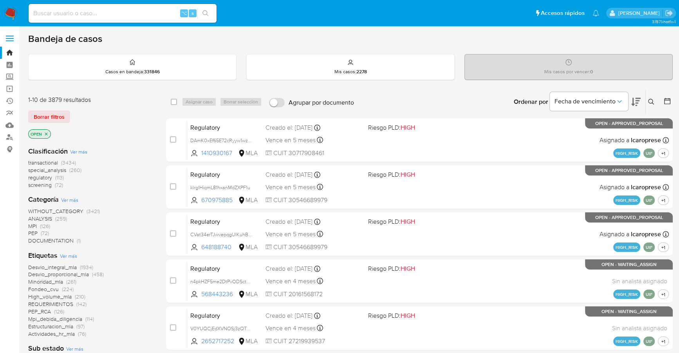
drag, startPoint x: 662, startPoint y: 103, endPoint x: 666, endPoint y: 101, distance: 4.6
click at [662, 103] on div at bounding box center [665, 102] width 14 height 24
click at [667, 101] on icon at bounding box center [667, 101] width 8 height 8
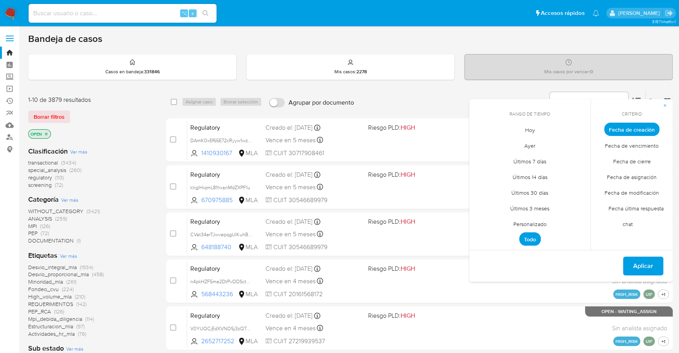
click at [533, 223] on span "Personalizado" at bounding box center [530, 224] width 50 height 16
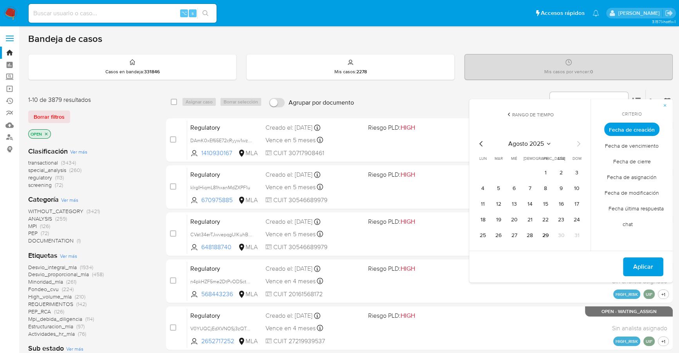
click at [480, 141] on icon "Mes anterior" at bounding box center [480, 143] width 9 height 9
click at [578, 141] on icon "Mes siguiente" at bounding box center [577, 143] width 9 height 9
click at [498, 173] on button "1" at bounding box center [498, 172] width 13 height 13
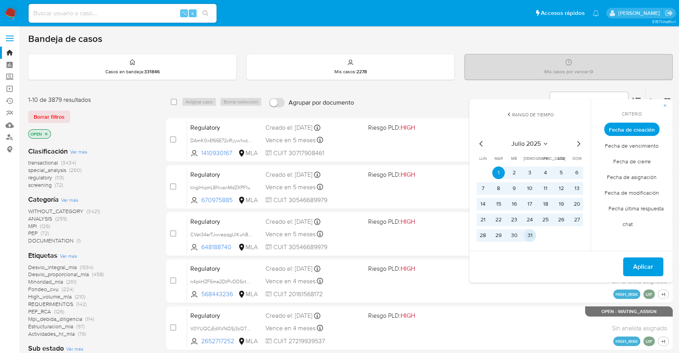
click at [533, 235] on button "31" at bounding box center [529, 235] width 13 height 13
click at [652, 260] on span "Aplicar" at bounding box center [643, 266] width 20 height 17
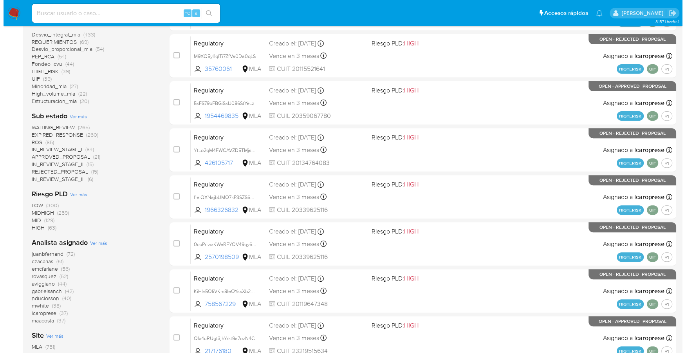
scroll to position [265, 0]
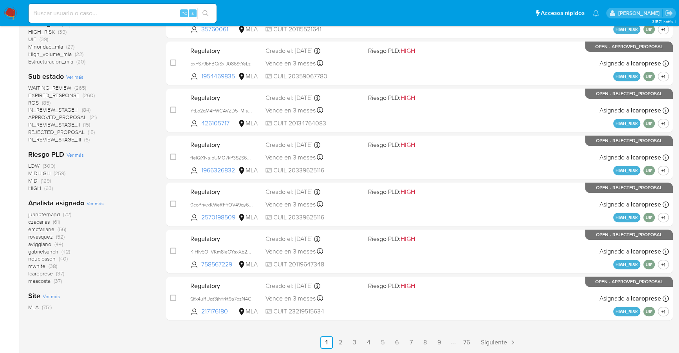
click at [95, 203] on span "Ver más" at bounding box center [94, 203] width 17 height 7
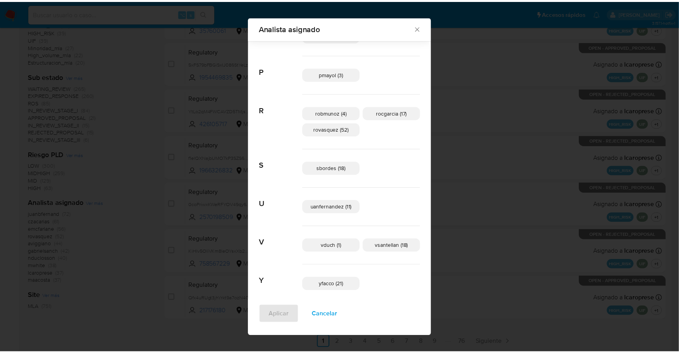
scroll to position [501, 0]
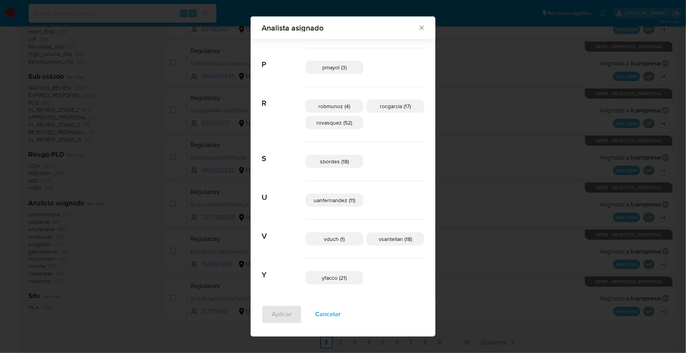
click at [419, 28] on icon "Cerrar" at bounding box center [421, 28] width 4 height 4
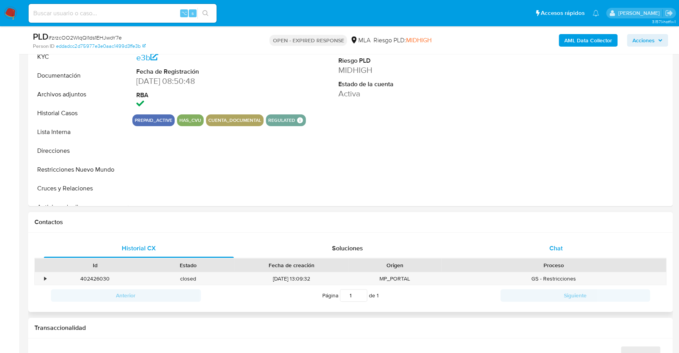
select select "10"
click at [538, 244] on div "Chat" at bounding box center [556, 248] width 190 height 19
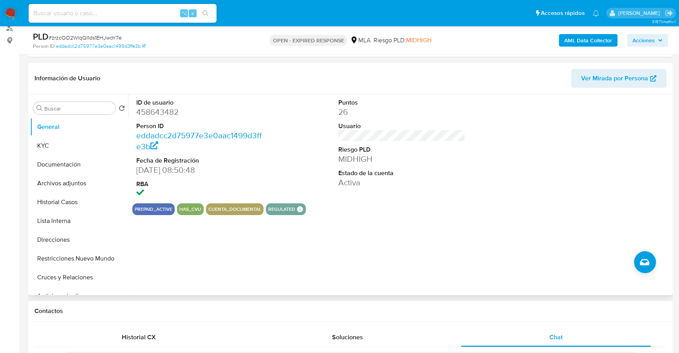
scroll to position [108, 0]
click at [103, 14] on input at bounding box center [123, 13] width 188 height 10
paste input "458643482"
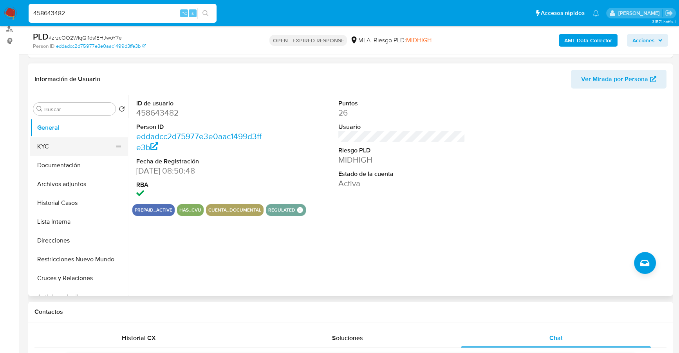
type input "458643482"
click at [61, 142] on button "KYC" at bounding box center [76, 146] width 92 height 19
